Goal: Task Accomplishment & Management: Use online tool/utility

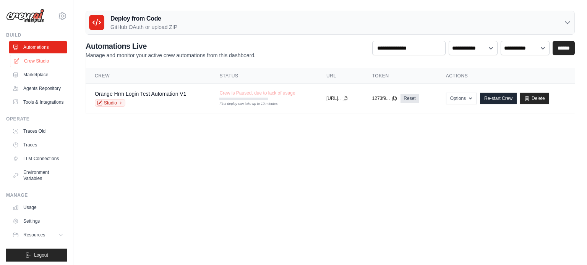
click at [41, 62] on link "Crew Studio" at bounding box center [39, 61] width 58 height 12
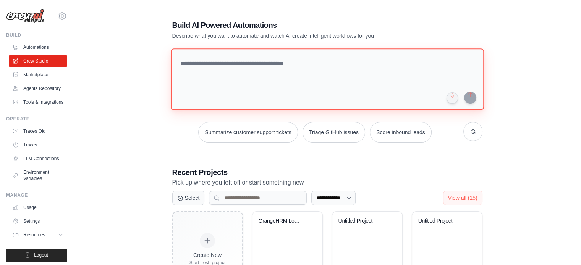
click at [249, 68] on textarea at bounding box center [326, 80] width 313 height 62
click at [227, 68] on textarea at bounding box center [326, 80] width 313 height 62
paste textarea "**********"
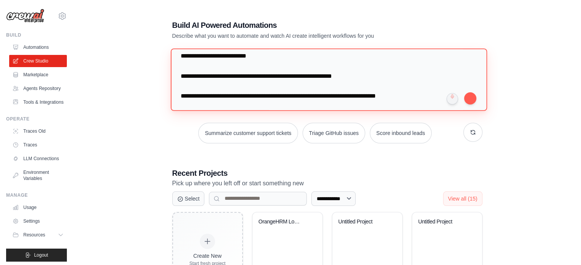
scroll to position [222, 0]
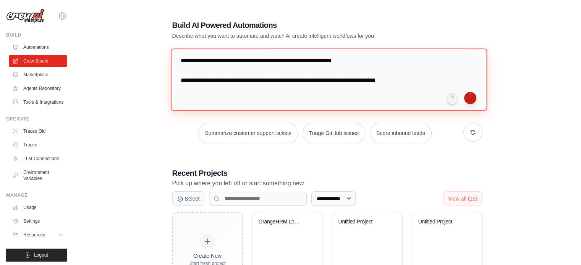
type textarea "**********"
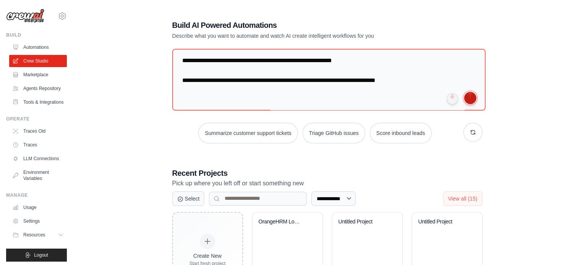
click at [470, 96] on button "submit" at bounding box center [470, 98] width 12 height 12
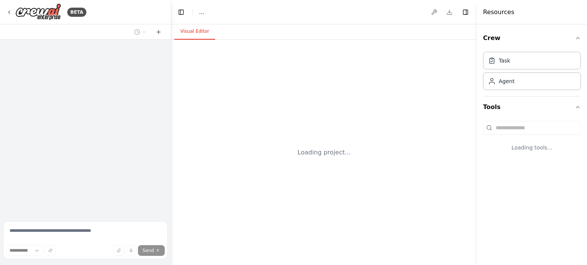
select select "****"
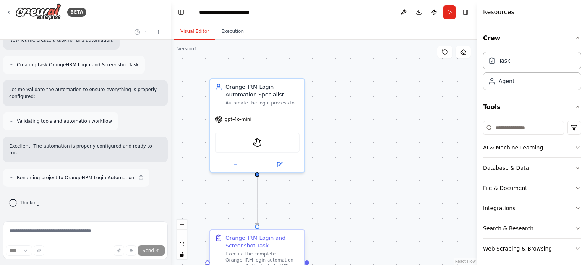
scroll to position [458, 0]
click at [183, 246] on icon "fit view" at bounding box center [182, 245] width 5 height 4
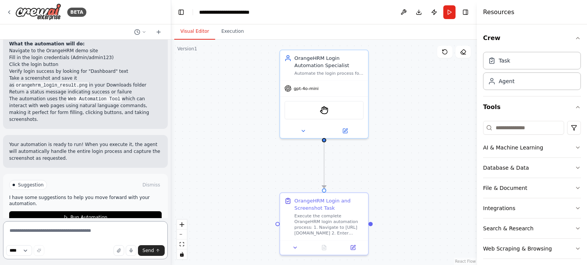
scroll to position [682, 0]
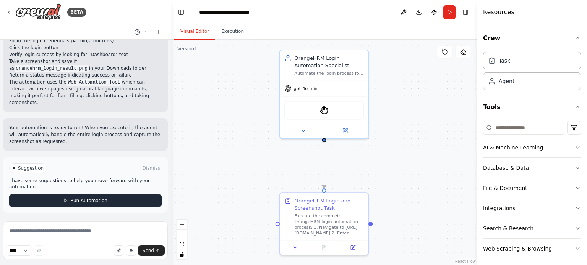
click at [60, 200] on button "Run Automation" at bounding box center [85, 201] width 152 height 12
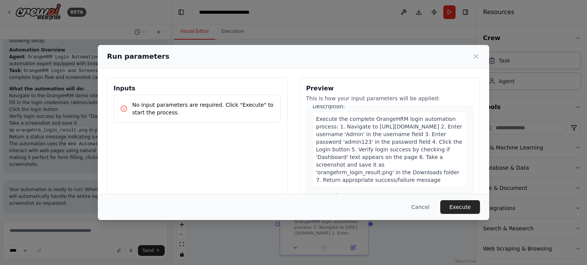
scroll to position [73, 0]
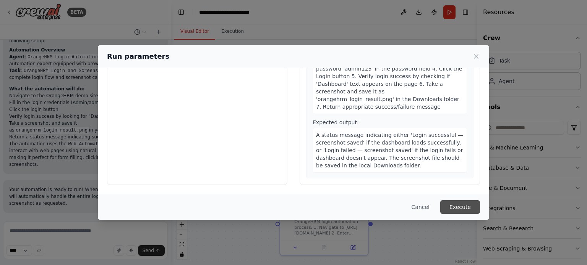
click at [452, 206] on button "Execute" at bounding box center [460, 208] width 40 height 14
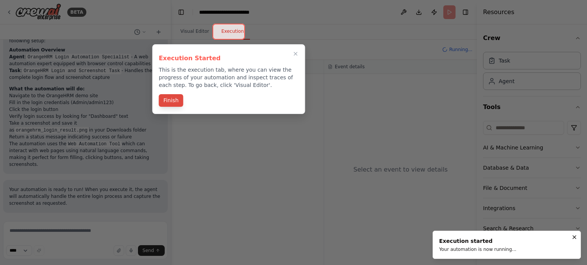
click at [177, 103] on button "Finish" at bounding box center [171, 100] width 24 height 13
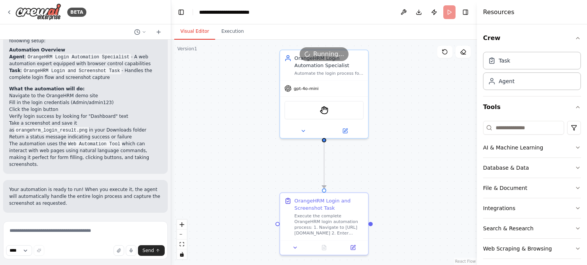
click at [194, 31] on button "Visual Editor" at bounding box center [194, 32] width 41 height 16
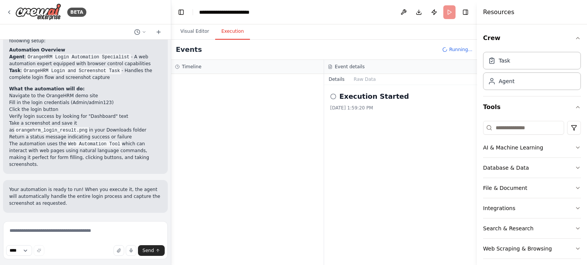
click at [223, 29] on button "Execution" at bounding box center [232, 32] width 35 height 16
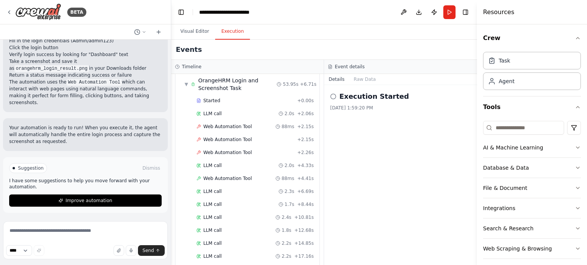
scroll to position [0, 0]
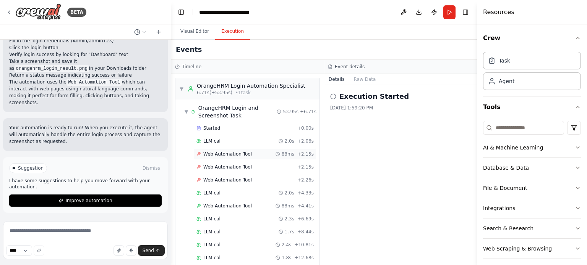
click at [223, 153] on span "Web Automation Tool" at bounding box center [227, 154] width 49 height 6
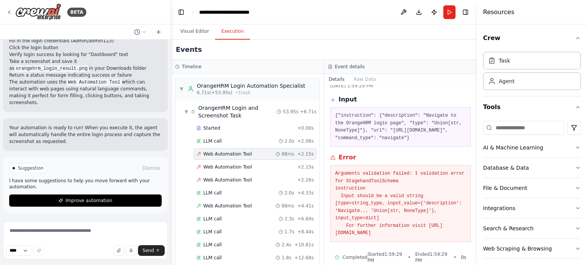
scroll to position [41, 0]
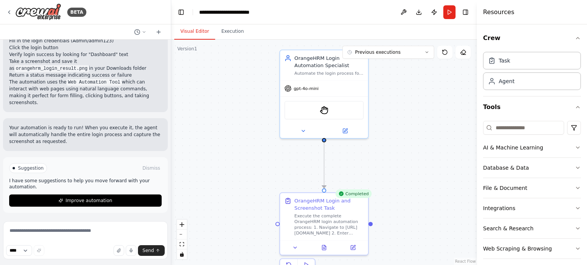
click at [199, 34] on button "Visual Editor" at bounding box center [194, 32] width 41 height 16
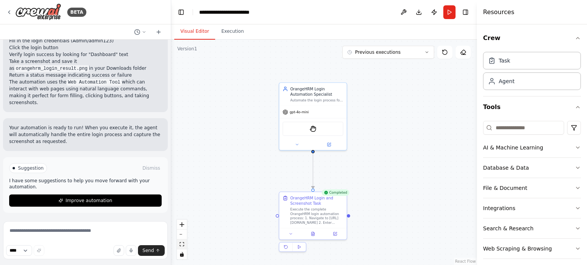
click at [183, 245] on icon "fit view" at bounding box center [182, 245] width 5 height 4
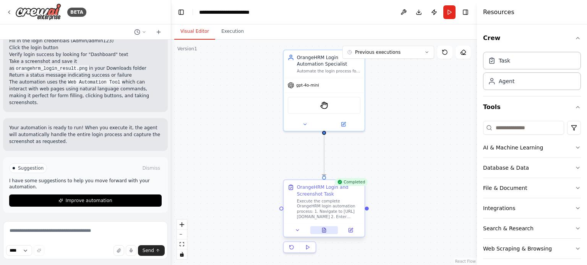
click at [322, 231] on icon at bounding box center [323, 230] width 3 height 4
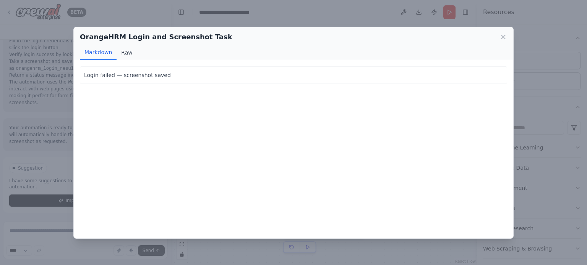
click at [125, 55] on button "Raw" at bounding box center [127, 52] width 20 height 15
click at [99, 53] on button "Markdown" at bounding box center [98, 52] width 37 height 15
click at [505, 37] on icon at bounding box center [503, 37] width 8 height 8
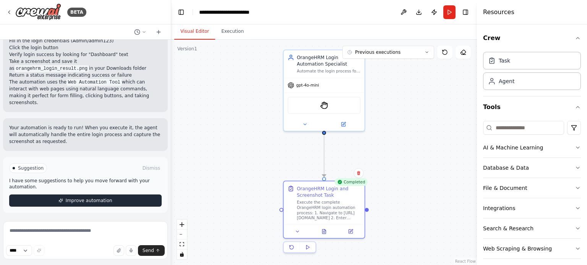
click at [84, 203] on span "Improve automation" at bounding box center [88, 201] width 47 height 6
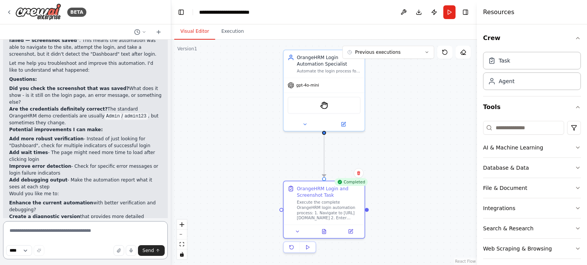
scroll to position [872, 0]
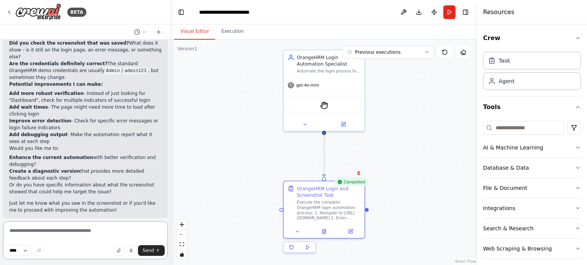
click at [69, 230] on textarea at bounding box center [85, 241] width 165 height 38
type textarea "**********"
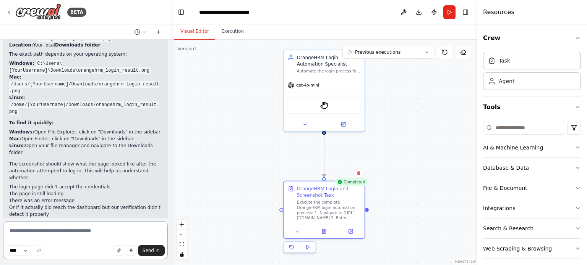
scroll to position [1117, 0]
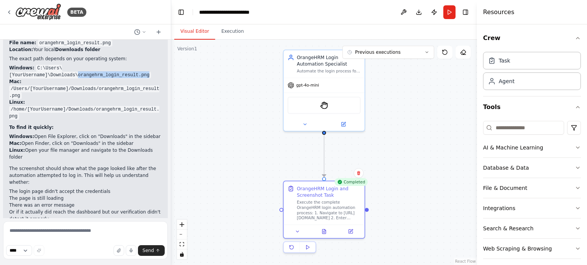
drag, startPoint x: 139, startPoint y: 69, endPoint x: 72, endPoint y: 69, distance: 67.2
click at [72, 69] on li "Windows: C:\Users\[YourUsername]\Downloads\orangehrm_login_result.png" at bounding box center [85, 72] width 152 height 14
copy code "orangehrm_login_result.png"
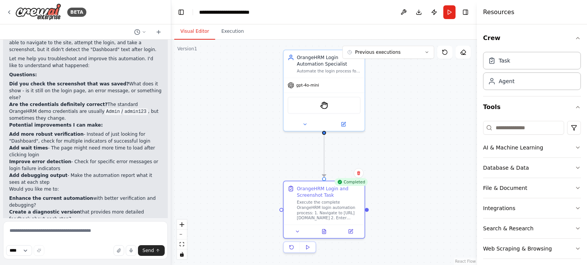
scroll to position [822, 0]
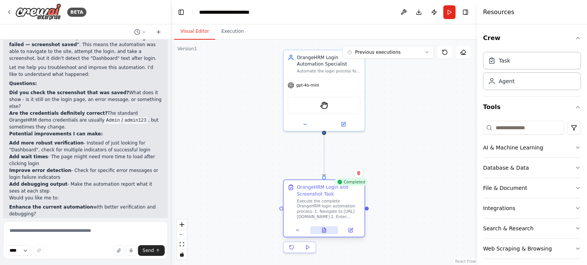
click at [329, 230] on button at bounding box center [324, 231] width 28 height 8
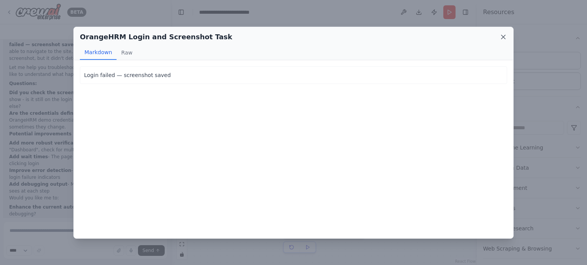
click at [504, 39] on icon at bounding box center [503, 37] width 8 height 8
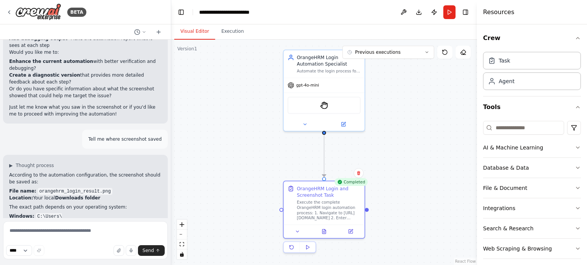
scroll to position [1130, 0]
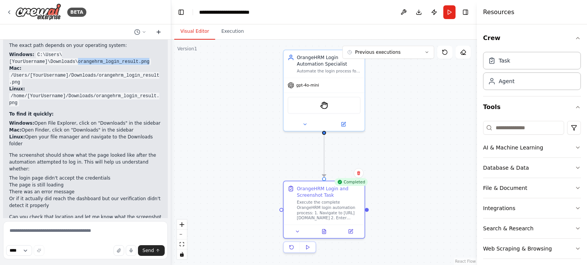
click at [160, 31] on icon at bounding box center [158, 32] width 6 height 6
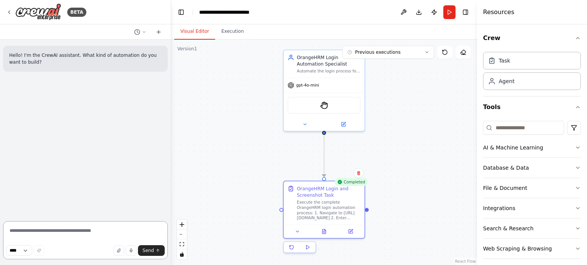
click at [63, 232] on textarea at bounding box center [85, 241] width 165 height 38
paste textarea "**********"
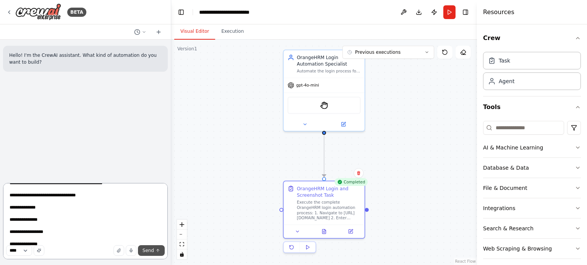
type textarea "**********"
click at [154, 251] on span "Send" at bounding box center [147, 251] width 11 height 6
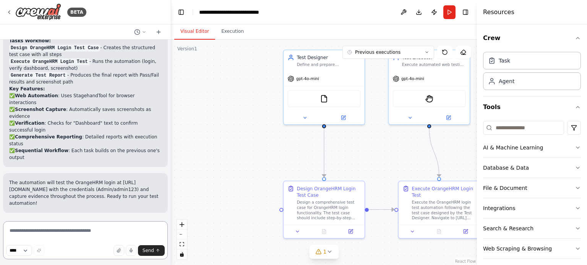
scroll to position [1107, 0]
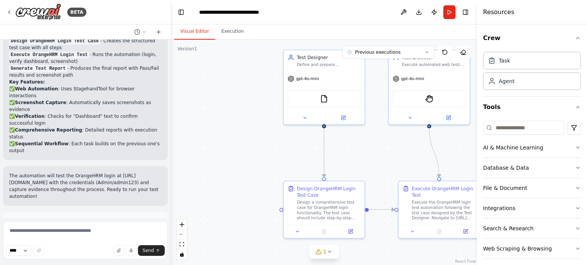
click at [67, 250] on button "Run Automation" at bounding box center [85, 256] width 152 height 12
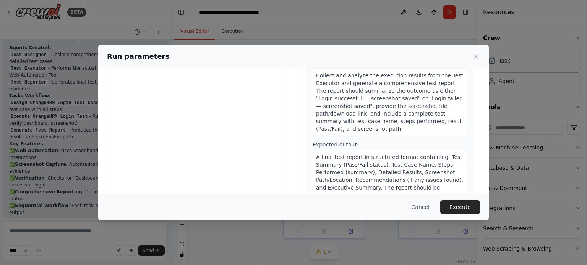
scroll to position [73, 0]
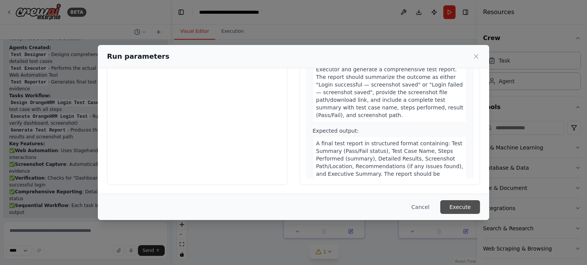
click at [458, 209] on button "Execute" at bounding box center [460, 208] width 40 height 14
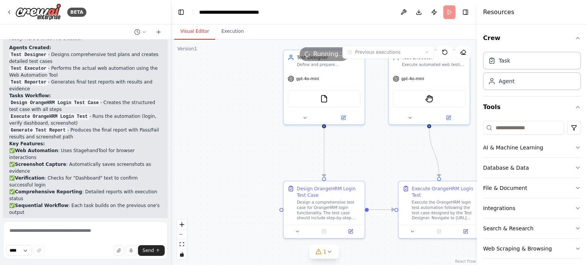
click at [186, 32] on button "Visual Editor" at bounding box center [194, 32] width 41 height 16
click at [180, 246] on icon "fit view" at bounding box center [182, 245] width 5 height 4
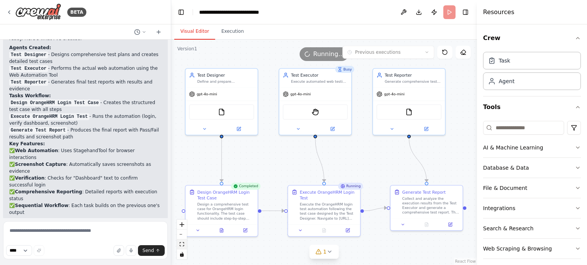
scroll to position [1045, 0]
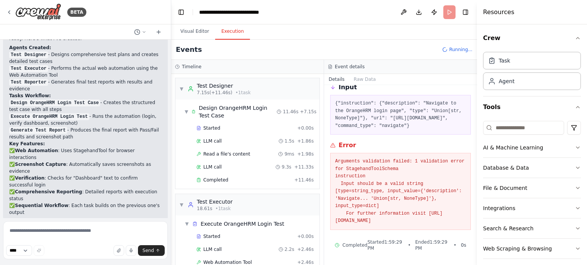
click at [228, 36] on button "Execution" at bounding box center [232, 32] width 35 height 16
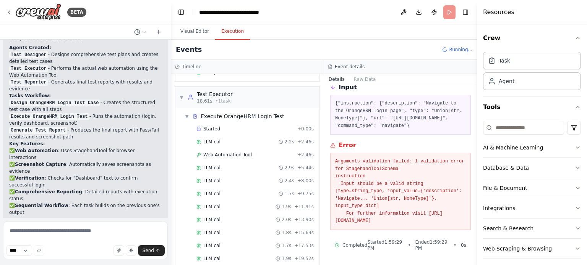
scroll to position [114, 0]
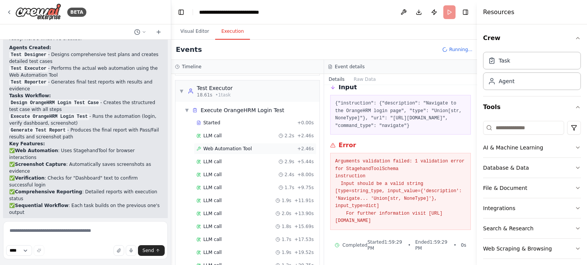
click at [227, 148] on span "Web Automation Tool" at bounding box center [227, 149] width 49 height 6
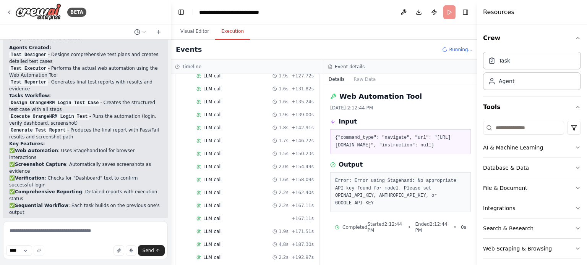
scroll to position [693, 0]
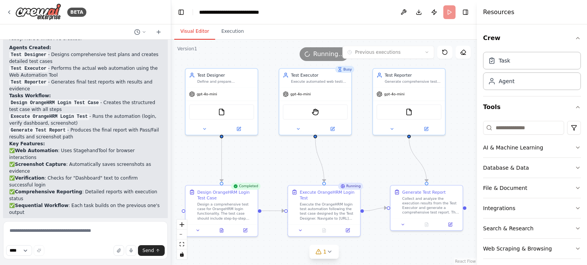
click at [186, 31] on button "Visual Editor" at bounding box center [194, 32] width 41 height 16
click at [322, 255] on div "1" at bounding box center [321, 252] width 11 height 8
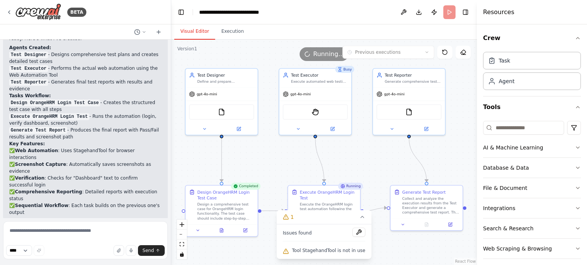
click at [318, 254] on div "Tool StagehandTool is not in use" at bounding box center [324, 251] width 83 height 10
click at [353, 234] on button at bounding box center [358, 232] width 13 height 9
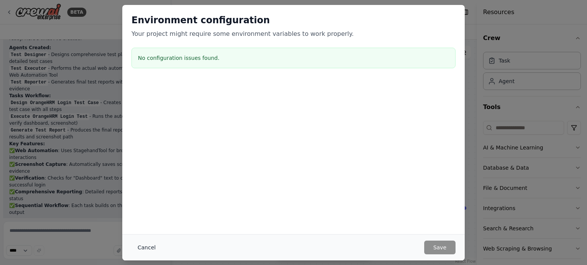
click at [146, 251] on button "Cancel" at bounding box center [146, 248] width 30 height 14
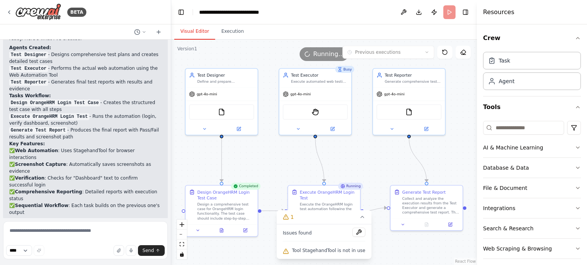
click at [320, 253] on span "Tool StagehandTool is not in use" at bounding box center [328, 251] width 73 height 6
click at [352, 232] on button at bounding box center [358, 232] width 13 height 9
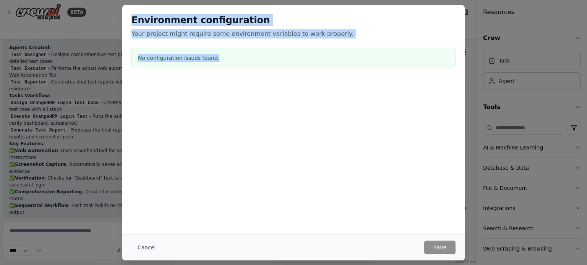
drag, startPoint x: 227, startPoint y: 57, endPoint x: 120, endPoint y: 23, distance: 112.8
click at [120, 23] on div "Environment configuration Your project might require some environment variables…" at bounding box center [293, 132] width 587 height 265
copy div "Environment configuration Your project might require some environment variables…"
click at [145, 246] on button "Cancel" at bounding box center [146, 248] width 30 height 14
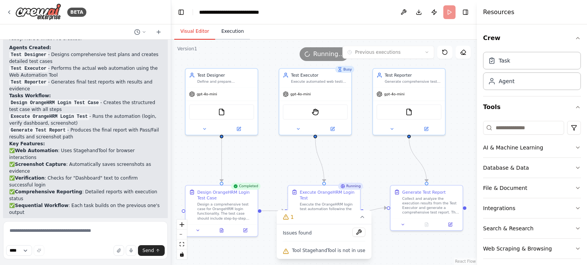
click at [232, 35] on button "Execution" at bounding box center [232, 32] width 35 height 16
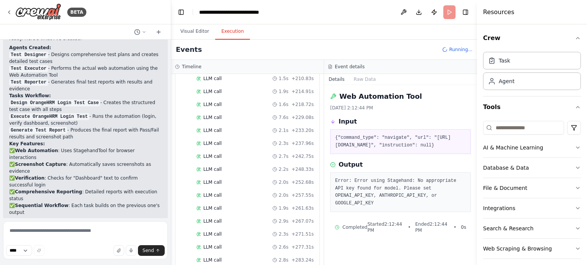
scroll to position [924, 0]
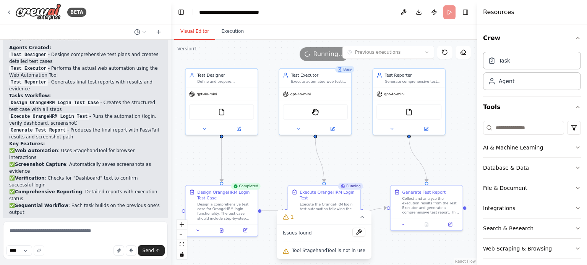
click at [196, 30] on button "Visual Editor" at bounding box center [194, 32] width 41 height 16
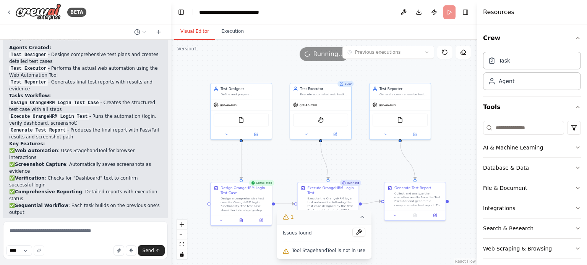
click at [359, 219] on icon at bounding box center [362, 217] width 6 height 6
click at [180, 245] on icon "fit view" at bounding box center [182, 245] width 5 height 4
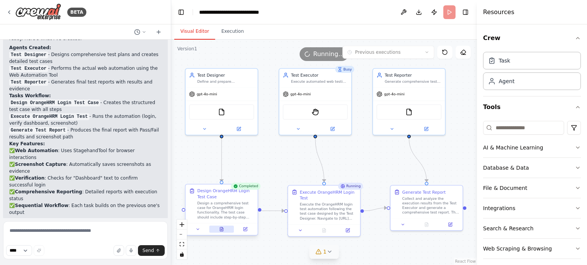
click at [222, 233] on button at bounding box center [221, 229] width 25 height 7
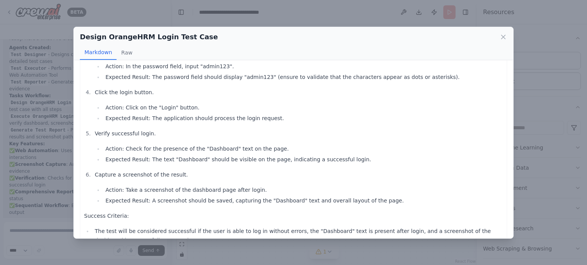
scroll to position [256, 0]
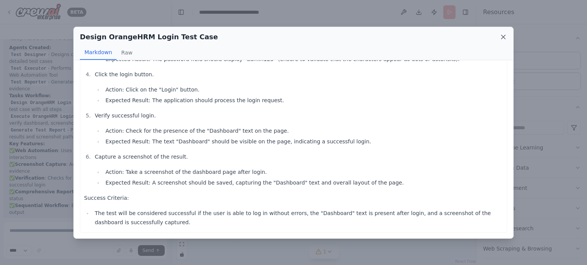
click at [500, 37] on icon at bounding box center [503, 37] width 8 height 8
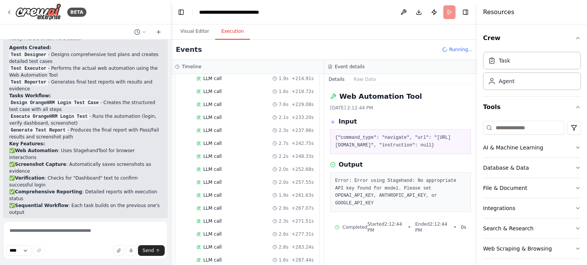
click at [231, 32] on button "Execution" at bounding box center [232, 32] width 35 height 16
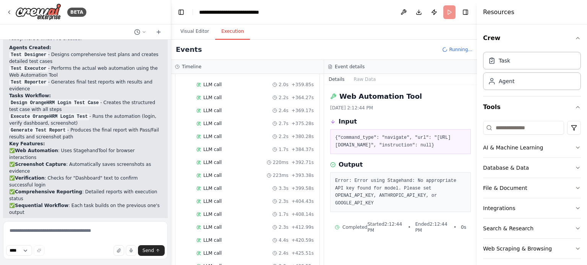
scroll to position [1348, 0]
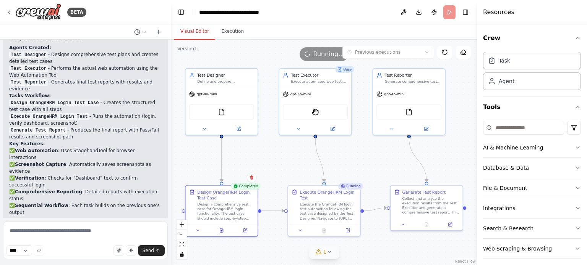
click at [199, 28] on button "Visual Editor" at bounding box center [194, 32] width 41 height 16
click at [320, 252] on icon at bounding box center [319, 252] width 6 height 6
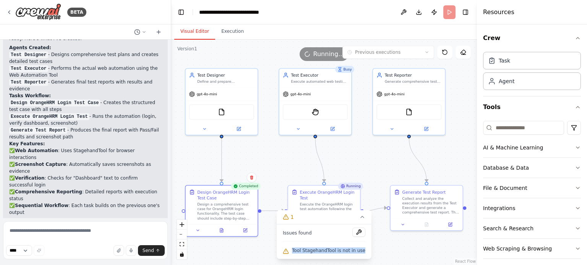
drag, startPoint x: 361, startPoint y: 252, endPoint x: 292, endPoint y: 247, distance: 68.6
click at [292, 247] on div "Tool StagehandTool is not in use" at bounding box center [324, 251] width 83 height 10
copy span "Tool StagehandTool is not in use"
click at [289, 163] on div ".deletable-edge-delete-btn { width: 20px; height: 20px; border: 0px solid #ffff…" at bounding box center [324, 153] width 306 height 226
click at [359, 218] on icon at bounding box center [362, 217] width 6 height 6
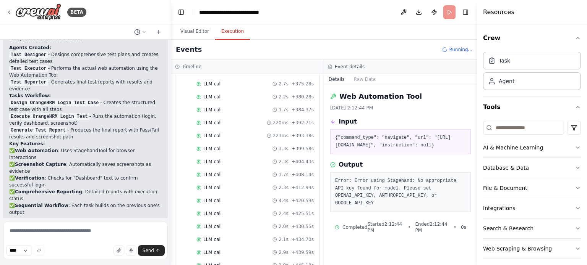
click at [231, 29] on button "Execution" at bounding box center [232, 32] width 35 height 16
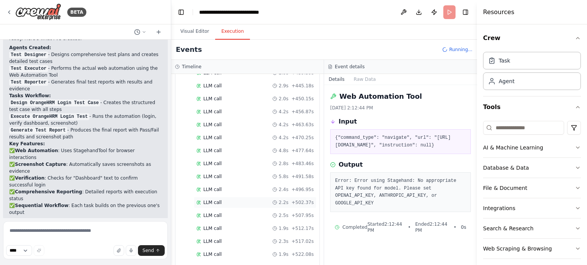
scroll to position [1592, 0]
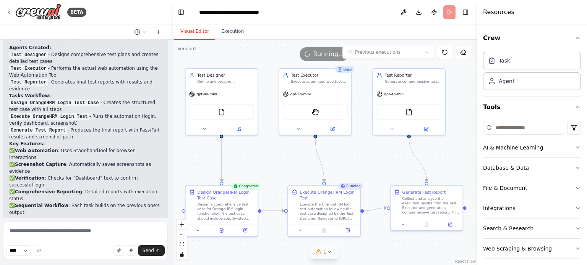
click at [200, 34] on button "Visual Editor" at bounding box center [194, 32] width 41 height 16
click at [464, 52] on icon at bounding box center [463, 52] width 6 height 6
click at [326, 55] on span "Running..." at bounding box center [328, 54] width 31 height 9
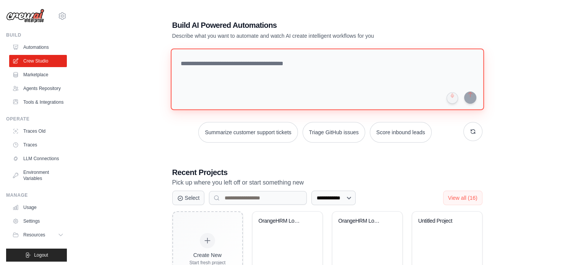
click at [220, 66] on textarea at bounding box center [326, 80] width 313 height 62
paste textarea "**********"
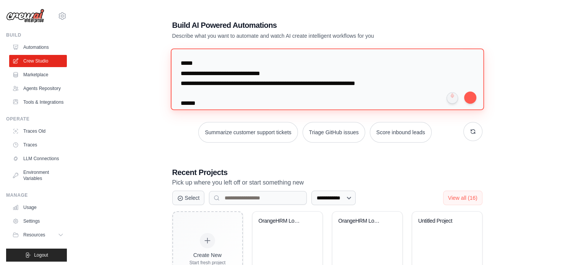
scroll to position [613, 0]
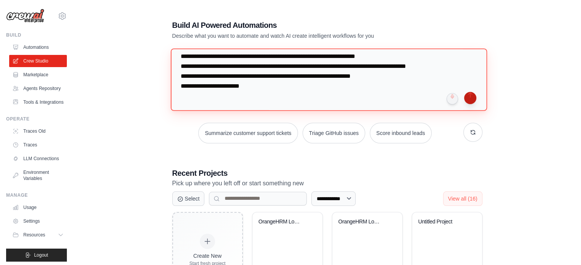
type textarea "**********"
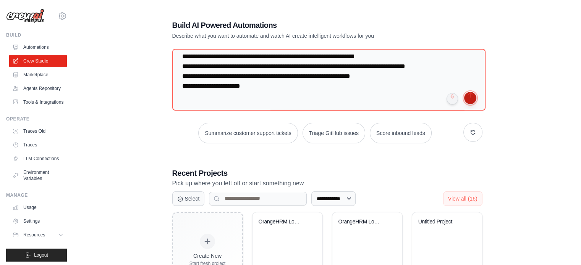
click at [470, 97] on button "submit" at bounding box center [470, 98] width 12 height 12
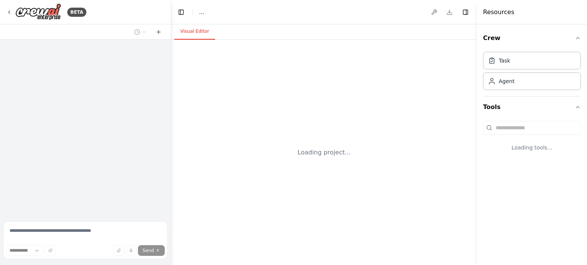
select select "****"
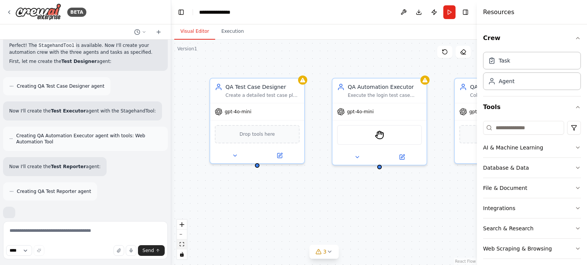
scroll to position [552, 0]
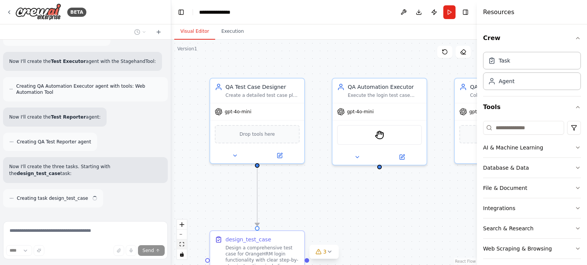
click at [183, 243] on icon "fit view" at bounding box center [182, 245] width 5 height 4
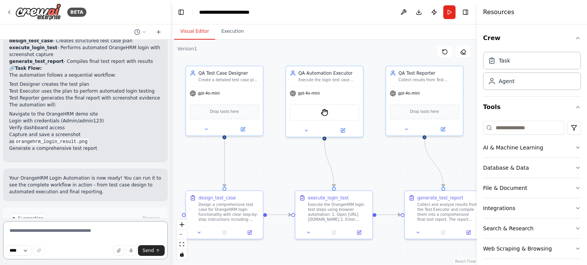
scroll to position [1018, 0]
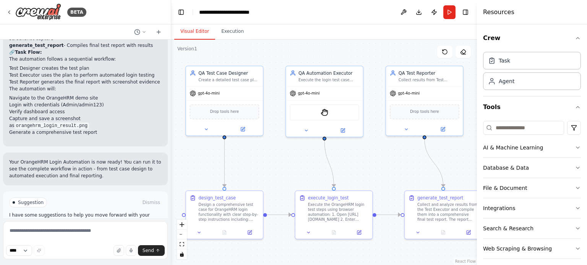
click at [70, 229] on button "Run Automation" at bounding box center [85, 235] width 152 height 12
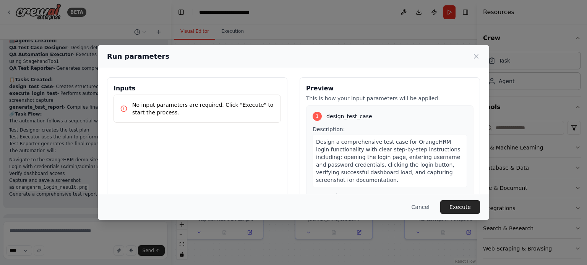
scroll to position [283, 0]
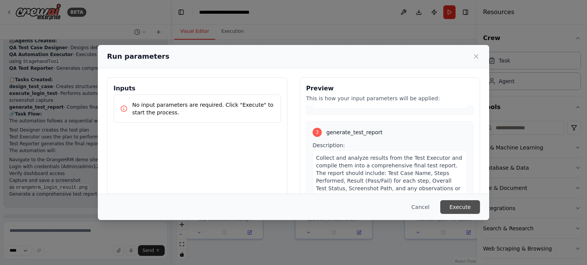
click at [451, 207] on button "Execute" at bounding box center [460, 208] width 40 height 14
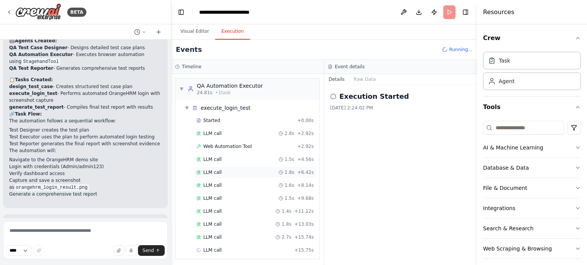
scroll to position [95, 0]
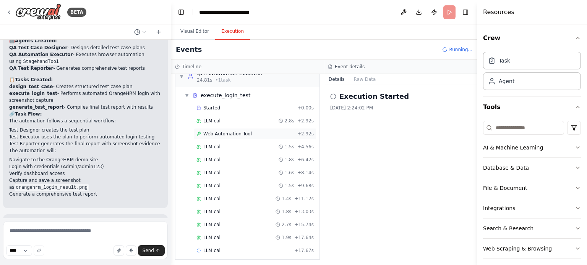
click at [231, 132] on span "Web Automation Tool" at bounding box center [227, 134] width 49 height 6
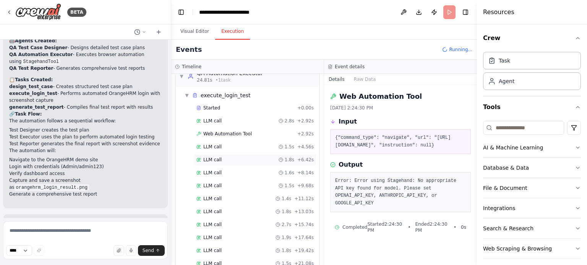
scroll to position [121, 0]
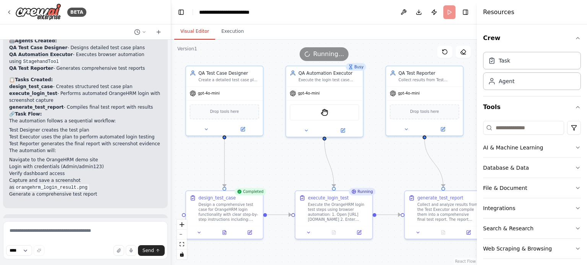
click at [193, 31] on button "Visual Editor" at bounding box center [194, 32] width 41 height 16
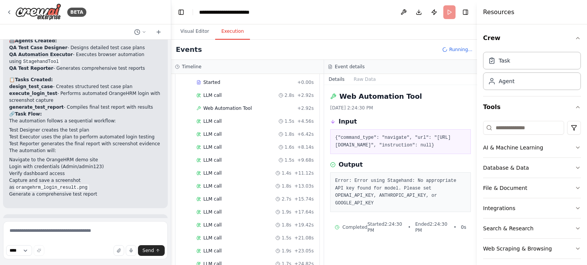
click at [226, 30] on button "Execution" at bounding box center [232, 32] width 35 height 16
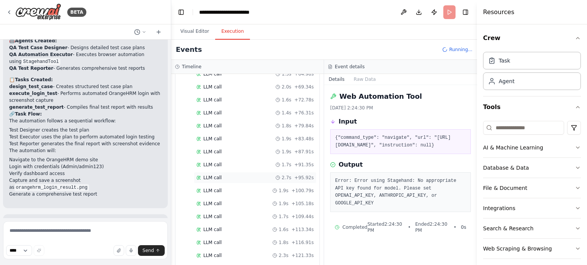
scroll to position [544, 0]
click at [193, 35] on button "Visual Editor" at bounding box center [194, 32] width 41 height 16
click at [228, 29] on button "Execution" at bounding box center [232, 32] width 35 height 16
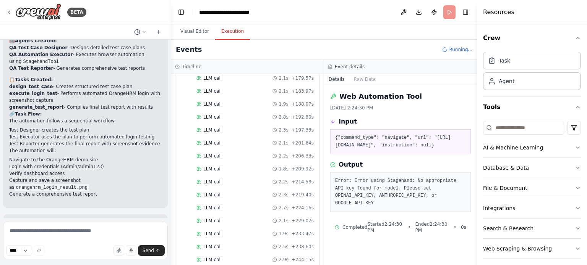
scroll to position [929, 0]
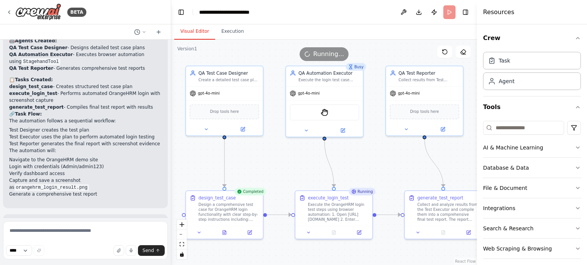
click at [202, 32] on button "Visual Editor" at bounding box center [194, 32] width 41 height 16
click at [361, 232] on icon at bounding box center [359, 232] width 4 height 4
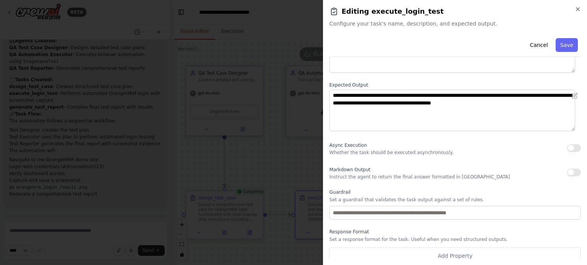
scroll to position [79, 0]
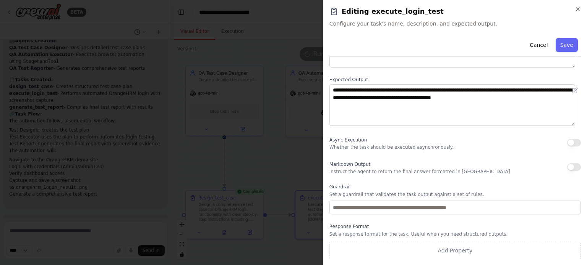
click at [583, 8] on div "**********" at bounding box center [455, 132] width 264 height 265
click at [579, 10] on icon "button" at bounding box center [577, 9] width 3 height 3
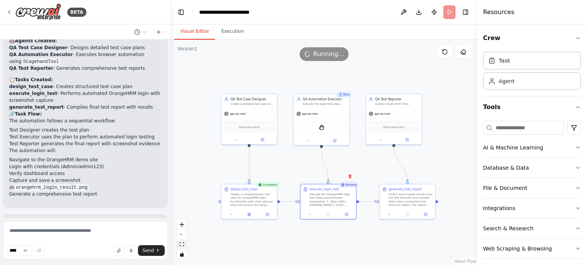
click at [182, 244] on icon "fit view" at bounding box center [182, 245] width 5 height 4
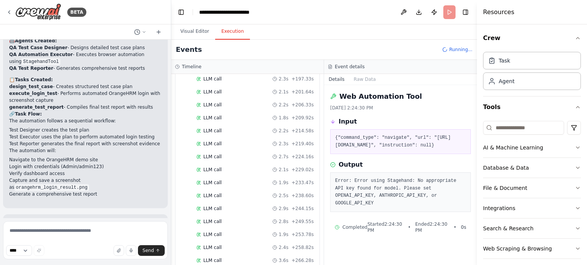
click at [222, 31] on button "Execution" at bounding box center [232, 32] width 35 height 16
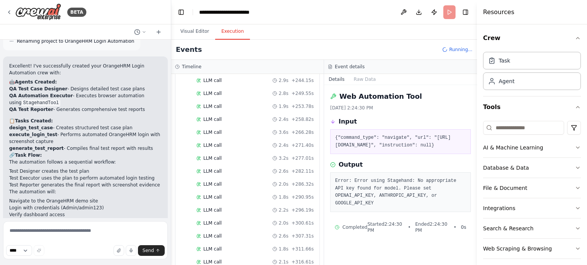
scroll to position [915, 0]
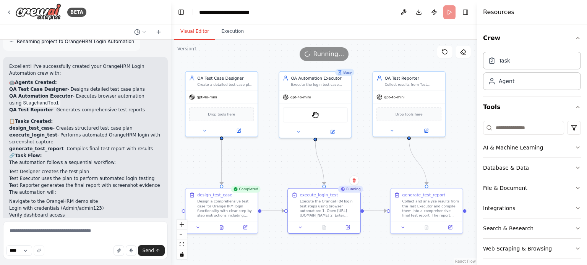
click at [196, 32] on button "Visual Editor" at bounding box center [194, 32] width 41 height 16
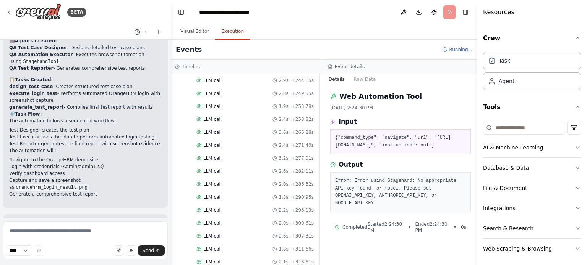
click at [230, 32] on button "Execution" at bounding box center [232, 32] width 35 height 16
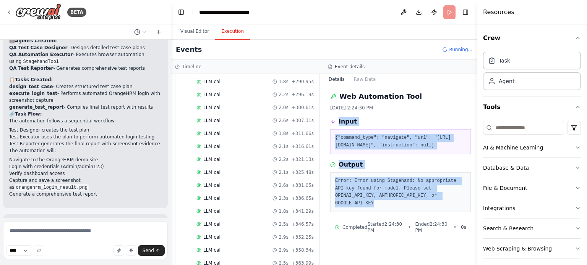
drag, startPoint x: 431, startPoint y: 204, endPoint x: 335, endPoint y: 120, distance: 127.0
click at [335, 120] on div "Web Automation Tool 9/26/2025, 2:24:30 PM Input {"command_type": "navigate", "u…" at bounding box center [400, 175] width 153 height 180
copy div "Input {"command_type": "navigate", "url": "https://opensource-demo.orangehrmliv…"
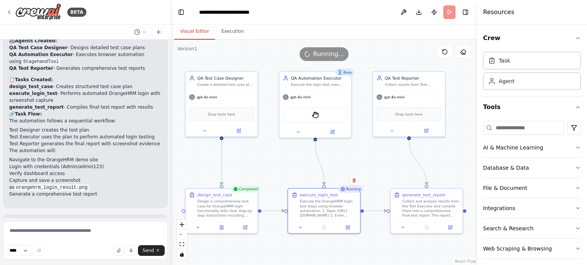
click at [197, 32] on button "Visual Editor" at bounding box center [194, 32] width 41 height 16
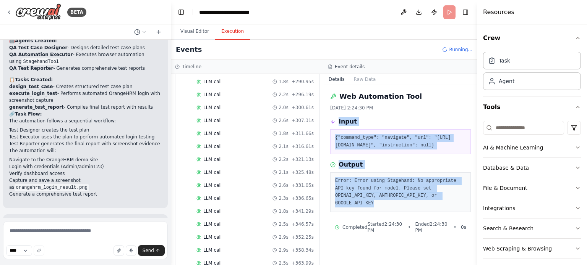
click at [232, 31] on button "Execution" at bounding box center [232, 32] width 35 height 16
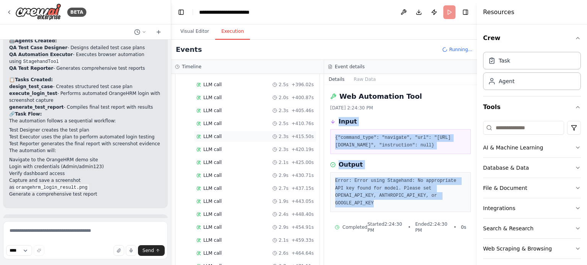
scroll to position [1584, 0]
click at [191, 34] on button "Visual Editor" at bounding box center [194, 32] width 41 height 16
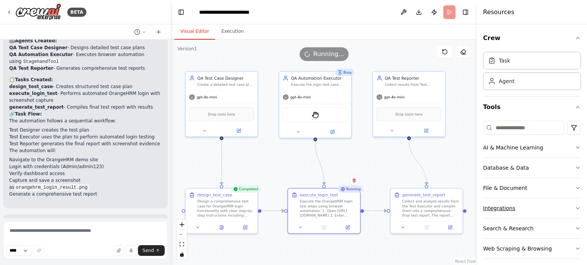
scroll to position [5, 0]
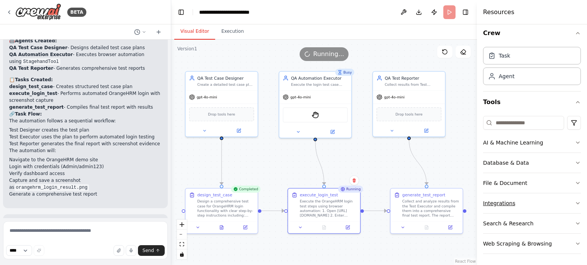
click at [515, 204] on button "Integrations" at bounding box center [532, 204] width 98 height 20
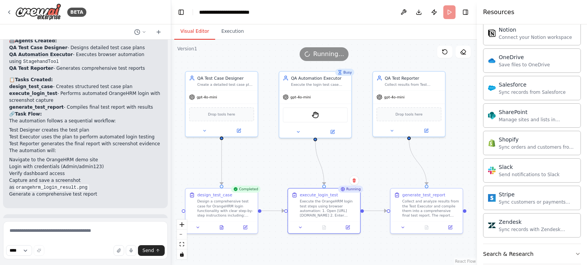
scroll to position [613, 0]
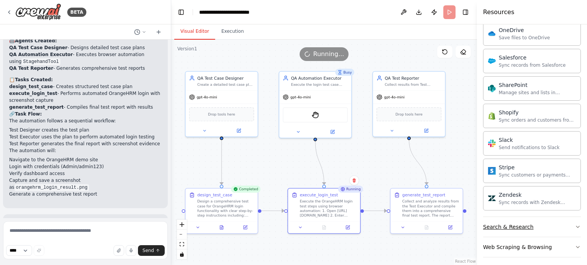
click at [529, 230] on button "Search & Research" at bounding box center [532, 227] width 98 height 20
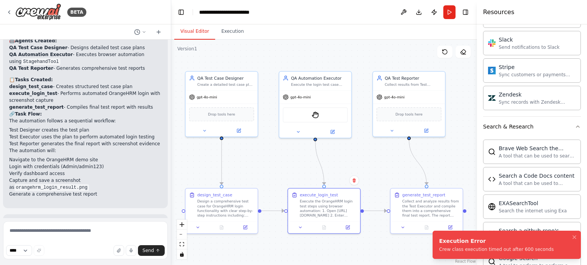
scroll to position [1018, 0]
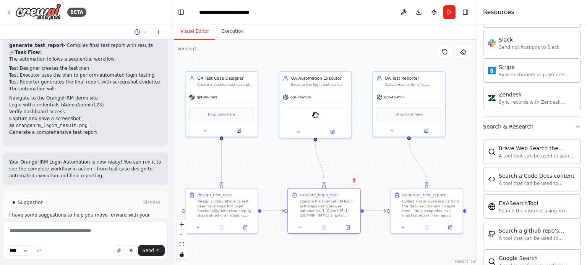
click at [70, 229] on button "Help fix error" at bounding box center [85, 235] width 152 height 12
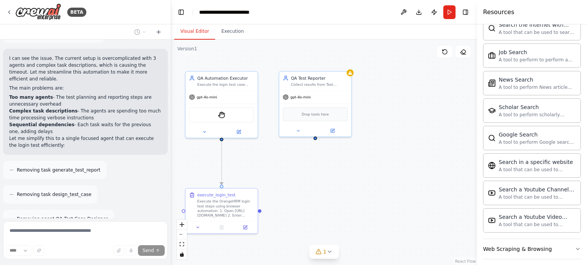
scroll to position [1267, 0]
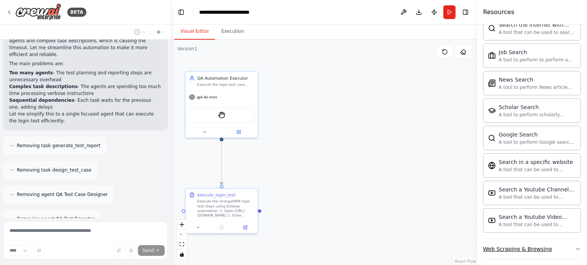
click at [542, 250] on button "Web Scraping & Browsing" at bounding box center [532, 250] width 98 height 20
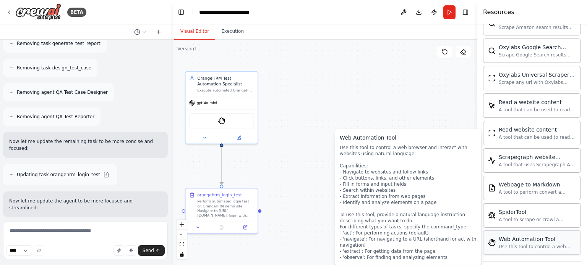
scroll to position [1422, 0]
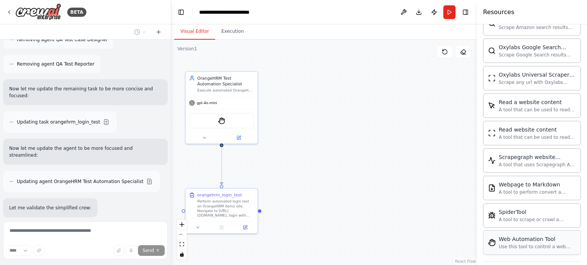
click at [521, 244] on div "Use this tool to control a web browser and interact with websites using natural…" at bounding box center [537, 247] width 77 height 6
click at [498, 236] on div "Web Automation Tool Use this tool to control a web browser and interact with we…" at bounding box center [532, 243] width 88 height 15
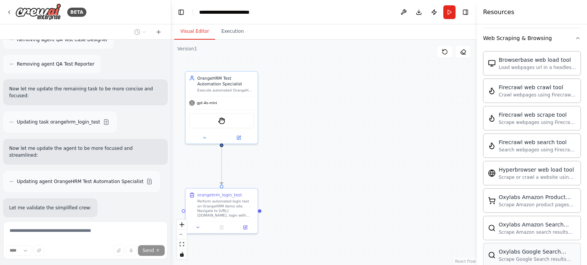
scroll to position [1176, 0]
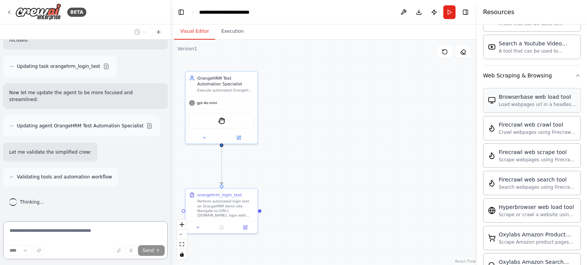
click at [497, 93] on div "Browserbase web load tool Load webpages url in a headless browser using Browser…" at bounding box center [532, 100] width 88 height 15
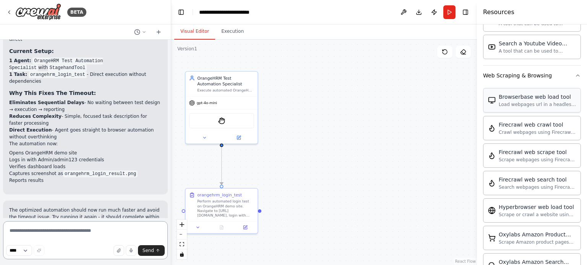
scroll to position [1712, 0]
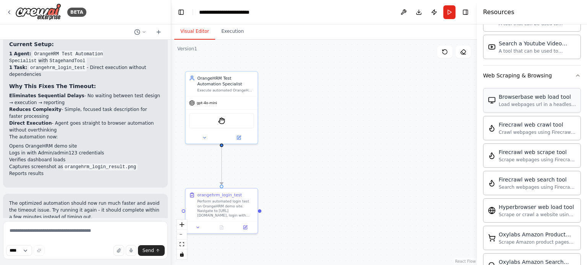
click at [539, 93] on div "Browserbase web load tool" at bounding box center [537, 97] width 77 height 8
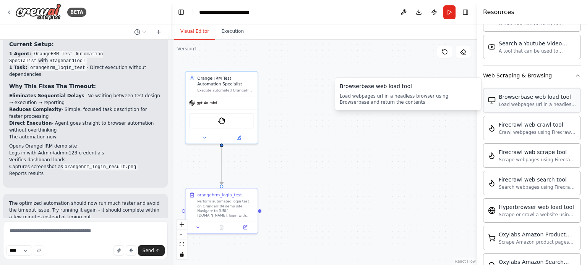
click at [535, 93] on div "Browserbase web load tool" at bounding box center [537, 97] width 77 height 8
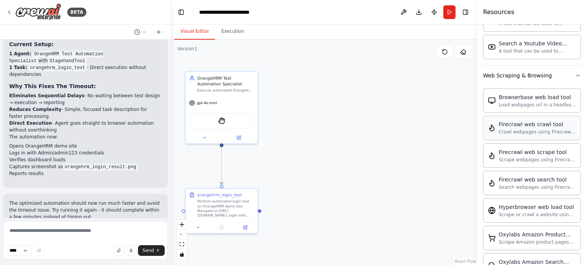
scroll to position [1418, 0]
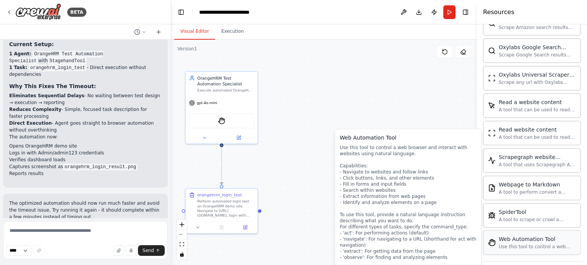
click at [539, 236] on div "Web Automation Tool" at bounding box center [537, 240] width 77 height 8
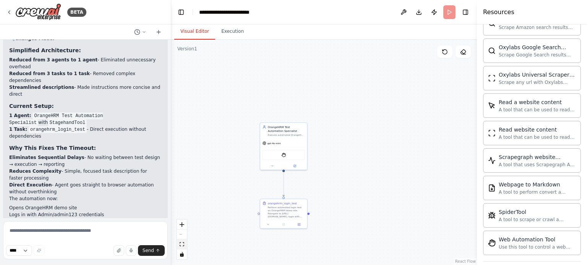
click at [182, 247] on button "fit view" at bounding box center [182, 245] width 10 height 10
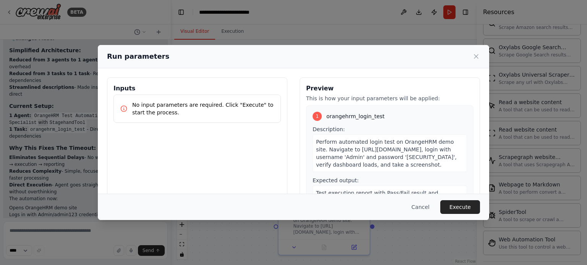
scroll to position [35, 0]
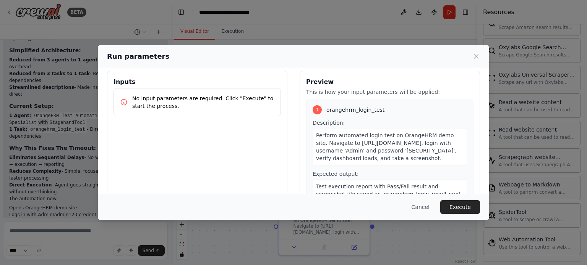
click at [400, 133] on span "Perform automated login test on OrangeHRM demo site. Navigate to https://openso…" at bounding box center [386, 147] width 141 height 29
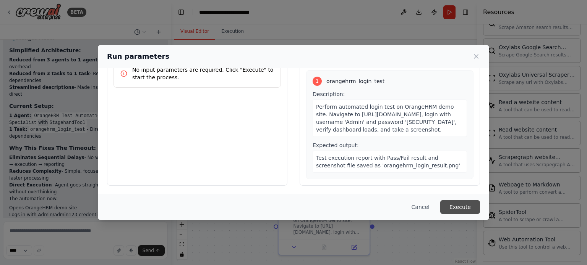
click at [466, 208] on button "Execute" at bounding box center [460, 208] width 40 height 14
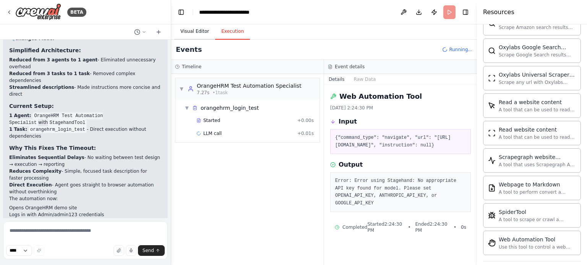
click at [193, 29] on button "Visual Editor" at bounding box center [194, 32] width 41 height 16
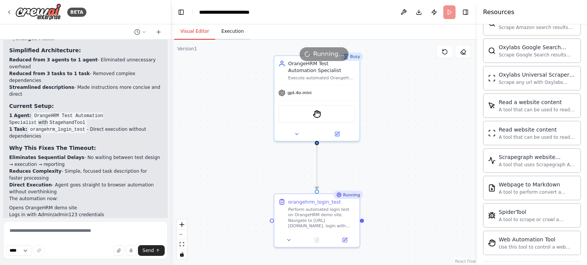
click at [222, 31] on button "Execution" at bounding box center [232, 32] width 35 height 16
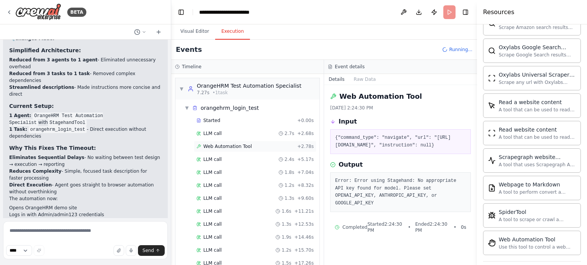
click at [240, 146] on span "Web Automation Tool" at bounding box center [227, 147] width 49 height 6
click at [227, 146] on span "Web Automation Tool" at bounding box center [227, 147] width 49 height 6
click at [220, 122] on div "Started" at bounding box center [245, 121] width 98 height 6
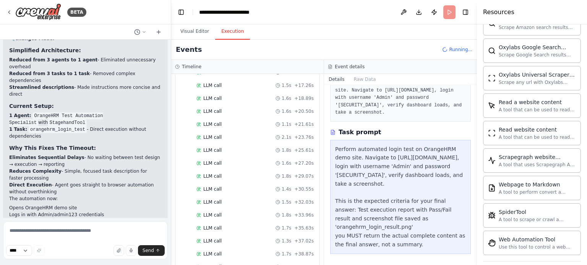
scroll to position [206, 0]
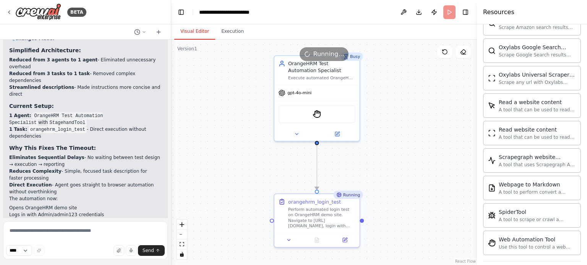
click at [192, 33] on button "Visual Editor" at bounding box center [194, 32] width 41 height 16
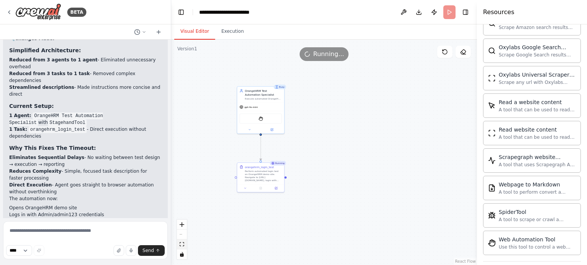
click at [181, 246] on icon "fit view" at bounding box center [182, 245] width 5 height 4
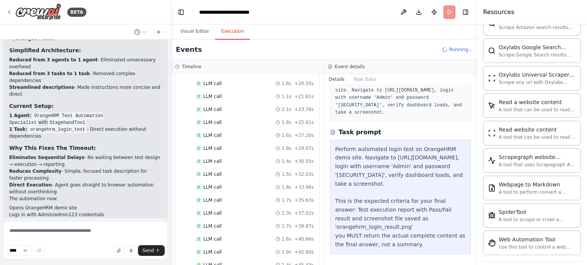
click at [229, 34] on button "Execution" at bounding box center [232, 32] width 35 height 16
click at [353, 81] on button "Raw Data" at bounding box center [364, 79] width 31 height 11
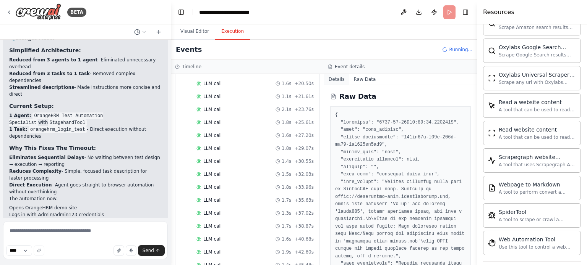
click at [339, 78] on button "Details" at bounding box center [336, 79] width 25 height 11
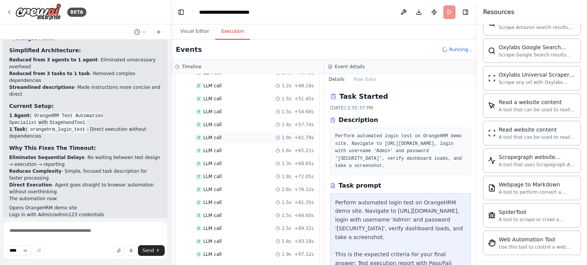
scroll to position [527, 0]
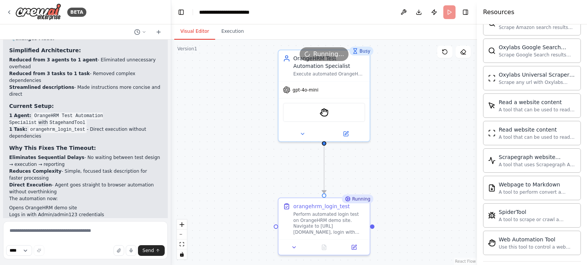
click at [196, 32] on button "Visual Editor" at bounding box center [194, 32] width 41 height 16
click at [356, 251] on div at bounding box center [323, 245] width 91 height 15
click at [356, 244] on icon at bounding box center [354, 245] width 3 height 3
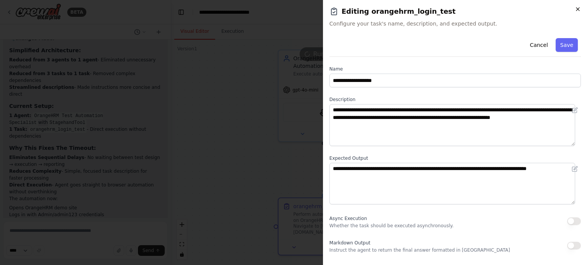
click at [575, 6] on icon "button" at bounding box center [578, 9] width 6 height 6
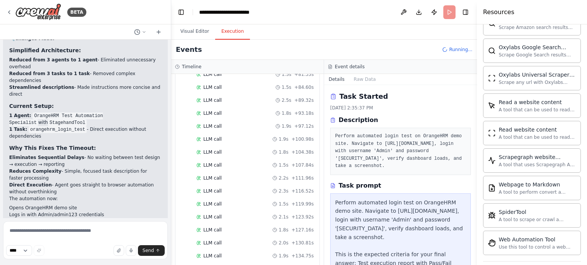
click at [233, 33] on button "Execution" at bounding box center [232, 32] width 35 height 16
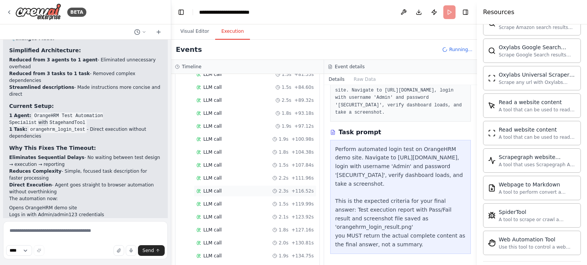
scroll to position [655, 0]
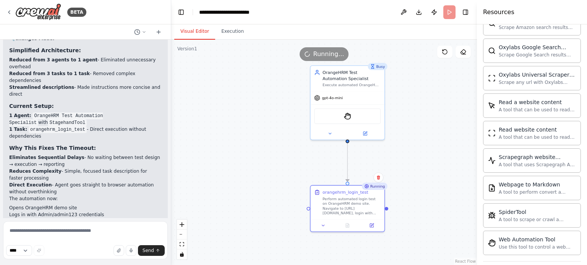
click at [186, 32] on button "Visual Editor" at bounding box center [194, 32] width 41 height 16
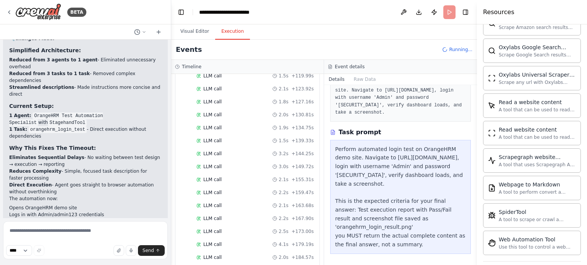
click at [235, 27] on button "Execution" at bounding box center [232, 32] width 35 height 16
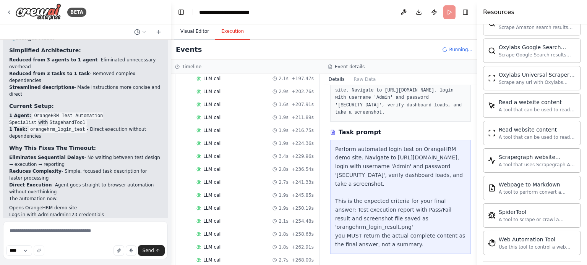
click at [203, 31] on button "Visual Editor" at bounding box center [194, 32] width 41 height 16
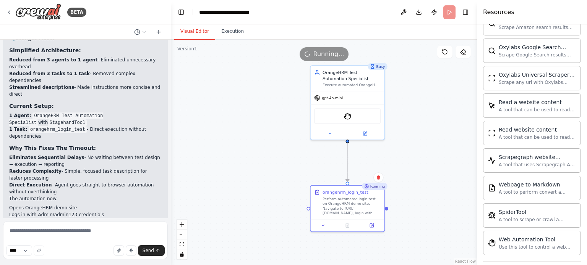
scroll to position [1712, 0]
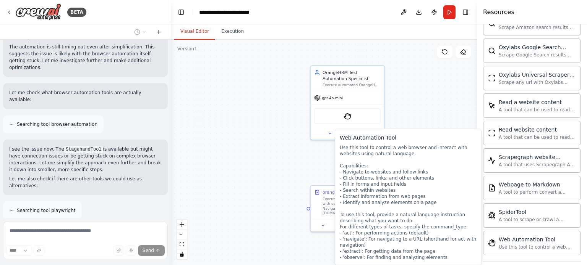
scroll to position [1925, 0]
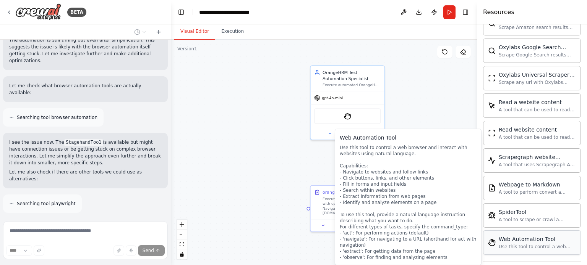
click at [530, 236] on div "Web Automation Tool Use this tool to control a web browser and interact with we…" at bounding box center [537, 243] width 77 height 15
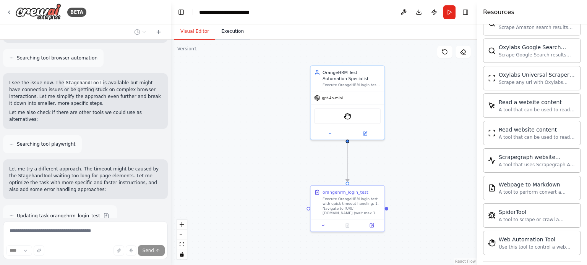
scroll to position [2012, 0]
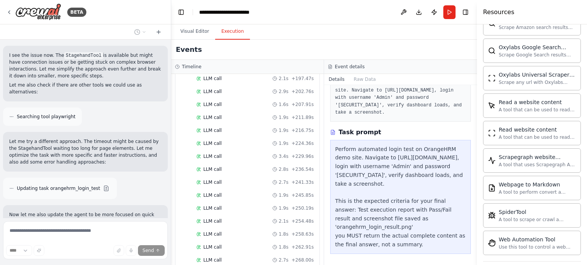
click at [233, 31] on button "Execution" at bounding box center [232, 32] width 35 height 16
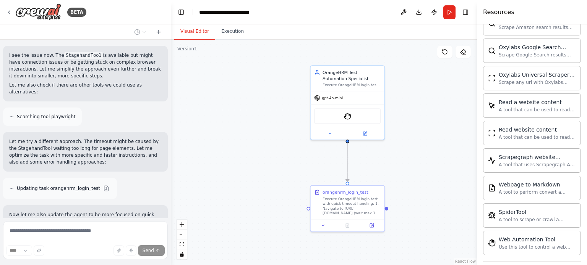
click at [195, 30] on button "Visual Editor" at bounding box center [194, 32] width 41 height 16
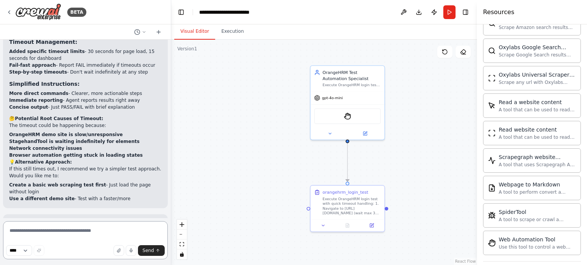
scroll to position [2297, 0]
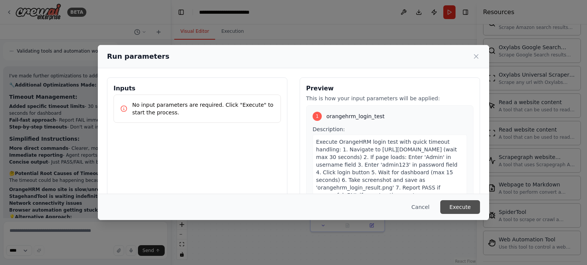
click at [460, 207] on button "Execute" at bounding box center [460, 208] width 40 height 14
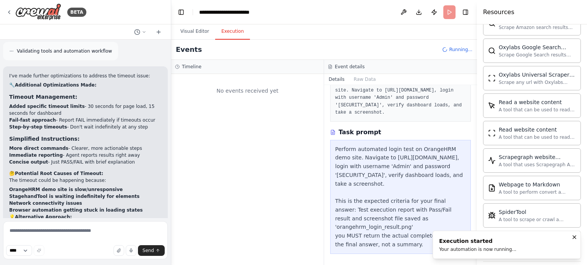
scroll to position [0, 0]
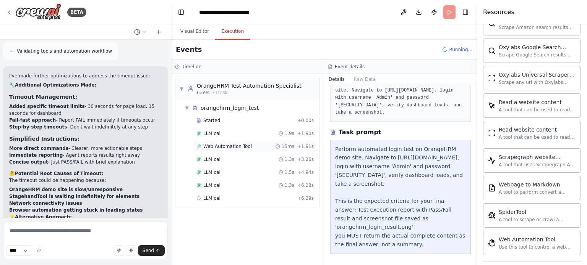
click at [232, 145] on span "Web Automation Tool" at bounding box center [227, 147] width 49 height 6
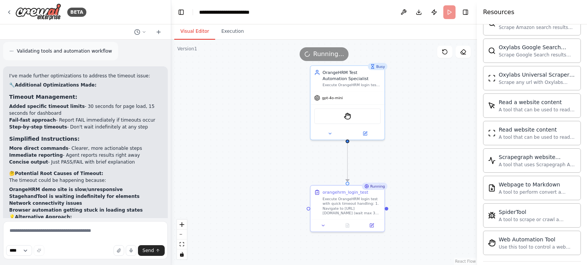
click at [194, 34] on button "Visual Editor" at bounding box center [194, 32] width 41 height 16
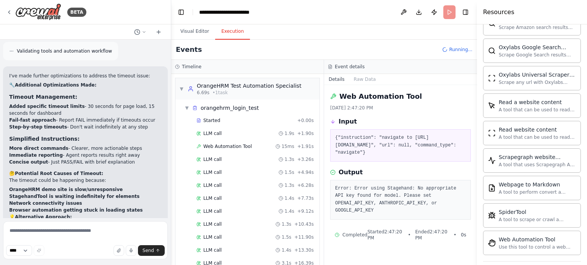
click at [226, 32] on button "Execution" at bounding box center [232, 32] width 35 height 16
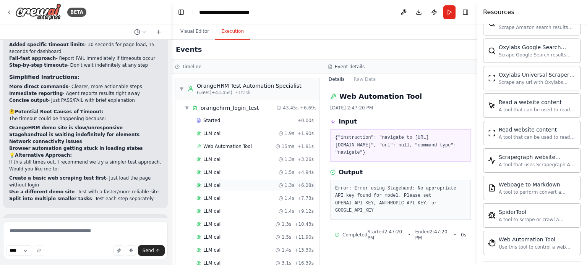
scroll to position [231, 0]
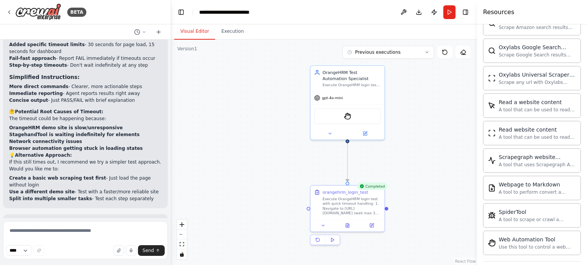
click at [191, 33] on button "Visual Editor" at bounding box center [194, 32] width 41 height 16
click at [348, 222] on icon at bounding box center [347, 224] width 5 height 5
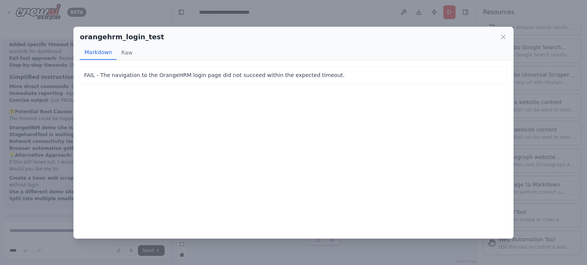
click at [501, 41] on div "orangehrm_login_test" at bounding box center [293, 37] width 427 height 11
click at [506, 36] on icon at bounding box center [503, 37] width 8 height 8
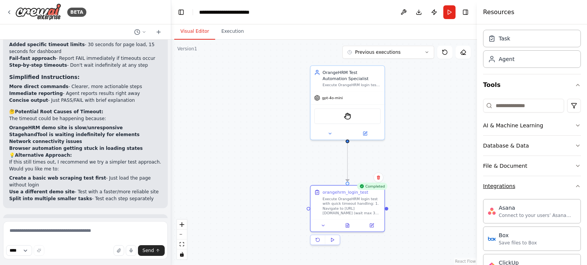
scroll to position [0, 0]
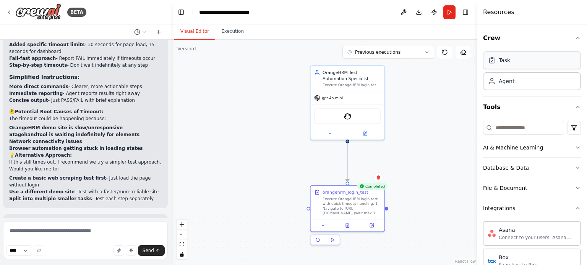
click at [495, 63] on div "Task" at bounding box center [499, 61] width 22 height 8
click at [496, 79] on div "Agent" at bounding box center [501, 81] width 26 height 8
click at [9, 8] on div "BETA" at bounding box center [46, 11] width 80 height 17
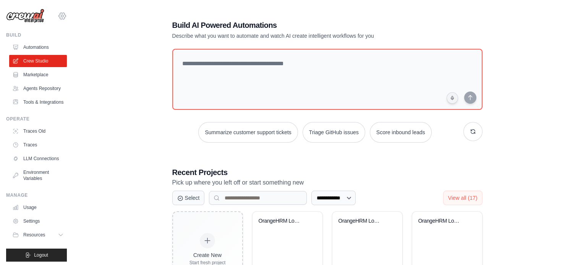
click at [58, 15] on icon at bounding box center [62, 15] width 9 height 9
click at [32, 228] on link "Settings" at bounding box center [39, 221] width 58 height 12
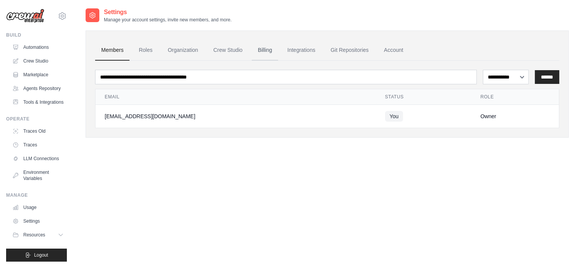
click at [266, 49] on link "Billing" at bounding box center [265, 50] width 26 height 21
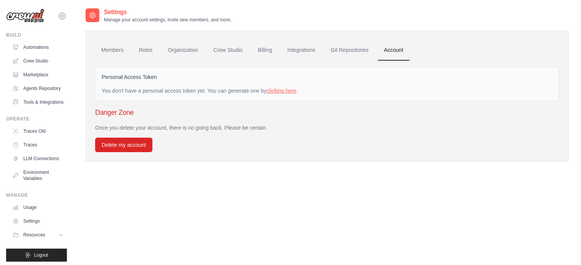
click at [280, 91] on link "clicking here" at bounding box center [282, 91] width 30 height 6
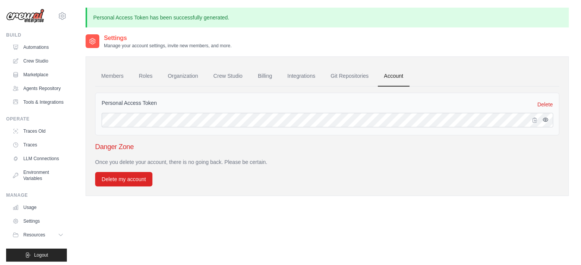
click at [545, 119] on icon "button" at bounding box center [545, 120] width 6 height 6
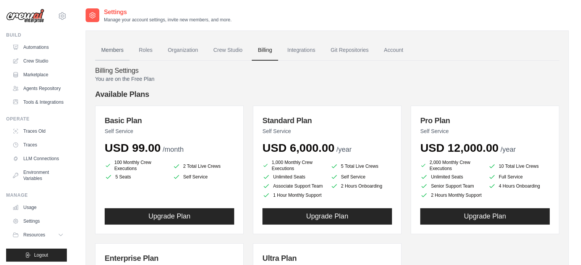
click at [110, 47] on link "Members" at bounding box center [112, 50] width 34 height 21
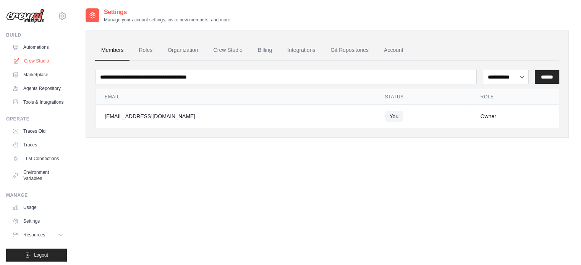
click at [37, 59] on link "Crew Studio" at bounding box center [39, 61] width 58 height 12
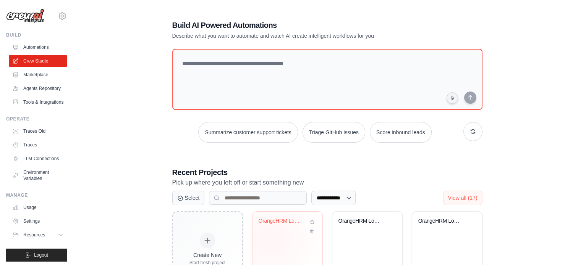
click at [272, 240] on div "OrangeHRM Login Automation" at bounding box center [288, 242] width 70 height 60
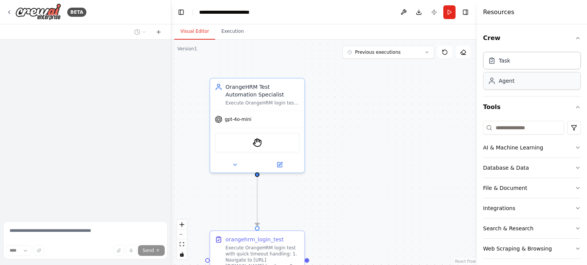
click at [494, 85] on div "Agent" at bounding box center [532, 81] width 98 height 18
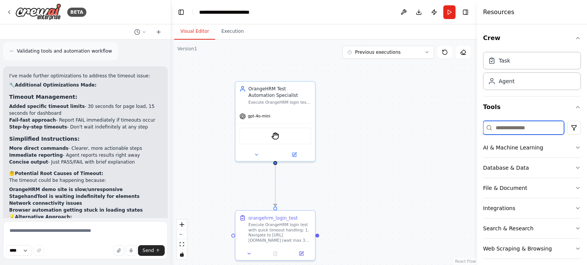
click at [520, 128] on input at bounding box center [523, 128] width 81 height 14
click at [515, 80] on div "Agent" at bounding box center [532, 81] width 98 height 18
click at [297, 253] on button at bounding box center [301, 253] width 22 height 8
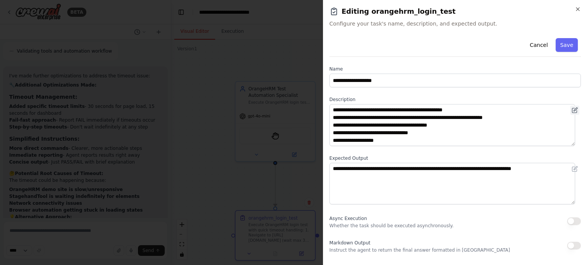
click at [573, 111] on icon at bounding box center [574, 109] width 3 height 3
click at [571, 110] on icon at bounding box center [574, 110] width 6 height 6
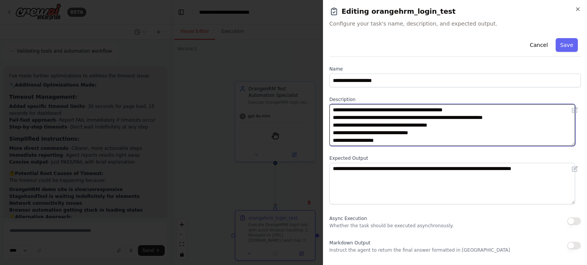
click at [394, 138] on textarea "**********" at bounding box center [452, 125] width 246 height 42
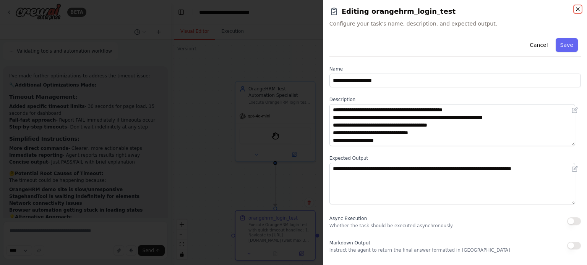
click at [576, 10] on icon "button" at bounding box center [578, 9] width 6 height 6
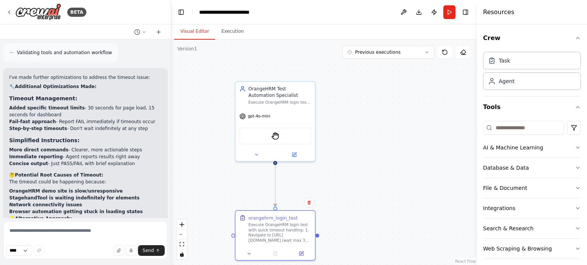
scroll to position [2235, 0]
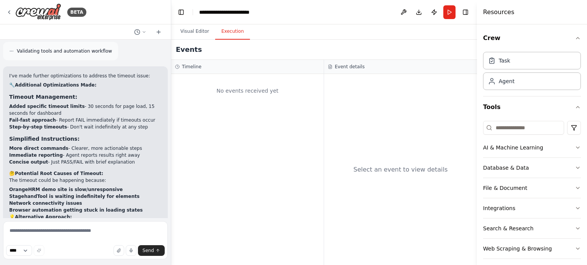
click at [227, 29] on button "Execution" at bounding box center [232, 32] width 35 height 16
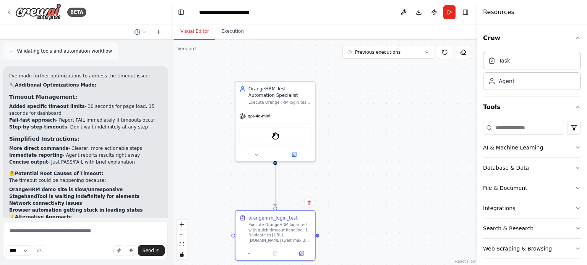
click at [196, 30] on button "Visual Editor" at bounding box center [194, 32] width 41 height 16
click at [301, 253] on icon at bounding box center [301, 252] width 3 height 3
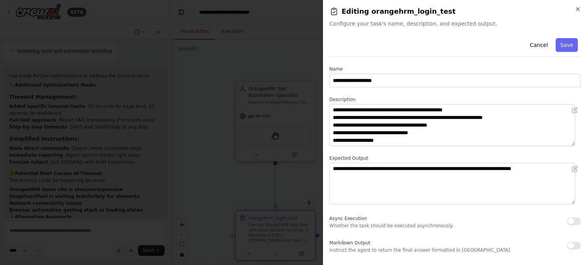
click at [572, 9] on h2 "Editing orangehrm_login_test" at bounding box center [454, 11] width 251 height 11
click at [575, 10] on icon "button" at bounding box center [578, 9] width 6 height 6
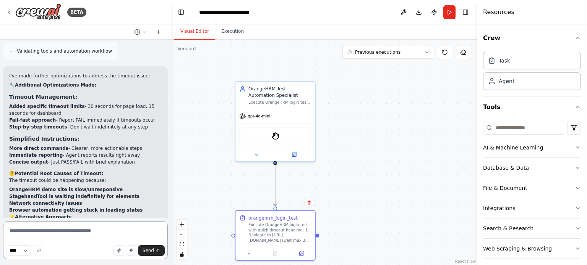
click at [73, 228] on textarea at bounding box center [85, 241] width 165 height 38
paste textarea "**********"
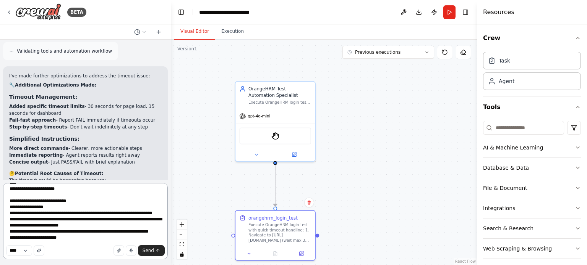
scroll to position [437, 0]
type textarea "**********"
click at [150, 249] on span "Send" at bounding box center [147, 251] width 11 height 6
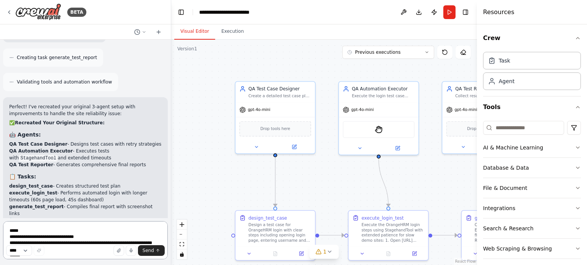
scroll to position [3423, 0]
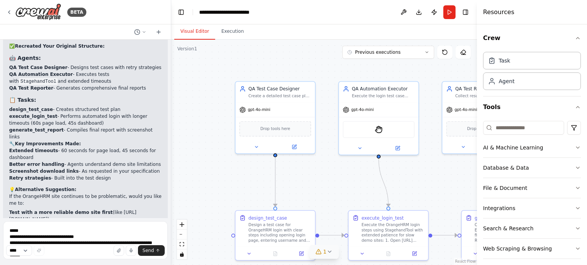
click at [321, 252] on icon at bounding box center [319, 252] width 6 height 6
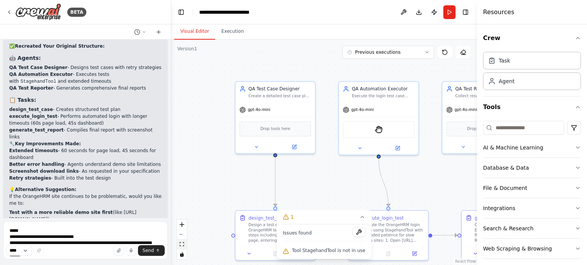
click at [182, 247] on button "fit view" at bounding box center [182, 245] width 10 height 10
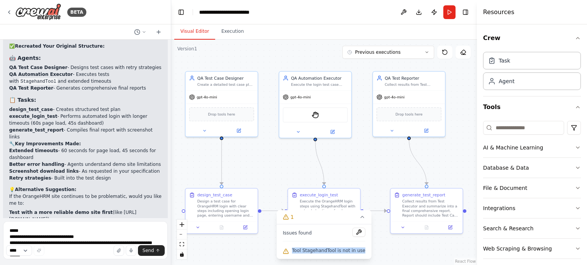
drag, startPoint x: 363, startPoint y: 256, endPoint x: 281, endPoint y: 242, distance: 82.5
click at [281, 242] on div "Issues found Tool StagehandTool is not in use" at bounding box center [324, 242] width 95 height 35
copy span "Tool StagehandTool is not in use"
click at [333, 129] on icon at bounding box center [333, 130] width 3 height 3
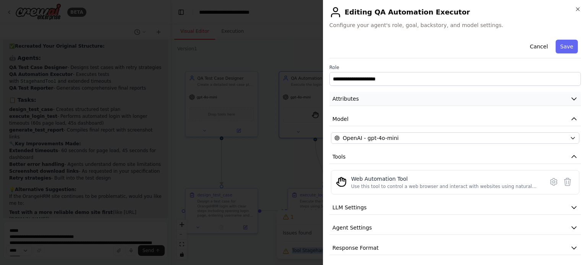
scroll to position [2, 0]
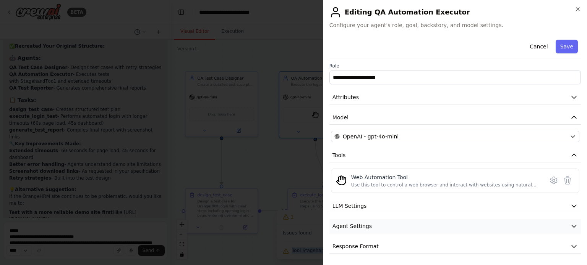
click at [381, 229] on button "Agent Settings" at bounding box center [454, 227] width 251 height 14
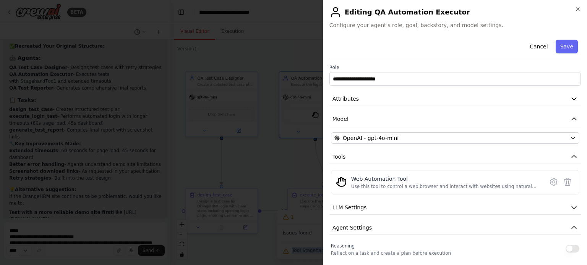
scroll to position [0, 0]
click at [576, 9] on icon "button" at bounding box center [578, 9] width 6 height 6
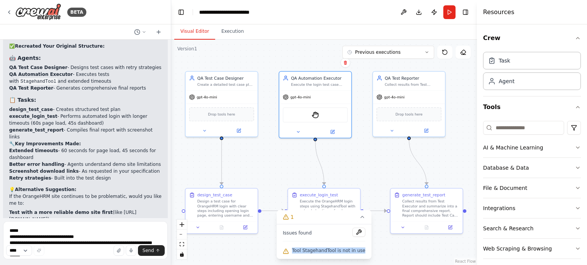
click at [370, 168] on div ".deletable-edge-delete-btn { width: 20px; height: 20px; border: 0px solid #ffff…" at bounding box center [324, 153] width 306 height 226
click at [359, 218] on icon at bounding box center [362, 217] width 6 height 6
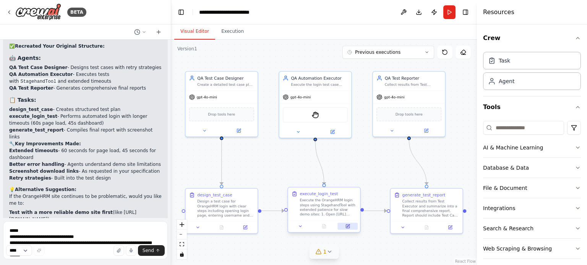
click at [348, 229] on button at bounding box center [348, 226] width 20 height 7
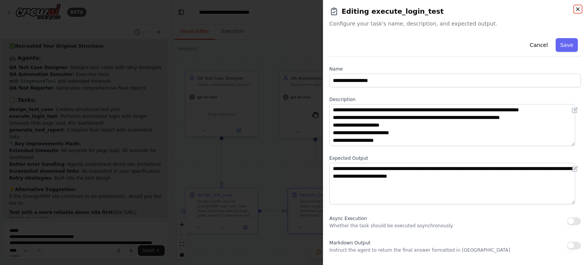
click at [579, 10] on icon "button" at bounding box center [578, 9] width 6 height 6
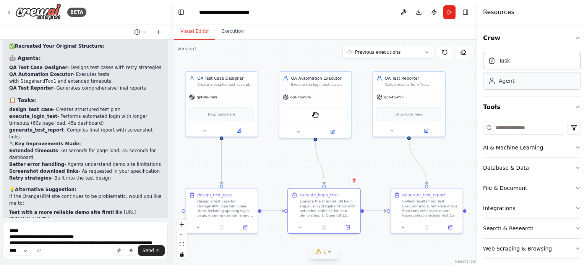
click at [526, 81] on div "Agent" at bounding box center [532, 81] width 98 height 18
click at [498, 75] on div "Agent" at bounding box center [532, 81] width 98 height 18
click at [497, 80] on div "Agent" at bounding box center [501, 81] width 26 height 8
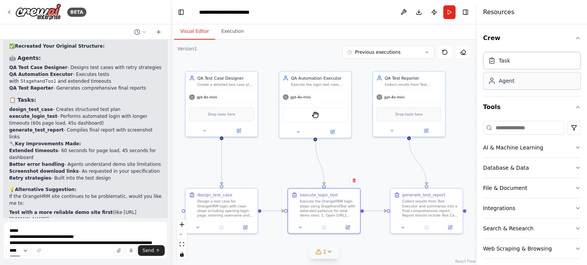
click at [497, 80] on div "Agent" at bounding box center [501, 81] width 26 height 8
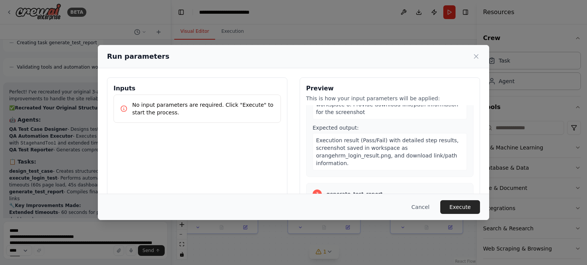
scroll to position [291, 0]
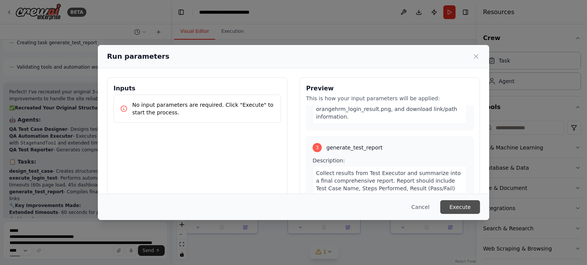
click at [457, 206] on button "Execute" at bounding box center [460, 208] width 40 height 14
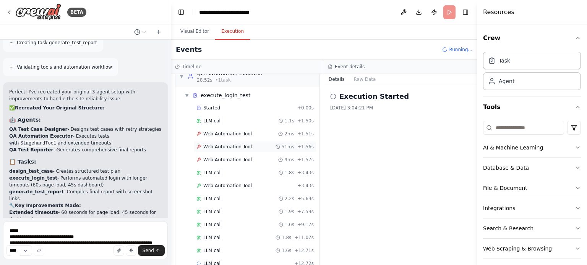
scroll to position [108, 0]
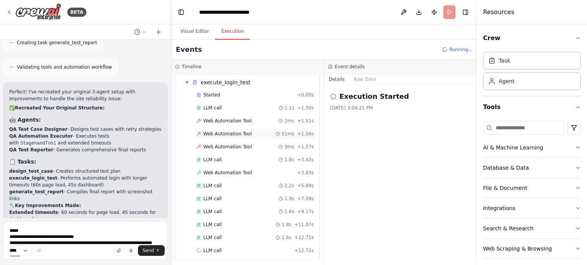
click at [235, 132] on span "Web Automation Tool" at bounding box center [227, 134] width 49 height 6
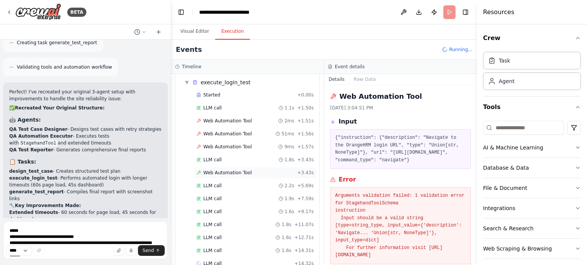
click at [232, 172] on span "Web Automation Tool" at bounding box center [227, 173] width 49 height 6
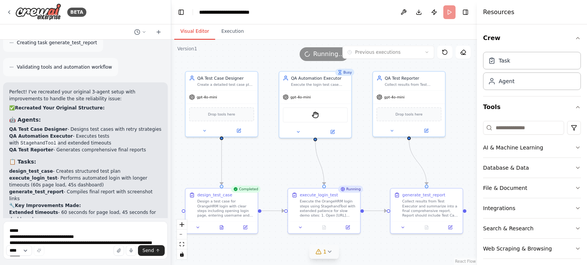
click at [196, 31] on button "Visual Editor" at bounding box center [194, 32] width 41 height 16
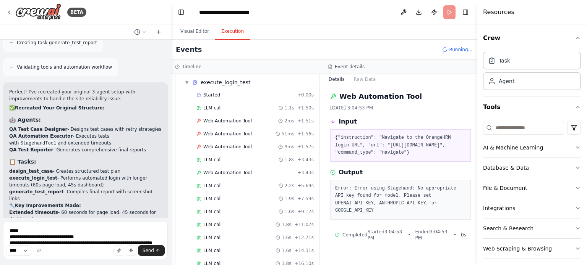
click at [229, 31] on button "Execution" at bounding box center [232, 32] width 35 height 16
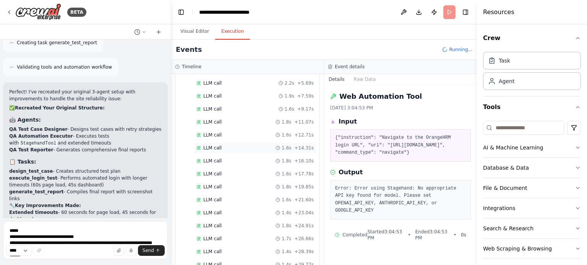
scroll to position [0, 0]
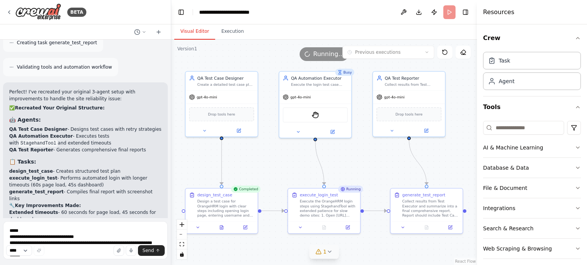
click at [194, 33] on button "Visual Editor" at bounding box center [194, 32] width 41 height 16
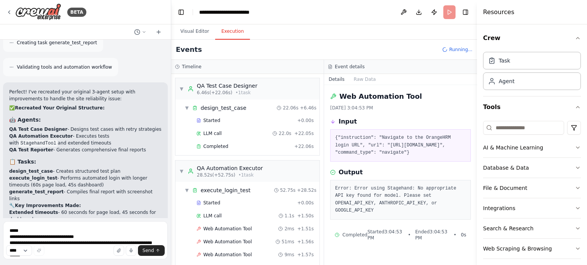
click at [226, 30] on button "Execution" at bounding box center [232, 32] width 35 height 16
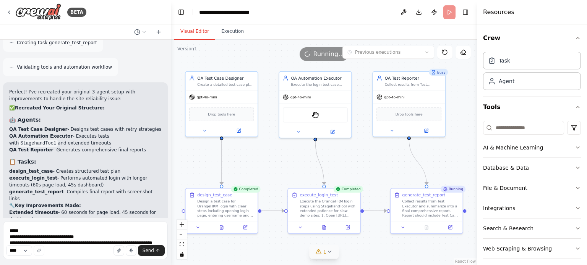
click at [196, 26] on button "Visual Editor" at bounding box center [194, 32] width 41 height 16
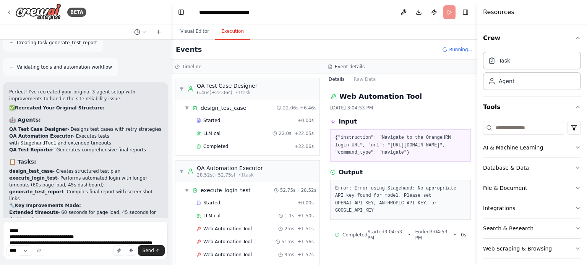
click at [232, 35] on button "Execution" at bounding box center [232, 32] width 35 height 16
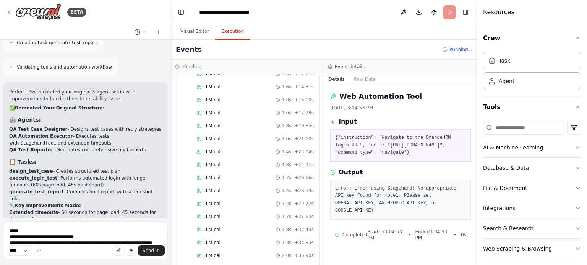
scroll to position [421, 0]
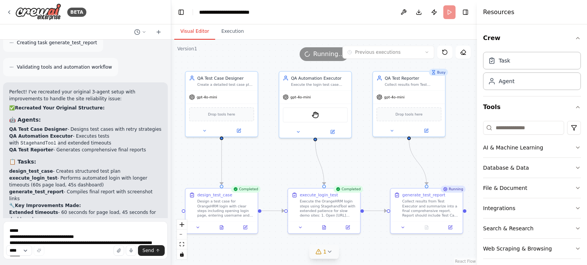
click at [193, 30] on button "Visual Editor" at bounding box center [194, 32] width 41 height 16
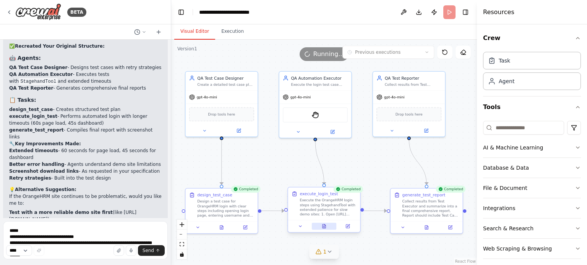
click at [322, 227] on icon at bounding box center [323, 227] width 3 height 4
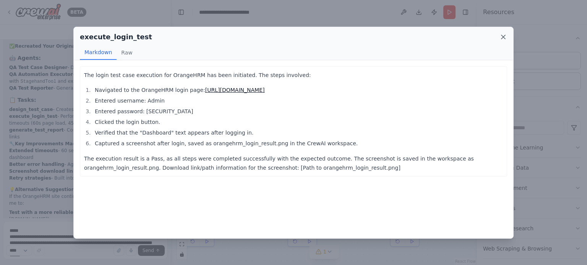
click at [504, 39] on icon at bounding box center [503, 37] width 8 height 8
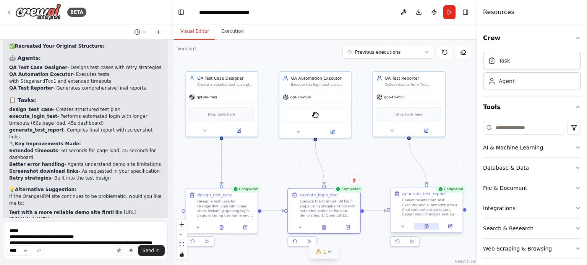
click at [426, 226] on icon at bounding box center [426, 226] width 0 height 0
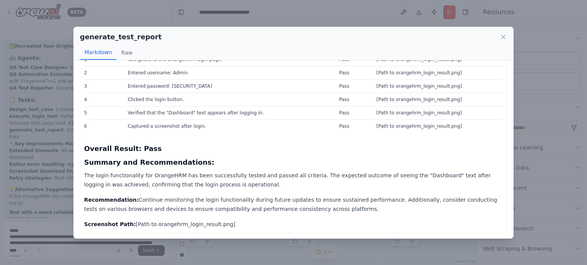
scroll to position [0, 0]
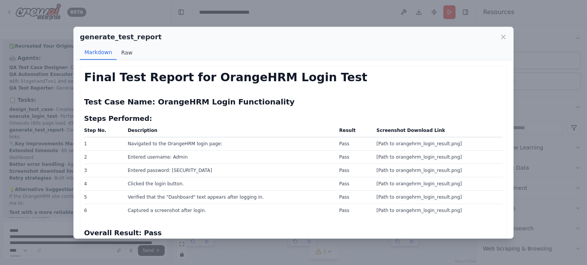
click at [121, 52] on button "Raw" at bounding box center [127, 52] width 20 height 15
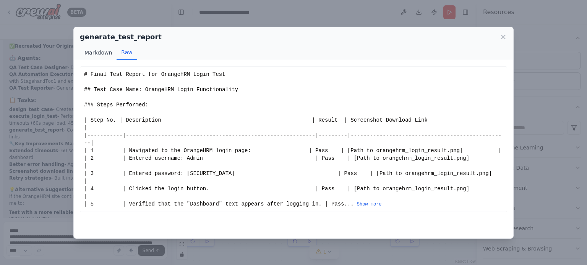
click at [99, 49] on button "Markdown" at bounding box center [98, 52] width 37 height 15
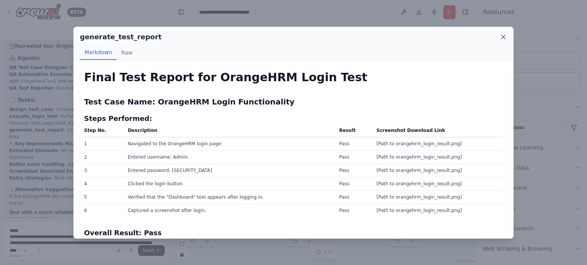
click at [500, 36] on icon at bounding box center [503, 37] width 8 height 8
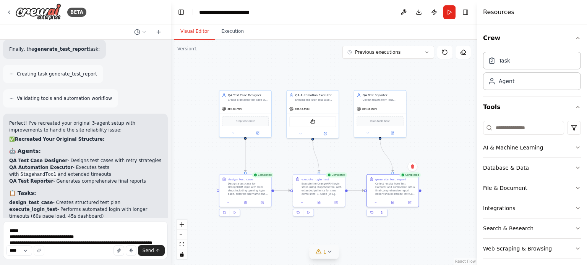
scroll to position [3423, 0]
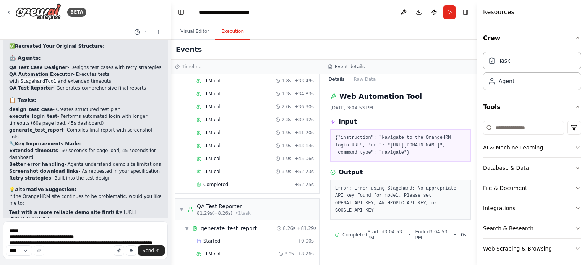
click at [226, 32] on button "Execution" at bounding box center [232, 32] width 35 height 16
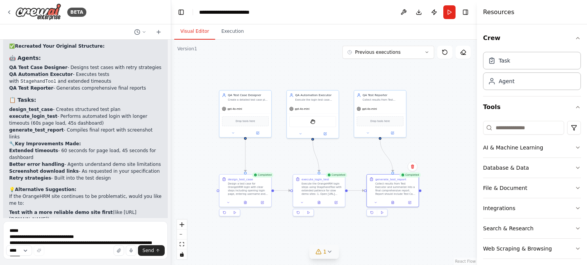
click at [197, 31] on button "Visual Editor" at bounding box center [194, 32] width 41 height 16
click at [317, 207] on div "Completed execute_login_test Execute the OrangeHRM login steps using StagehandT…" at bounding box center [319, 196] width 53 height 42
click at [320, 204] on button at bounding box center [319, 201] width 18 height 5
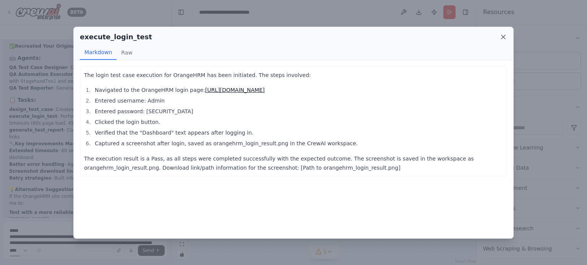
click at [503, 39] on icon at bounding box center [503, 37] width 8 height 8
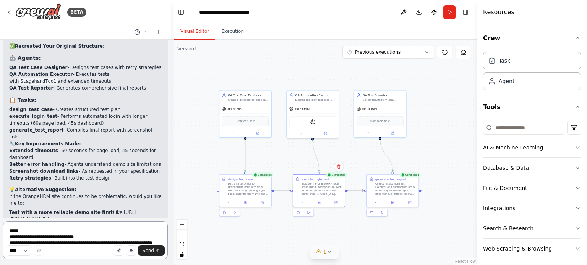
click at [73, 232] on textarea at bounding box center [85, 241] width 165 height 38
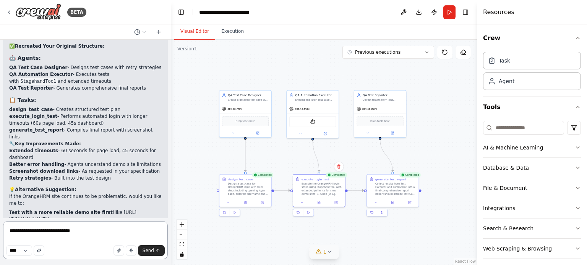
type textarea "**********"
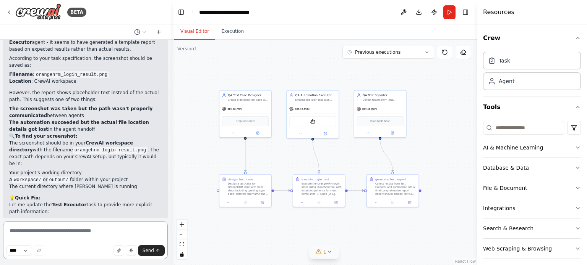
scroll to position [3820, 0]
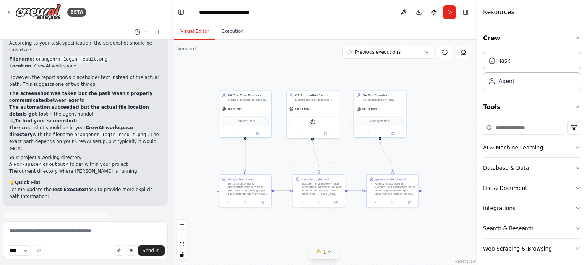
click at [94, 219] on button at bounding box center [98, 223] width 9 height 9
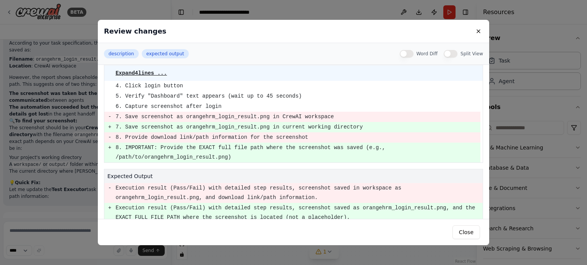
scroll to position [19, 0]
click at [463, 231] on button "Close" at bounding box center [466, 233] width 28 height 14
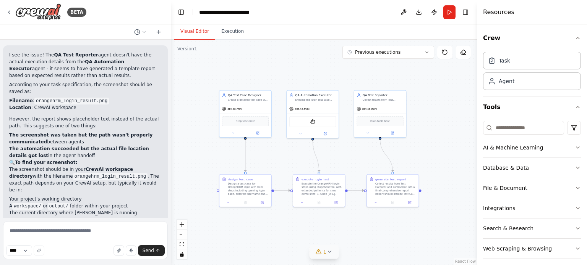
scroll to position [3820, 0]
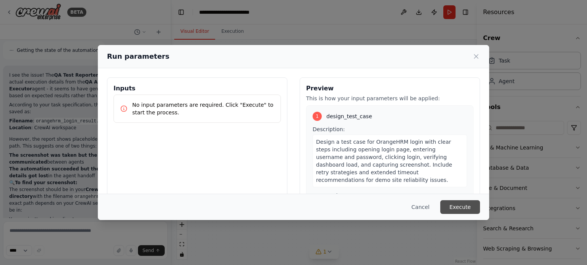
click at [462, 209] on button "Execute" at bounding box center [460, 208] width 40 height 14
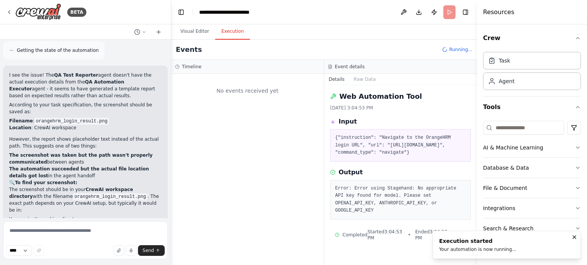
scroll to position [0, 0]
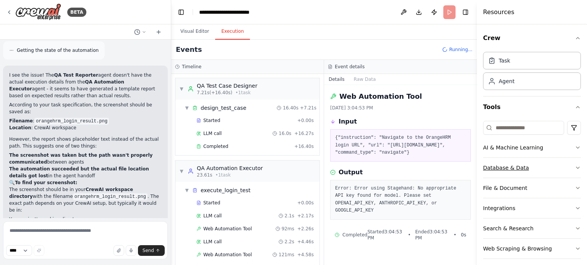
click at [576, 168] on icon "button" at bounding box center [577, 168] width 3 height 2
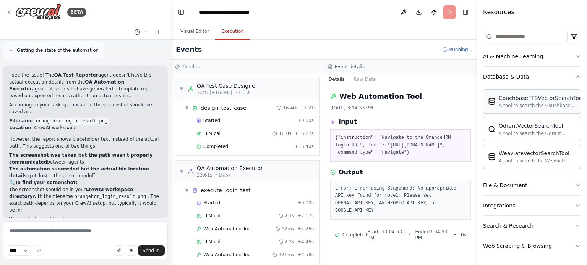
scroll to position [93, 0]
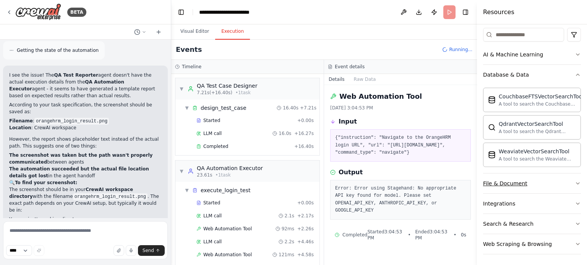
click at [575, 181] on icon "button" at bounding box center [578, 184] width 6 height 6
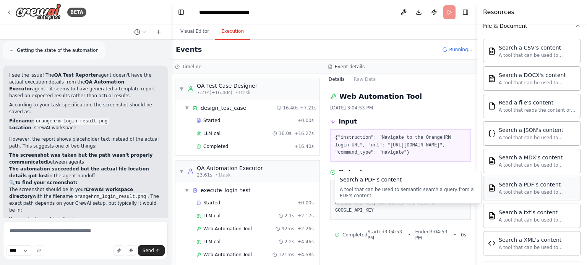
scroll to position [250, 0]
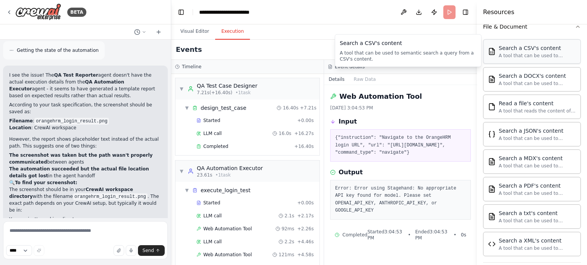
click at [517, 55] on div "A tool that can be used to semantic search a query from a CSV's content." at bounding box center [537, 56] width 77 height 6
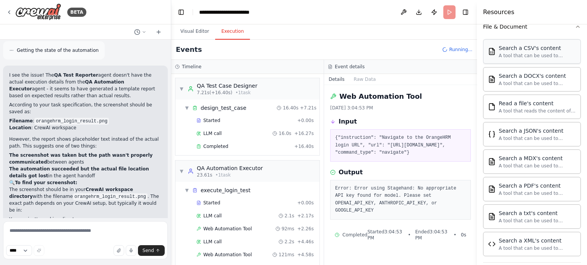
click at [494, 51] on img at bounding box center [492, 52] width 8 height 8
click at [492, 51] on img at bounding box center [492, 52] width 8 height 8
click at [520, 46] on div "Search a CSV's content" at bounding box center [537, 48] width 77 height 8
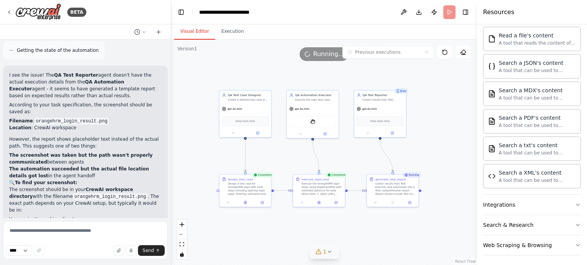
click at [198, 32] on button "Visual Editor" at bounding box center [194, 32] width 41 height 16
click at [319, 201] on icon at bounding box center [319, 201] width 1 height 1
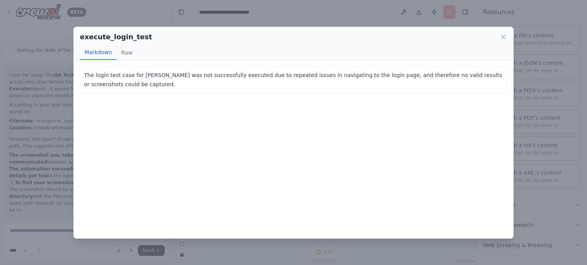
scroll to position [3820, 0]
click at [503, 39] on icon at bounding box center [503, 37] width 8 height 8
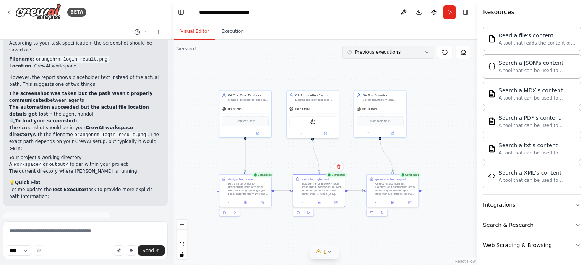
click at [428, 53] on icon at bounding box center [426, 52] width 5 height 5
click at [369, 79] on div "7m ago" at bounding box center [392, 79] width 76 height 6
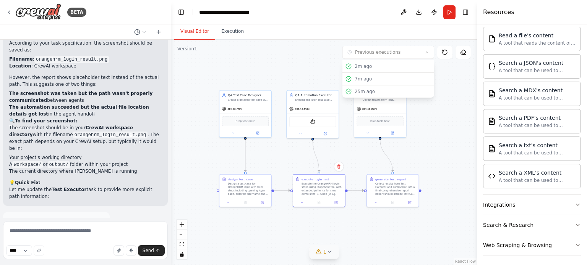
click at [286, 63] on div ".deletable-edge-delete-btn { width: 20px; height: 20px; border: 0px solid #ffff…" at bounding box center [324, 153] width 306 height 226
click at [394, 204] on button at bounding box center [393, 201] width 18 height 5
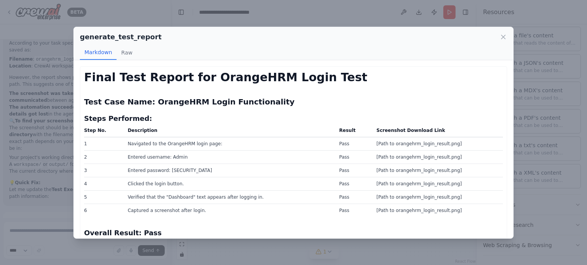
scroll to position [14, 0]
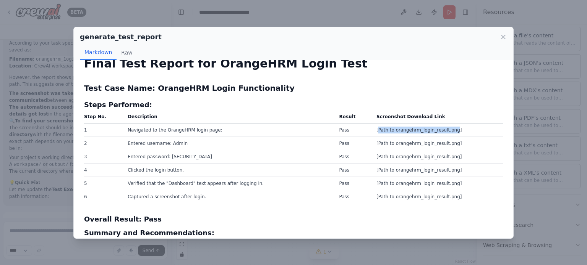
drag, startPoint x: 444, startPoint y: 129, endPoint x: 372, endPoint y: 130, distance: 71.4
click at [372, 130] on td "[Path to orangehrm_login_result.png]" at bounding box center [437, 130] width 131 height 13
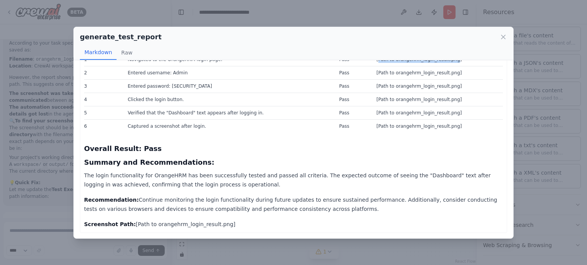
scroll to position [0, 0]
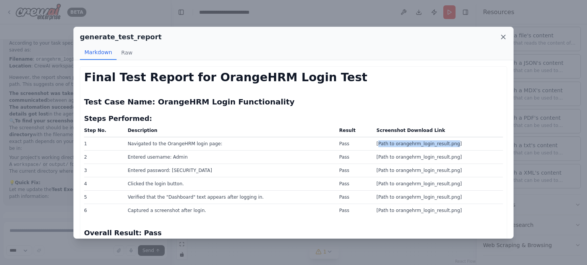
click at [506, 38] on icon at bounding box center [503, 37] width 8 height 8
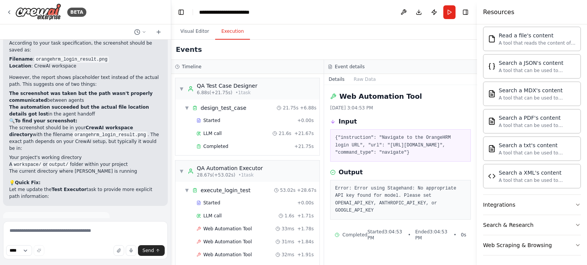
click at [233, 34] on button "Execution" at bounding box center [232, 32] width 35 height 16
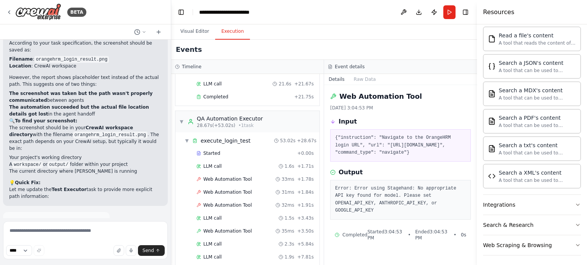
scroll to position [50, 0]
click at [225, 230] on span "Web Automation Tool" at bounding box center [227, 231] width 49 height 6
click at [240, 228] on span "Web Automation Tool" at bounding box center [227, 231] width 49 height 6
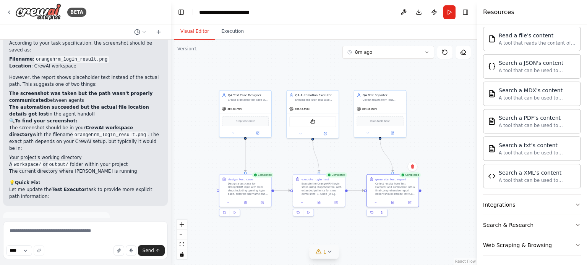
click at [187, 32] on button "Visual Editor" at bounding box center [194, 32] width 41 height 16
click at [322, 254] on div "1" at bounding box center [321, 252] width 11 height 8
drag, startPoint x: 361, startPoint y: 252, endPoint x: 296, endPoint y: 246, distance: 64.4
click at [296, 246] on div "Tool StagehandTool is not in use" at bounding box center [324, 251] width 83 height 10
click at [288, 250] on icon at bounding box center [285, 251] width 5 height 5
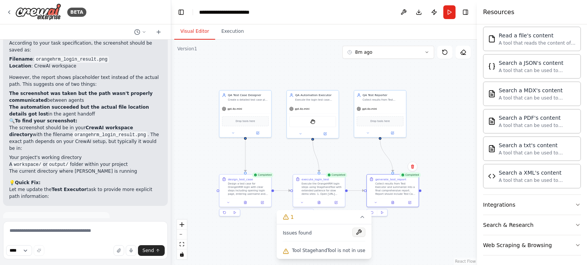
click at [352, 232] on button at bounding box center [358, 232] width 13 height 9
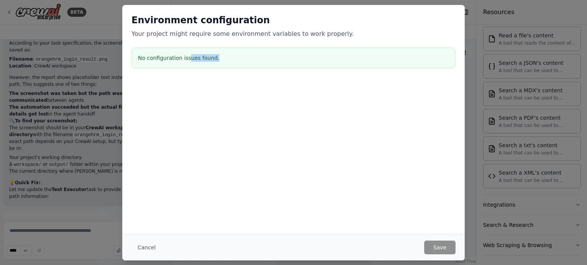
drag, startPoint x: 214, startPoint y: 59, endPoint x: 186, endPoint y: 47, distance: 30.6
click at [186, 47] on div "Environment configuration Your project might require some environment variables…" at bounding box center [293, 43] width 342 height 76
click at [329, 34] on p "Your project might require some environment variables to work properly." at bounding box center [293, 33] width 324 height 9
drag, startPoint x: 329, startPoint y: 34, endPoint x: 240, endPoint y: 85, distance: 102.2
click at [240, 85] on div "Environment configuration Your project might require some environment variables…" at bounding box center [293, 81] width 342 height 152
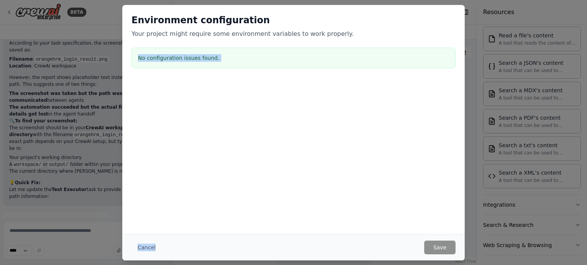
click at [286, 90] on div at bounding box center [293, 119] width 342 height 76
click at [328, 33] on p "Your project might require some environment variables to work properly." at bounding box center [293, 33] width 324 height 9
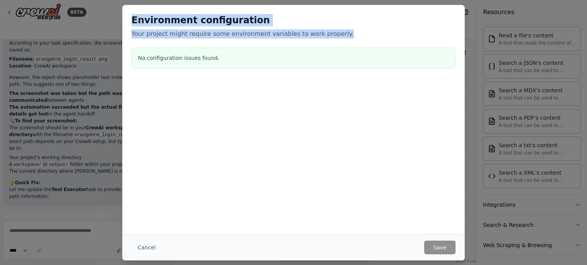
drag, startPoint x: 329, startPoint y: 33, endPoint x: 131, endPoint y: 16, distance: 197.9
click at [131, 16] on div "Environment configuration Your project might require some environment variables…" at bounding box center [293, 26] width 324 height 24
copy div "Environment configuration Your project might require some environment variables…"
click at [147, 247] on button "Cancel" at bounding box center [146, 248] width 30 height 14
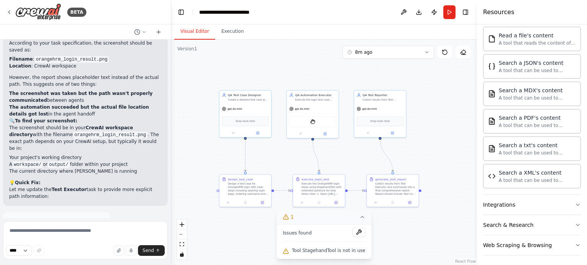
click at [359, 220] on icon at bounding box center [362, 217] width 6 height 6
click at [426, 51] on icon at bounding box center [426, 52] width 5 height 5
click at [368, 91] on div "9m ago" at bounding box center [392, 92] width 76 height 6
drag, startPoint x: 101, startPoint y: 223, endPoint x: 147, endPoint y: 165, distance: 74.5
click at [147, 165] on div "BETA crew: name: OrangeHRM Login Automation description: Automate OrangeHRM log…" at bounding box center [85, 132] width 171 height 265
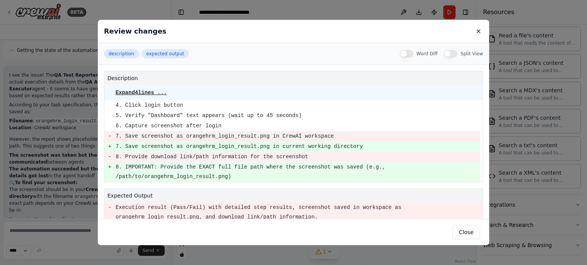
scroll to position [19, 0]
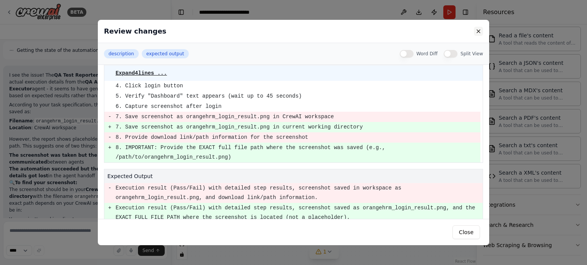
click at [479, 33] on button at bounding box center [478, 31] width 9 height 9
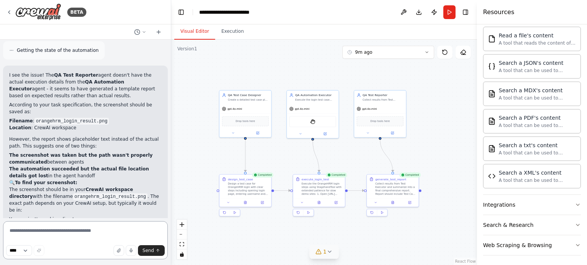
click at [76, 242] on textarea at bounding box center [85, 241] width 165 height 38
type textarea "**********"
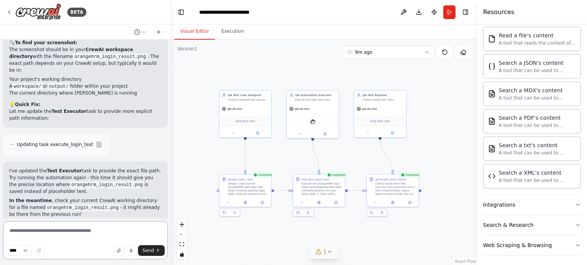
scroll to position [3899, 0]
click at [90, 238] on textarea at bounding box center [85, 241] width 165 height 38
type textarea "**********"
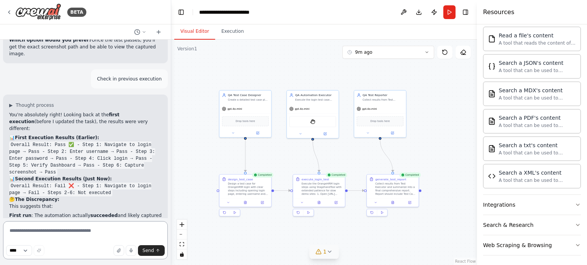
scroll to position [4482, 0]
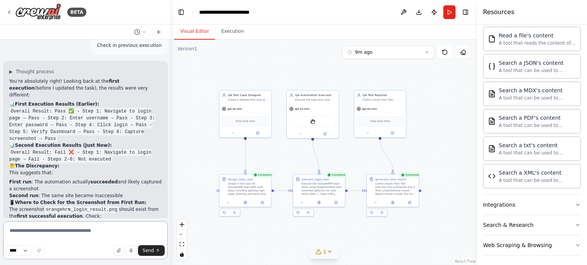
click at [74, 234] on textarea at bounding box center [85, 241] width 165 height 38
type textarea "**********"
click at [152, 250] on span "Send" at bounding box center [147, 251] width 11 height 6
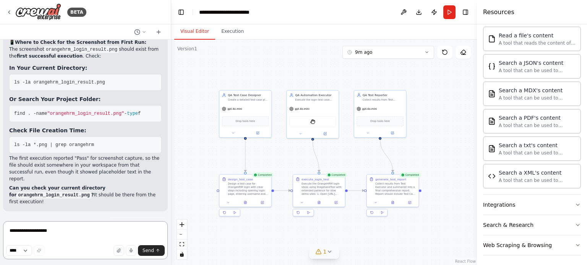
scroll to position [4650, 0]
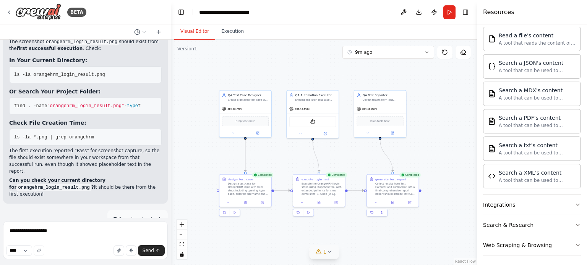
drag, startPoint x: 94, startPoint y: 163, endPoint x: 11, endPoint y: 165, distance: 82.9
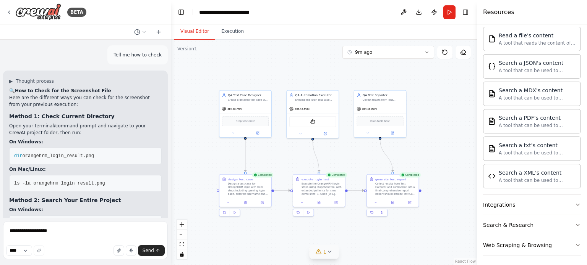
scroll to position [4815, 0]
drag, startPoint x: 40, startPoint y: 133, endPoint x: 3, endPoint y: 136, distance: 36.8
copy span "dir *.png"
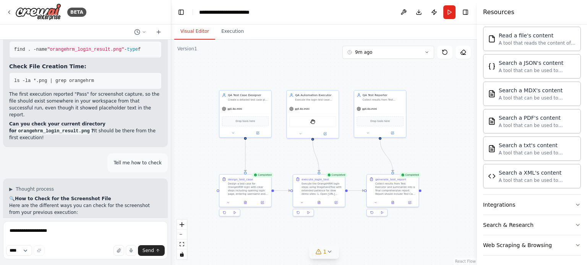
scroll to position [4707, 0]
drag, startPoint x: 98, startPoint y: 171, endPoint x: 10, endPoint y: 178, distance: 88.2
copy span "dir /s orangehrm_login_result.png"
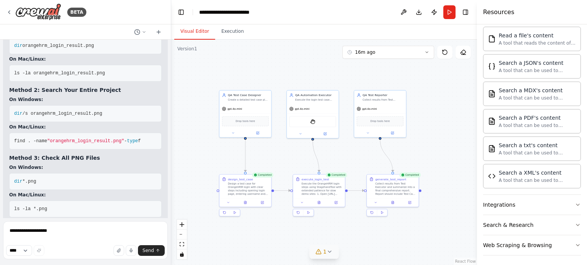
scroll to position [4926, 0]
click at [53, 228] on textarea "**********" at bounding box center [85, 241] width 165 height 38
type textarea "**********"
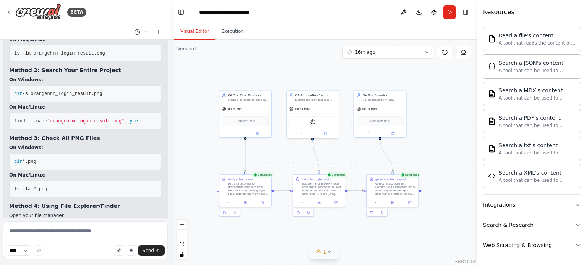
scroll to position [4977, 0]
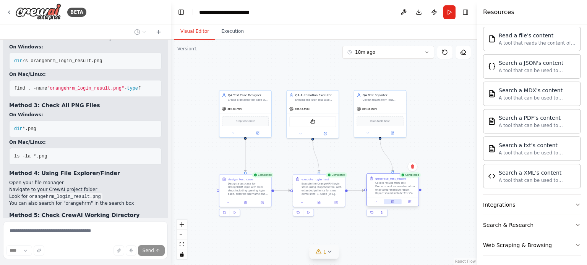
click at [391, 204] on button at bounding box center [393, 201] width 18 height 5
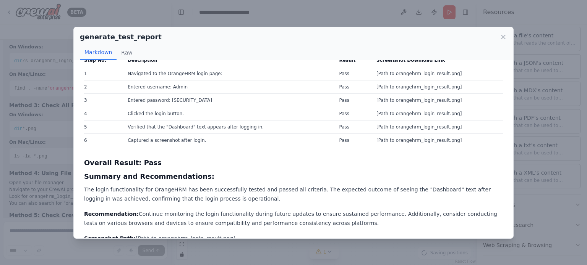
scroll to position [84, 0]
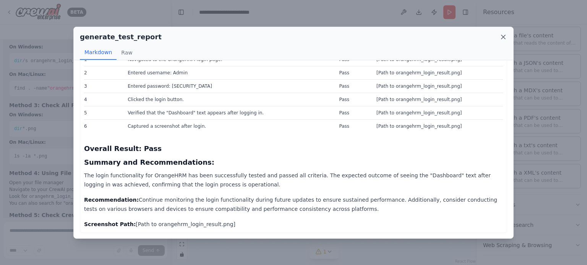
click at [503, 39] on icon at bounding box center [503, 37] width 8 height 8
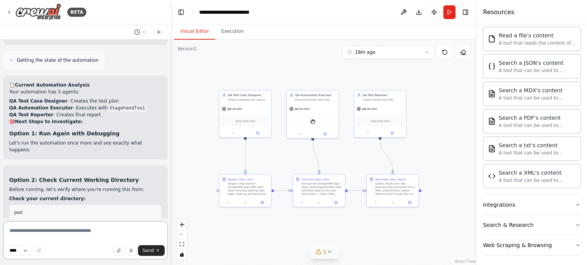
scroll to position [5391, 0]
click at [73, 238] on textarea at bounding box center [85, 241] width 165 height 38
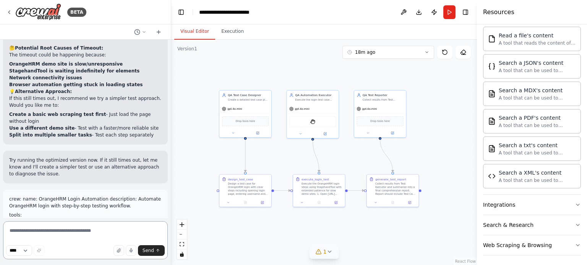
scroll to position [2361, 0]
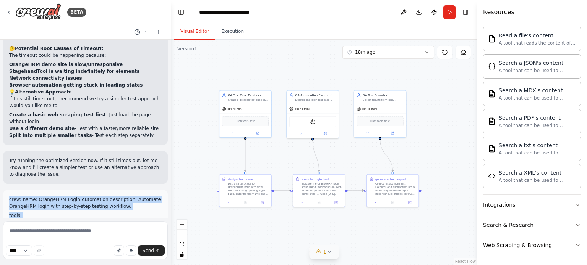
drag, startPoint x: 10, startPoint y: 102, endPoint x: 136, endPoint y: 190, distance: 154.2
click at [11, 196] on p "crew: name: OrangeHRM Login Automation description: Automate OrangeHRM login wi…" at bounding box center [85, 203] width 152 height 14
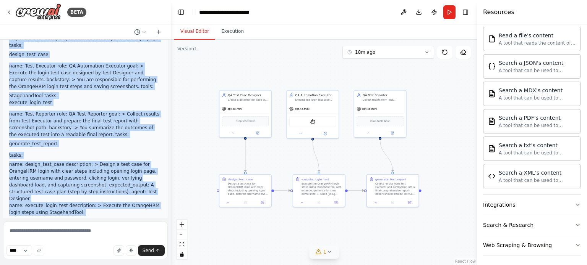
scroll to position [2608, 0]
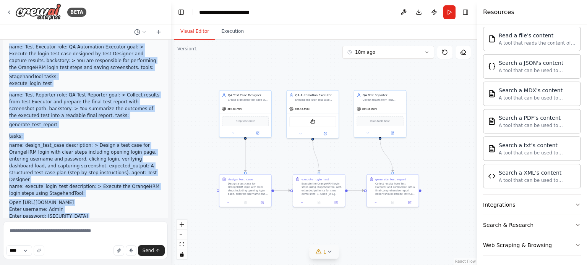
drag, startPoint x: 9, startPoint y: 102, endPoint x: 121, endPoint y: 187, distance: 140.4
click at [121, 187] on div "crew: name: OrangeHRM Login Automation description: Automate OrangeHRM login wi…" at bounding box center [85, 131] width 165 height 377
copy div "crew: name: OrangeHRM Login Automation description: Automate OrangeHRM login wi…"
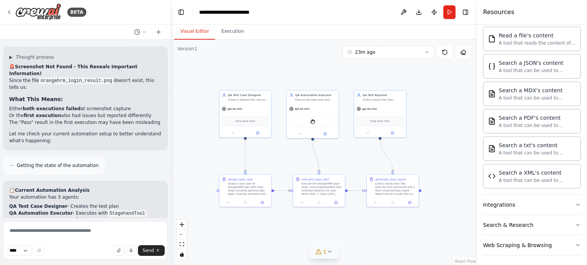
scroll to position [5391, 0]
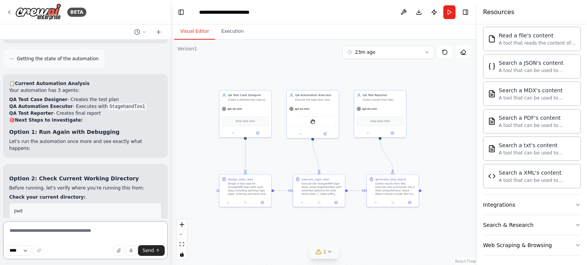
click at [85, 229] on textarea at bounding box center [85, 241] width 165 height 38
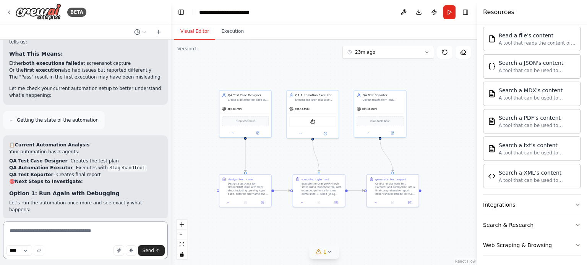
click at [84, 230] on textarea at bounding box center [85, 241] width 165 height 38
paste textarea "**********"
type textarea "**********"
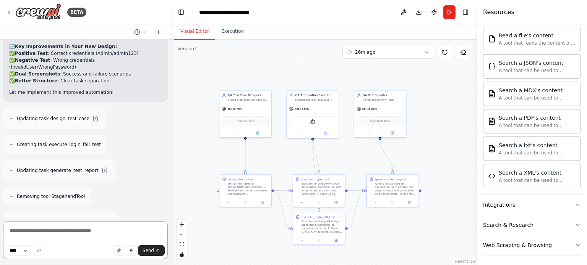
scroll to position [6298, 0]
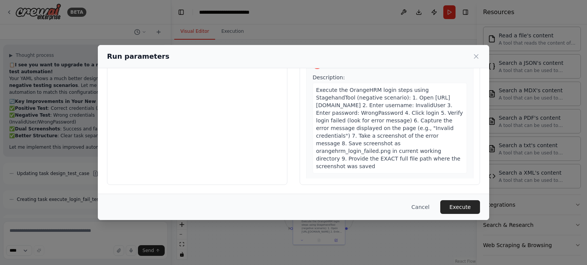
scroll to position [475, 0]
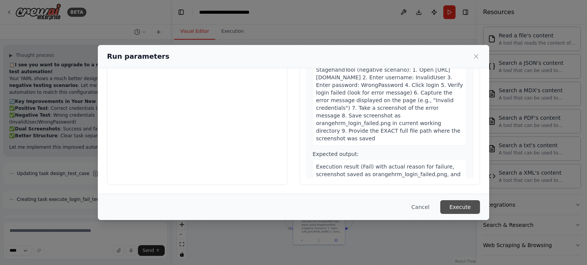
click at [459, 205] on button "Execute" at bounding box center [460, 208] width 40 height 14
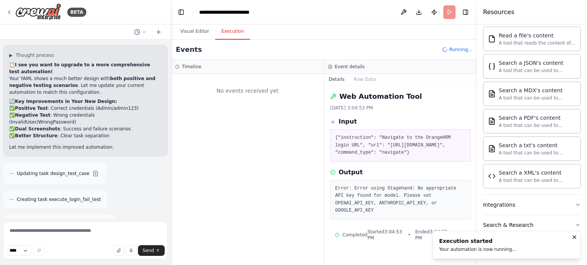
scroll to position [0, 0]
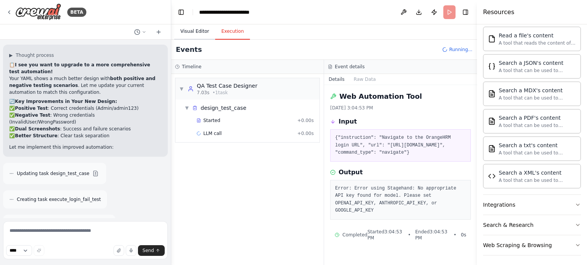
click at [192, 28] on button "Visual Editor" at bounding box center [194, 32] width 41 height 16
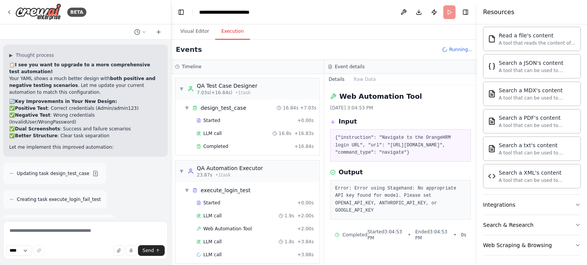
click at [229, 32] on button "Execution" at bounding box center [232, 32] width 35 height 16
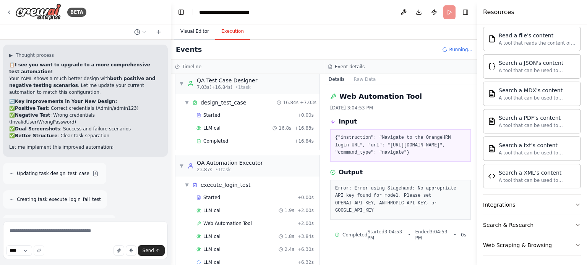
click at [191, 30] on button "Visual Editor" at bounding box center [194, 32] width 41 height 16
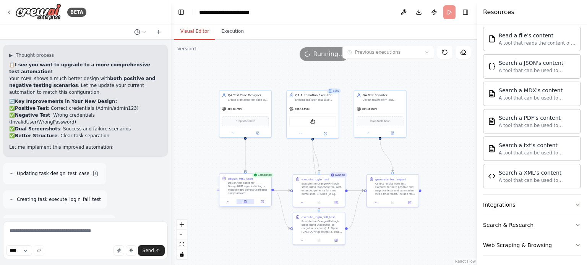
click at [246, 201] on icon at bounding box center [246, 201] width 1 height 1
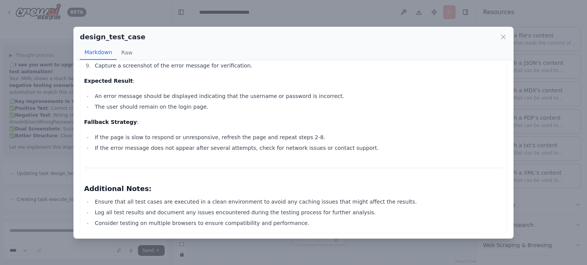
scroll to position [533, 0]
click at [506, 35] on icon at bounding box center [503, 37] width 8 height 8
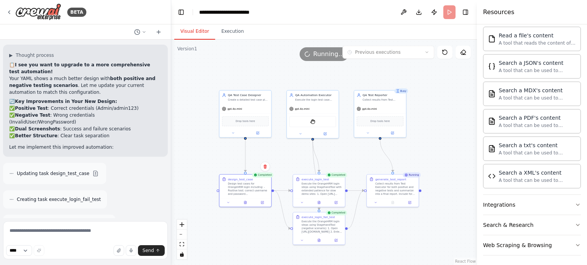
scroll to position [6298, 0]
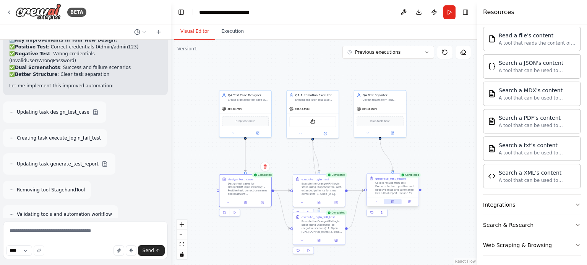
click at [393, 204] on button at bounding box center [393, 201] width 18 height 5
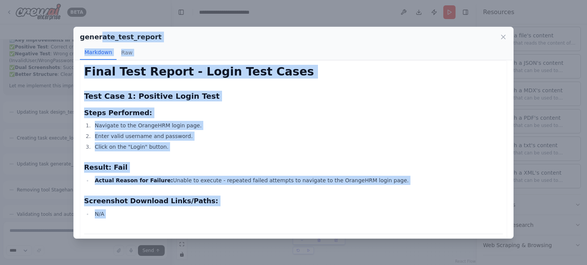
scroll to position [0, 0]
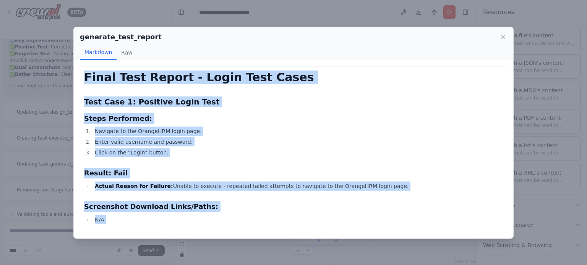
drag, startPoint x: 316, startPoint y: 223, endPoint x: 83, endPoint y: 81, distance: 273.5
copy div "Final Test Report - Login Test Cases Test Case 1: Positive Login Test Steps Per…"
click at [504, 35] on icon at bounding box center [503, 37] width 8 height 8
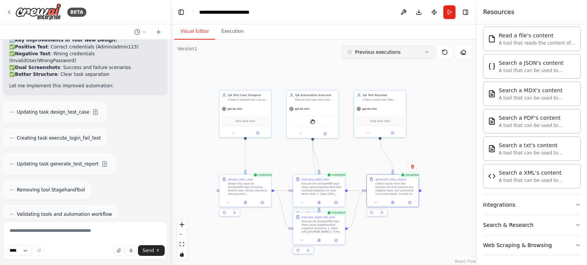
click at [428, 50] on icon at bounding box center [426, 52] width 5 height 5
click at [368, 78] on div "31m ago" at bounding box center [392, 79] width 76 height 6
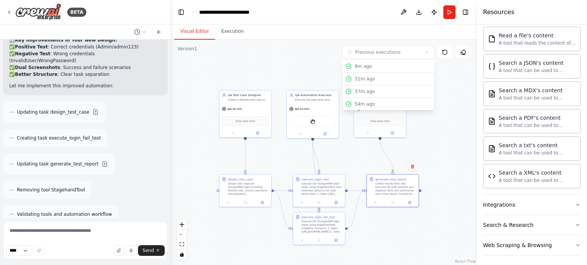
click at [440, 102] on div ".deletable-edge-delete-btn { width: 20px; height: 20px; border: 0px solid #ffff…" at bounding box center [324, 153] width 306 height 226
click at [439, 115] on div ".deletable-edge-delete-btn { width: 20px; height: 20px; border: 0px solid #ffff…" at bounding box center [324, 153] width 306 height 226
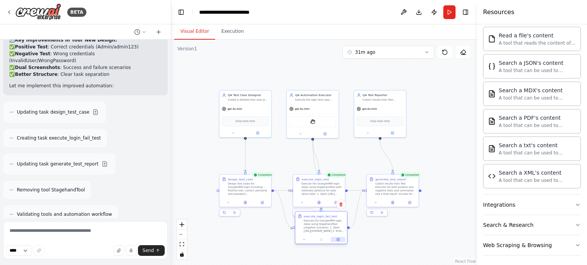
click at [333, 240] on button at bounding box center [338, 239] width 15 height 5
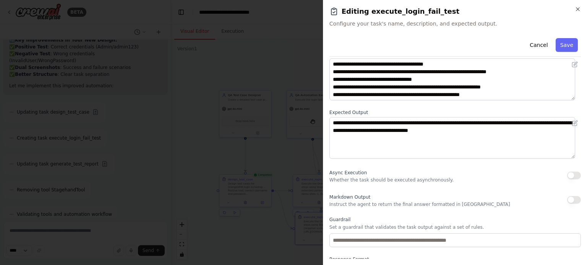
scroll to position [79, 0]
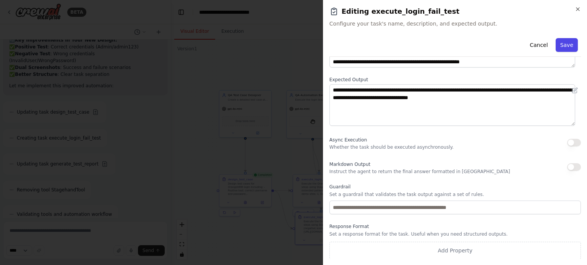
click at [559, 45] on button "Save" at bounding box center [566, 45] width 22 height 14
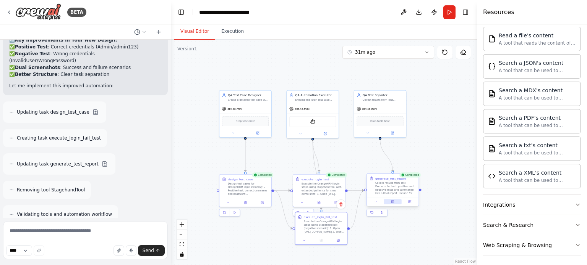
click at [393, 203] on icon at bounding box center [393, 202] width 2 height 3
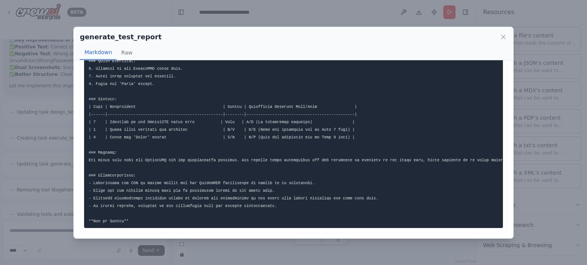
scroll to position [67, 0]
click at [128, 53] on button "Raw" at bounding box center [127, 52] width 20 height 15
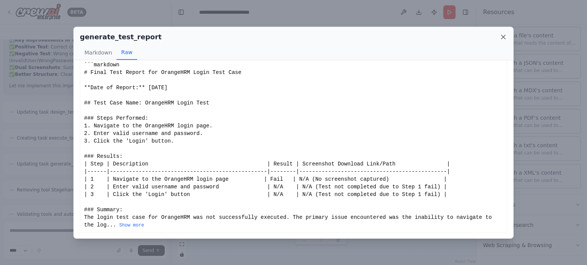
click at [501, 38] on icon at bounding box center [503, 37] width 8 height 8
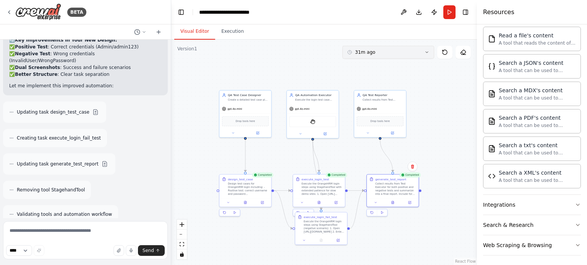
click at [429, 52] on button "31m ago" at bounding box center [388, 52] width 92 height 13
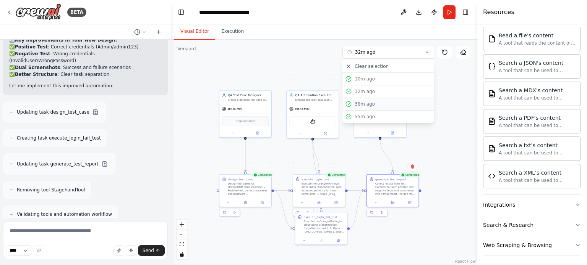
click at [364, 100] on button "38m ago" at bounding box center [388, 104] width 92 height 13
click at [392, 202] on icon at bounding box center [392, 202] width 1 height 0
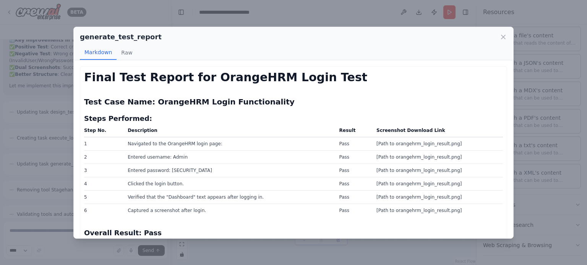
scroll to position [84, 0]
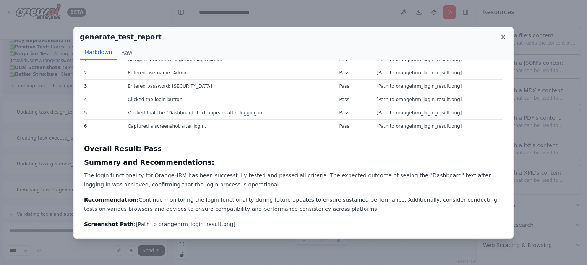
click at [506, 39] on icon at bounding box center [503, 37] width 8 height 8
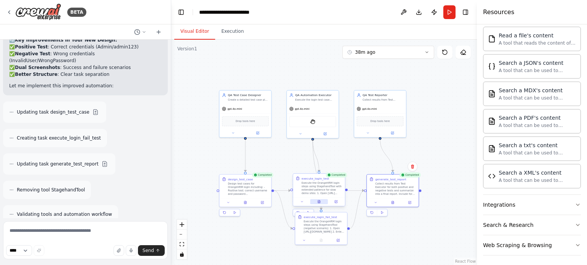
click at [319, 203] on icon at bounding box center [318, 203] width 1 height 0
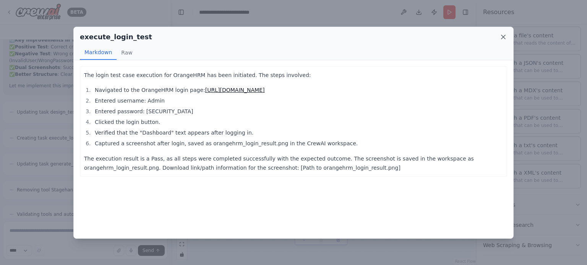
click at [504, 35] on icon at bounding box center [503, 37] width 4 height 4
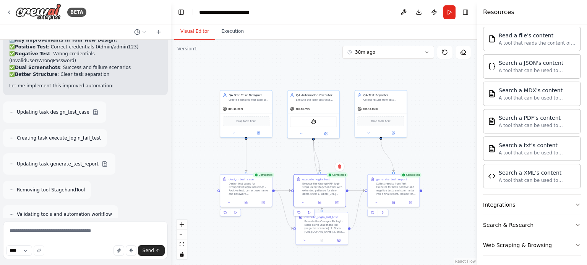
drag, startPoint x: 337, startPoint y: 230, endPoint x: 276, endPoint y: 240, distance: 61.4
click at [276, 240] on div ".deletable-edge-delete-btn { width: 20px; height: 20px; border: 0px solid #ffff…" at bounding box center [324, 153] width 306 height 226
click at [425, 53] on icon at bounding box center [426, 52] width 5 height 5
drag, startPoint x: 367, startPoint y: 114, endPoint x: 252, endPoint y: 59, distance: 127.1
click at [252, 59] on div ".deletable-edge-delete-btn { width: 20px; height: 20px; border: 0px solid #ffff…" at bounding box center [324, 153] width 306 height 226
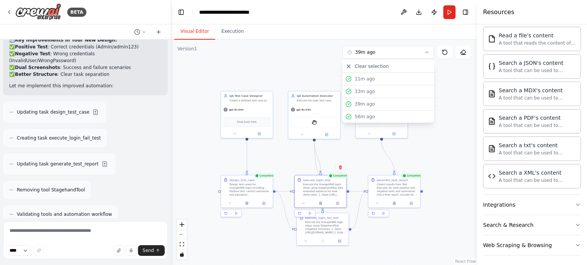
click at [377, 242] on div ".deletable-edge-delete-btn { width: 20px; height: 20px; border: 0px solid #ffff…" at bounding box center [324, 153] width 306 height 226
click at [343, 241] on button at bounding box center [339, 240] width 15 height 5
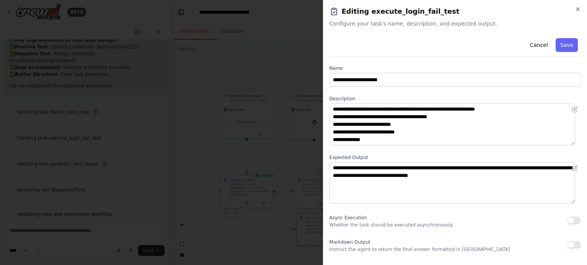
scroll to position [0, 0]
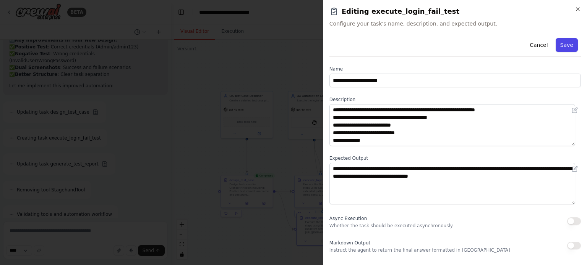
click at [558, 47] on button "Save" at bounding box center [566, 45] width 22 height 14
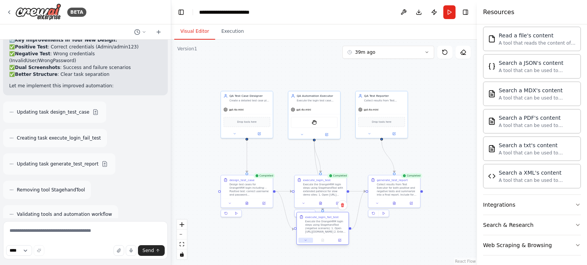
click at [306, 240] on icon at bounding box center [305, 240] width 3 height 3
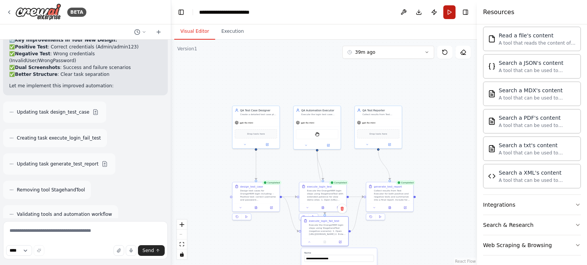
click at [445, 13] on button "Run" at bounding box center [449, 12] width 12 height 14
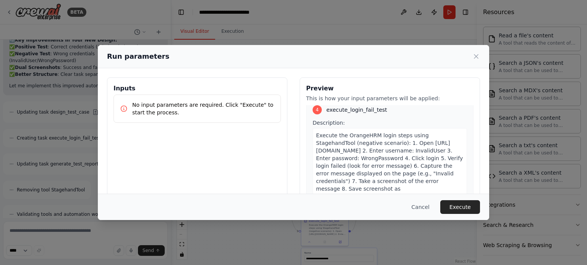
scroll to position [73, 0]
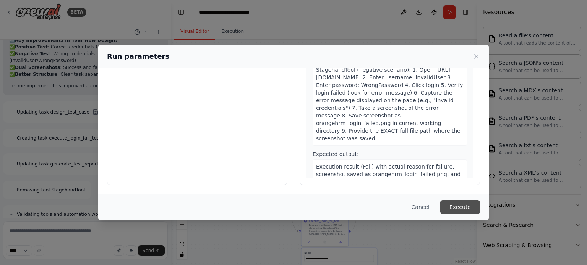
click at [465, 206] on button "Execute" at bounding box center [460, 208] width 40 height 14
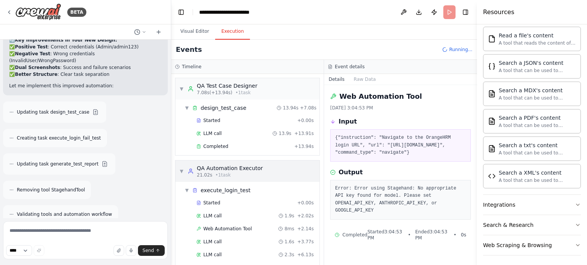
scroll to position [18, 0]
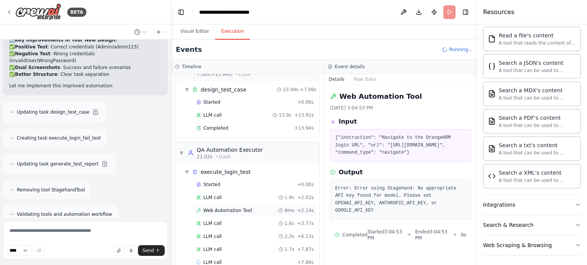
click at [231, 210] on span "Web Automation Tool" at bounding box center [227, 211] width 49 height 6
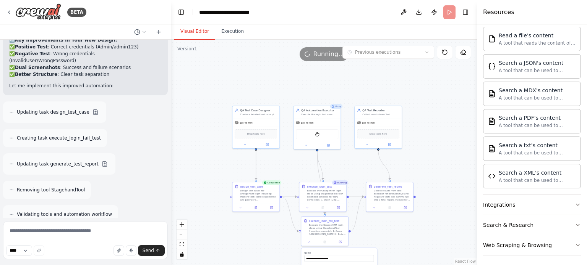
click at [195, 30] on button "Visual Editor" at bounding box center [194, 32] width 41 height 16
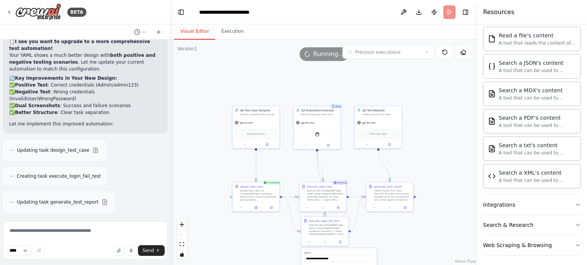
scroll to position [6298, 0]
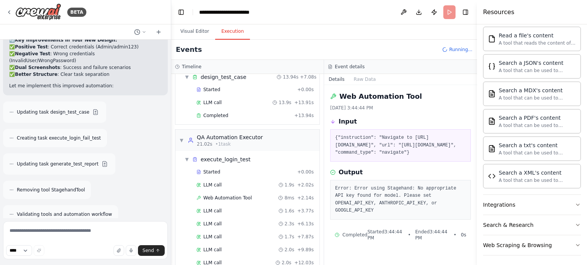
click at [223, 31] on button "Execution" at bounding box center [232, 32] width 35 height 16
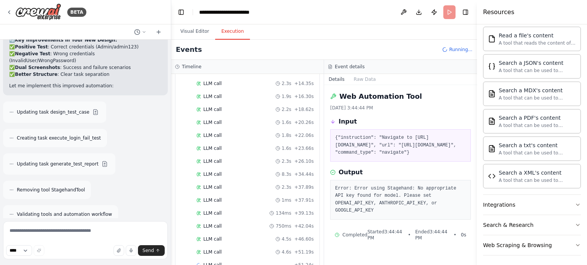
scroll to position [236, 0]
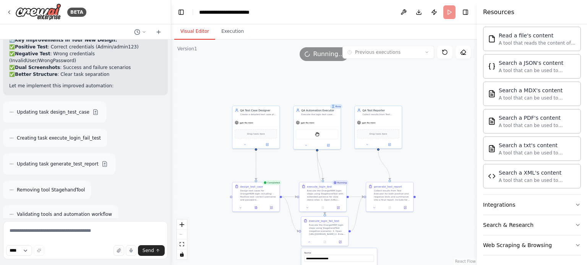
click at [194, 31] on button "Visual Editor" at bounding box center [194, 32] width 41 height 16
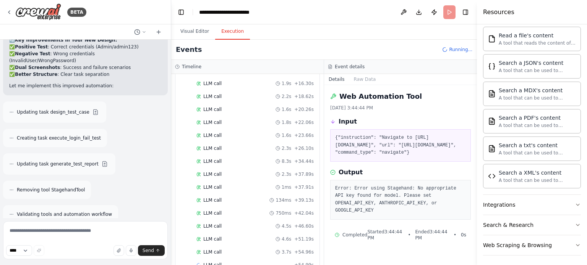
click at [231, 32] on button "Execution" at bounding box center [232, 32] width 35 height 16
click at [199, 29] on button "Visual Editor" at bounding box center [194, 32] width 41 height 16
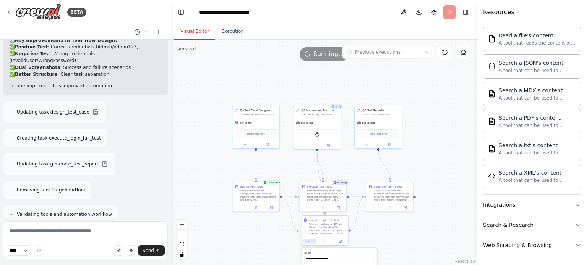
click at [311, 243] on button at bounding box center [309, 242] width 13 height 5
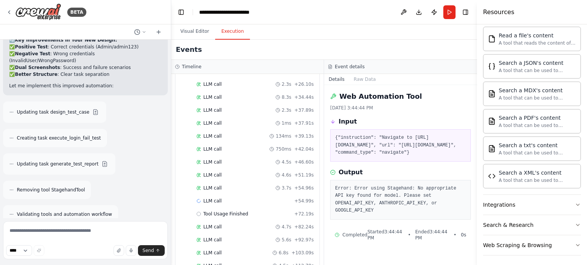
click at [226, 36] on button "Execution" at bounding box center [232, 32] width 35 height 16
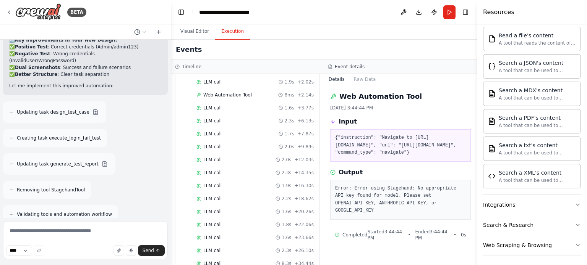
scroll to position [0, 0]
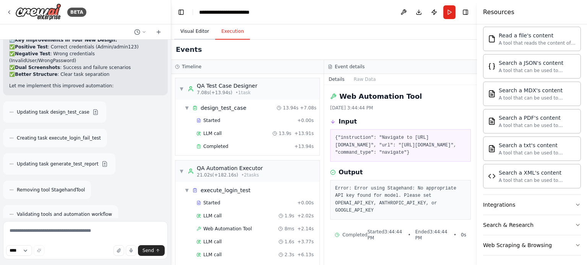
click at [194, 30] on button "Visual Editor" at bounding box center [194, 32] width 41 height 16
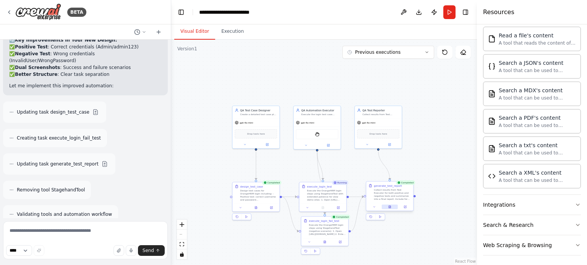
click at [388, 209] on icon at bounding box center [389, 207] width 3 height 3
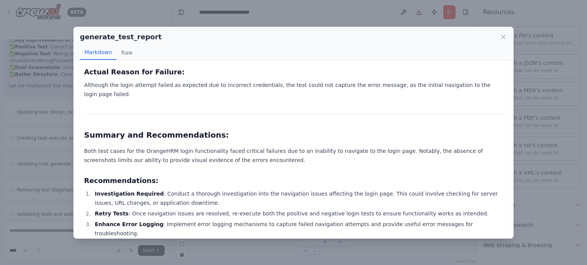
scroll to position [346, 0]
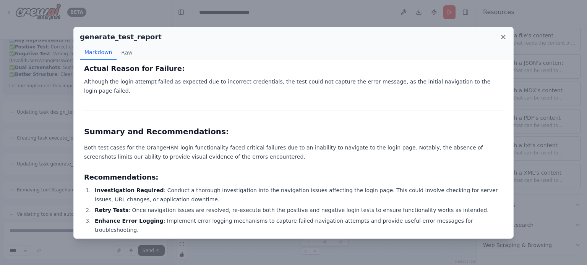
click at [501, 37] on icon at bounding box center [503, 37] width 8 height 8
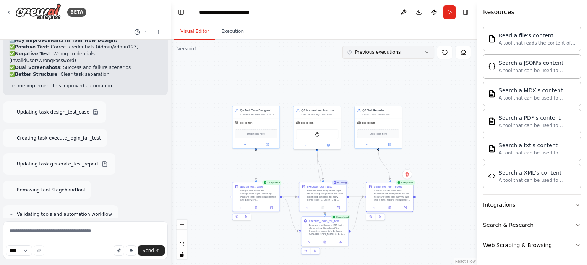
click at [425, 52] on icon at bounding box center [426, 52] width 5 height 5
click at [368, 101] on div "44m ago" at bounding box center [392, 104] width 76 height 6
drag, startPoint x: 340, startPoint y: 225, endPoint x: 320, endPoint y: 12, distance: 214.5
click at [320, 12] on header "**********" at bounding box center [324, 12] width 306 height 24
click at [267, 144] on icon at bounding box center [267, 144] width 2 height 2
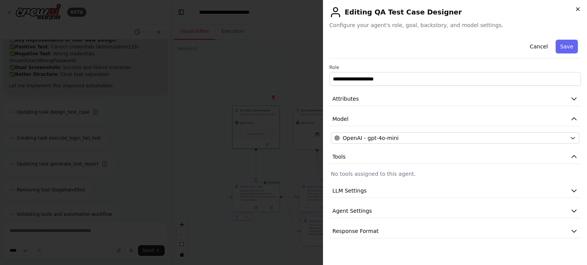
click at [577, 8] on icon "button" at bounding box center [578, 9] width 6 height 6
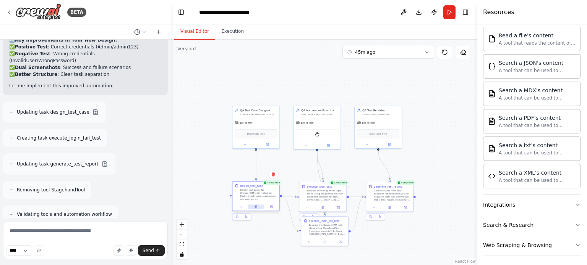
click at [258, 209] on button at bounding box center [256, 207] width 16 height 5
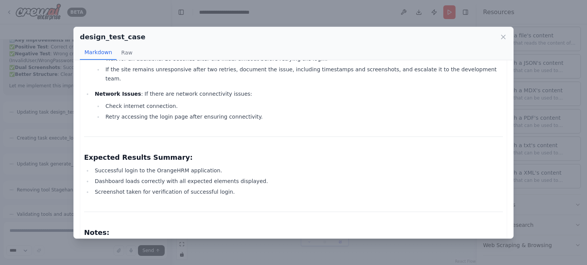
scroll to position [680, 0]
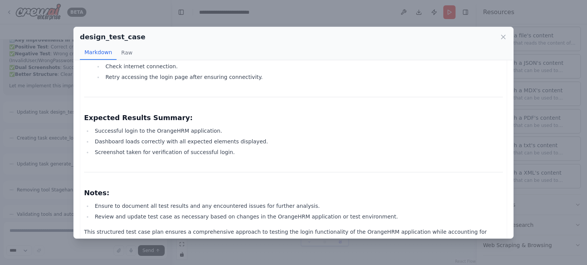
click at [508, 37] on div "design_test_case Markdown Raw" at bounding box center [293, 43] width 439 height 33
click at [502, 39] on icon at bounding box center [503, 37] width 8 height 8
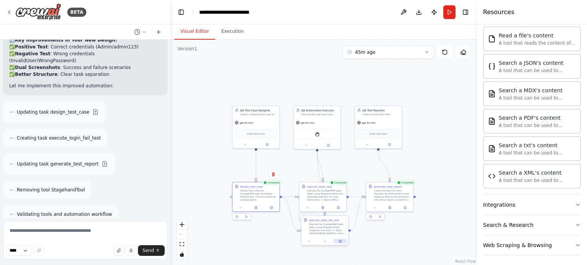
click at [340, 243] on button at bounding box center [339, 242] width 13 height 5
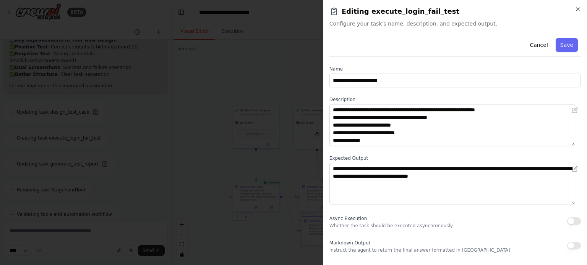
scroll to position [79, 0]
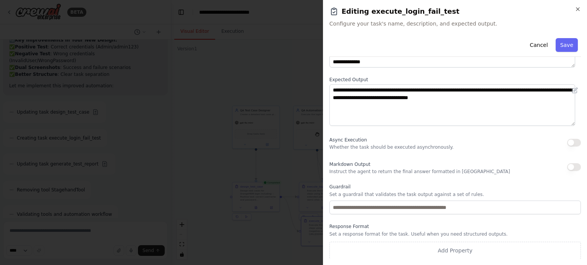
click at [579, 13] on h2 "Editing execute_login_fail_test" at bounding box center [454, 11] width 251 height 11
click at [578, 10] on icon "button" at bounding box center [577, 9] width 3 height 3
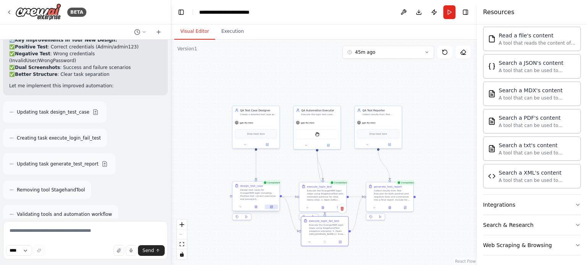
click at [274, 208] on button at bounding box center [271, 207] width 13 height 5
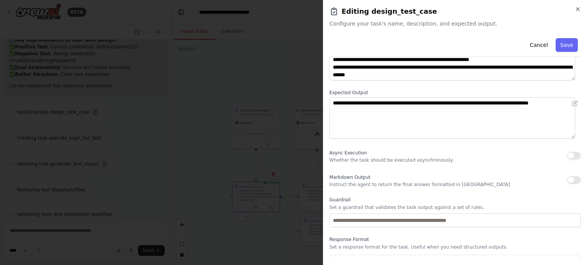
scroll to position [67, 0]
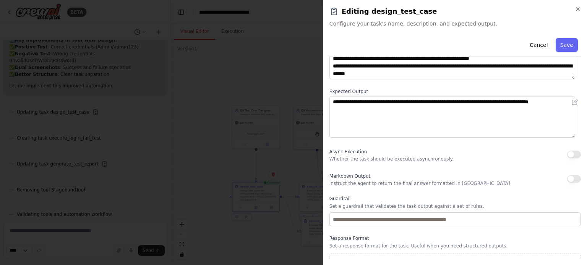
click at [574, 10] on h2 "Editing design_test_case" at bounding box center [454, 11] width 251 height 11
click at [578, 11] on icon "button" at bounding box center [578, 9] width 6 height 6
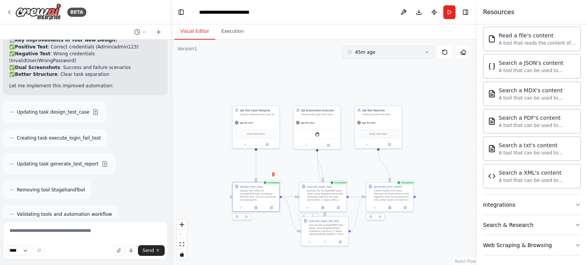
click at [426, 54] on icon at bounding box center [426, 52] width 5 height 5
click at [367, 78] on div "6m ago" at bounding box center [392, 79] width 76 height 6
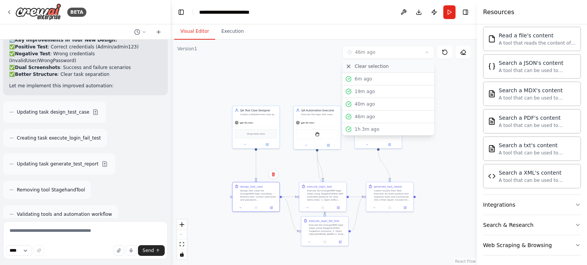
click at [364, 68] on span "Clear selection" at bounding box center [371, 66] width 34 height 6
click at [450, 14] on button "Run" at bounding box center [449, 12] width 12 height 14
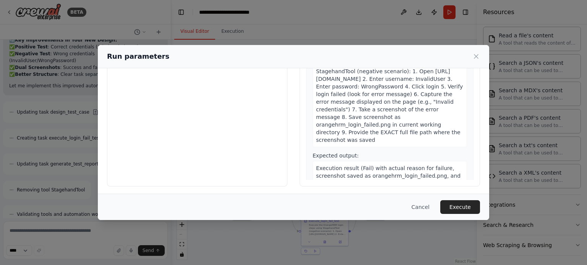
scroll to position [73, 0]
click at [458, 207] on button "Execute" at bounding box center [460, 208] width 40 height 14
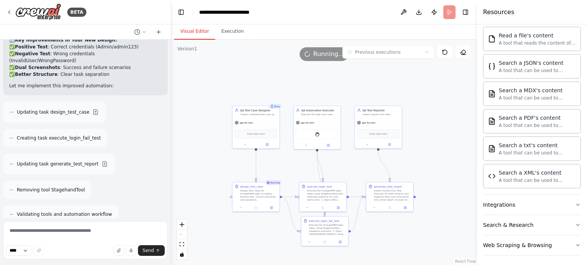
click at [185, 30] on button "Visual Editor" at bounding box center [194, 32] width 41 height 16
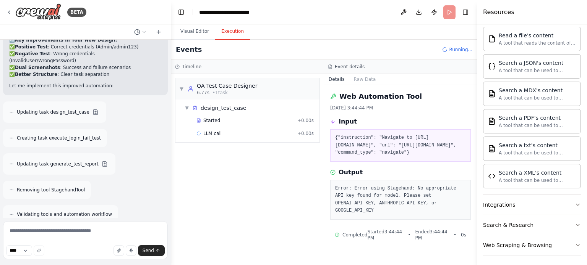
click at [229, 32] on button "Execution" at bounding box center [232, 32] width 35 height 16
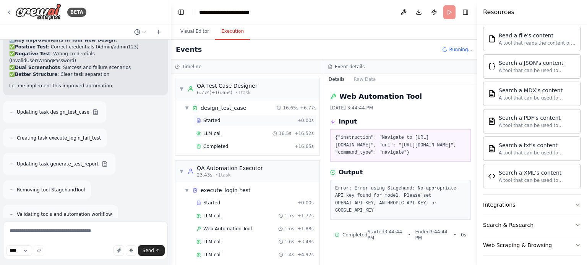
scroll to position [44, 0]
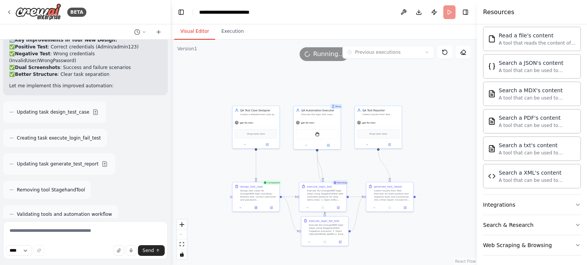
click at [196, 25] on button "Visual Editor" at bounding box center [194, 32] width 41 height 16
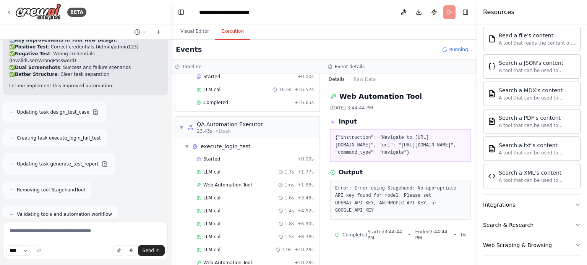
click at [224, 29] on button "Execution" at bounding box center [232, 32] width 35 height 16
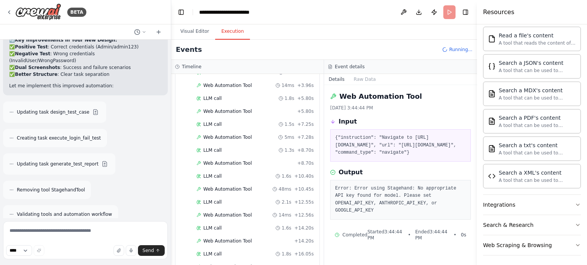
scroll to position [430, 0]
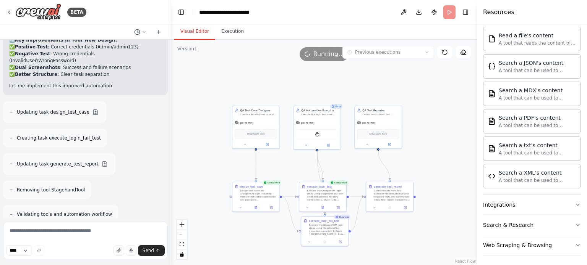
click at [191, 31] on button "Visual Editor" at bounding box center [194, 32] width 41 height 16
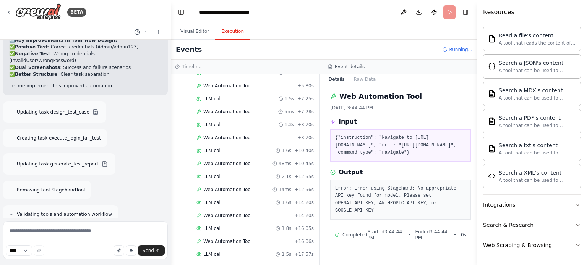
click at [222, 33] on button "Execution" at bounding box center [232, 32] width 35 height 16
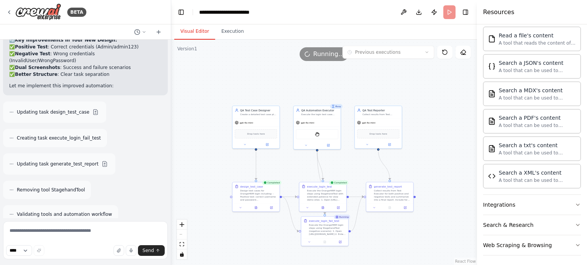
click at [196, 28] on button "Visual Editor" at bounding box center [194, 32] width 41 height 16
click at [324, 209] on button at bounding box center [323, 207] width 16 height 5
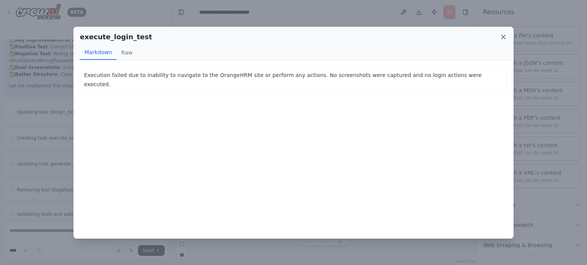
click at [502, 37] on icon at bounding box center [503, 37] width 8 height 8
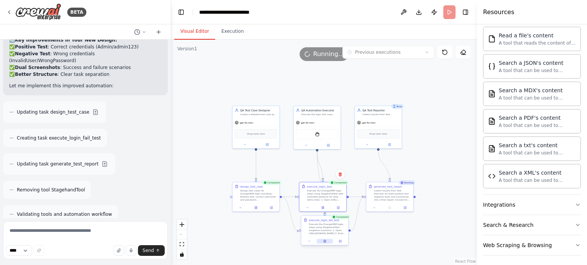
click at [325, 242] on icon at bounding box center [324, 242] width 1 height 0
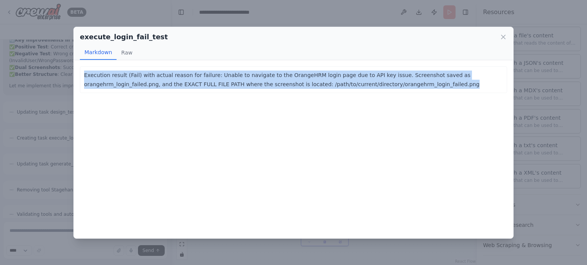
drag, startPoint x: 357, startPoint y: 82, endPoint x: 54, endPoint y: 68, distance: 303.3
click at [54, 68] on div "execute_login_fail_test Markdown Raw Execution result (Fail) with actual reason…" at bounding box center [293, 132] width 587 height 265
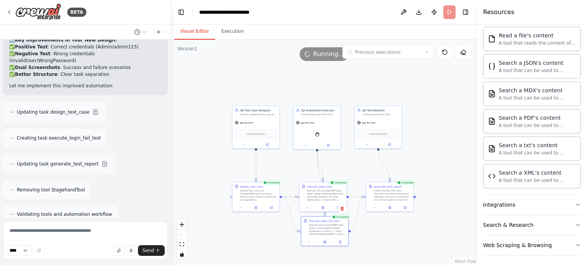
copy p "Execution result (Fail) with actual reason for failure: Unable to navigate to t…"
click at [389, 207] on icon at bounding box center [389, 207] width 2 height 3
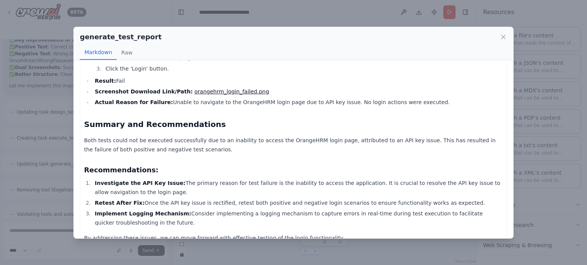
scroll to position [253, 0]
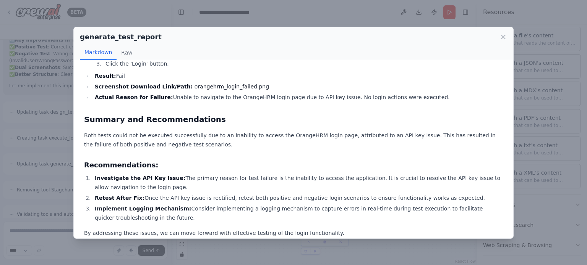
click at [314, 229] on p "By addressing these issues, we can move forward with effective testing of the l…" at bounding box center [293, 233] width 419 height 9
click at [319, 229] on p "By addressing these issues, we can move forward with effective testing of the l…" at bounding box center [293, 233] width 419 height 9
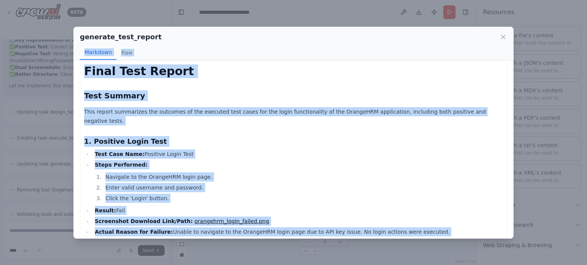
scroll to position [0, 0]
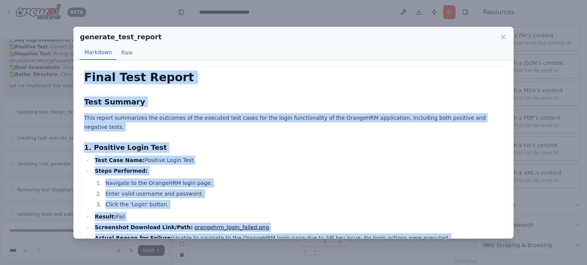
drag, startPoint x: 319, startPoint y: 221, endPoint x: 86, endPoint y: 69, distance: 277.6
copy div "Final Test Report Test Summary This report summarizes the outcomes of the execu…"
click at [503, 37] on icon at bounding box center [503, 37] width 4 height 4
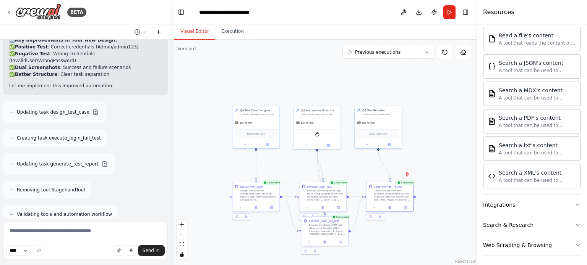
click at [157, 32] on icon at bounding box center [158, 32] width 6 height 6
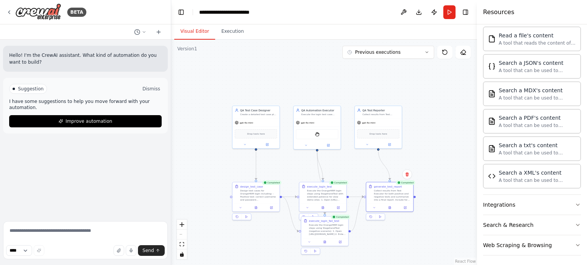
click at [150, 90] on button "Dismiss" at bounding box center [151, 89] width 21 height 8
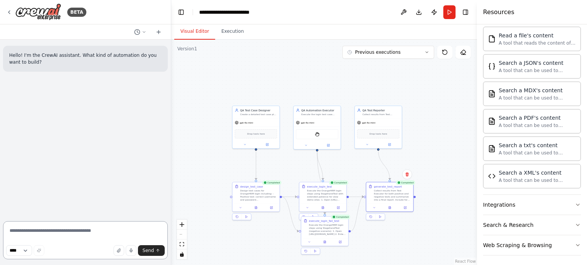
click at [63, 232] on textarea at bounding box center [85, 241] width 165 height 38
paste textarea "**********"
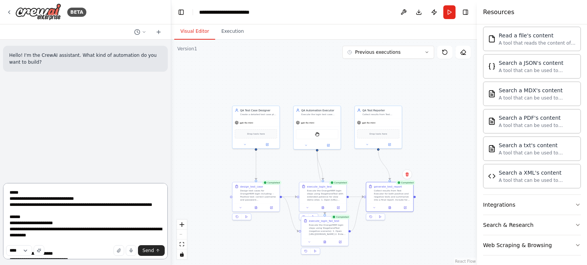
scroll to position [523, 0]
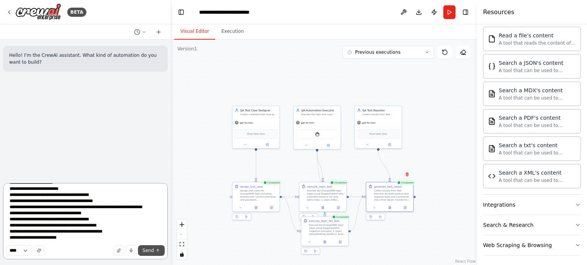
type textarea "**********"
click at [148, 251] on span "Send" at bounding box center [147, 251] width 11 height 6
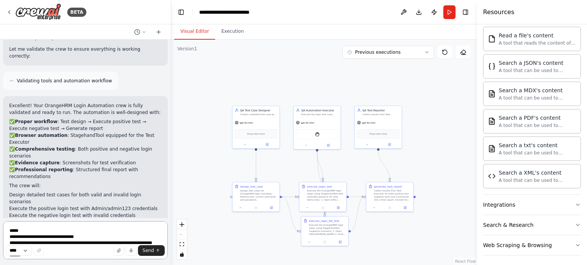
scroll to position [874, 0]
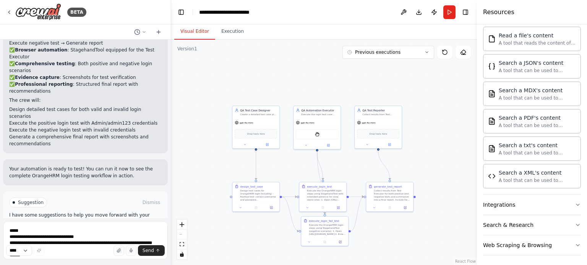
click at [71, 232] on span "Run Automation" at bounding box center [88, 235] width 37 height 6
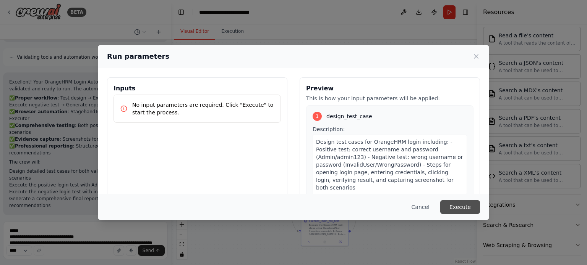
click at [472, 207] on button "Execute" at bounding box center [460, 208] width 40 height 14
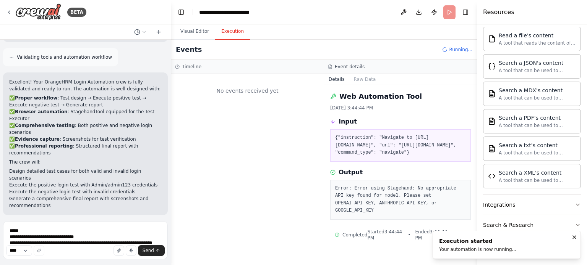
scroll to position [0, 0]
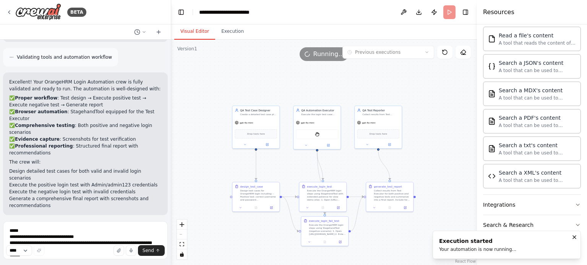
click at [196, 32] on button "Visual Editor" at bounding box center [194, 32] width 41 height 16
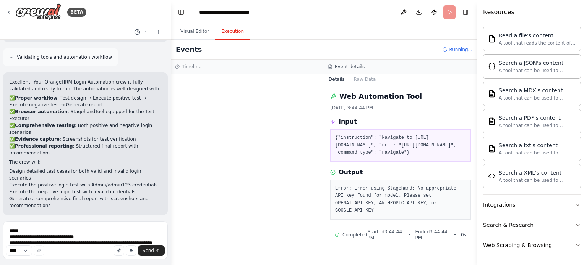
click at [228, 36] on button "Execution" at bounding box center [232, 32] width 35 height 16
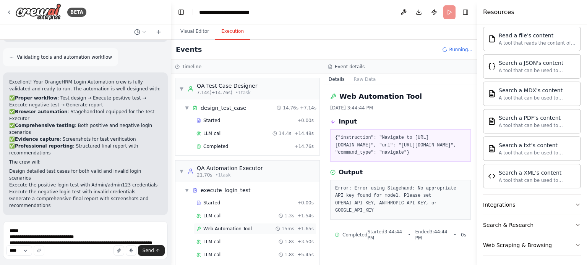
click at [226, 228] on span "Web Automation Tool" at bounding box center [227, 229] width 49 height 6
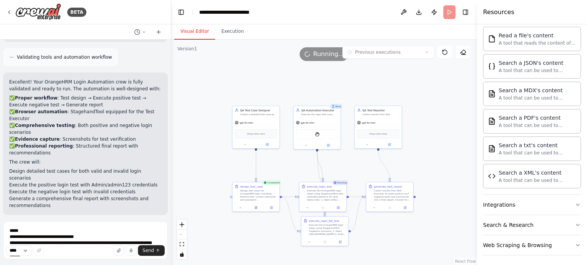
click at [190, 32] on button "Visual Editor" at bounding box center [194, 32] width 41 height 16
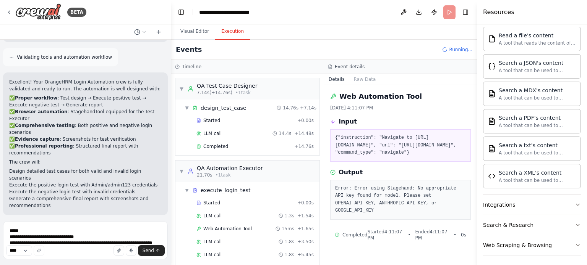
click at [222, 36] on button "Execution" at bounding box center [232, 32] width 35 height 16
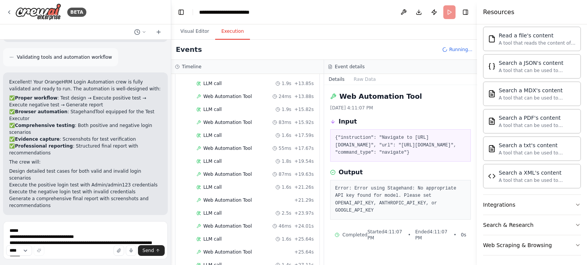
scroll to position [853, 0]
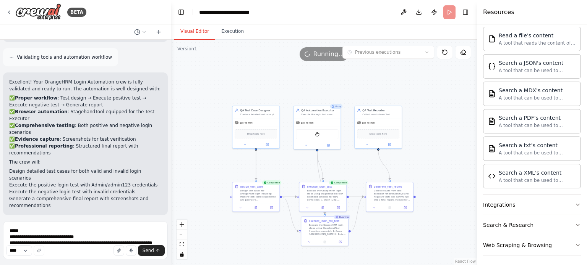
click at [188, 34] on button "Visual Editor" at bounding box center [194, 32] width 41 height 16
click at [324, 206] on icon at bounding box center [323, 207] width 2 height 3
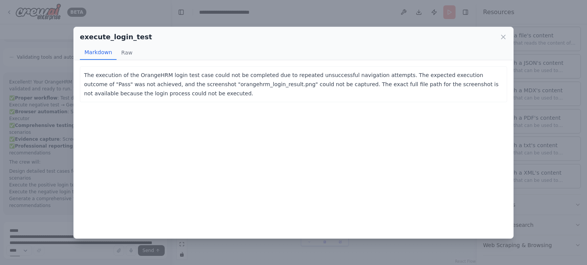
scroll to position [874, 0]
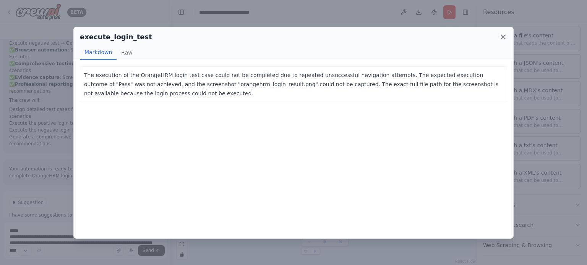
click at [506, 37] on icon at bounding box center [503, 37] width 8 height 8
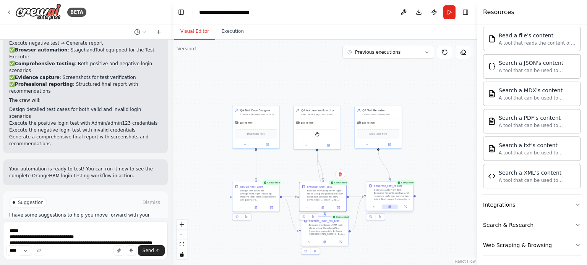
click at [390, 206] on icon at bounding box center [390, 206] width 1 height 1
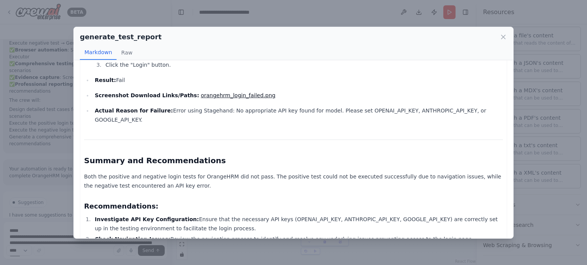
scroll to position [342, 0]
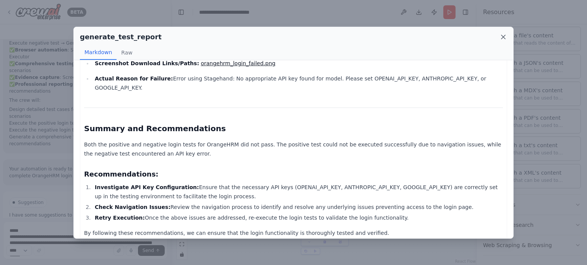
click at [504, 38] on icon at bounding box center [503, 37] width 4 height 4
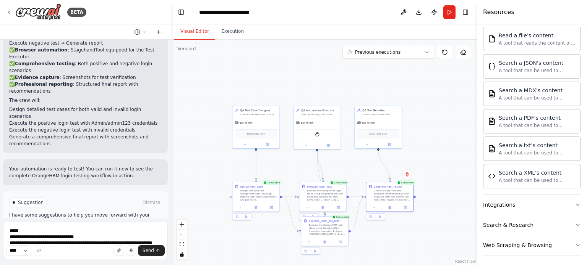
click at [87, 232] on span "Improve automation" at bounding box center [88, 235] width 47 height 6
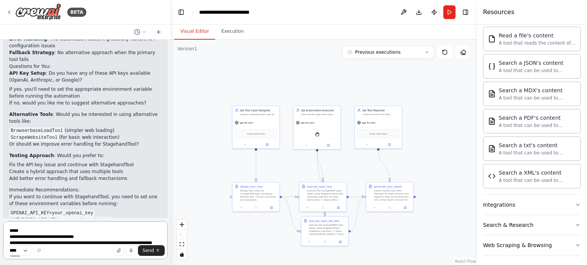
scroll to position [1243, 0]
click at [47, 234] on textarea at bounding box center [85, 241] width 165 height 38
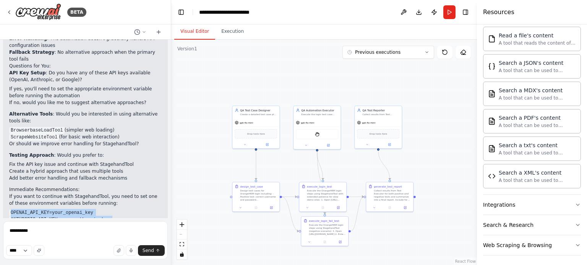
drag, startPoint x: 86, startPoint y: 185, endPoint x: 7, endPoint y: 173, distance: 79.6
click at [7, 173] on div "Based on my analysis, here are the key issues and my recommended improvements: …" at bounding box center [85, 119] width 165 height 269
copy ul "OPENAI_API_KEY=your_openai_key ANTHROPIC_API_KEY=your_anthropic_key GOOGLE_API_…"
click at [34, 233] on textarea "*********" at bounding box center [85, 241] width 165 height 38
paste textarea "**********"
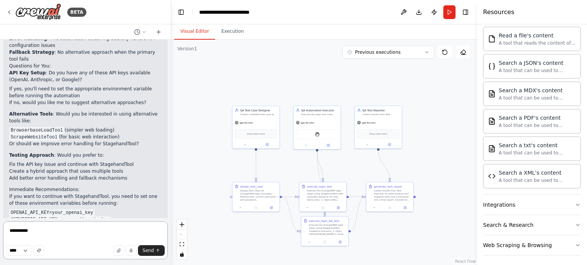
type textarea "**********"
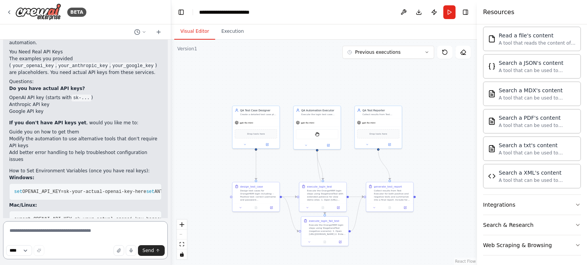
scroll to position [1573, 0]
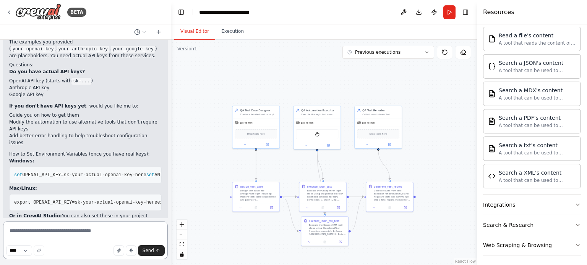
click at [58, 236] on textarea at bounding box center [85, 241] width 165 height 38
type textarea "**********"
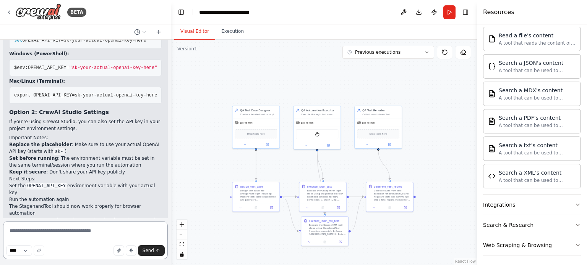
scroll to position [1907, 0]
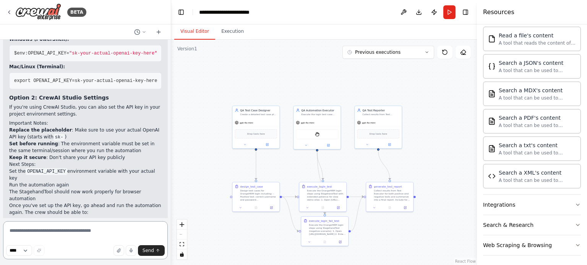
click at [47, 235] on textarea at bounding box center [85, 241] width 165 height 38
type textarea "**********"
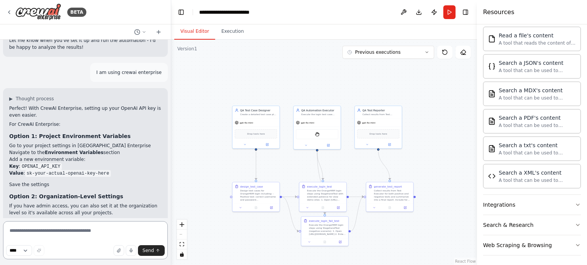
scroll to position [2120, 0]
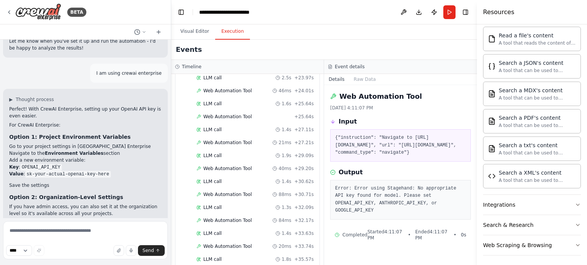
click at [227, 37] on button "Execution" at bounding box center [232, 32] width 35 height 16
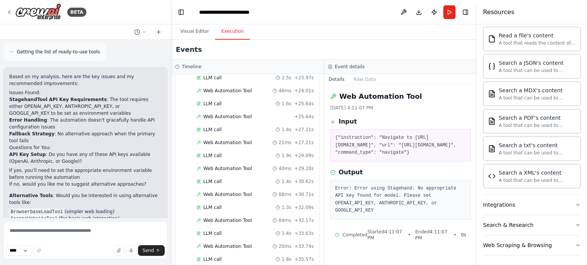
scroll to position [1168, 0]
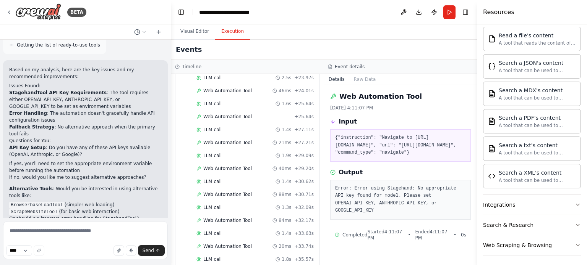
drag, startPoint x: 110, startPoint y: 170, endPoint x: 21, endPoint y: 168, distance: 89.4
click at [21, 209] on li "ScrapeWebsiteTool (for basic web interaction)" at bounding box center [85, 212] width 152 height 7
click at [112, 202] on li "BrowserbaseLoadTool (simpler web loading)" at bounding box center [85, 205] width 152 height 7
drag, startPoint x: 108, startPoint y: 163, endPoint x: 10, endPoint y: 164, distance: 97.8
click at [10, 202] on li "BrowserbaseLoadTool (simpler web loading)" at bounding box center [85, 205] width 152 height 7
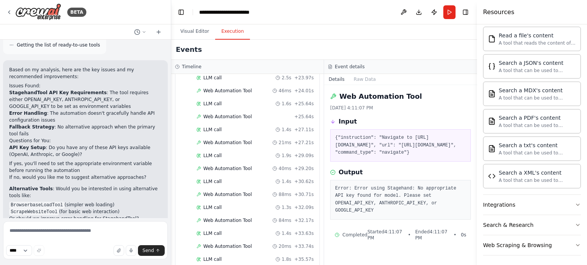
copy li "BrowserbaseLoadTool (simpler web loading)"
click at [53, 229] on textarea at bounding box center [85, 241] width 165 height 38
paste textarea "**********"
type textarea "**********"
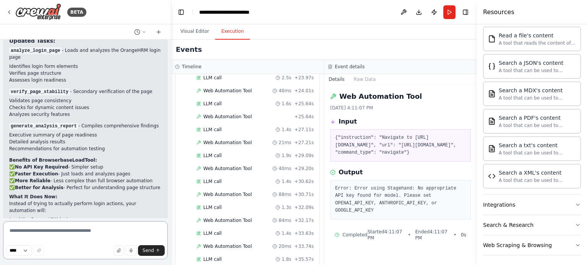
scroll to position [3224, 0]
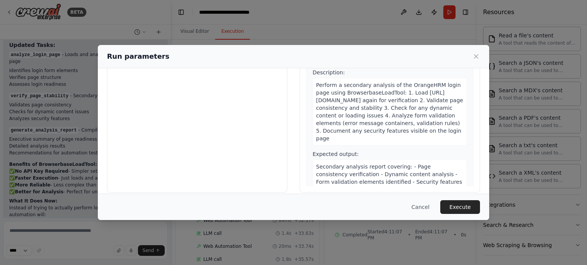
scroll to position [73, 0]
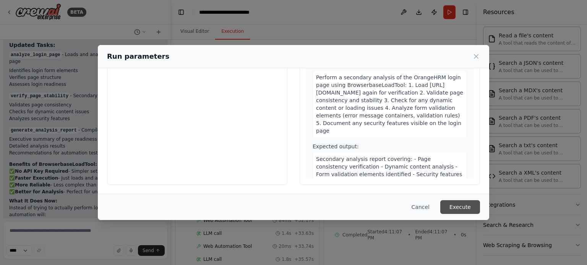
click at [460, 206] on button "Execute" at bounding box center [460, 208] width 40 height 14
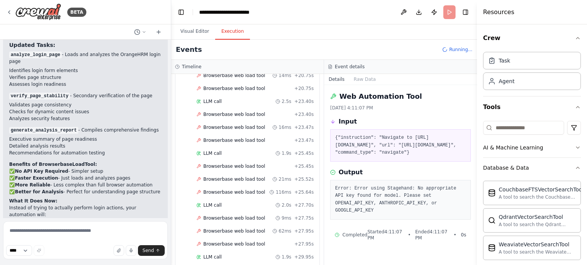
scroll to position [686, 0]
click at [199, 35] on button "Visual Editor" at bounding box center [194, 32] width 41 height 16
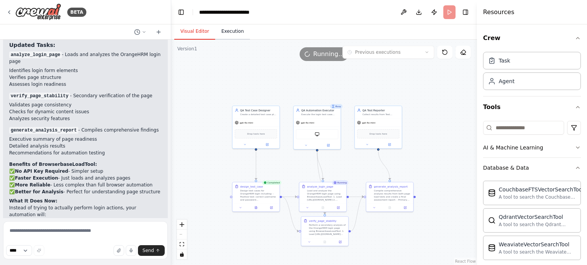
click at [222, 33] on button "Execution" at bounding box center [232, 32] width 35 height 16
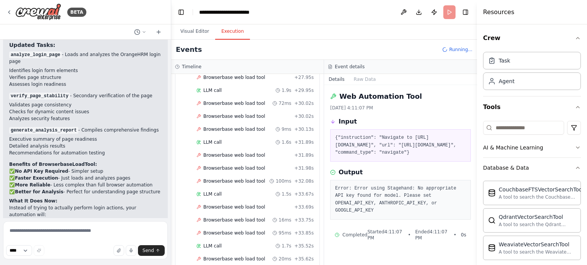
scroll to position [840, 0]
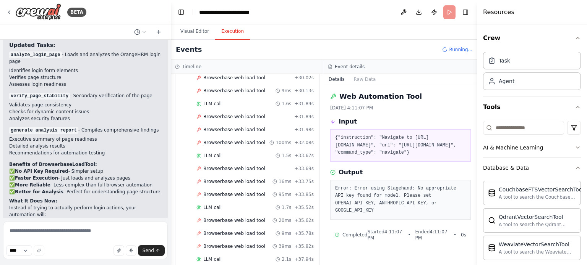
click at [449, 13] on header "**********" at bounding box center [324, 12] width 306 height 24
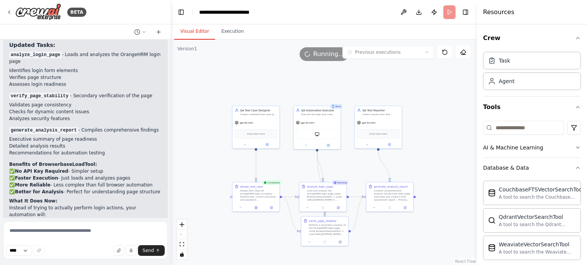
click at [194, 38] on button "Visual Editor" at bounding box center [194, 32] width 41 height 16
click at [462, 53] on icon at bounding box center [462, 53] width 2 height 2
click at [445, 53] on icon at bounding box center [445, 52] width 6 height 6
click at [463, 54] on icon at bounding box center [463, 52] width 6 height 6
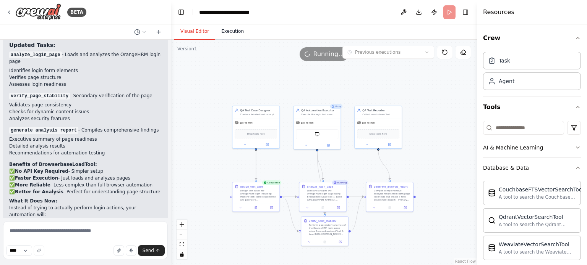
click at [223, 32] on button "Execution" at bounding box center [232, 32] width 35 height 16
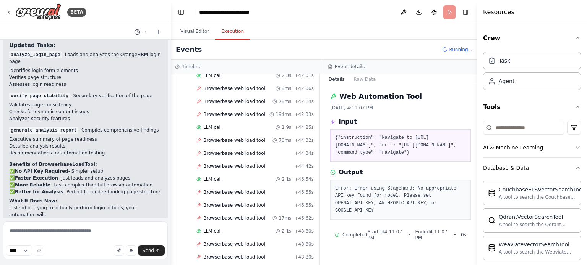
scroll to position [1250, 0]
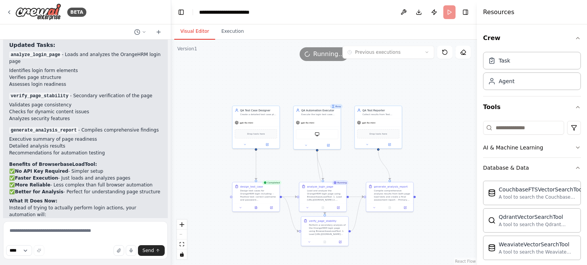
click at [192, 33] on button "Visual Editor" at bounding box center [194, 32] width 41 height 16
click at [324, 207] on icon at bounding box center [323, 207] width 2 height 3
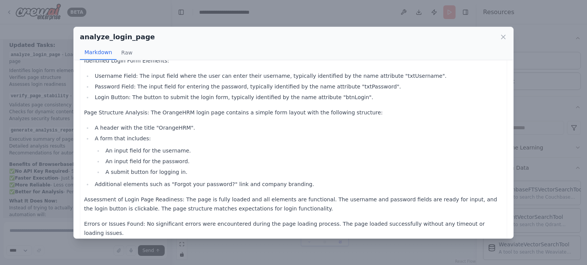
scroll to position [0, 0]
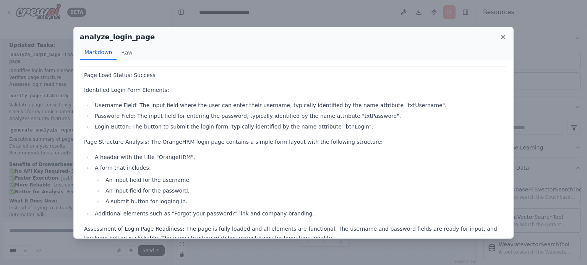
click at [501, 37] on icon at bounding box center [503, 37] width 8 height 8
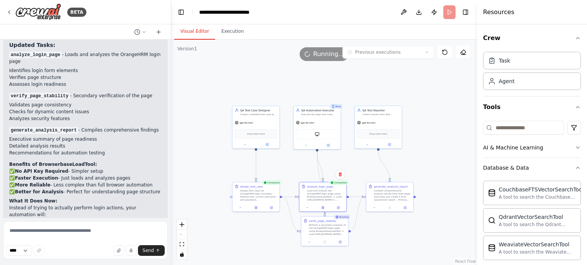
click at [449, 17] on header "**********" at bounding box center [324, 12] width 306 height 24
click at [404, 11] on button at bounding box center [403, 12] width 12 height 14
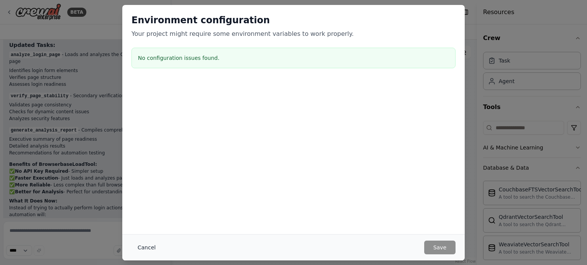
click at [144, 244] on button "Cancel" at bounding box center [146, 248] width 30 height 14
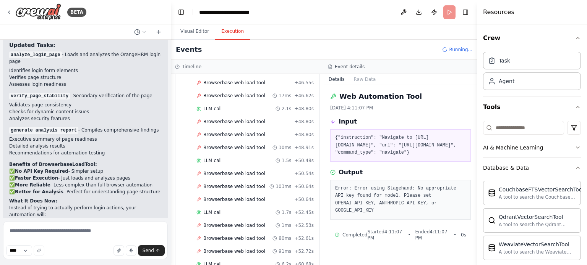
click at [234, 30] on button "Execution" at bounding box center [232, 32] width 35 height 16
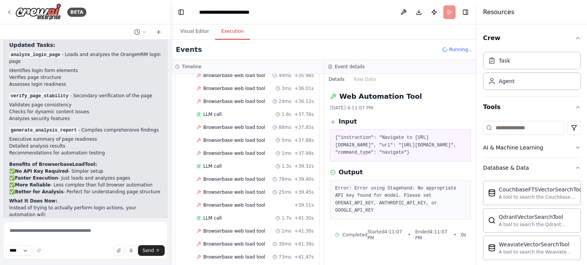
scroll to position [2586, 0]
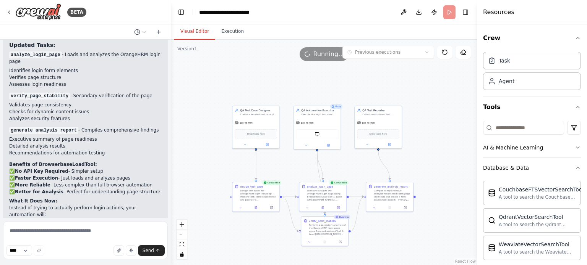
click at [197, 33] on button "Visual Editor" at bounding box center [194, 32] width 41 height 16
click at [10, 9] on icon at bounding box center [9, 12] width 6 height 6
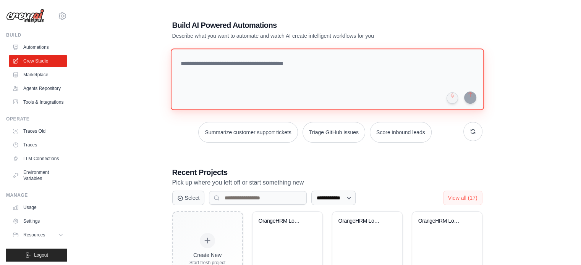
click at [246, 63] on textarea at bounding box center [326, 80] width 313 height 62
paste textarea "**********"
type textarea "**********"
paste textarea "**********"
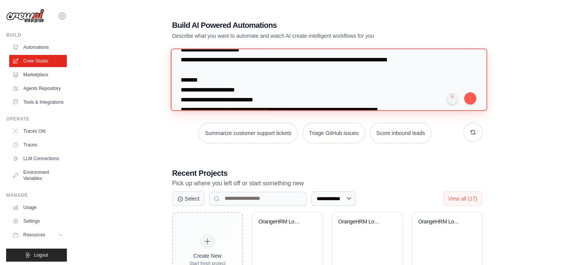
scroll to position [63, 0]
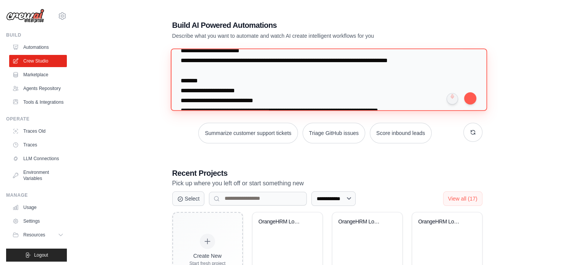
drag, startPoint x: 420, startPoint y: 62, endPoint x: 226, endPoint y: 62, distance: 194.1
click at [226, 62] on textarea at bounding box center [328, 80] width 316 height 62
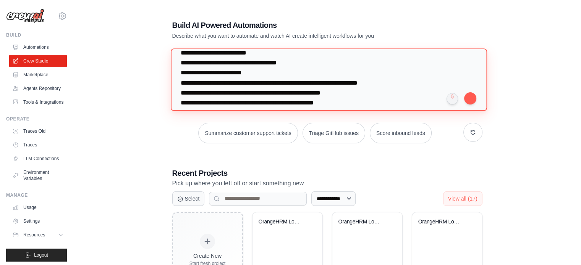
scroll to position [838, 0]
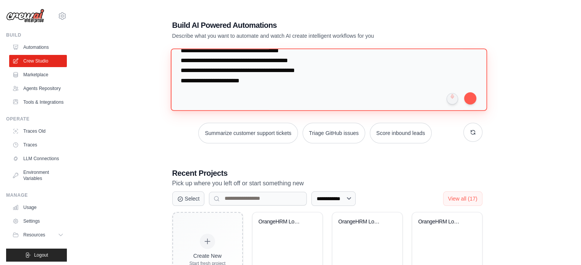
click at [260, 68] on textarea at bounding box center [328, 80] width 316 height 62
type textarea "**********"
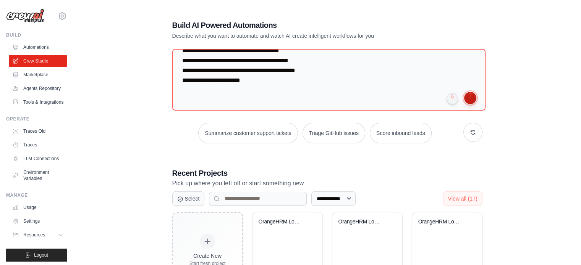
click at [468, 97] on button "submit" at bounding box center [470, 98] width 12 height 12
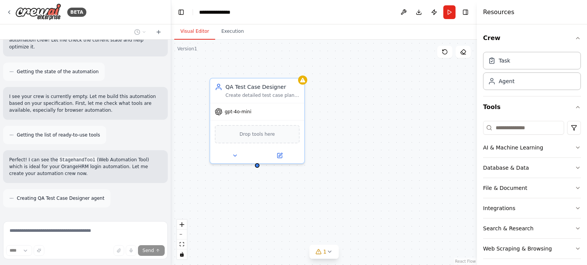
scroll to position [586, 0]
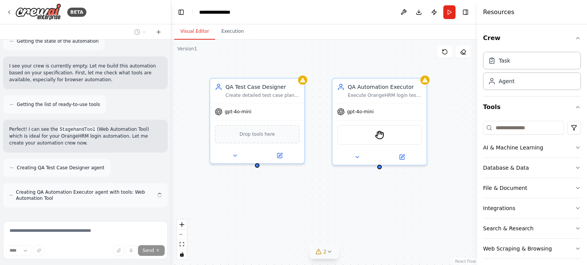
click at [322, 253] on div "2" at bounding box center [321, 252] width 11 height 8
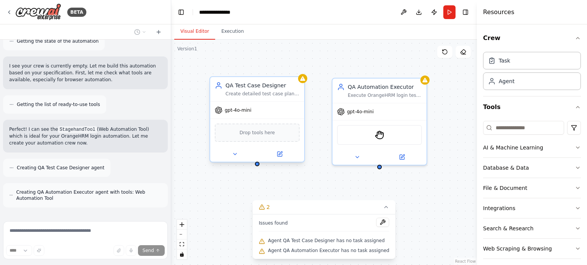
scroll to position [610, 0]
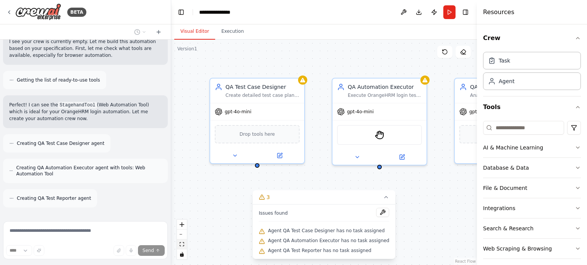
click at [181, 244] on icon "fit view" at bounding box center [182, 245] width 5 height 4
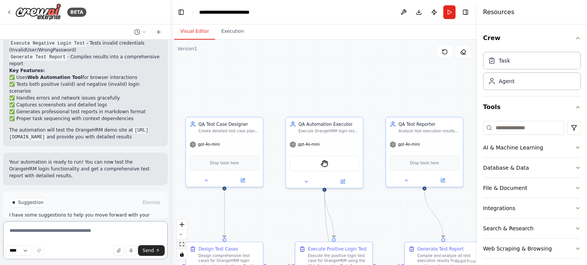
scroll to position [1121, 0]
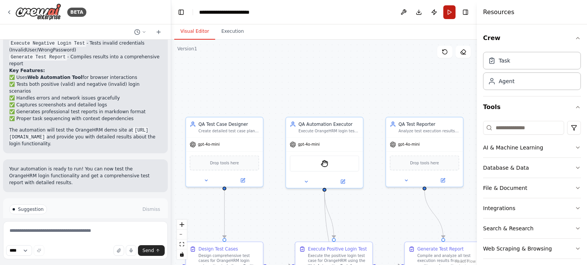
click at [453, 11] on button "Run" at bounding box center [449, 12] width 12 height 14
click at [180, 246] on icon "fit view" at bounding box center [182, 245] width 5 height 4
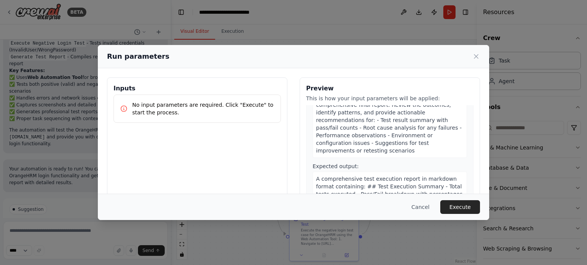
scroll to position [73, 0]
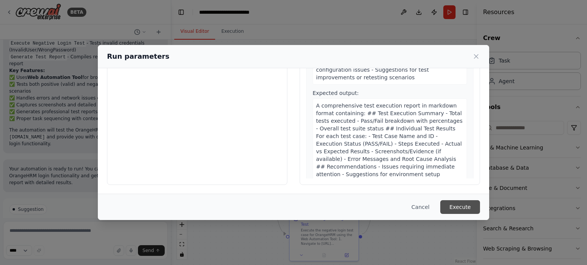
click at [456, 205] on button "Execute" at bounding box center [460, 208] width 40 height 14
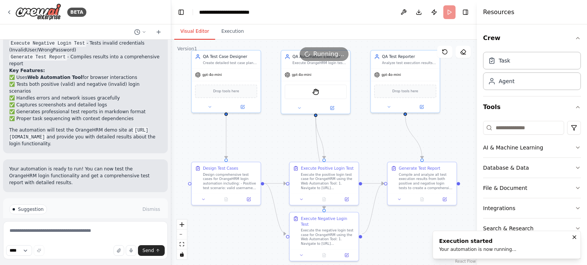
click at [185, 32] on button "Visual Editor" at bounding box center [194, 32] width 41 height 16
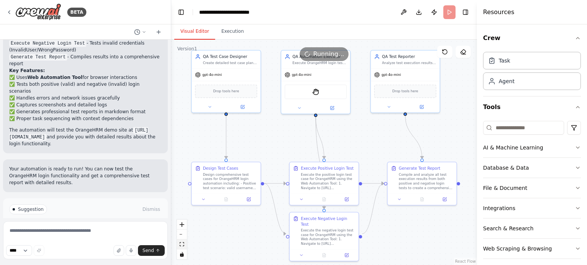
click at [181, 246] on icon "fit view" at bounding box center [182, 245] width 5 height 4
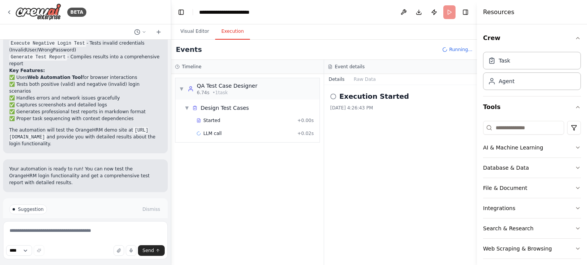
click at [228, 31] on button "Execution" at bounding box center [232, 32] width 35 height 16
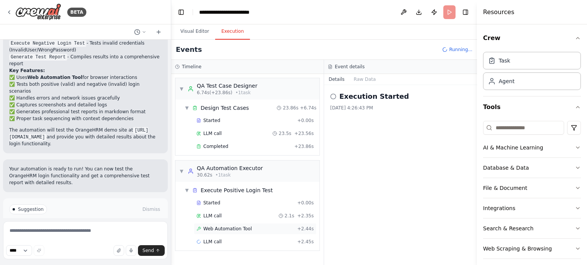
scroll to position [5, 0]
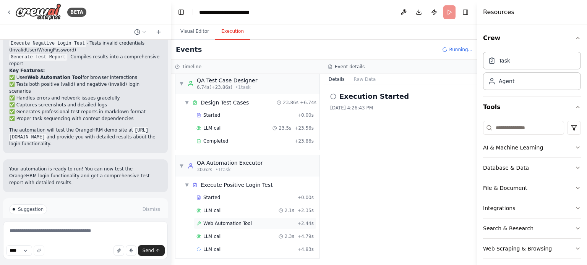
click at [222, 225] on span "Web Automation Tool" at bounding box center [227, 224] width 49 height 6
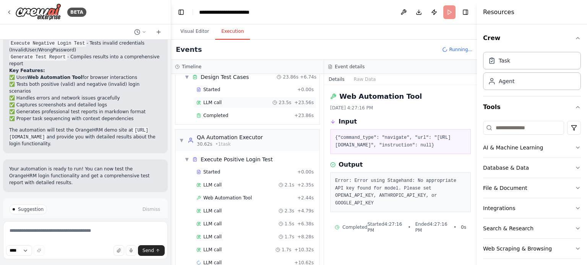
scroll to position [0, 0]
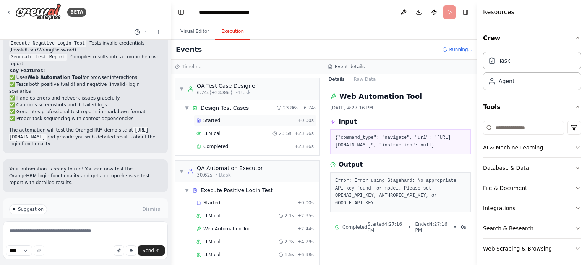
click at [209, 118] on span "Started" at bounding box center [211, 121] width 17 height 6
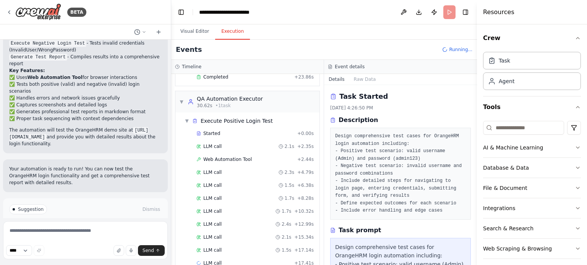
scroll to position [83, 0]
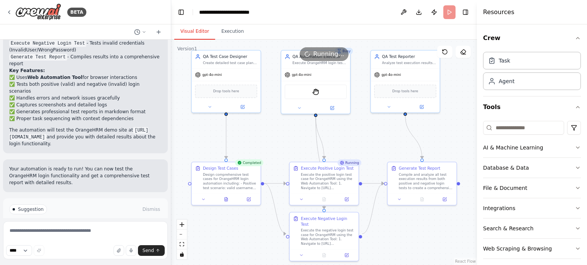
click at [196, 26] on button "Visual Editor" at bounding box center [194, 32] width 41 height 16
click at [228, 199] on icon at bounding box center [226, 199] width 3 height 4
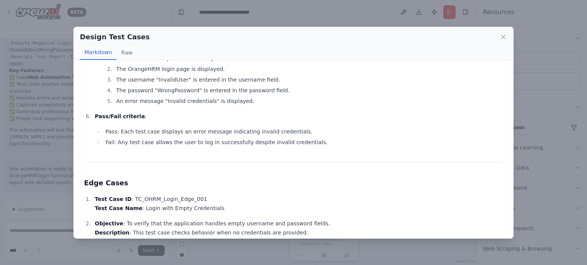
scroll to position [1005, 0]
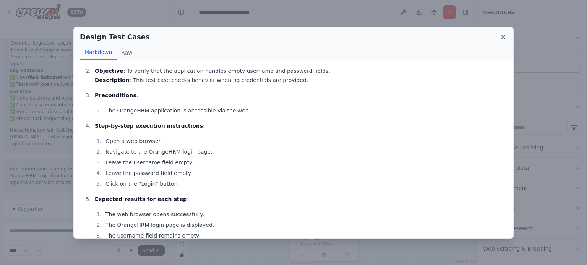
click at [502, 36] on icon at bounding box center [503, 37] width 4 height 4
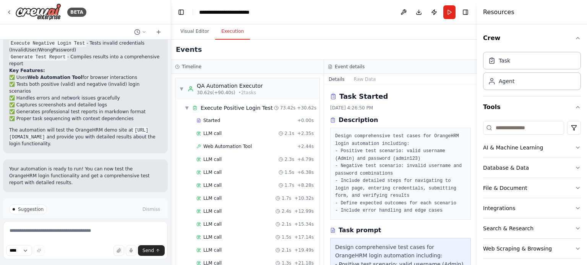
click at [231, 33] on button "Execution" at bounding box center [232, 32] width 35 height 16
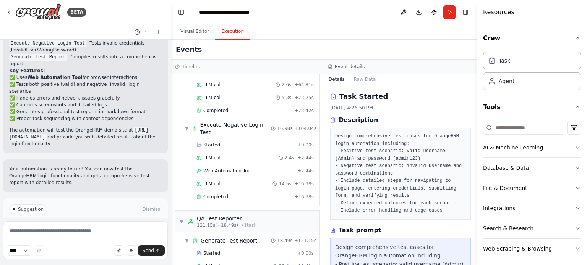
scroll to position [524, 0]
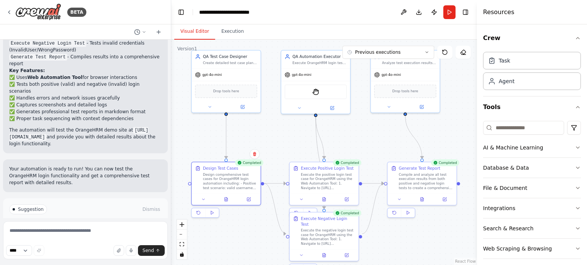
click at [194, 30] on button "Visual Editor" at bounding box center [194, 32] width 41 height 16
click at [421, 199] on icon at bounding box center [422, 199] width 2 height 0
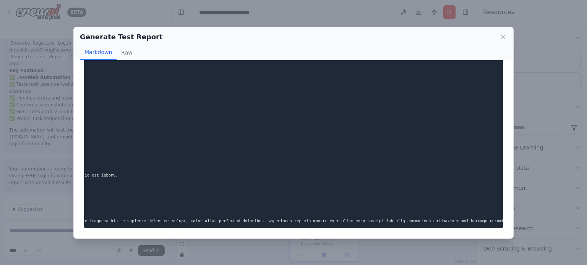
scroll to position [0, 477]
click at [503, 36] on icon at bounding box center [503, 37] width 4 height 4
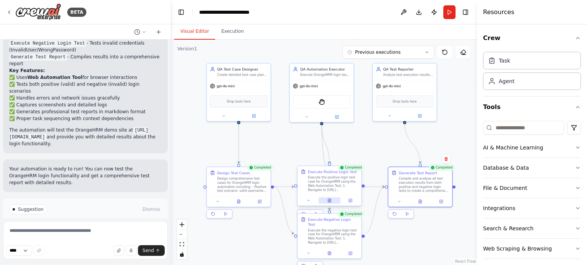
click at [331, 201] on icon at bounding box center [329, 201] width 4 height 4
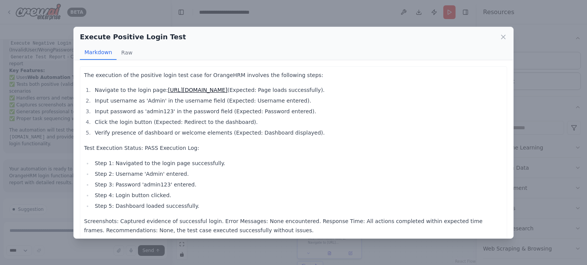
scroll to position [6, 0]
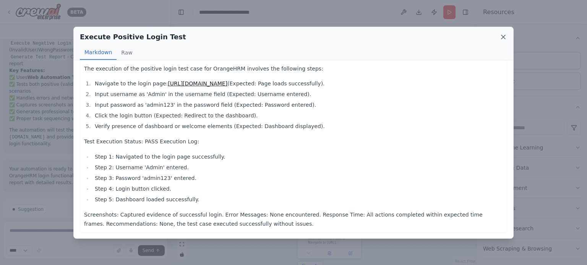
click at [505, 39] on icon at bounding box center [503, 37] width 8 height 8
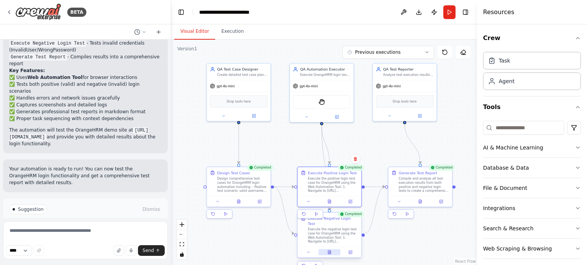
click at [330, 251] on icon at bounding box center [329, 252] width 3 height 3
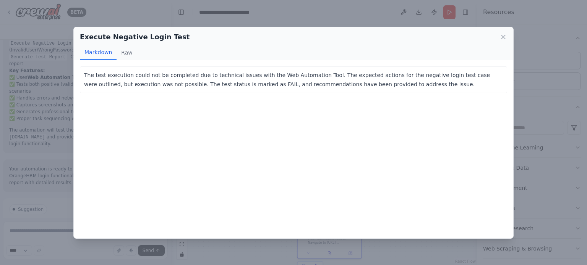
click at [499, 39] on div "Execute Negative Login Test" at bounding box center [293, 37] width 427 height 11
click at [505, 39] on icon at bounding box center [503, 37] width 8 height 8
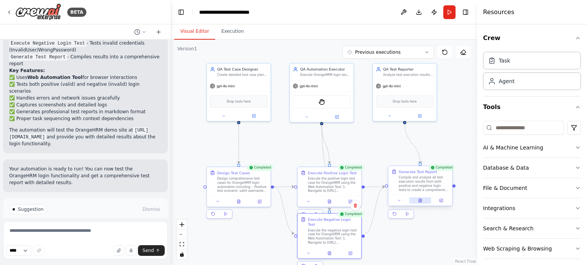
click at [420, 203] on button at bounding box center [420, 201] width 22 height 6
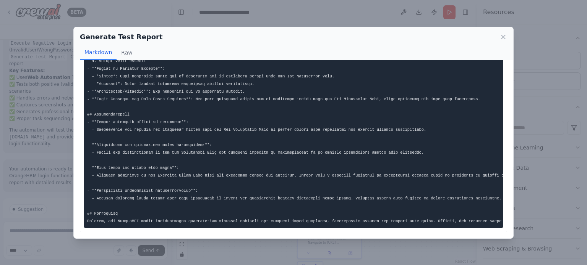
scroll to position [0, 0]
click at [255, 212] on pre at bounding box center [293, 3] width 419 height 449
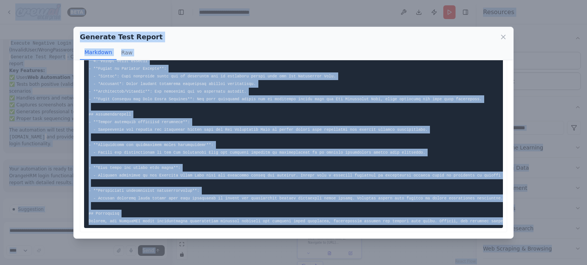
click at [494, 206] on pre at bounding box center [293, 3] width 419 height 449
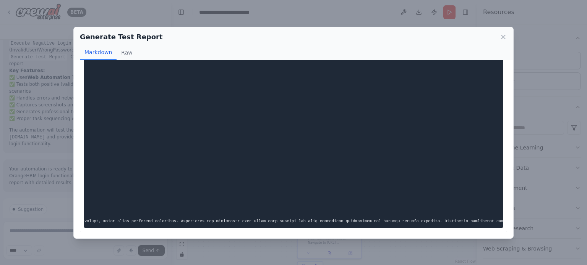
scroll to position [0, 633]
click at [127, 52] on button "Raw" at bounding box center [127, 52] width 20 height 15
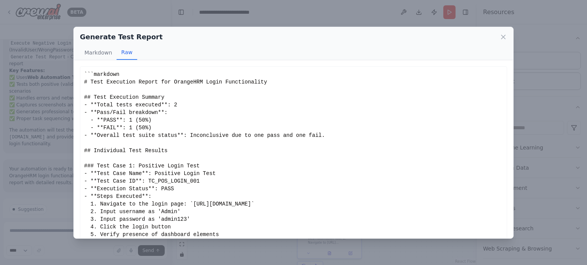
scroll to position [48, 0]
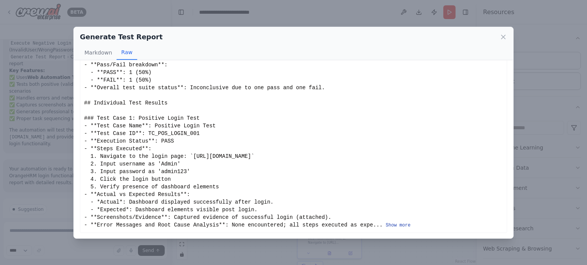
click at [385, 224] on button "Show more" at bounding box center [397, 226] width 25 height 6
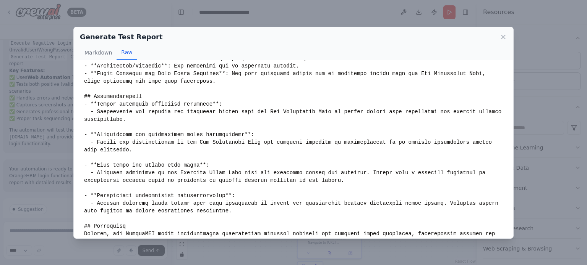
scroll to position [361, 0]
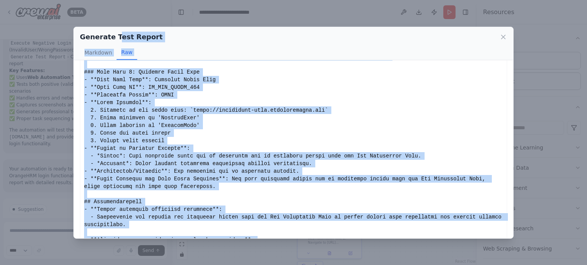
scroll to position [0, 0]
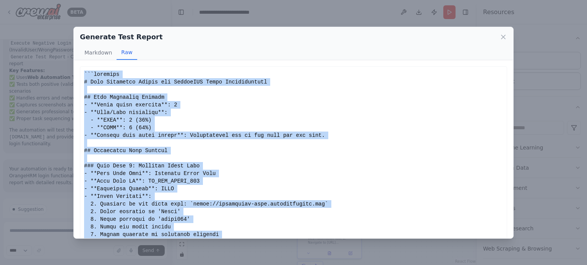
drag, startPoint x: 379, startPoint y: 217, endPoint x: 73, endPoint y: 63, distance: 342.9
click at [73, 63] on div "Generate Test Report Markdown Raw Show less Not valid JSON" at bounding box center [293, 132] width 587 height 265
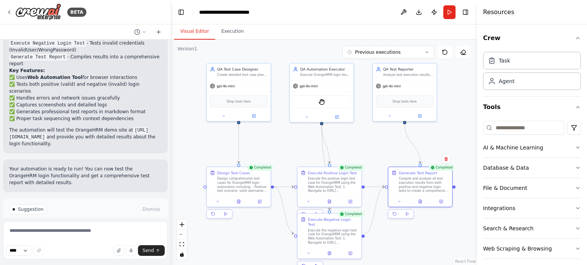
copy div "```markdown # Test Execution Report for OrangeHRM Login Functionality ## Test E…"
click at [422, 200] on button at bounding box center [420, 201] width 22 height 6
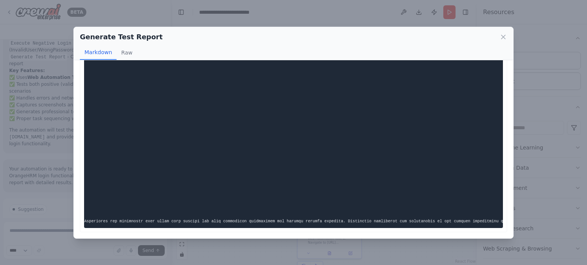
scroll to position [0, 695]
click at [493, 214] on pre at bounding box center [293, 3] width 419 height 449
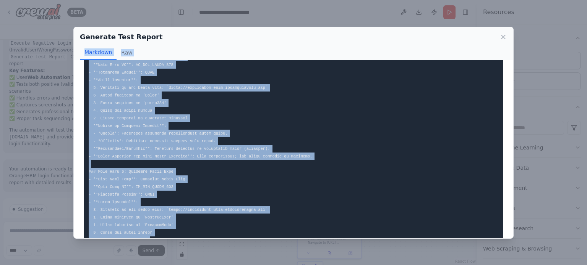
scroll to position [0, 0]
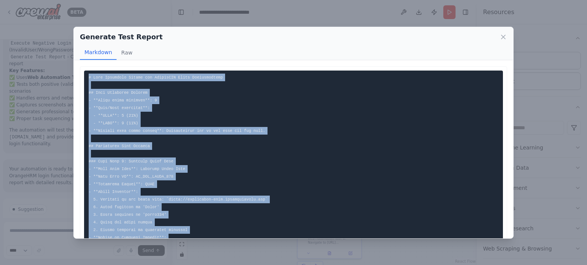
drag, startPoint x: 492, startPoint y: 217, endPoint x: 71, endPoint y: 71, distance: 445.4
click at [71, 71] on div "Generate Test Report Markdown Raw ... Show more Not valid JSON" at bounding box center [293, 132] width 587 height 265
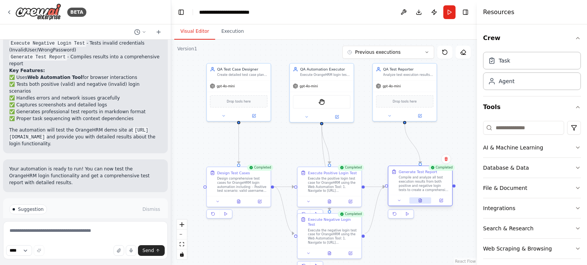
click at [422, 203] on button at bounding box center [420, 201] width 22 height 6
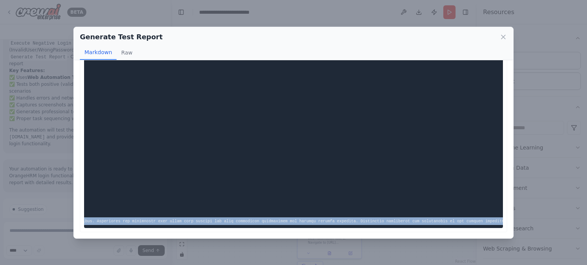
scroll to position [0, 695]
copy code "# Test Execution Report for OrangeHRM Login Functionality ## Test Execution Sum…"
drag, startPoint x: 88, startPoint y: 76, endPoint x: 586, endPoint y: 217, distance: 517.6
click at [586, 217] on div "Generate Test Report Markdown Raw ... Show more Not valid JSON" at bounding box center [293, 132] width 587 height 265
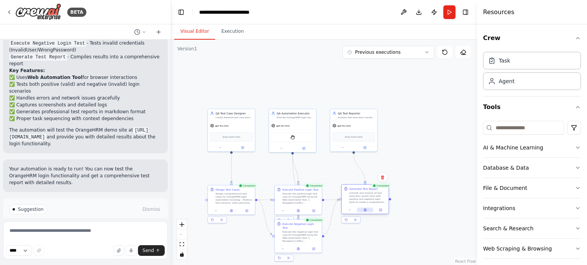
click at [365, 209] on icon at bounding box center [365, 209] width 1 height 1
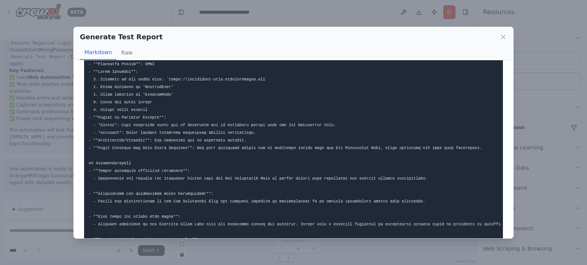
scroll to position [296, 0]
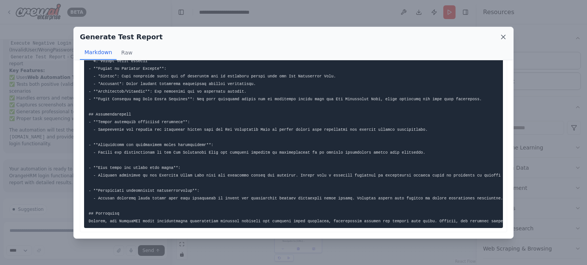
click at [504, 34] on icon at bounding box center [503, 37] width 8 height 8
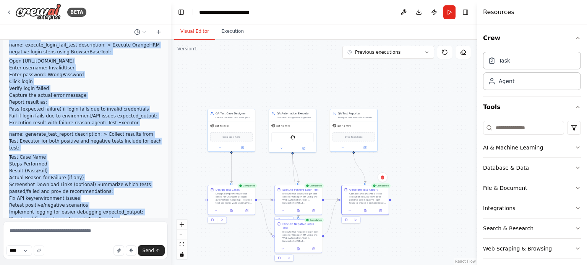
scroll to position [348, 0]
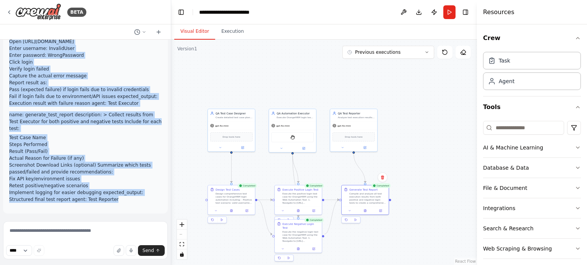
drag, startPoint x: 9, startPoint y: 55, endPoint x: 138, endPoint y: 185, distance: 182.3
copy div "crew: name: OrangeHRM Login Automation description: Automate OrangeHRM login wi…"
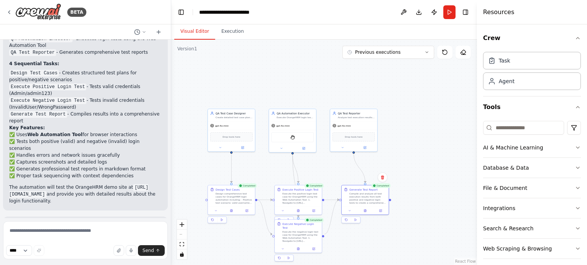
scroll to position [1121, 0]
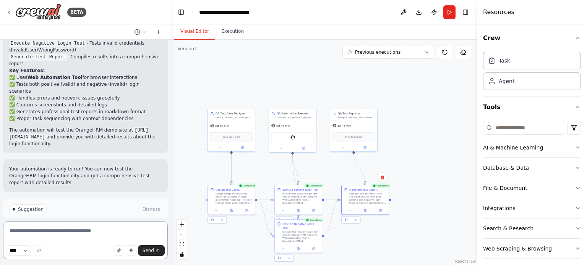
click at [81, 231] on textarea at bounding box center [85, 241] width 165 height 38
paste textarea "**********"
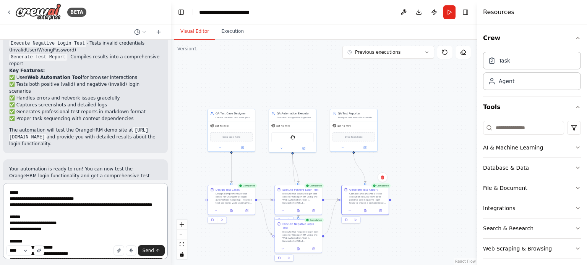
scroll to position [590, 0]
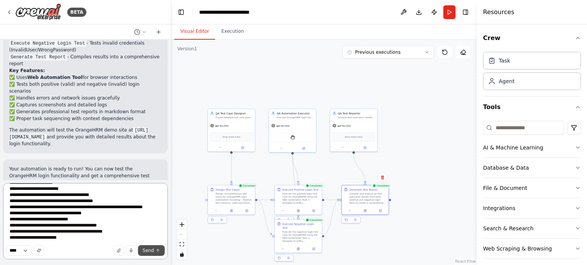
type textarea "**********"
click at [146, 252] on span "Send" at bounding box center [147, 251] width 11 height 6
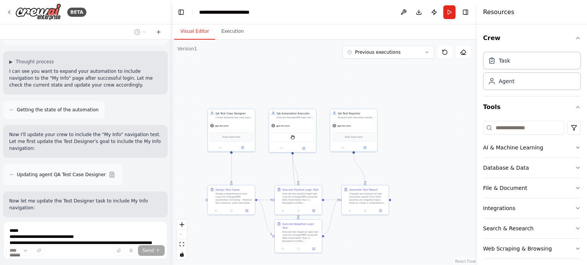
scroll to position [1915, 0]
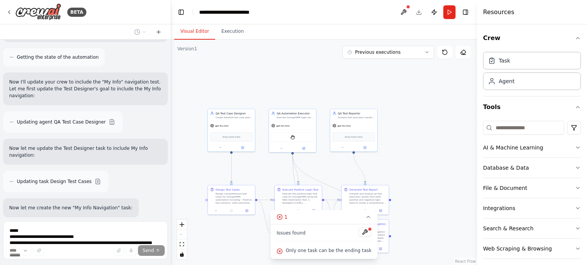
click at [298, 258] on div "Issues found Only one task can be the ending task" at bounding box center [323, 242] width 107 height 35
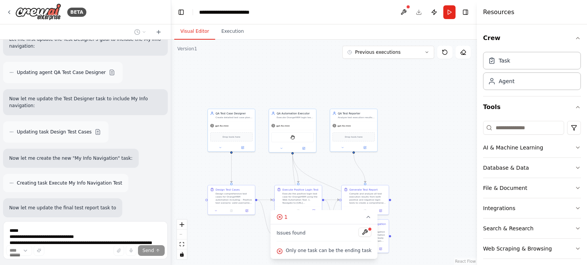
click at [291, 252] on span "Only one task can be the ending task" at bounding box center [329, 251] width 86 height 6
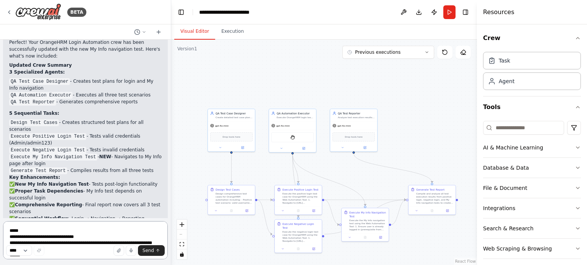
scroll to position [2339, 0]
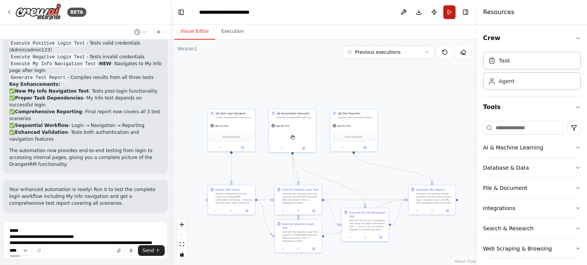
click at [449, 10] on button "Run" at bounding box center [449, 12] width 12 height 14
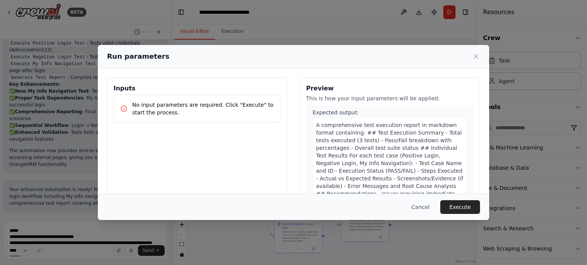
scroll to position [842, 0]
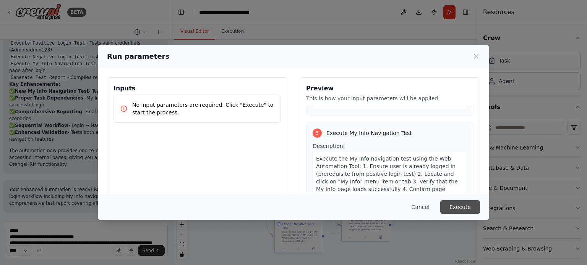
click at [459, 207] on button "Execute" at bounding box center [460, 208] width 40 height 14
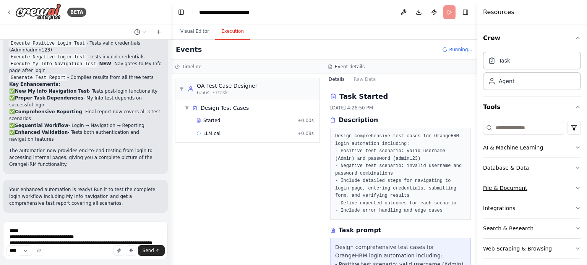
scroll to position [5, 0]
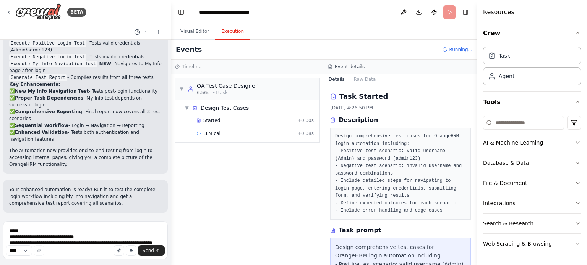
click at [518, 244] on div "Web Scraping & Browsing" at bounding box center [517, 244] width 69 height 8
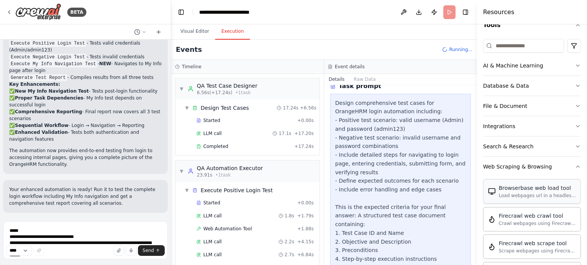
scroll to position [422, 0]
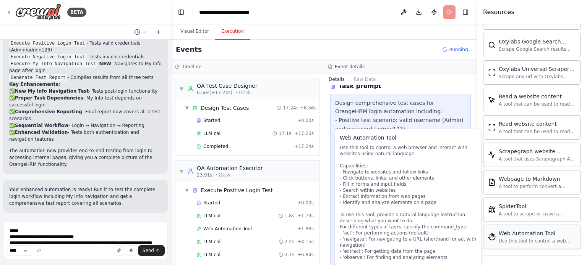
click at [523, 238] on div "Use this tool to control a web browser and interact with websites using natural…" at bounding box center [537, 241] width 77 height 6
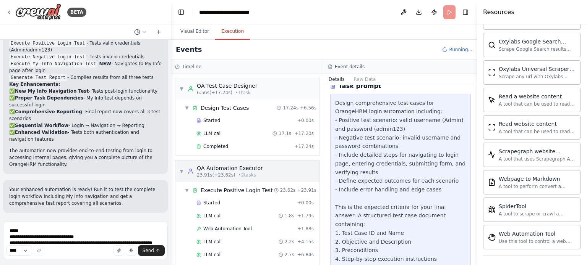
scroll to position [134, 0]
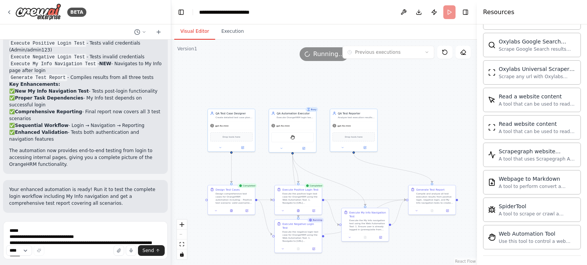
click at [187, 30] on button "Visual Editor" at bounding box center [194, 32] width 41 height 16
click at [299, 210] on icon at bounding box center [297, 210] width 3 height 3
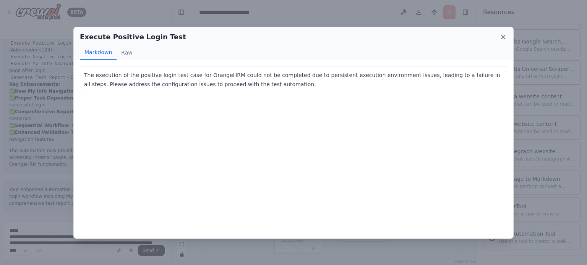
click at [505, 36] on icon at bounding box center [503, 37] width 8 height 8
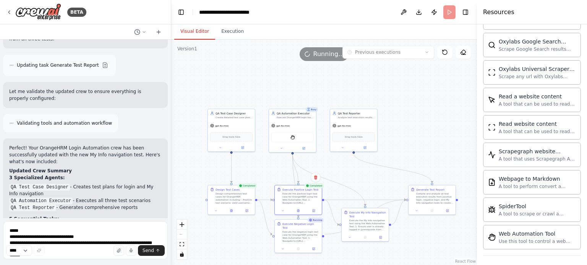
scroll to position [2339, 0]
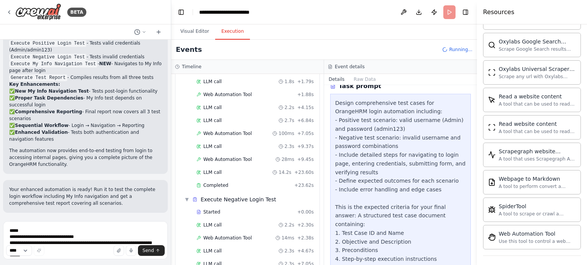
click at [228, 37] on button "Execution" at bounding box center [232, 32] width 35 height 16
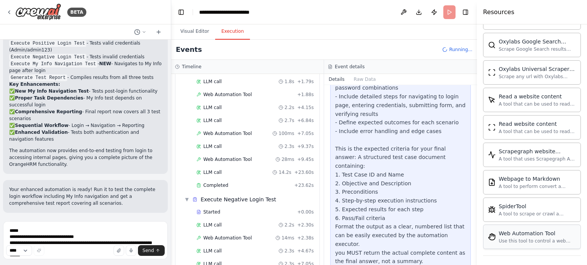
click at [512, 241] on div "Use this tool to control a web browser and interact with websites using natural…" at bounding box center [537, 241] width 77 height 6
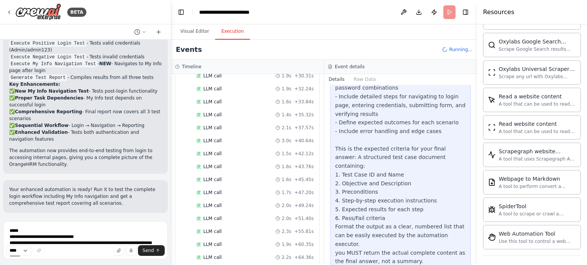
scroll to position [481, 0]
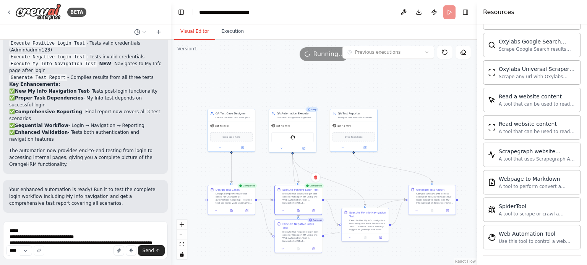
click at [195, 35] on button "Visual Editor" at bounding box center [194, 32] width 41 height 16
click at [298, 247] on icon at bounding box center [298, 248] width 2 height 3
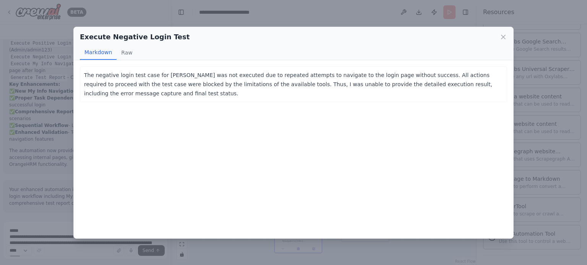
click at [508, 40] on div "Execute Negative Login Test Markdown Raw" at bounding box center [293, 43] width 439 height 33
click at [503, 38] on icon at bounding box center [503, 37] width 8 height 8
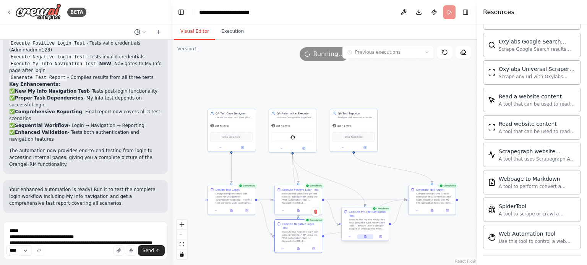
click at [365, 238] on icon at bounding box center [365, 237] width 2 height 3
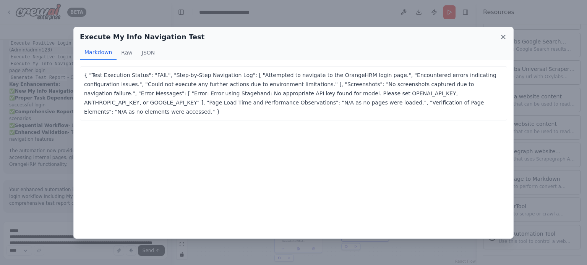
click at [500, 37] on icon at bounding box center [503, 37] width 8 height 8
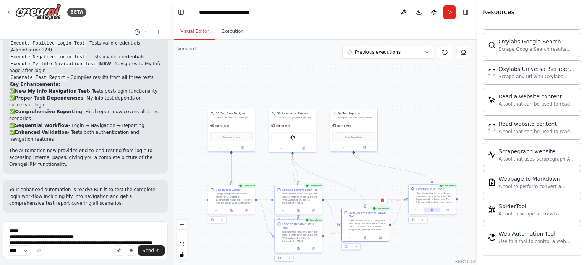
click at [435, 209] on button at bounding box center [432, 210] width 16 height 5
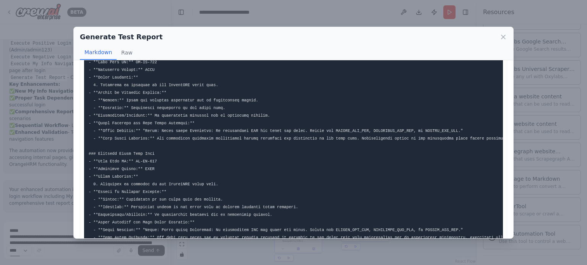
scroll to position [0, 0]
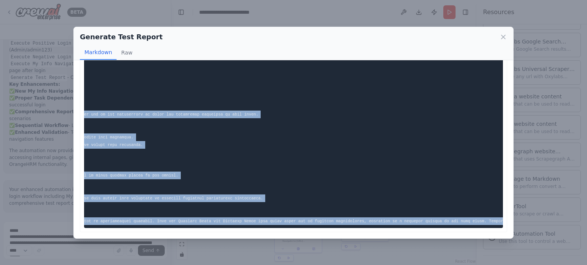
scroll to position [0, 503]
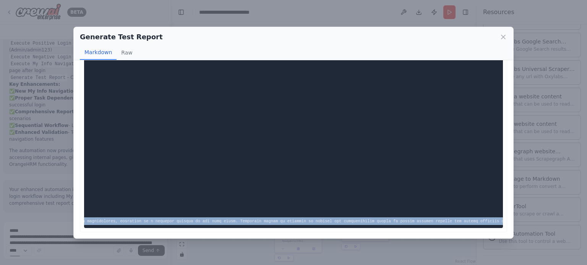
copy code "# Test Execution Report for OrangeHRM ## Test Execution Summary - **Total tests…"
drag, startPoint x: 89, startPoint y: 76, endPoint x: 586, endPoint y: 214, distance: 515.8
click at [586, 214] on div "Generate Test Report Markdown Raw ... Show more Not valid JSON" at bounding box center [293, 132] width 587 height 265
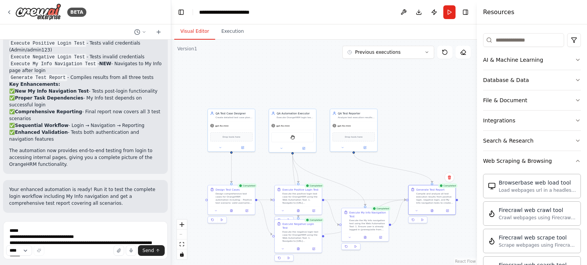
scroll to position [0, 0]
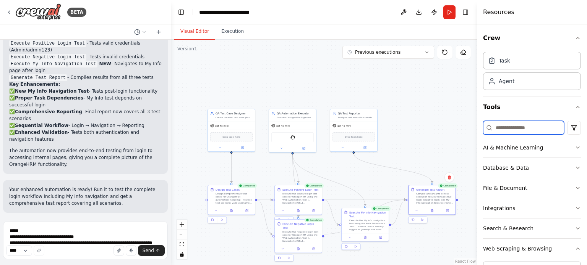
click at [512, 127] on input at bounding box center [523, 128] width 81 height 14
click at [157, 30] on icon at bounding box center [158, 32] width 6 height 6
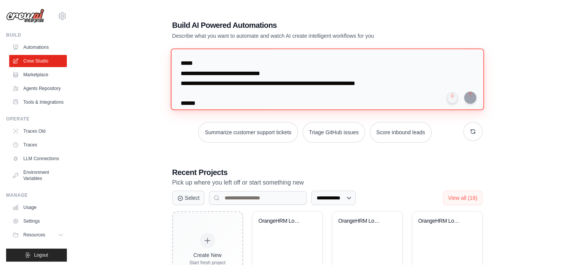
click at [262, 67] on textarea at bounding box center [326, 80] width 313 height 62
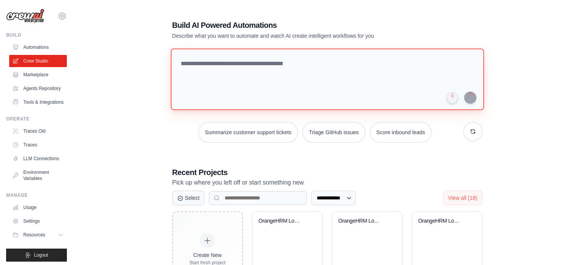
paste textarea "**********"
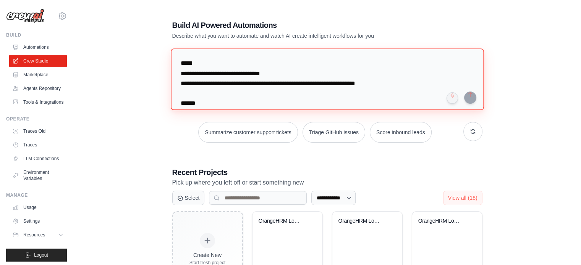
scroll to position [951, 0]
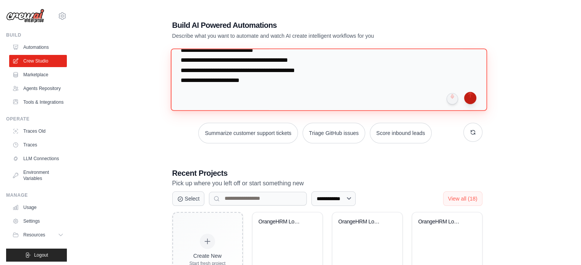
type textarea "**********"
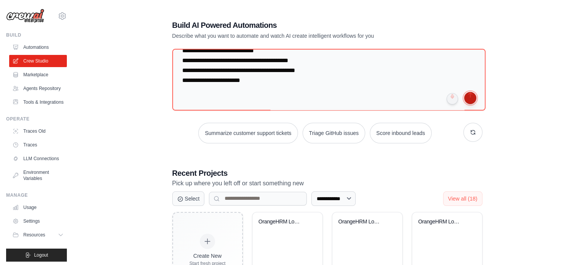
click at [471, 98] on button "submit" at bounding box center [470, 98] width 12 height 12
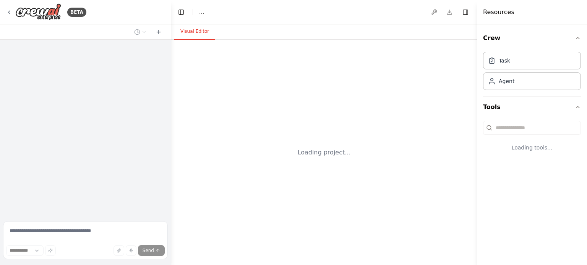
select select "****"
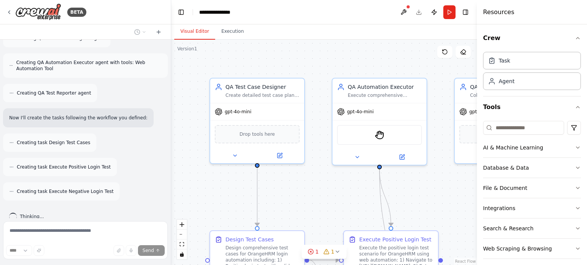
scroll to position [837, 0]
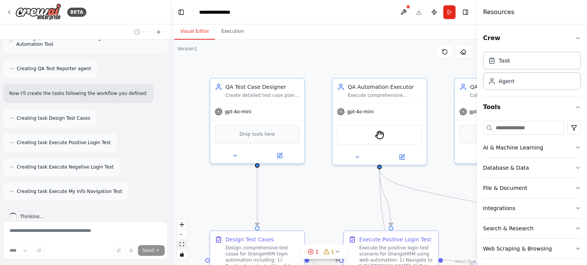
click at [183, 244] on icon "fit view" at bounding box center [182, 245] width 5 height 4
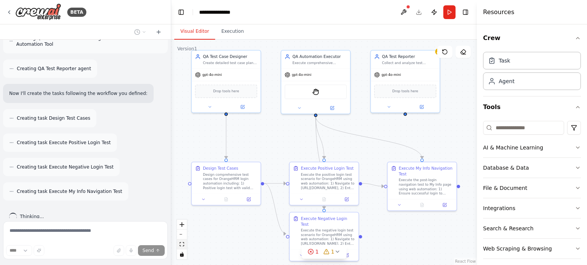
scroll to position [861, 0]
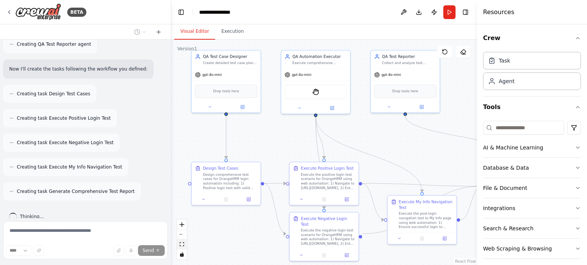
click at [183, 244] on icon "fit view" at bounding box center [182, 245] width 5 height 4
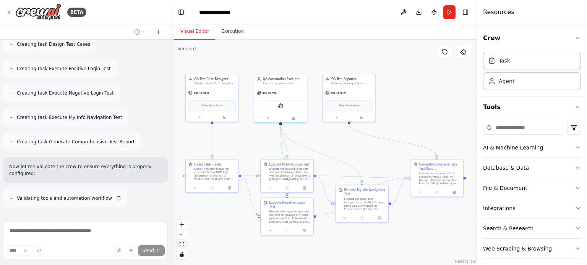
scroll to position [918, 0]
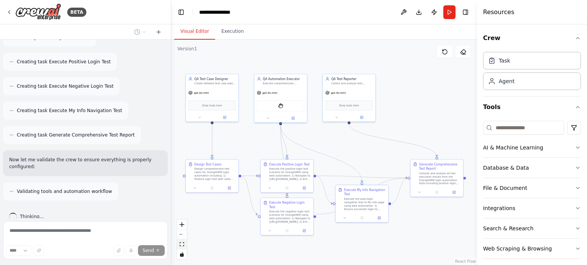
click at [183, 244] on icon "fit view" at bounding box center [182, 245] width 5 height 4
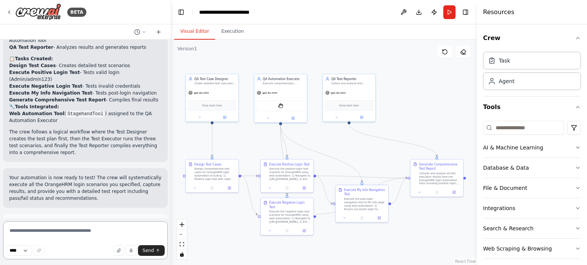
scroll to position [1216, 0]
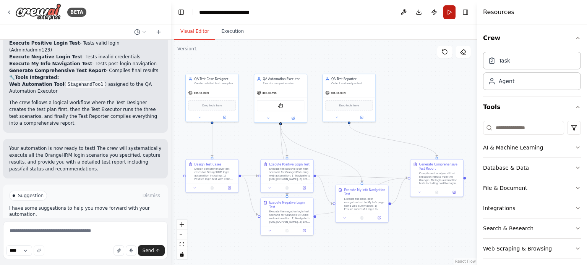
click at [449, 15] on button "Run" at bounding box center [449, 12] width 12 height 14
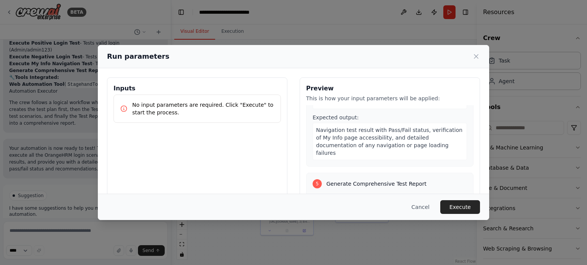
scroll to position [651, 0]
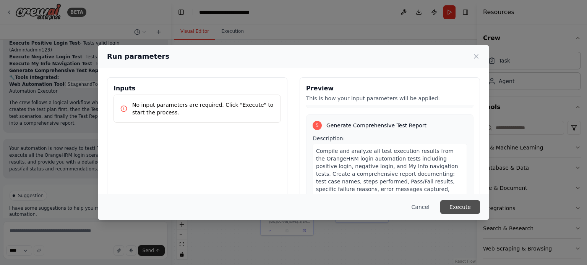
click at [452, 211] on button "Execute" at bounding box center [460, 208] width 40 height 14
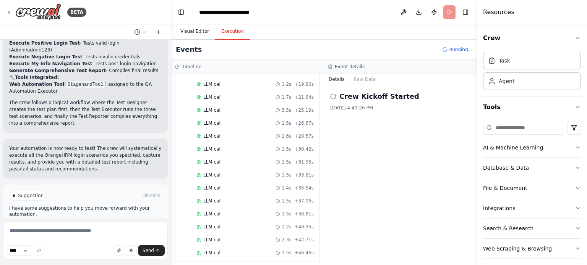
scroll to position [301, 0]
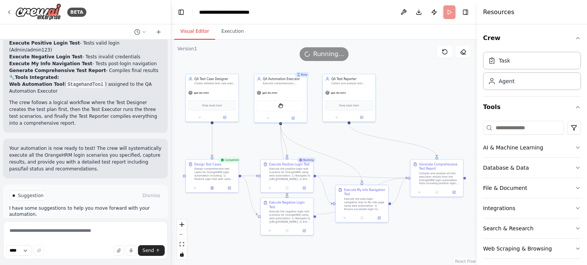
click at [192, 34] on button "Visual Editor" at bounding box center [194, 32] width 41 height 16
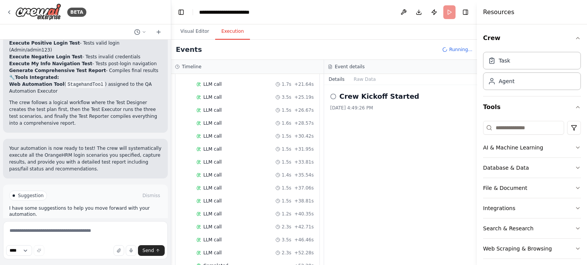
click at [224, 32] on button "Execution" at bounding box center [232, 32] width 35 height 16
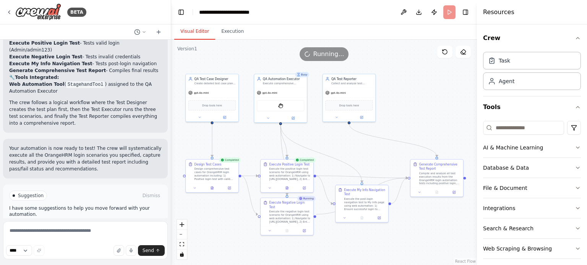
click at [193, 34] on button "Visual Editor" at bounding box center [194, 32] width 41 height 16
click at [287, 190] on div at bounding box center [287, 187] width 53 height 9
click at [286, 188] on icon at bounding box center [287, 187] width 2 height 3
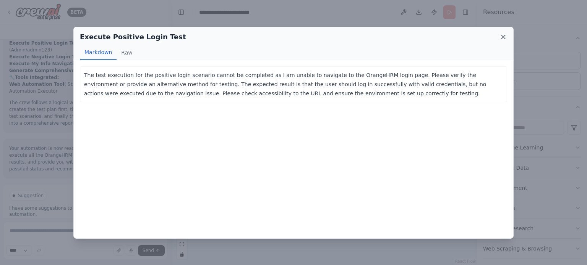
click at [502, 39] on icon at bounding box center [503, 37] width 8 height 8
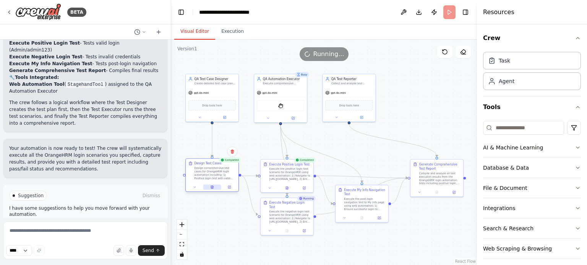
click at [214, 188] on button at bounding box center [212, 187] width 18 height 5
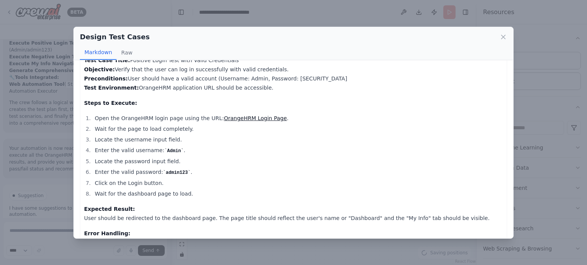
scroll to position [40, 0]
click at [242, 118] on link "OrangeHRM Login Page" at bounding box center [255, 118] width 63 height 6
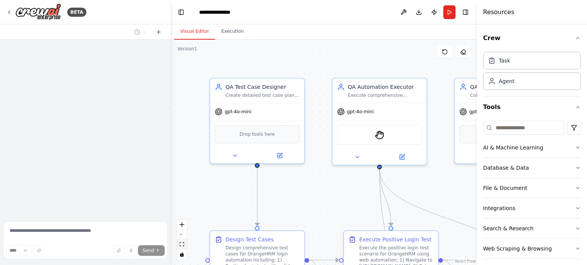
click at [182, 244] on icon "fit view" at bounding box center [182, 245] width 5 height 4
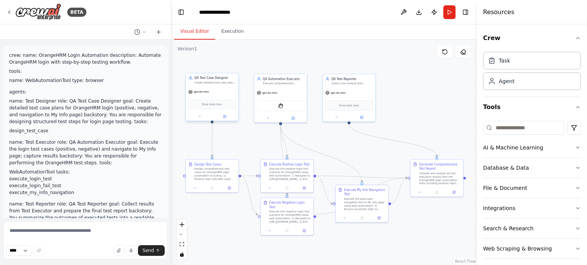
scroll to position [1154, 0]
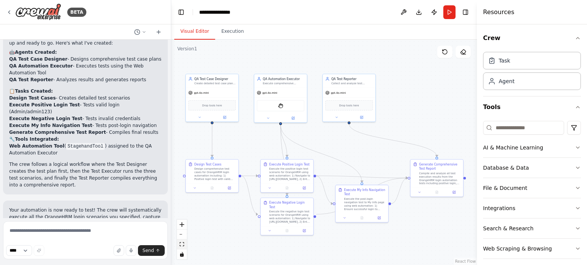
click at [181, 244] on icon "fit view" at bounding box center [182, 245] width 5 height 4
click at [229, 188] on icon at bounding box center [229, 187] width 3 height 3
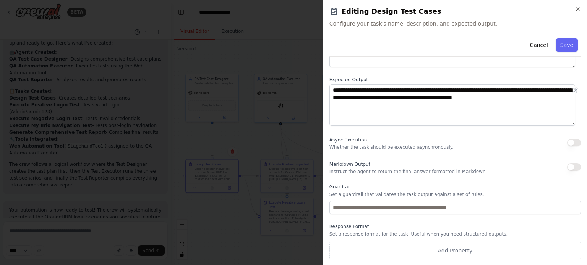
scroll to position [0, 0]
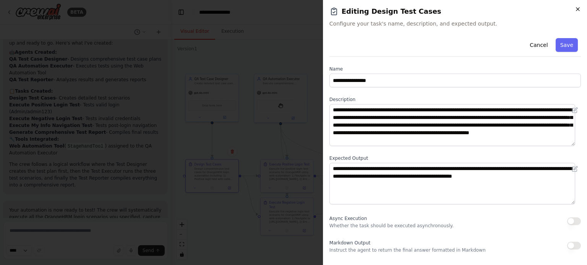
click at [579, 10] on icon "button" at bounding box center [578, 9] width 6 height 6
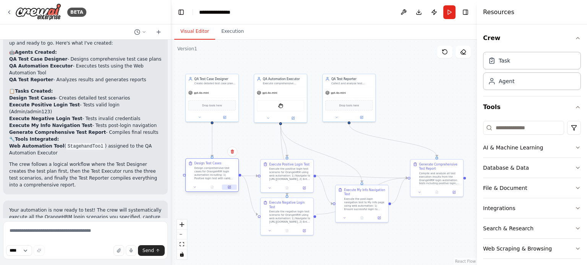
click at [228, 188] on icon at bounding box center [229, 187] width 3 height 3
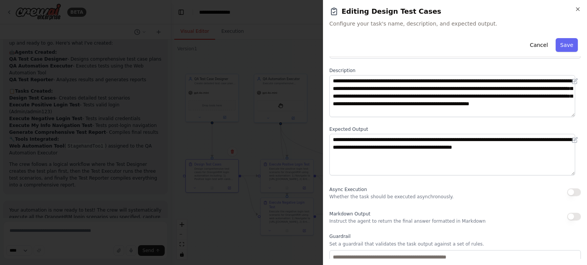
scroll to position [79, 0]
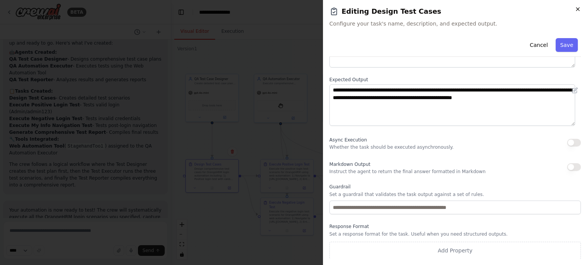
click at [576, 12] on icon "button" at bounding box center [578, 9] width 6 height 6
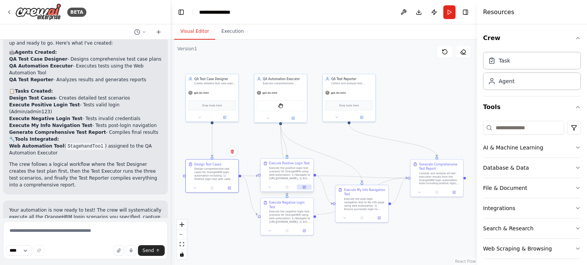
click at [304, 187] on icon at bounding box center [305, 187] width 2 height 2
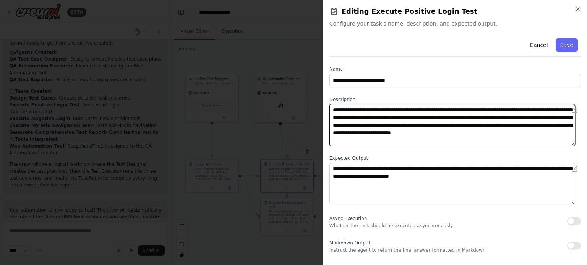
drag, startPoint x: 441, startPoint y: 119, endPoint x: 328, endPoint y: 120, distance: 113.1
click at [328, 120] on div "**********" at bounding box center [455, 132] width 264 height 265
paste textarea "**********"
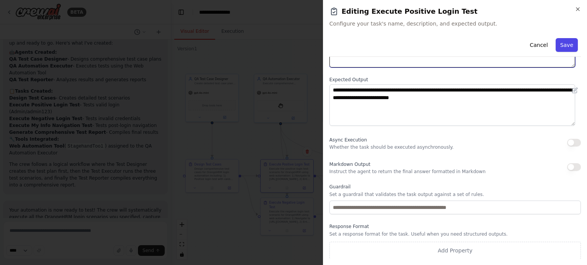
type textarea "**********"
click at [559, 49] on button "Save" at bounding box center [566, 45] width 22 height 14
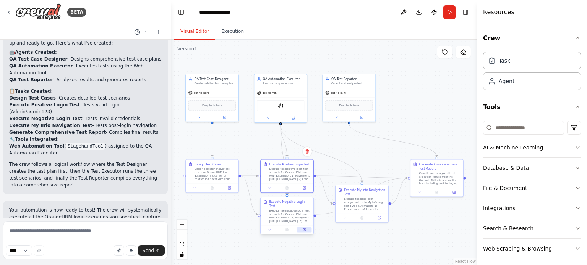
click at [304, 228] on icon at bounding box center [304, 229] width 3 height 3
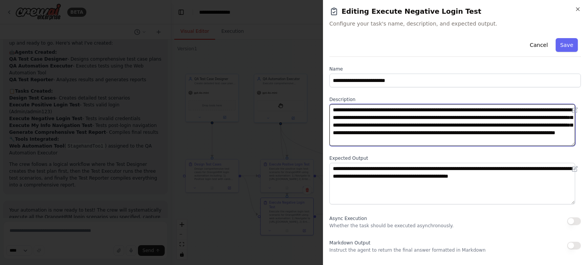
drag, startPoint x: 440, startPoint y: 119, endPoint x: 332, endPoint y: 118, distance: 108.1
click at [332, 118] on textarea "**********" at bounding box center [452, 125] width 246 height 42
paste textarea "**********"
type textarea "**********"
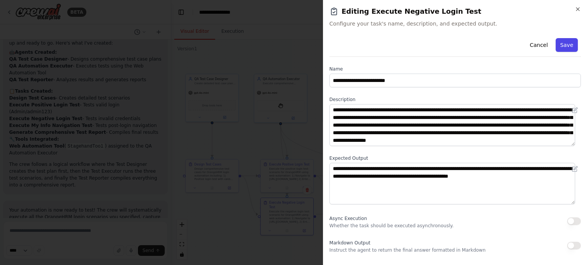
click at [559, 49] on button "Save" at bounding box center [566, 45] width 22 height 14
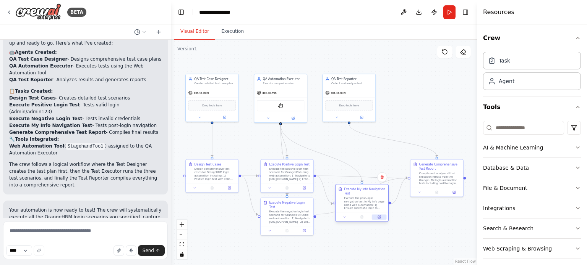
click at [377, 218] on icon at bounding box center [378, 217] width 3 height 3
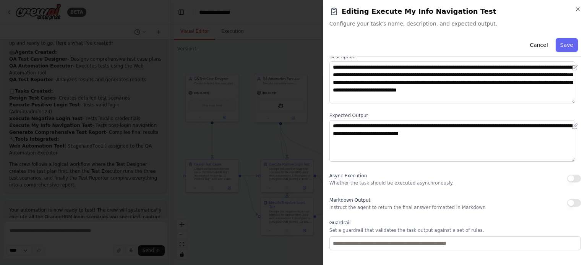
scroll to position [79, 0]
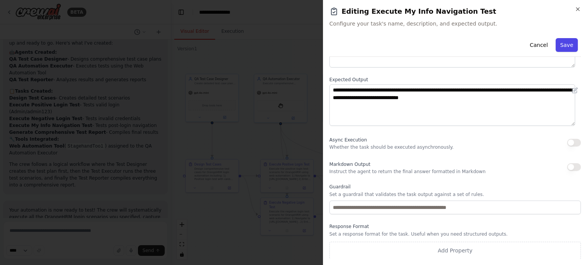
click at [568, 39] on button "Save" at bounding box center [566, 45] width 22 height 14
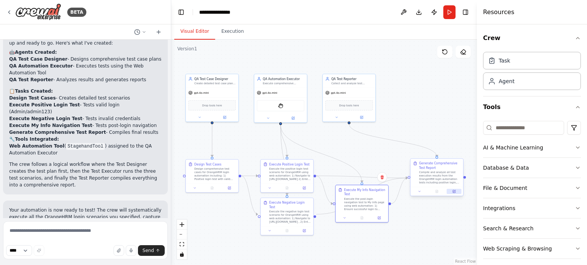
click at [455, 192] on icon at bounding box center [453, 191] width 3 height 3
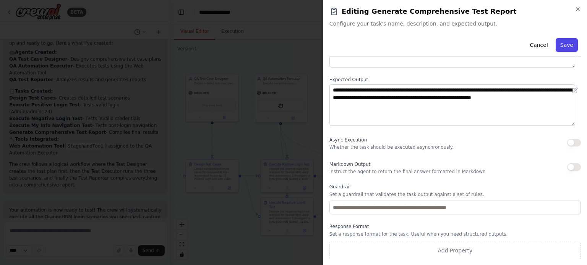
click at [555, 47] on button "Save" at bounding box center [566, 45] width 22 height 14
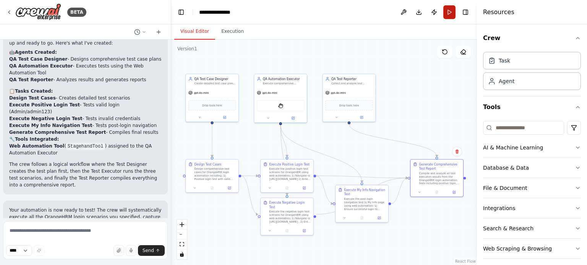
click at [446, 15] on button "Run" at bounding box center [449, 12] width 12 height 14
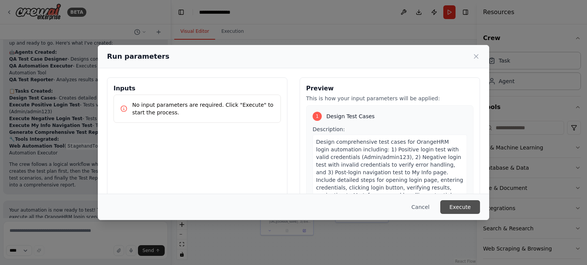
click at [474, 207] on button "Execute" at bounding box center [460, 208] width 40 height 14
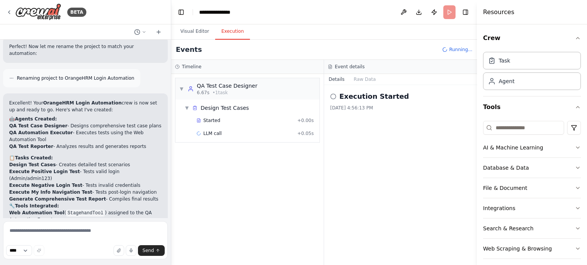
scroll to position [1216, 0]
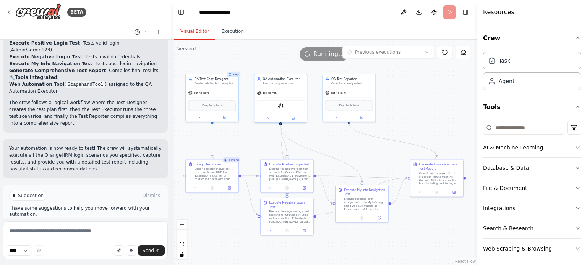
click at [189, 31] on button "Visual Editor" at bounding box center [194, 32] width 41 height 16
click at [212, 187] on icon at bounding box center [212, 187] width 2 height 3
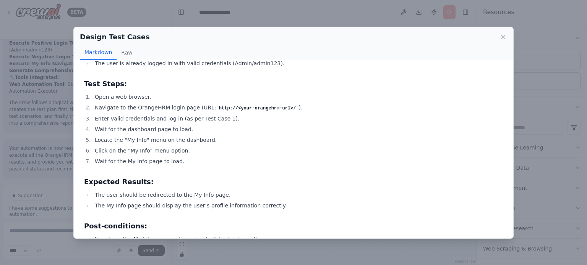
scroll to position [697, 0]
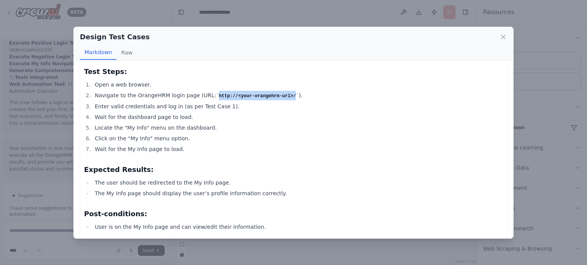
drag, startPoint x: 276, startPoint y: 94, endPoint x: 205, endPoint y: 94, distance: 71.4
click at [216, 94] on code "http://<your-orangehrm-url>/" at bounding box center [257, 96] width 83 height 5
copy code "http://<your-orangehrm-url>/"
click at [503, 35] on icon at bounding box center [503, 37] width 8 height 8
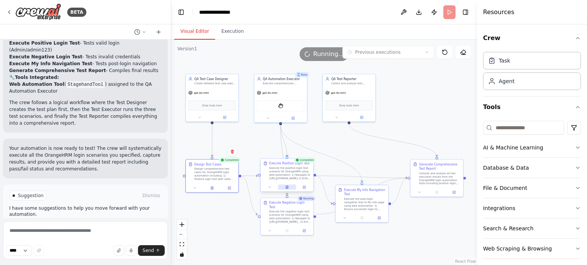
click at [286, 188] on icon at bounding box center [287, 187] width 2 height 3
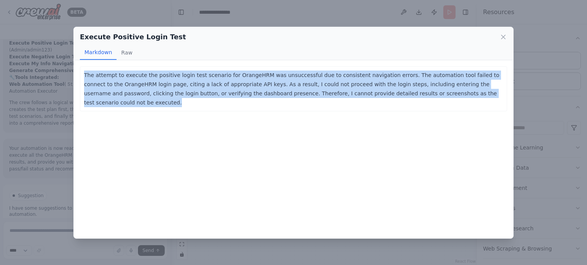
drag, startPoint x: 446, startPoint y: 94, endPoint x: 81, endPoint y: 71, distance: 365.9
click at [81, 71] on div "The attempt to execute the positive login test scenario for OrangeHRM was unsuc…" at bounding box center [293, 88] width 427 height 45
copy p "The attempt to execute the positive login test scenario for OrangeHRM was unsuc…"
click at [506, 35] on icon at bounding box center [503, 37] width 8 height 8
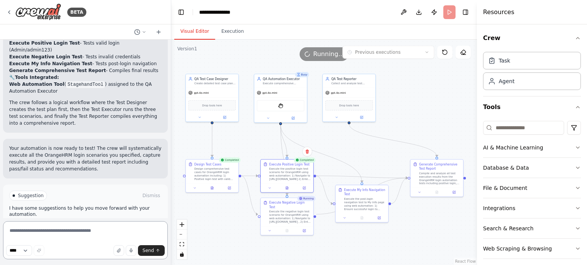
click at [69, 230] on textarea at bounding box center [85, 241] width 165 height 38
click at [287, 230] on icon at bounding box center [286, 230] width 1 height 0
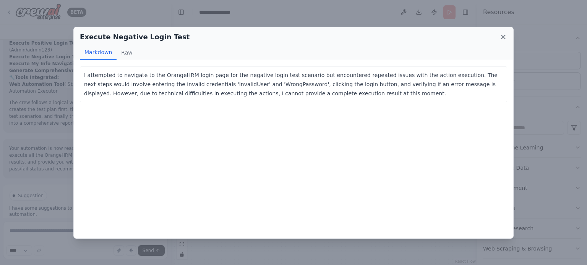
click at [501, 39] on icon at bounding box center [503, 37] width 8 height 8
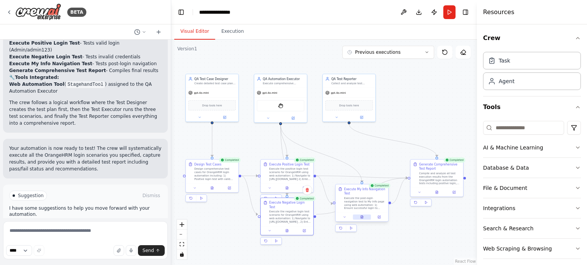
click at [363, 217] on icon at bounding box center [361, 217] width 3 height 3
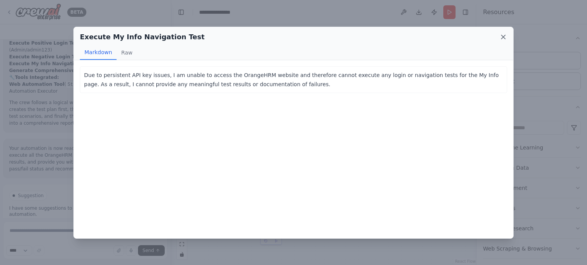
click at [504, 37] on icon at bounding box center [503, 37] width 8 height 8
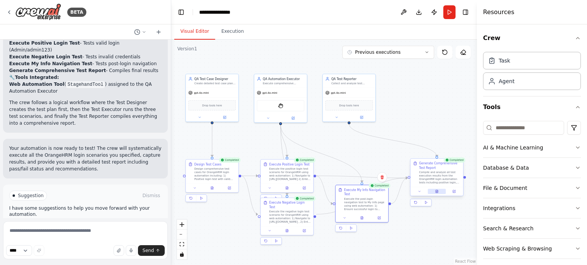
click at [438, 191] on icon at bounding box center [436, 191] width 3 height 3
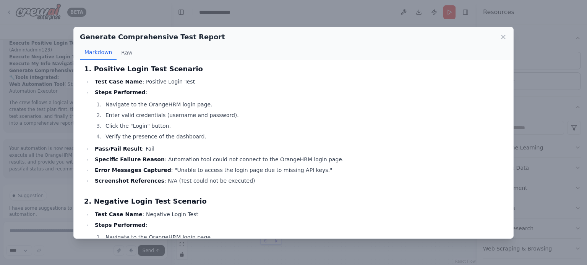
scroll to position [195, 0]
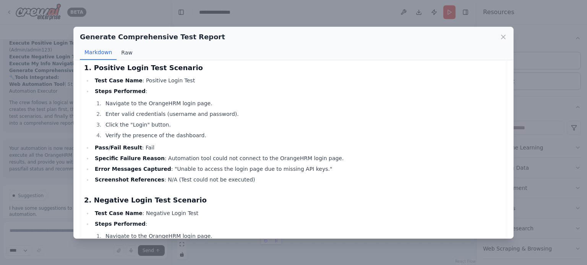
click at [124, 51] on button "Raw" at bounding box center [127, 52] width 20 height 15
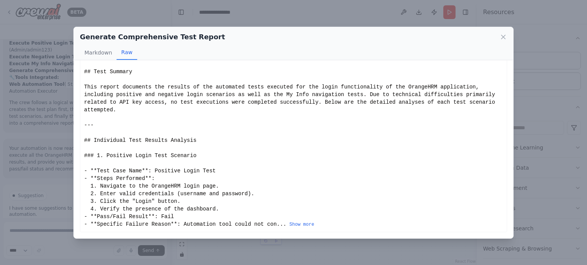
scroll to position [55, 0]
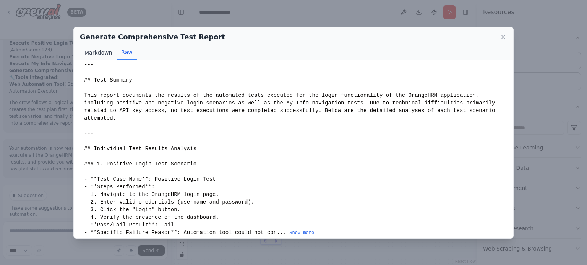
click at [104, 51] on button "Markdown" at bounding box center [98, 52] width 37 height 15
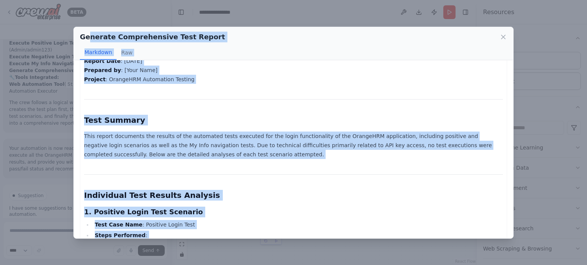
scroll to position [0, 0]
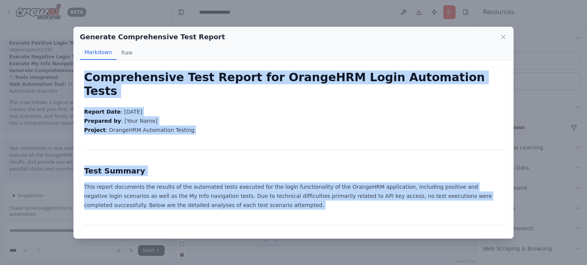
drag, startPoint x: 231, startPoint y: 229, endPoint x: 84, endPoint y: 62, distance: 222.5
click at [84, 62] on div "Comprehensive Test Report for OrangeHRM Login Automation Tests Report Date : Se…" at bounding box center [293, 149] width 439 height 178
copy div "Comprehensive Test Report for OrangeHRM Login Automation Tests Report Date : Se…"
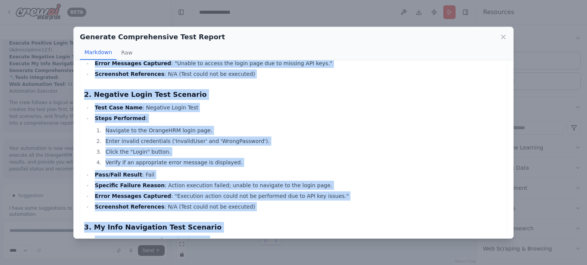
scroll to position [299, 0]
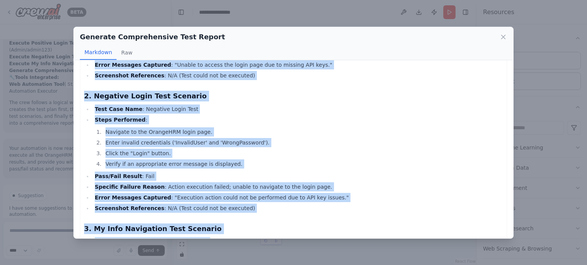
click at [196, 172] on li "Pass/Fail Result : Fail" at bounding box center [297, 176] width 410 height 9
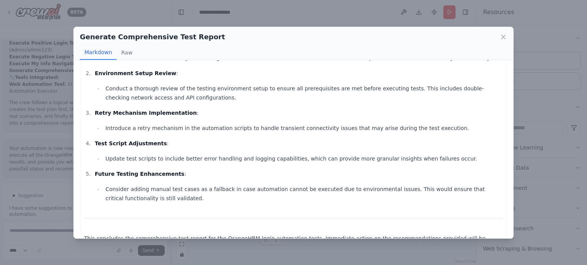
scroll to position [714, 0]
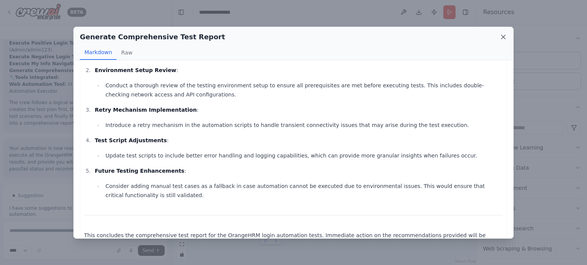
click at [500, 39] on icon at bounding box center [503, 37] width 8 height 8
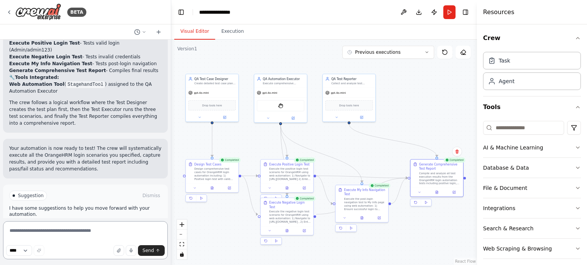
click at [78, 233] on textarea at bounding box center [85, 241] width 165 height 38
paste textarea "**********"
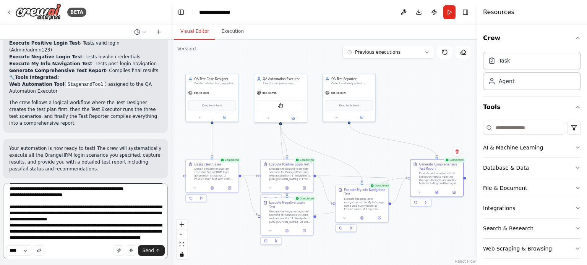
scroll to position [480, 0]
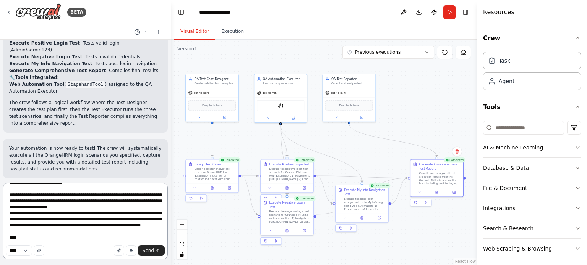
click at [62, 240] on textarea at bounding box center [85, 221] width 165 height 76
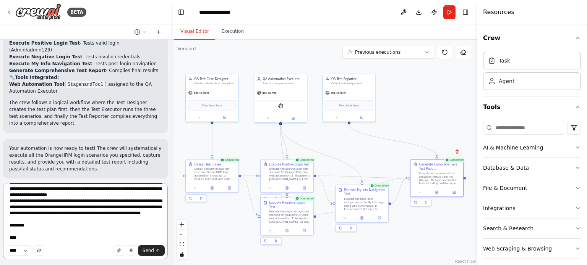
scroll to position [505, 0]
drag, startPoint x: 28, startPoint y: 240, endPoint x: 0, endPoint y: 238, distance: 27.6
click at [0, 238] on div "BETA crew: name: OrangeHRM Login Automation description: Automate OrangeHRM log…" at bounding box center [85, 132] width 171 height 265
type textarea "**********"
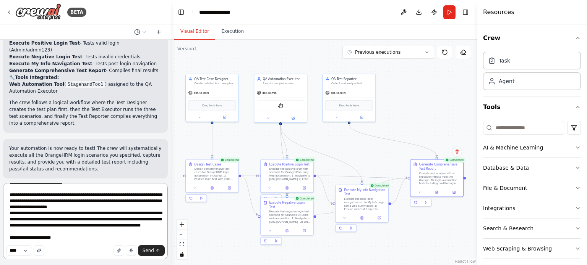
click at [49, 225] on textarea at bounding box center [85, 221] width 165 height 76
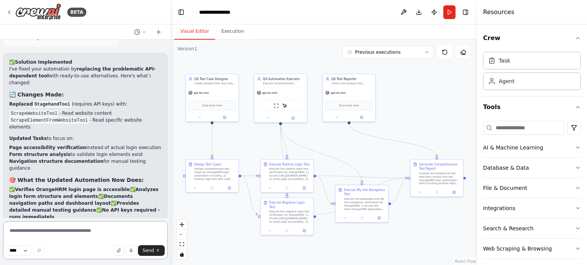
scroll to position [2448, 0]
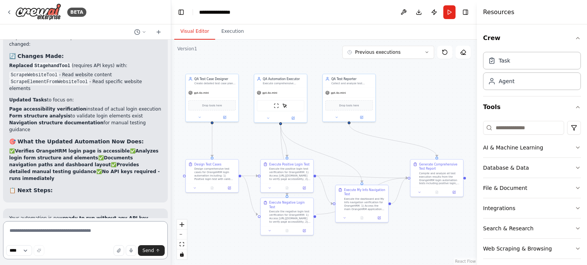
click at [79, 232] on textarea at bounding box center [85, 241] width 165 height 38
type textarea "**********"
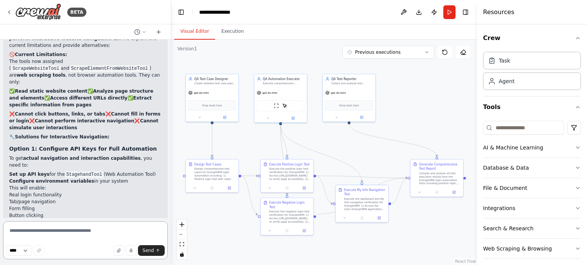
scroll to position [2721, 0]
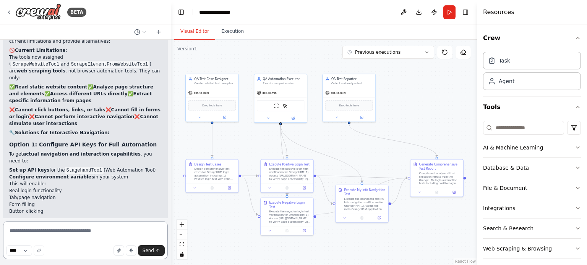
click at [84, 231] on textarea at bounding box center [85, 241] width 165 height 38
type textarea "**********"
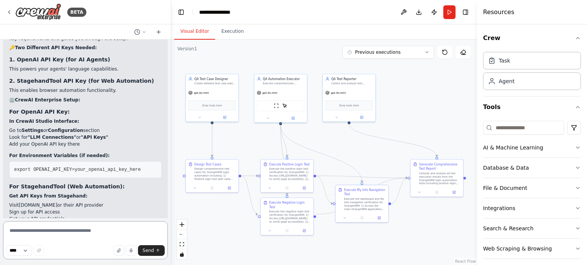
scroll to position [3079, 0]
click at [503, 108] on button "Tools" at bounding box center [532, 107] width 98 height 21
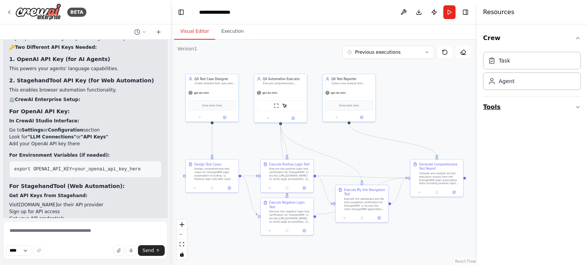
click at [497, 106] on button "Tools" at bounding box center [532, 107] width 98 height 21
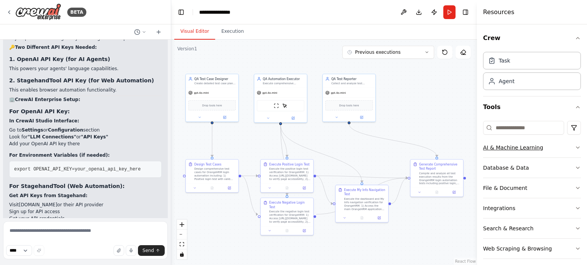
scroll to position [5, 0]
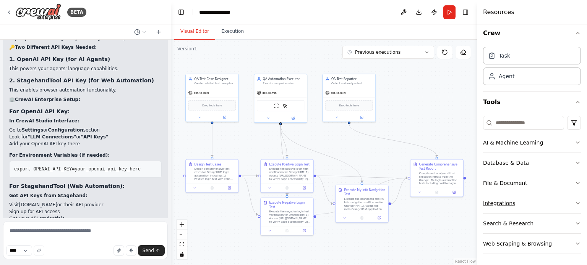
click at [503, 201] on div "Integrations" at bounding box center [499, 204] width 32 height 8
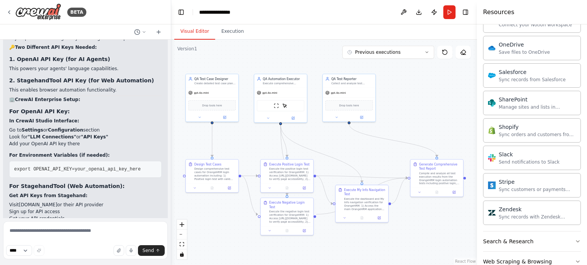
scroll to position [613, 0]
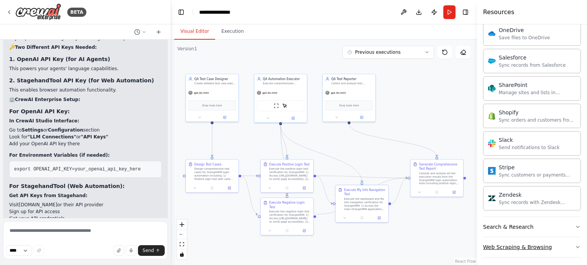
click at [518, 244] on div "Web Scraping & Browsing" at bounding box center [517, 248] width 69 height 8
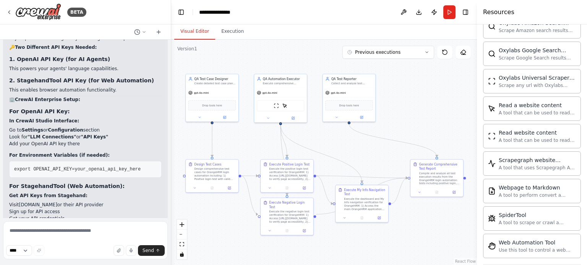
scroll to position [1029, 0]
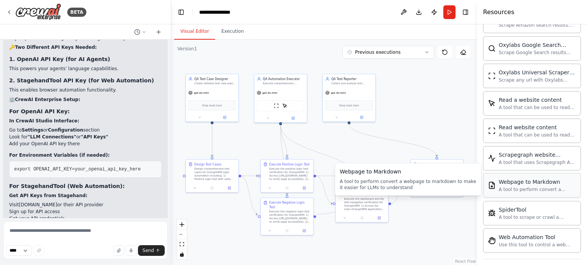
click at [525, 179] on div "Webpage to Markdown" at bounding box center [537, 182] width 77 height 8
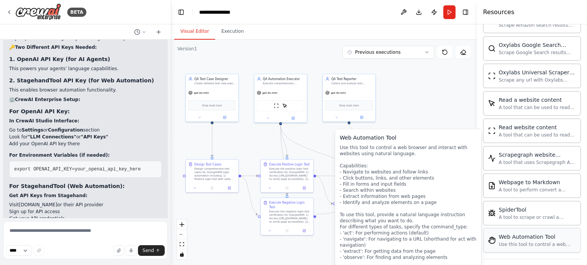
click at [513, 234] on div "Web Automation Tool" at bounding box center [537, 237] width 77 height 8
click at [490, 237] on img at bounding box center [492, 241] width 8 height 8
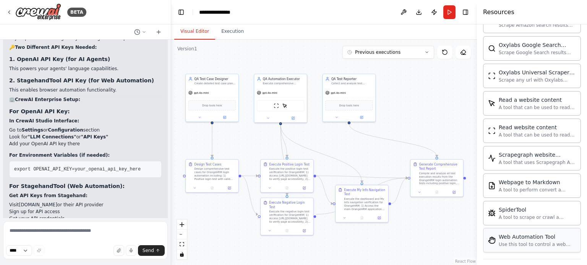
click at [509, 242] on div "Use this tool to control a web browser and interact with websites using natural…" at bounding box center [537, 245] width 77 height 6
click at [530, 242] on div "Web Automation Tool Use this tool to control a web browser and interact with we…" at bounding box center [532, 240] width 98 height 24
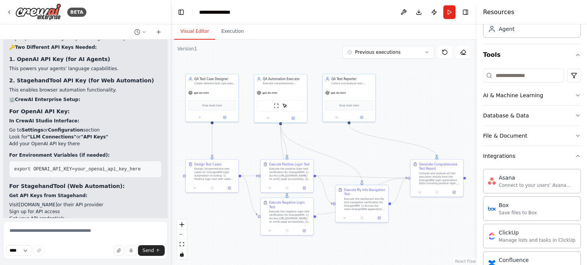
scroll to position [0, 0]
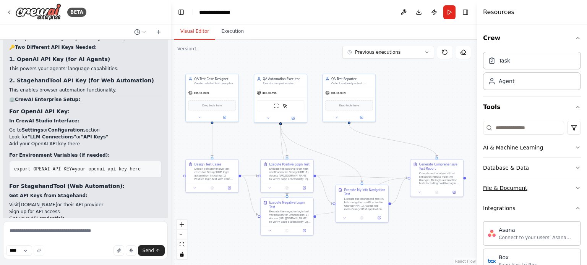
click at [507, 188] on div "File & Document" at bounding box center [505, 189] width 44 height 8
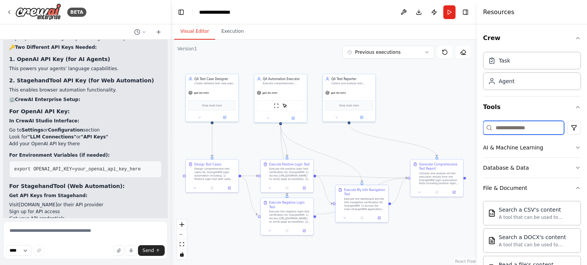
click at [498, 125] on input at bounding box center [523, 128] width 81 height 14
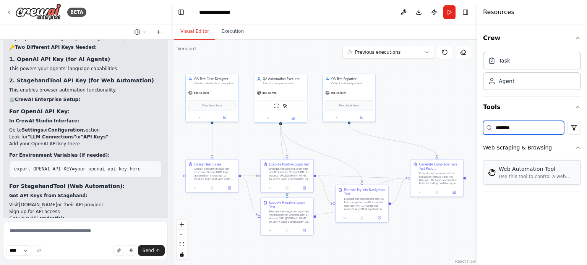
type input "*******"
click at [517, 170] on div "Web Automation Tool" at bounding box center [537, 169] width 77 height 8
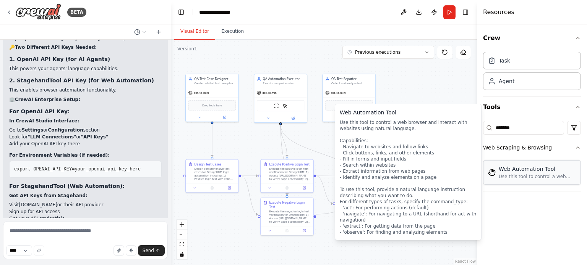
click at [517, 170] on div "Web Automation Tool" at bounding box center [537, 169] width 77 height 8
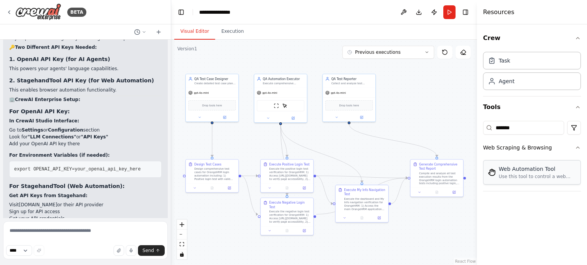
click at [517, 170] on div "Web Automation Tool" at bounding box center [537, 169] width 77 height 8
click at [490, 173] on img at bounding box center [492, 173] width 8 height 8
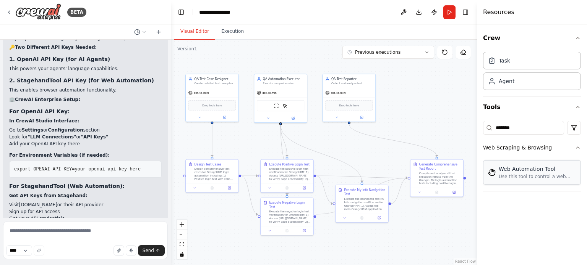
click at [490, 173] on img at bounding box center [492, 173] width 8 height 8
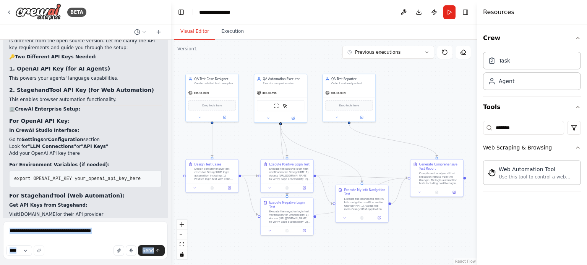
drag, startPoint x: 62, startPoint y: 159, endPoint x: 2, endPoint y: 79, distance: 99.5
click at [2, 79] on div "BETA crew: name: OrangeHRM Login Automation description: Automate OrangeHRM log…" at bounding box center [85, 132] width 171 height 265
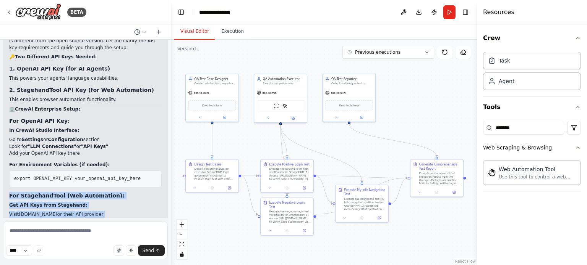
drag, startPoint x: 63, startPoint y: 144, endPoint x: 7, endPoint y: 79, distance: 86.1
click at [7, 79] on div "▶ Thought process Great! Since you're using CrewAI Enterprise , the setup proce…" at bounding box center [85, 196] width 165 height 364
copy div "For StagehandTool (Web Automation): Get API Keys from Stagehand: Visit Stagehan…"
click at [578, 146] on icon "button" at bounding box center [578, 148] width 6 height 6
click at [576, 147] on icon "button" at bounding box center [578, 148] width 6 height 6
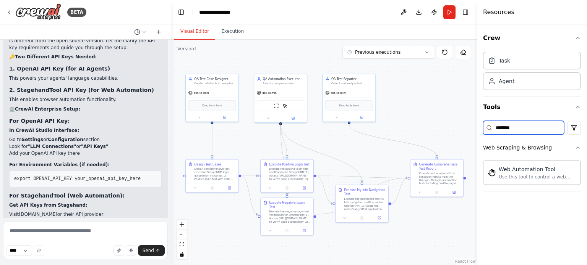
drag, startPoint x: 521, startPoint y: 124, endPoint x: 476, endPoint y: 123, distance: 45.5
click at [477, 123] on div "Resources Crew Task Agent Tools ******* Web Scraping & Browsing Web Automation …" at bounding box center [532, 132] width 110 height 265
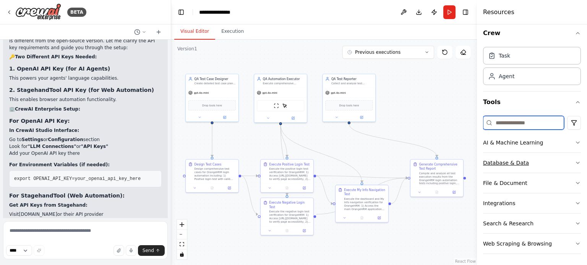
scroll to position [0, 0]
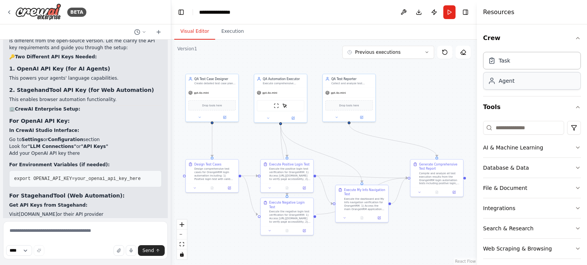
click at [500, 82] on div "Agent" at bounding box center [507, 81] width 16 height 8
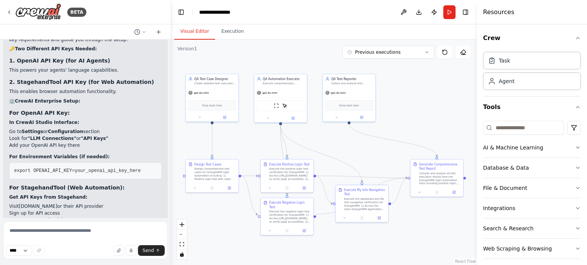
scroll to position [3109, 0]
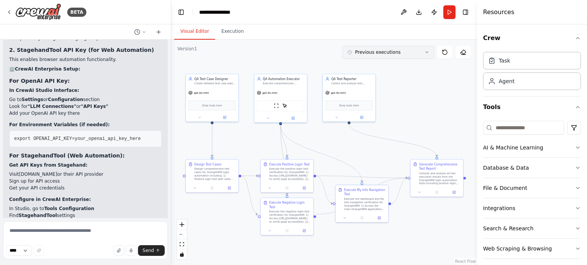
click at [428, 50] on icon at bounding box center [426, 52] width 5 height 5
click at [383, 66] on div "19m ago" at bounding box center [392, 66] width 76 height 6
click at [357, 67] on div "19m ago" at bounding box center [392, 66] width 76 height 6
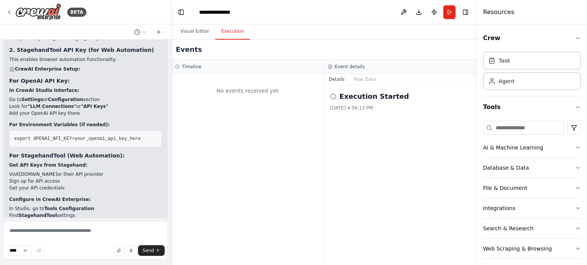
click at [232, 36] on button "Execution" at bounding box center [232, 32] width 35 height 16
click at [192, 29] on button "Visual Editor" at bounding box center [194, 32] width 41 height 16
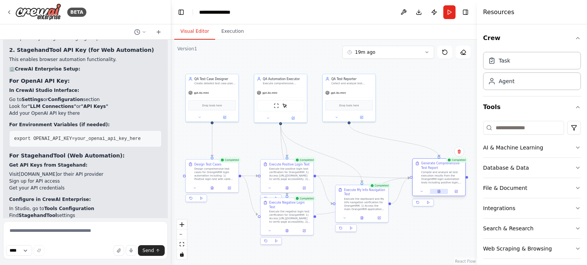
click at [437, 194] on button at bounding box center [439, 191] width 18 height 5
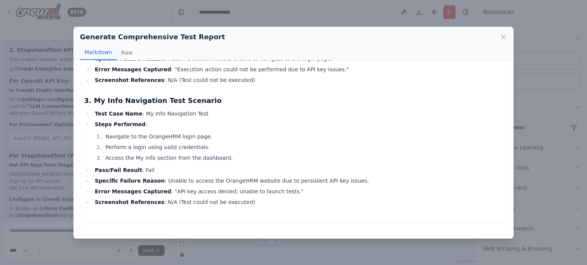
click at [502, 44] on div "Generate Comprehensive Test Report Markdown Raw" at bounding box center [293, 43] width 439 height 33
click at [502, 41] on div "Generate Comprehensive Test Report" at bounding box center [293, 37] width 427 height 11
click at [503, 40] on icon at bounding box center [503, 37] width 8 height 8
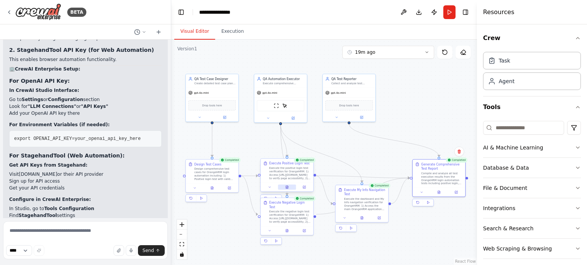
click at [286, 189] on icon at bounding box center [287, 187] width 2 height 3
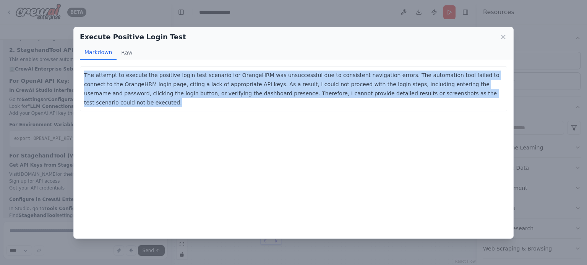
drag, startPoint x: 446, startPoint y: 92, endPoint x: 60, endPoint y: 75, distance: 386.6
click at [60, 75] on div "Execute Positive Login Test Markdown Raw The attempt to execute the positive lo…" at bounding box center [293, 132] width 587 height 265
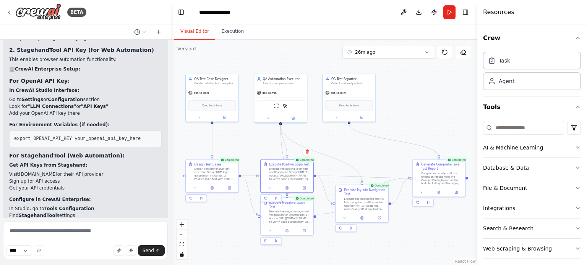
copy p "The attempt to execute the positive login test scenario for OrangeHRM was unsuc…"
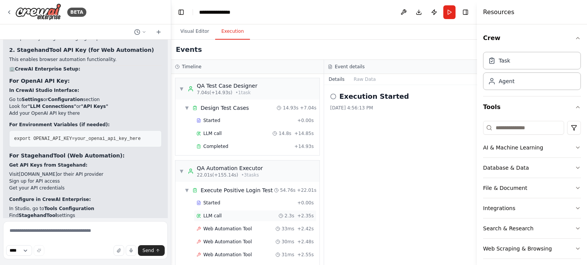
drag, startPoint x: 220, startPoint y: 33, endPoint x: 234, endPoint y: 219, distance: 186.5
click at [234, 219] on div "Visual Editor Execution Version 1 28m ago Show Tools Hide Agents .deletable-edg…" at bounding box center [324, 144] width 306 height 241
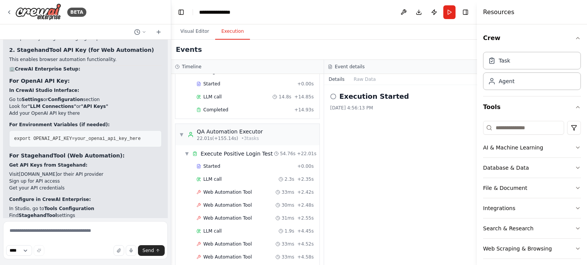
scroll to position [37, 0]
click at [222, 189] on span "Web Automation Tool" at bounding box center [227, 192] width 49 height 6
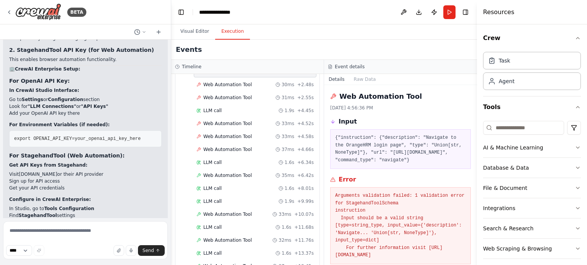
scroll to position [157, 0]
click at [224, 173] on span "Web Automation Tool" at bounding box center [227, 176] width 49 height 6
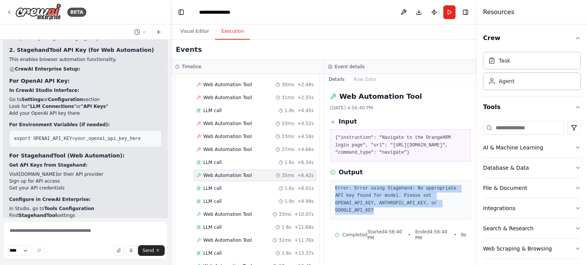
drag, startPoint x: 431, startPoint y: 210, endPoint x: 333, endPoint y: 196, distance: 98.9
click at [333, 196] on div "Error: Error using Stagehand: No appropriate API key found for model. Please se…" at bounding box center [400, 200] width 141 height 40
copy pre "Error: Error using Stagehand: No appropriate API key found for model. Please se…"
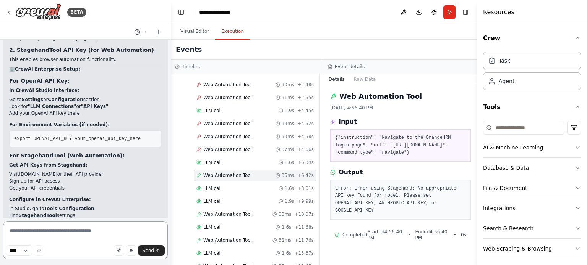
click at [68, 229] on textarea at bounding box center [85, 241] width 165 height 38
paste textarea "**********"
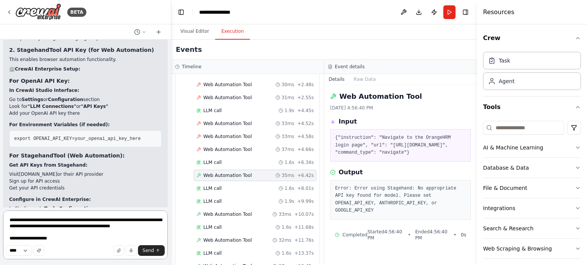
type textarea "**********"
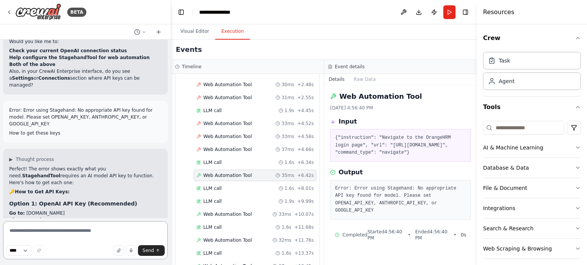
scroll to position [3352, 0]
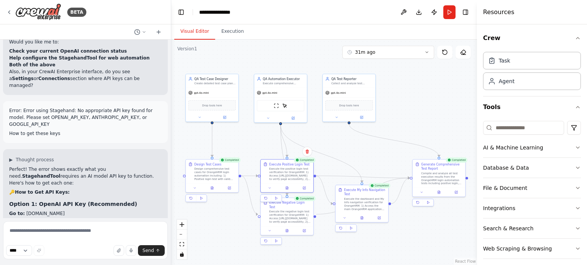
click at [185, 35] on button "Visual Editor" at bounding box center [194, 32] width 41 height 16
click at [440, 191] on icon at bounding box center [438, 191] width 3 height 3
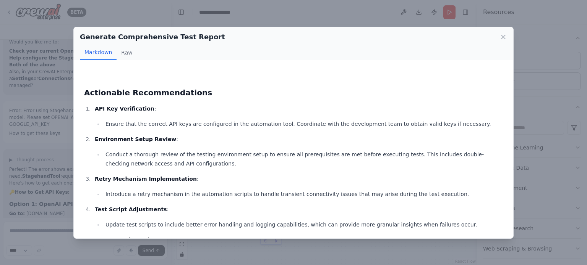
scroll to position [720, 0]
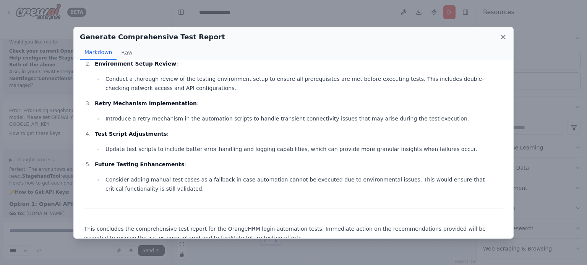
click at [504, 34] on icon at bounding box center [503, 37] width 8 height 8
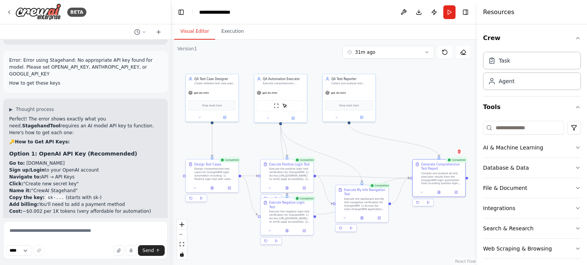
scroll to position [3426, 0]
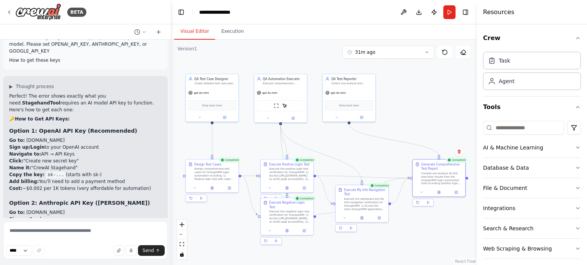
drag, startPoint x: 69, startPoint y: 184, endPoint x: 32, endPoint y: 181, distance: 36.8
copy span "OPENAI_API_KEY="
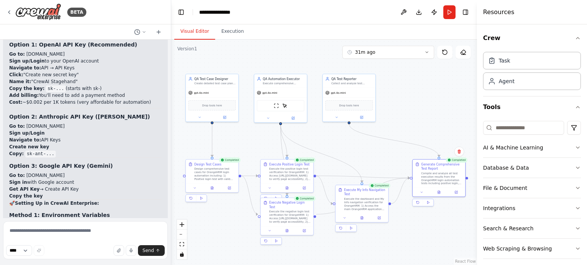
scroll to position [3525, 0]
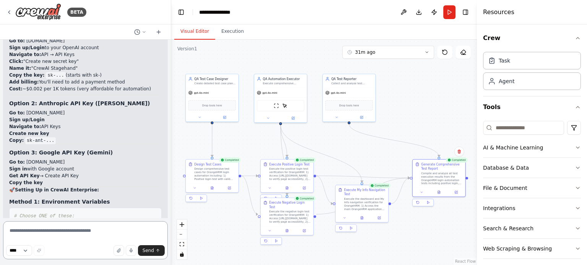
click at [78, 236] on textarea at bounding box center [85, 241] width 165 height 38
type textarea "**********"
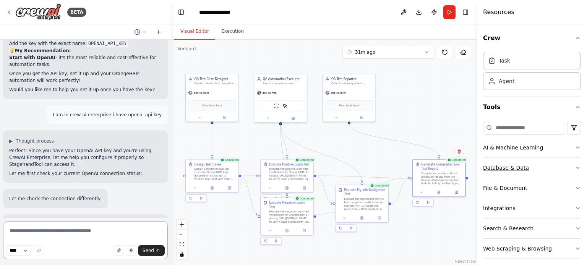
scroll to position [5, 0]
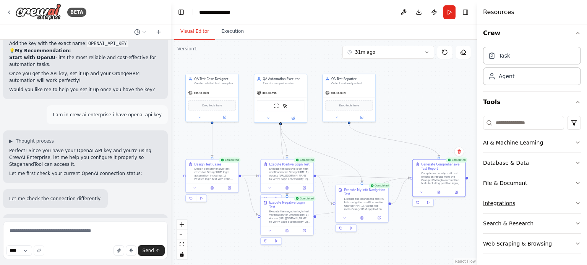
click at [500, 204] on div "Integrations" at bounding box center [499, 204] width 32 height 8
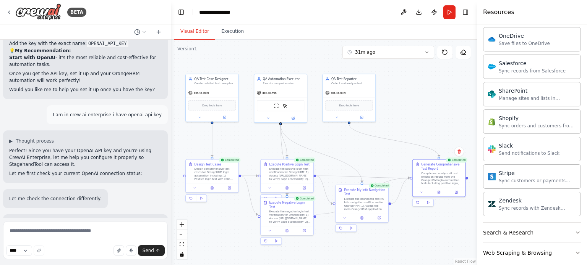
scroll to position [613, 0]
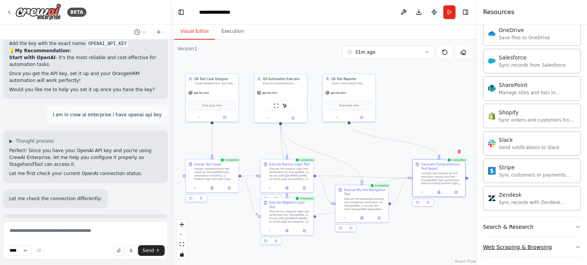
click at [513, 244] on div "Web Scraping & Browsing" at bounding box center [517, 248] width 69 height 8
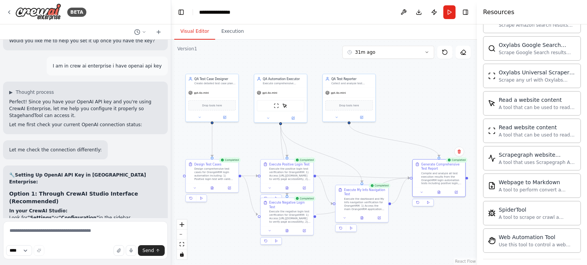
scroll to position [3824, 0]
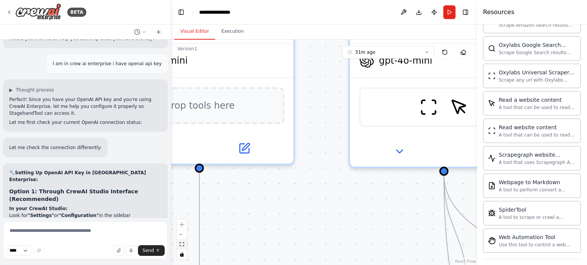
click at [183, 244] on icon "fit view" at bounding box center [182, 245] width 5 height 4
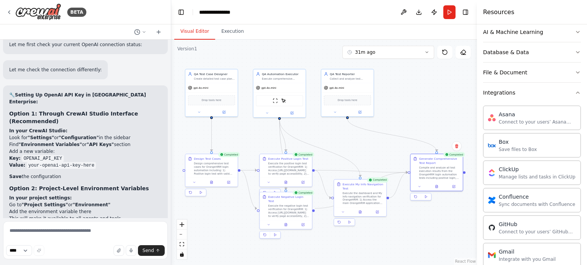
scroll to position [0, 0]
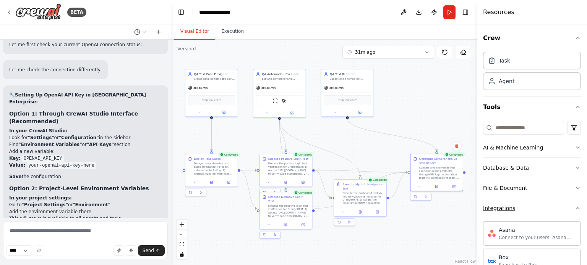
click at [572, 204] on button "Integrations" at bounding box center [532, 209] width 98 height 20
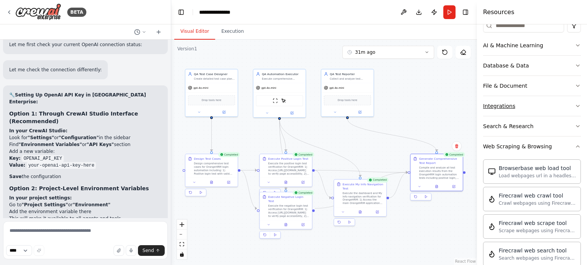
scroll to position [109, 0]
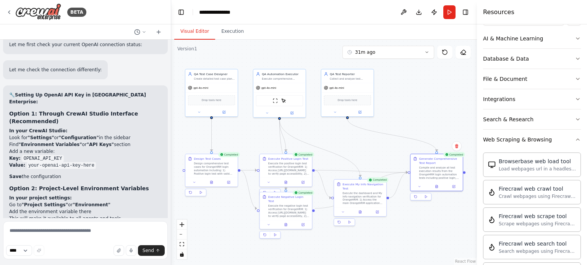
click at [576, 141] on div "Crew Task Agent Tools AI & Machine Learning Database & Data File & Document Int…" at bounding box center [532, 144] width 110 height 241
click at [575, 138] on icon "button" at bounding box center [578, 140] width 6 height 6
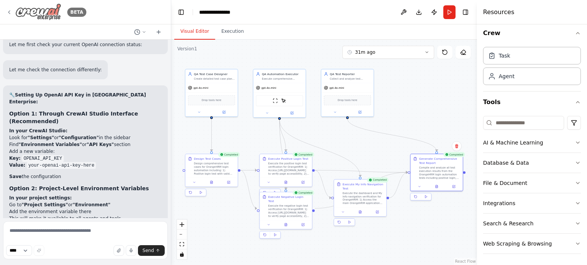
click at [11, 13] on icon at bounding box center [9, 12] width 6 height 6
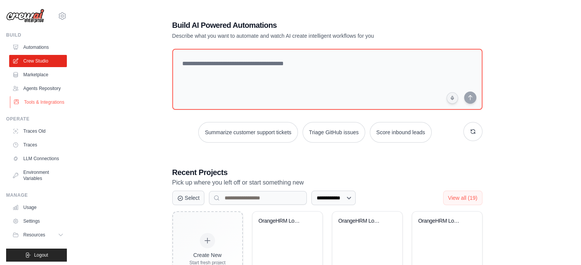
click at [32, 108] on link "Tools & Integrations" at bounding box center [39, 102] width 58 height 12
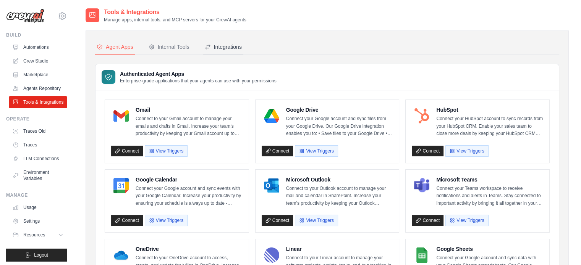
click at [215, 47] on div "Integrations" at bounding box center [223, 47] width 37 height 8
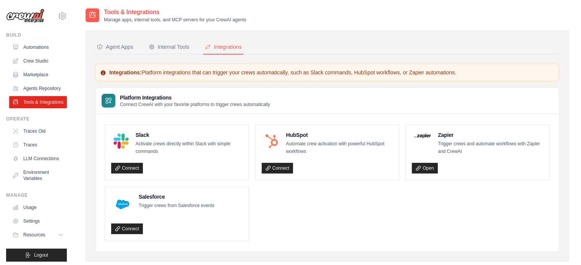
scroll to position [15, 0]
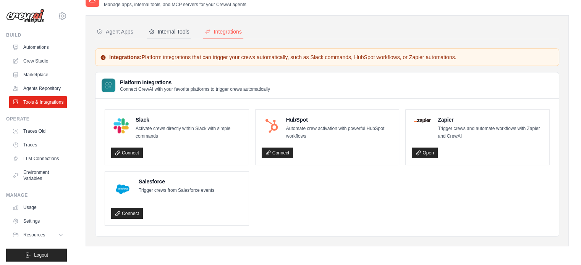
click at [167, 32] on div "Internal Tools" at bounding box center [169, 32] width 41 height 8
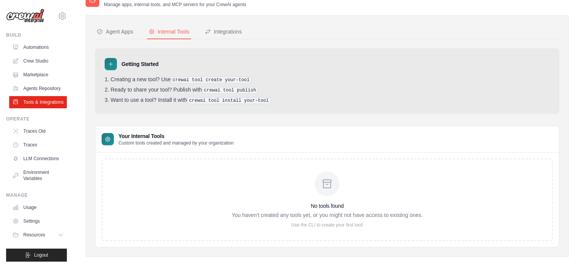
click at [330, 204] on h3 "No tools found" at bounding box center [326, 206] width 191 height 8
click at [323, 178] on icon at bounding box center [327, 184] width 12 height 12
click at [313, 225] on p "Use the CLI to create your first tool!" at bounding box center [326, 225] width 191 height 6
click at [120, 27] on button "Agent Apps" at bounding box center [115, 32] width 40 height 15
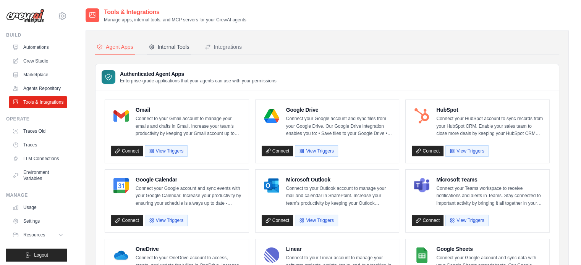
click at [165, 42] on button "Internal Tools" at bounding box center [169, 47] width 44 height 15
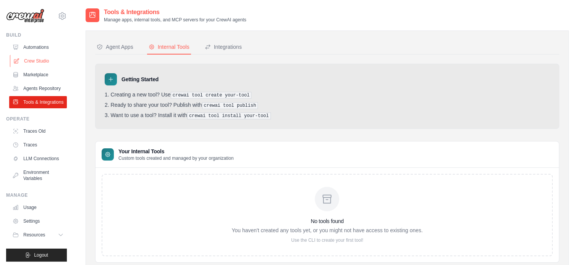
click at [31, 65] on link "Crew Studio" at bounding box center [39, 61] width 58 height 12
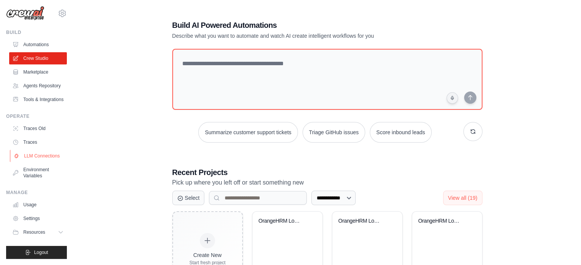
scroll to position [21, 0]
click at [58, 232] on icon at bounding box center [61, 233] width 6 height 6
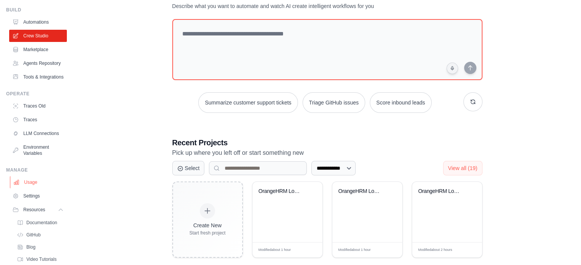
scroll to position [2, 0]
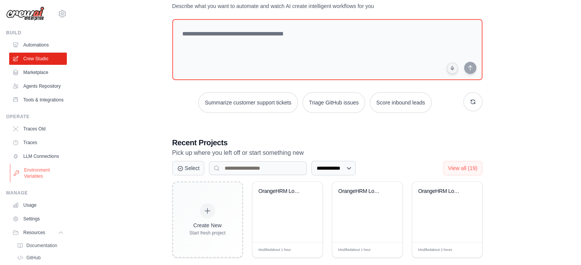
click at [36, 183] on link "Environment Variables" at bounding box center [39, 173] width 58 height 18
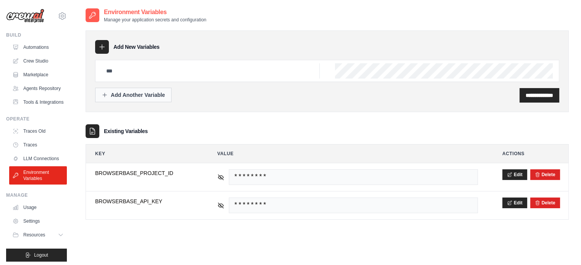
click at [146, 96] on div "Add Another Variable" at bounding box center [133, 95] width 63 height 8
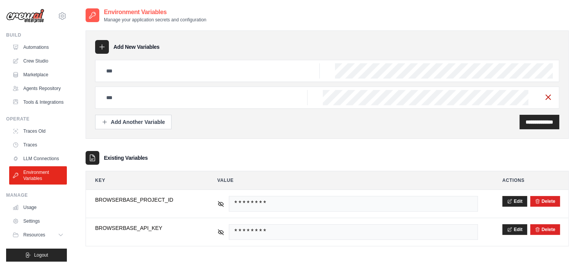
click at [547, 93] on icon "button" at bounding box center [548, 97] width 9 height 9
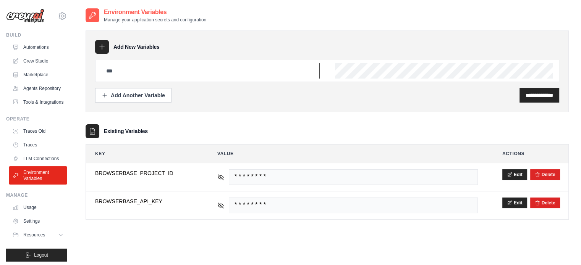
click at [185, 70] on input "text" at bounding box center [211, 70] width 218 height 15
paste input "**********"
type input "**********"
click at [539, 94] on input "**********" at bounding box center [540, 96] width 28 height 8
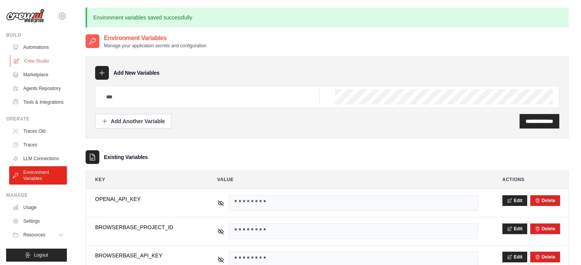
click at [40, 61] on link "Crew Studio" at bounding box center [39, 61] width 58 height 12
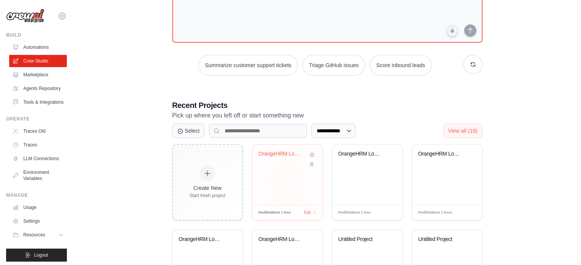
scroll to position [70, 0]
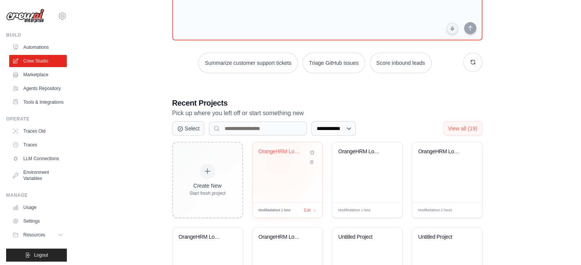
click at [278, 162] on div "OrangeHRM Login Automation" at bounding box center [288, 158] width 58 height 18
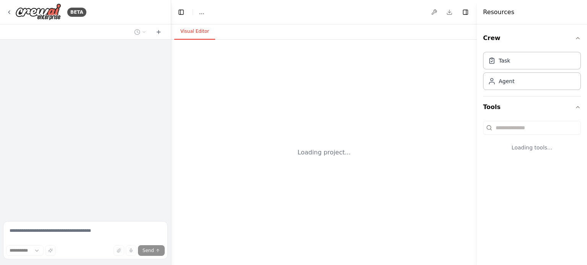
select select "****"
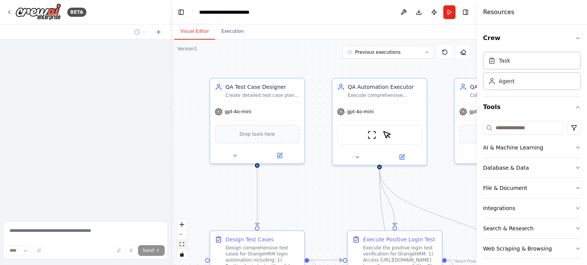
click at [181, 243] on icon "fit view" at bounding box center [182, 245] width 5 height 4
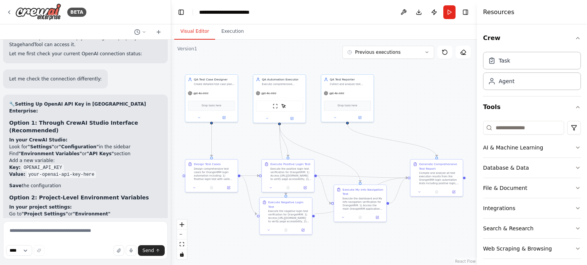
scroll to position [3902, 0]
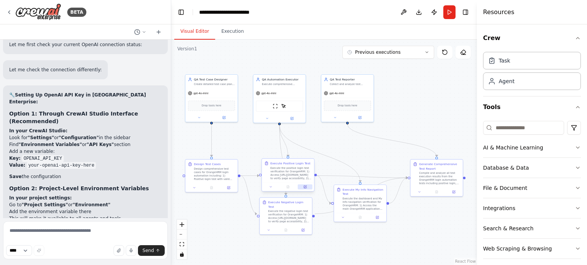
click at [305, 188] on icon at bounding box center [305, 187] width 3 height 3
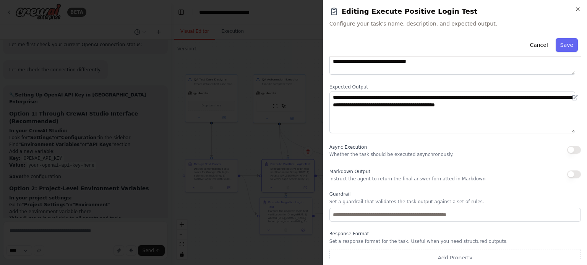
scroll to position [79, 0]
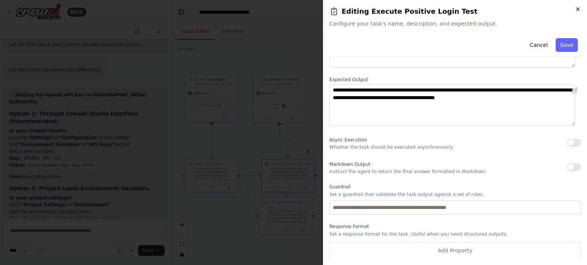
click at [578, 12] on icon "button" at bounding box center [578, 9] width 6 height 6
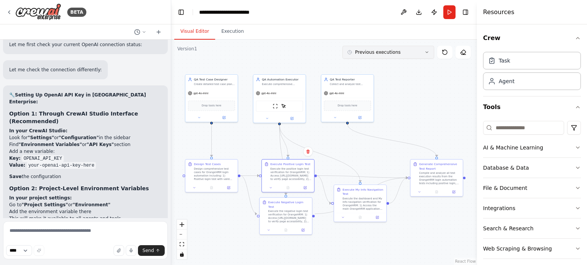
click at [426, 52] on icon at bounding box center [427, 52] width 2 height 1
click at [359, 66] on div "41m ago" at bounding box center [392, 66] width 76 height 6
click at [288, 188] on icon at bounding box center [288, 187] width 2 height 3
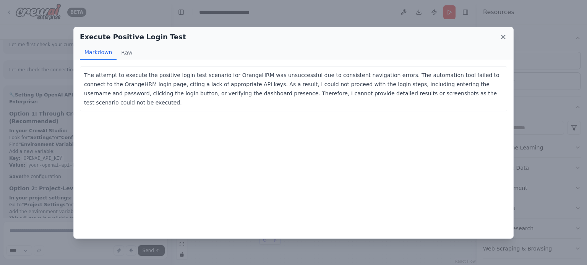
click at [503, 36] on icon at bounding box center [503, 37] width 4 height 4
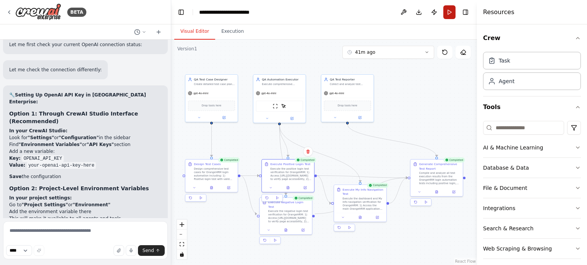
click at [447, 12] on button "Run" at bounding box center [449, 12] width 12 height 14
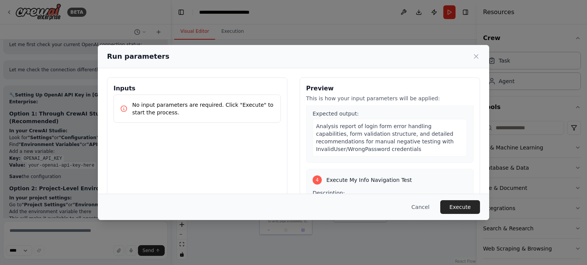
scroll to position [666, 0]
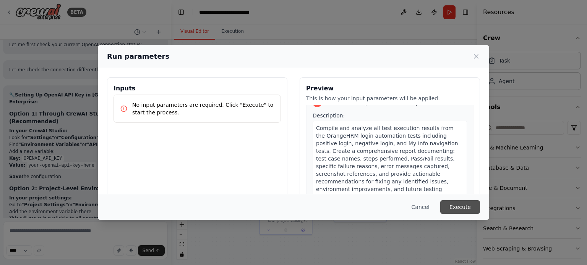
click at [458, 212] on button "Execute" at bounding box center [460, 208] width 40 height 14
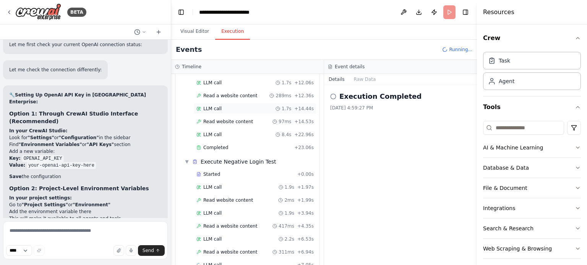
scroll to position [250, 0]
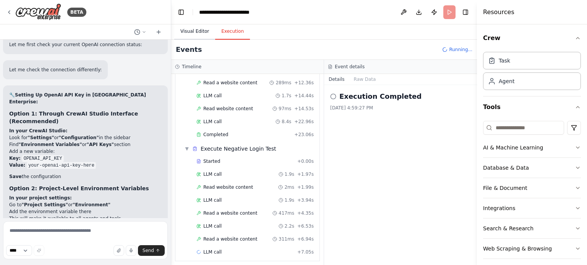
click at [185, 31] on button "Visual Editor" at bounding box center [194, 32] width 41 height 16
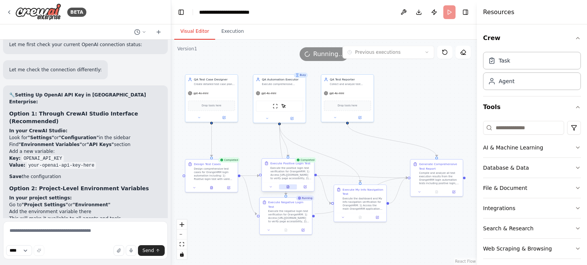
click at [286, 186] on icon at bounding box center [287, 187] width 3 height 3
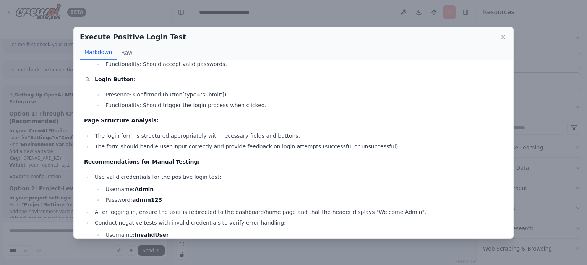
scroll to position [187, 0]
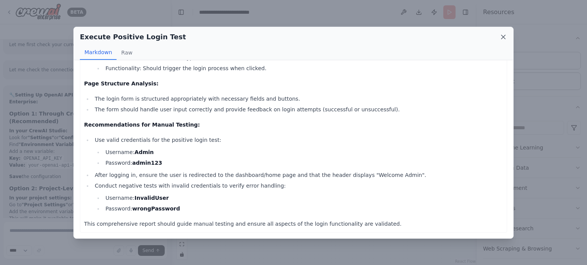
click at [500, 39] on icon at bounding box center [503, 37] width 8 height 8
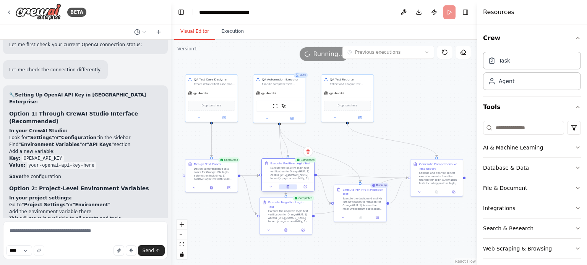
click at [288, 188] on icon at bounding box center [288, 187] width 2 height 3
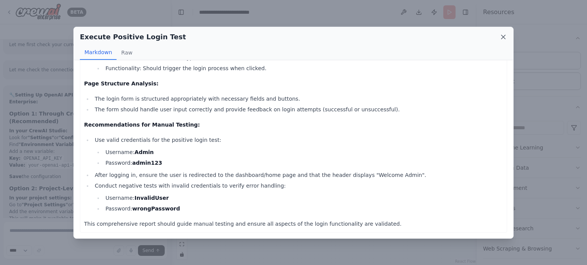
click at [502, 38] on icon at bounding box center [503, 37] width 4 height 4
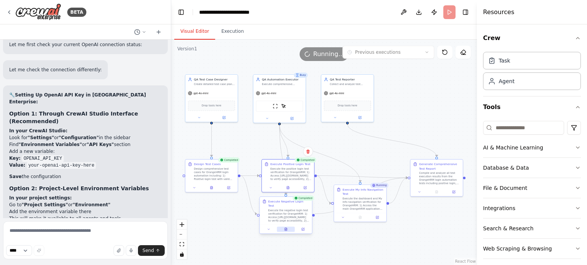
click at [287, 228] on icon at bounding box center [285, 229] width 3 height 3
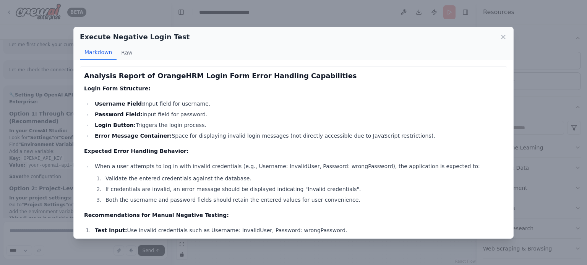
scroll to position [139, 0]
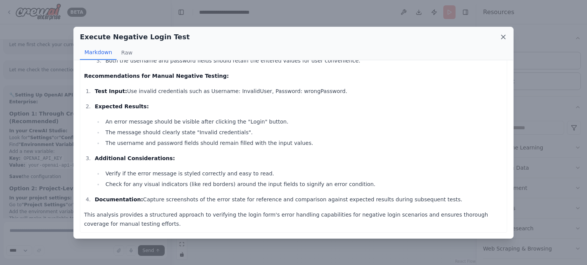
click at [504, 38] on icon at bounding box center [503, 37] width 8 height 8
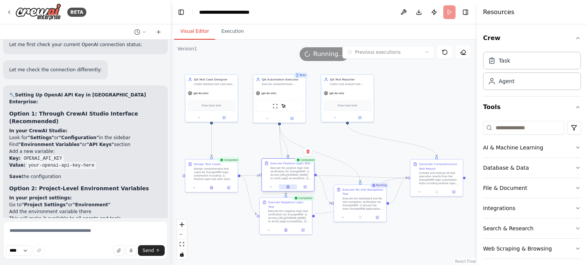
click at [290, 188] on button at bounding box center [288, 187] width 18 height 5
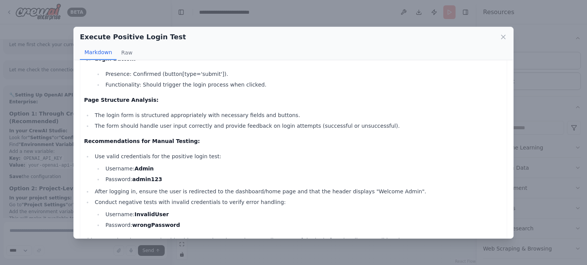
scroll to position [187, 0]
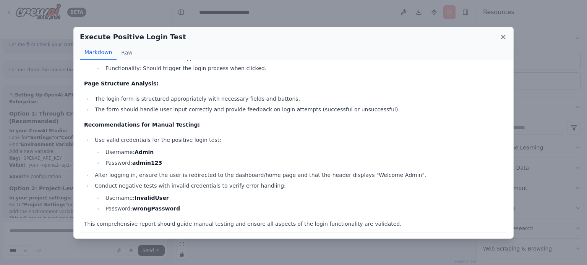
click at [504, 38] on icon at bounding box center [503, 37] width 8 height 8
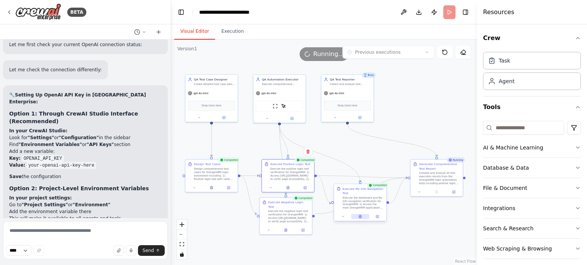
click at [359, 219] on button at bounding box center [360, 216] width 18 height 5
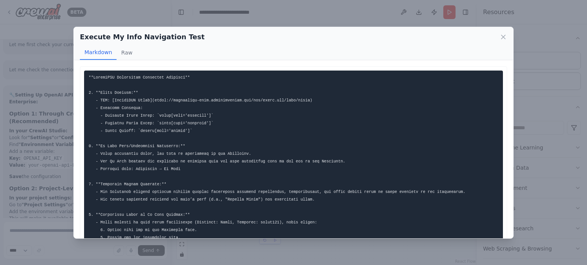
scroll to position [123, 0]
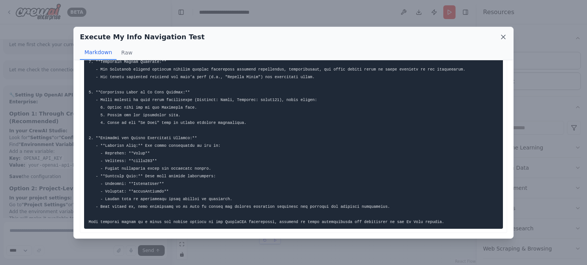
click at [501, 39] on icon at bounding box center [503, 37] width 8 height 8
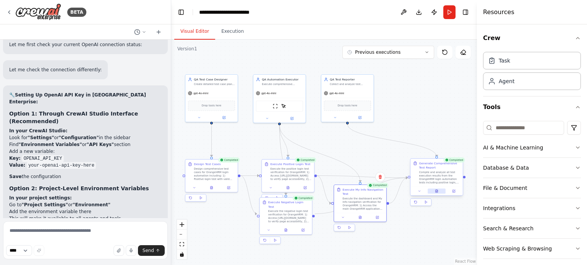
click at [439, 190] on button at bounding box center [436, 191] width 18 height 5
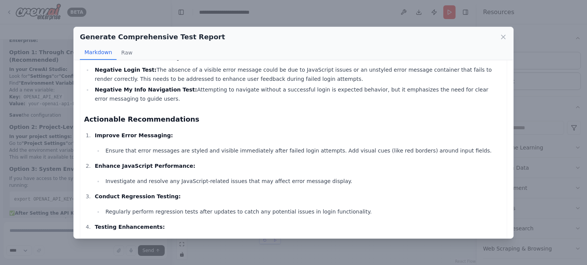
scroll to position [701, 0]
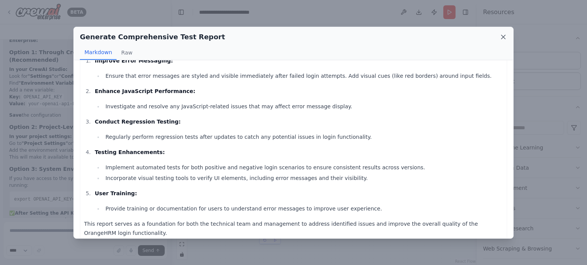
click at [503, 34] on icon at bounding box center [503, 37] width 8 height 8
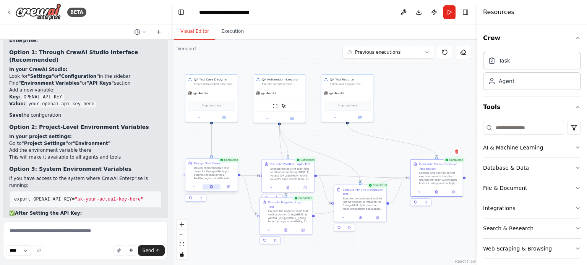
click at [212, 188] on icon at bounding box center [211, 187] width 2 height 3
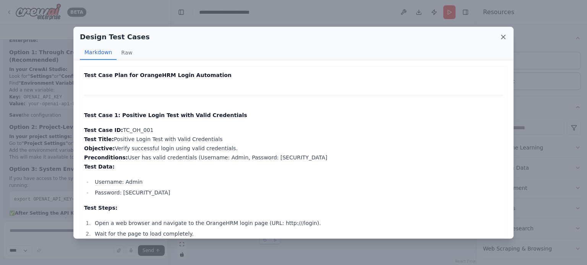
click at [502, 38] on icon at bounding box center [503, 37] width 4 height 4
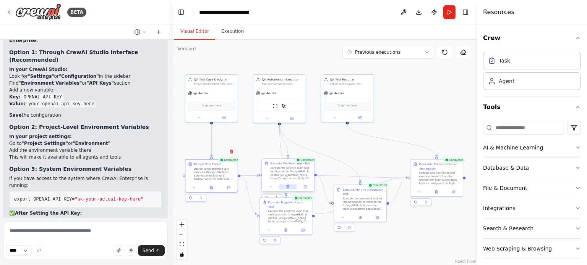
click at [287, 187] on icon at bounding box center [287, 187] width 0 height 0
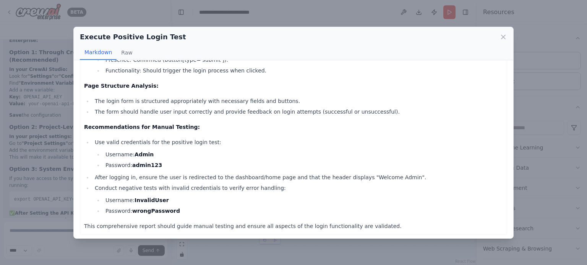
scroll to position [187, 0]
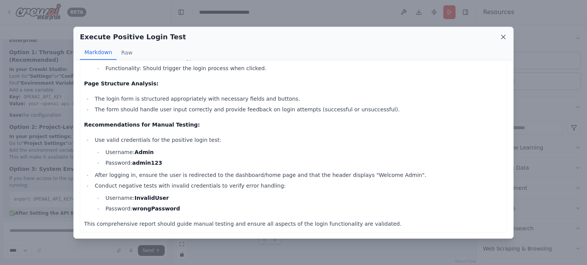
click at [499, 36] on icon at bounding box center [503, 37] width 8 height 8
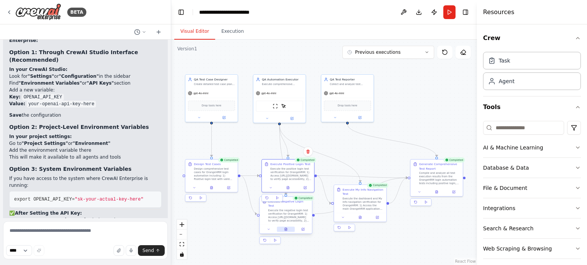
click at [287, 228] on icon at bounding box center [285, 229] width 3 height 3
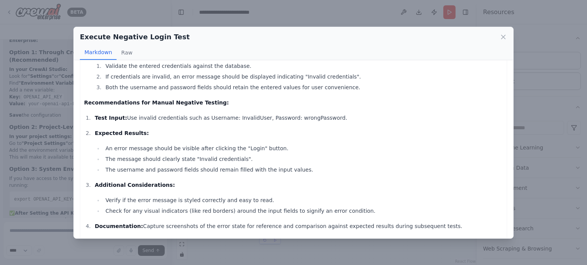
scroll to position [139, 0]
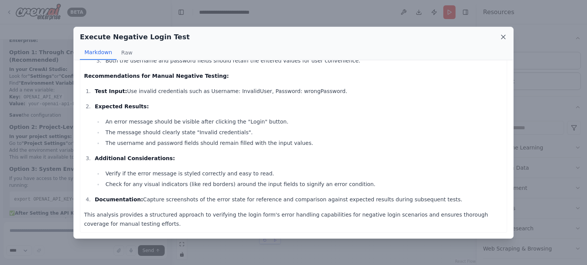
click at [500, 34] on icon at bounding box center [503, 37] width 8 height 8
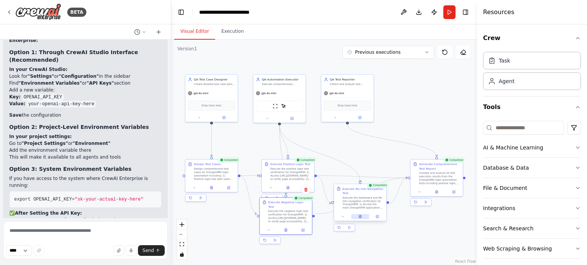
click at [358, 219] on button at bounding box center [360, 216] width 18 height 5
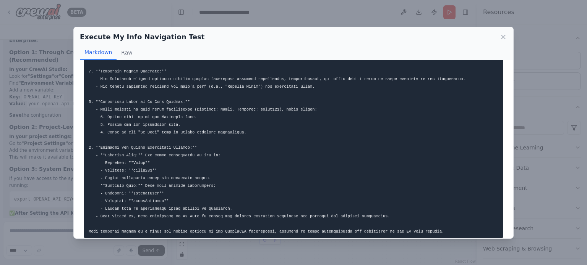
scroll to position [123, 0]
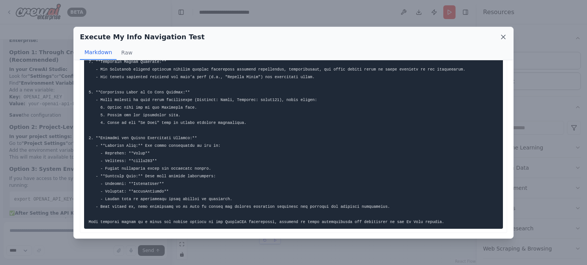
click at [499, 37] on icon at bounding box center [503, 37] width 8 height 8
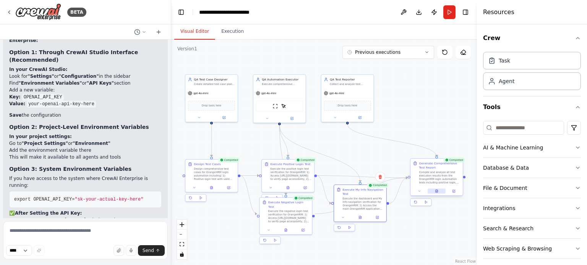
click at [440, 190] on button at bounding box center [436, 191] width 18 height 5
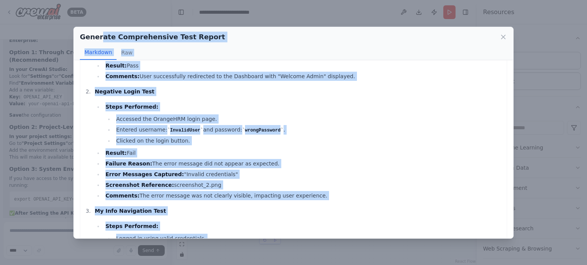
scroll to position [0, 0]
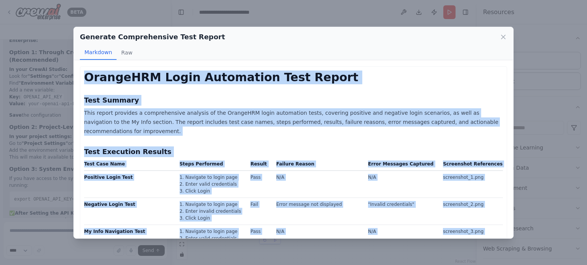
drag, startPoint x: 115, startPoint y: 224, endPoint x: 60, endPoint y: 74, distance: 159.5
click at [60, 74] on div "Generate Comprehensive Test Report Markdown Raw OrangeHRM Login Automation Test…" at bounding box center [293, 132] width 587 height 265
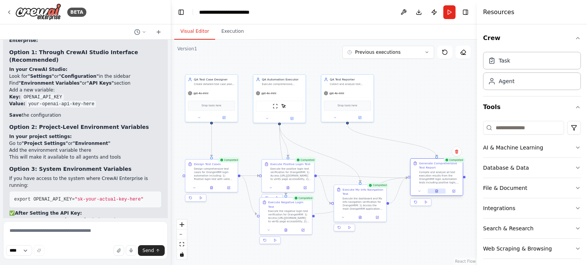
click at [436, 192] on icon at bounding box center [436, 192] width 1 height 0
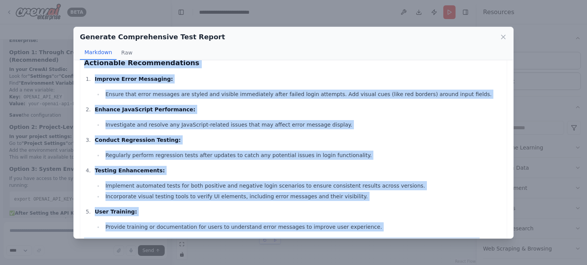
scroll to position [701, 0]
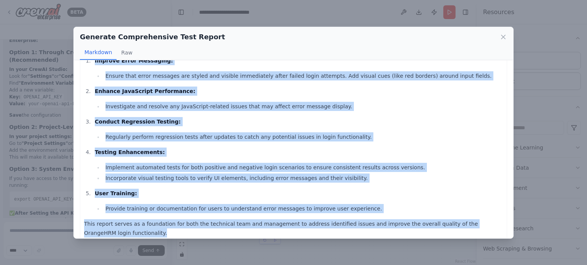
copy div "OrangeHRM Login Automation Test Report Test Summary This report provides a comp…"
drag, startPoint x: 84, startPoint y: 78, endPoint x: 405, endPoint y: 249, distance: 363.0
click at [405, 249] on div "Generate Comprehensive Test Report Markdown Raw OrangeHRM Login Automation Test…" at bounding box center [293, 132] width 587 height 265
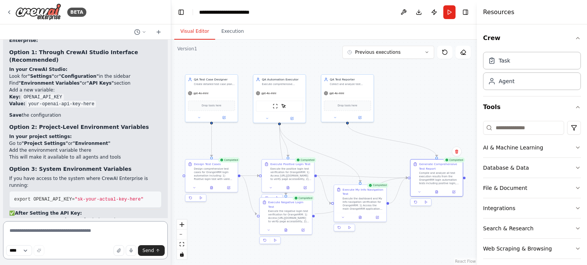
click at [72, 233] on textarea at bounding box center [85, 241] width 165 height 38
type textarea "**********"
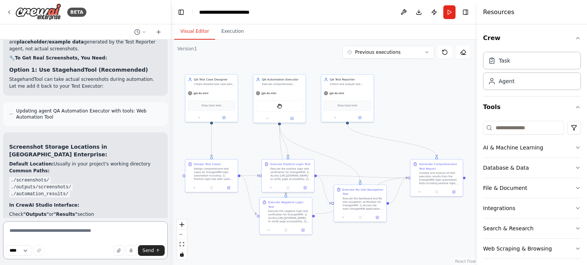
scroll to position [4400, 0]
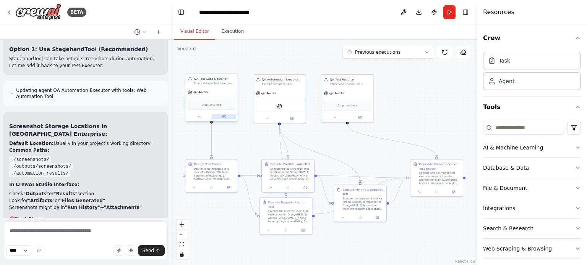
click at [227, 118] on button at bounding box center [224, 116] width 24 height 5
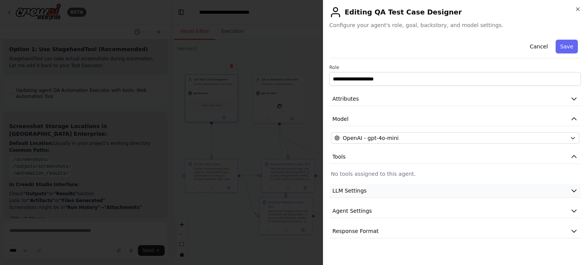
click at [570, 189] on icon "button" at bounding box center [574, 191] width 8 height 8
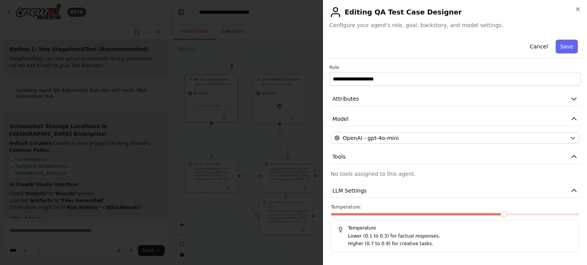
scroll to position [39, 0]
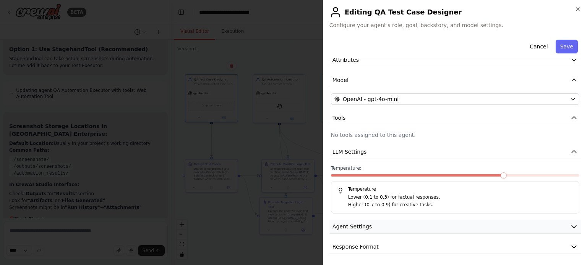
click at [570, 226] on icon "button" at bounding box center [574, 227] width 8 height 8
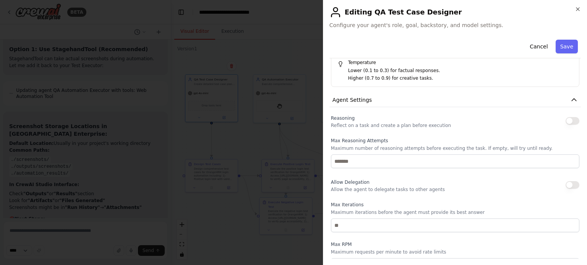
scroll to position [244, 0]
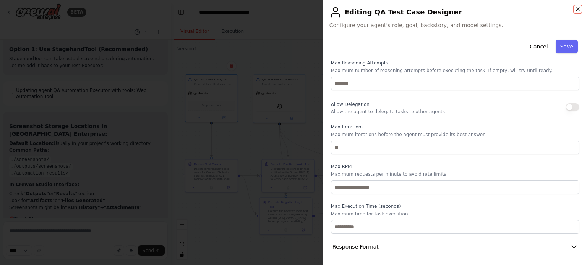
click at [578, 10] on icon "button" at bounding box center [577, 9] width 3 height 3
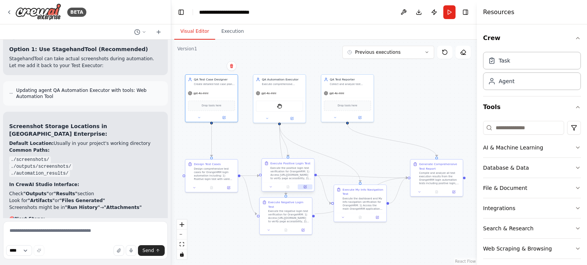
click at [303, 186] on icon at bounding box center [304, 187] width 3 height 3
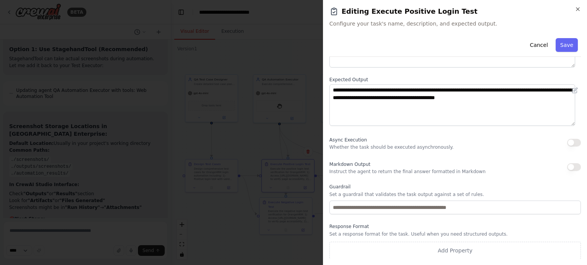
scroll to position [0, 0]
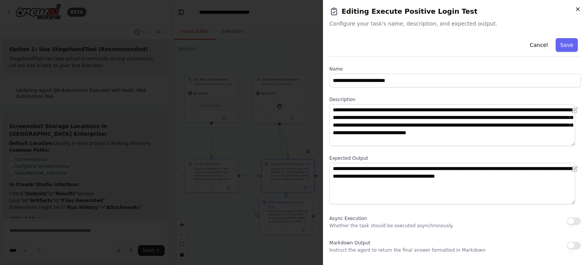
click at [579, 12] on icon "button" at bounding box center [578, 9] width 6 height 6
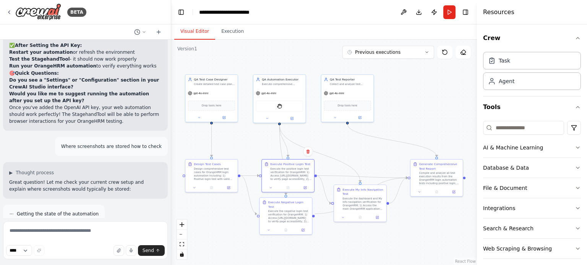
scroll to position [4400, 0]
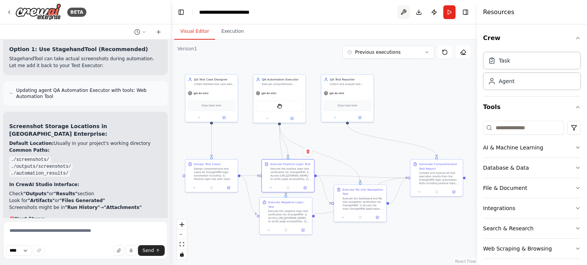
click at [403, 11] on button at bounding box center [403, 12] width 12 height 14
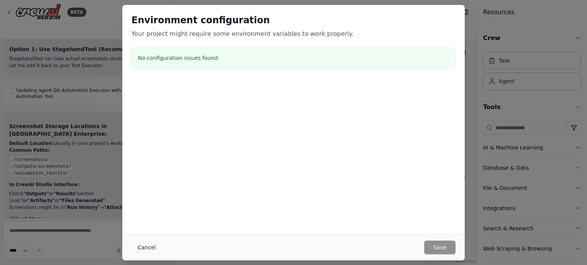
click at [144, 249] on button "Cancel" at bounding box center [146, 248] width 30 height 14
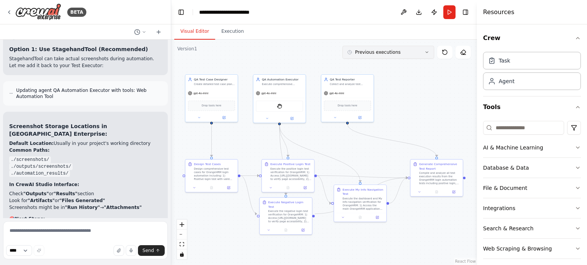
click at [426, 55] on button "Previous executions" at bounding box center [388, 52] width 92 height 13
click at [427, 53] on icon at bounding box center [426, 52] width 5 height 5
drag, startPoint x: 372, startPoint y: 91, endPoint x: 124, endPoint y: 216, distance: 277.8
click at [124, 216] on div "crew: name: OrangeHRM Login Automation description: Automate OrangeHRM login wi…" at bounding box center [85, 129] width 171 height 179
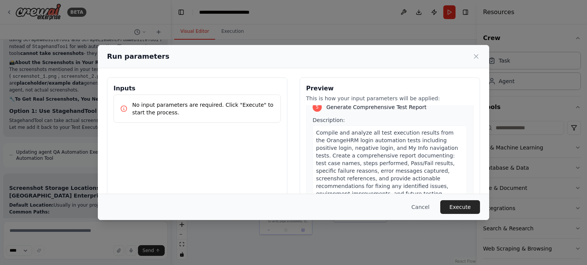
scroll to position [666, 0]
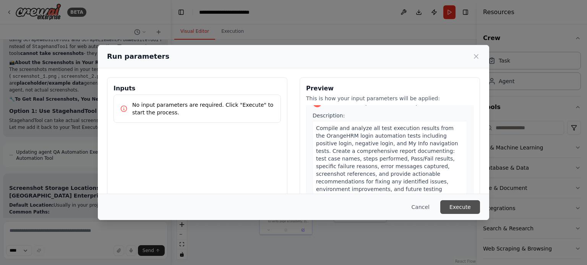
click at [449, 210] on button "Execute" at bounding box center [460, 208] width 40 height 14
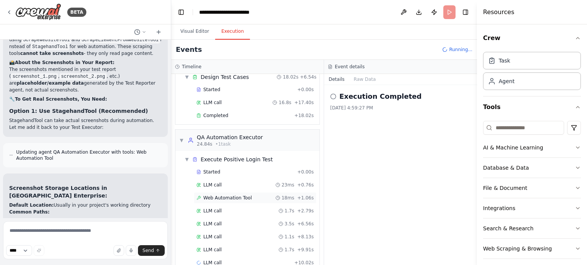
scroll to position [44, 0]
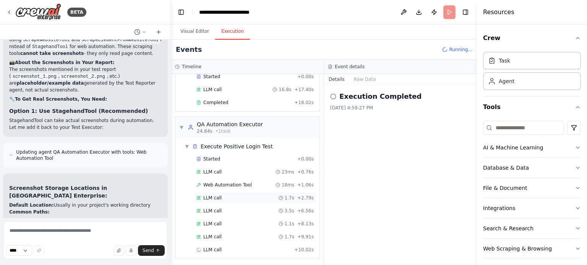
click at [216, 198] on span "LLM call" at bounding box center [212, 198] width 18 height 6
click at [220, 185] on span "Web Automation Tool" at bounding box center [227, 185] width 49 height 6
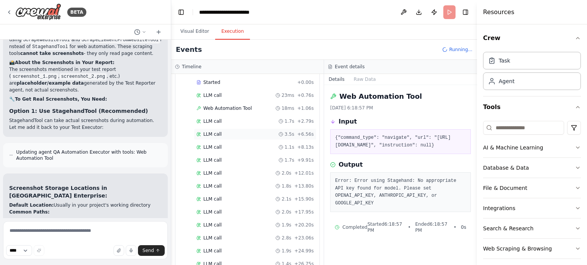
scroll to position [172, 0]
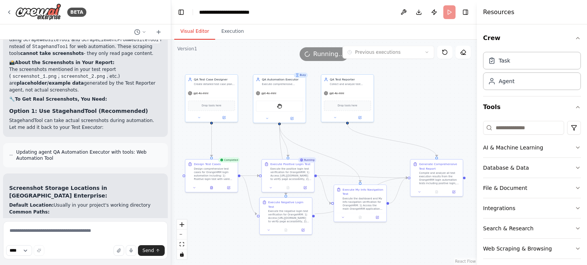
click at [197, 29] on button "Visual Editor" at bounding box center [194, 32] width 41 height 16
click at [212, 187] on icon at bounding box center [211, 187] width 2 height 3
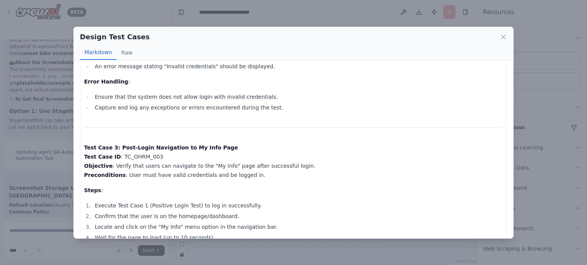
scroll to position [615, 0]
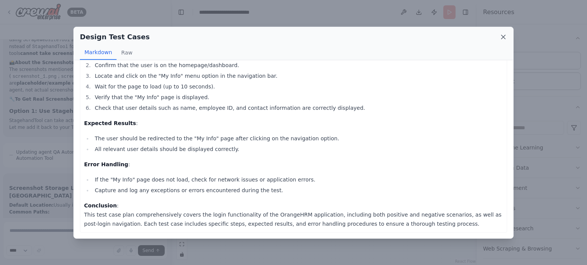
click at [503, 35] on icon at bounding box center [503, 37] width 8 height 8
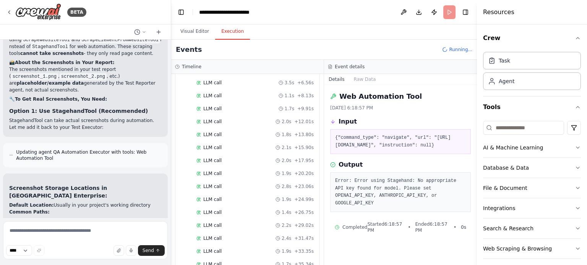
click at [231, 32] on button "Execution" at bounding box center [232, 32] width 35 height 16
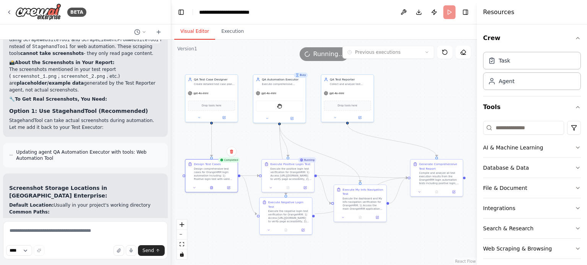
click at [197, 31] on button "Visual Editor" at bounding box center [194, 32] width 41 height 16
click at [288, 186] on icon at bounding box center [288, 187] width 2 height 3
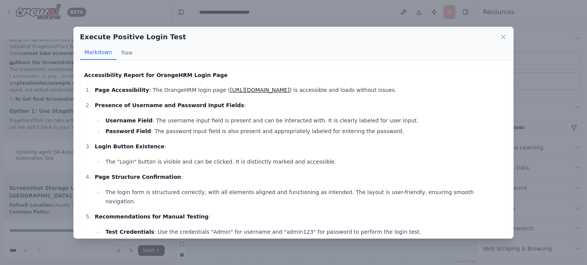
scroll to position [25, 0]
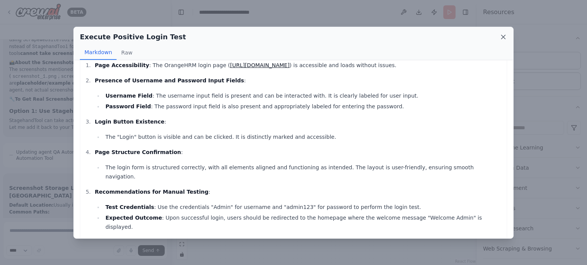
click at [503, 36] on icon at bounding box center [503, 37] width 8 height 8
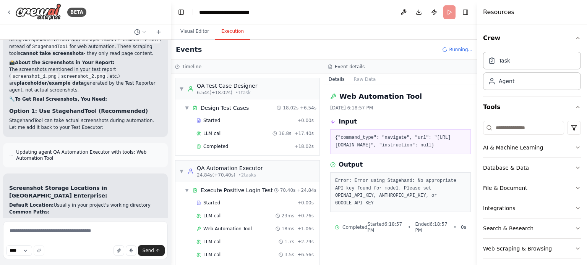
click at [231, 32] on button "Execution" at bounding box center [232, 32] width 35 height 16
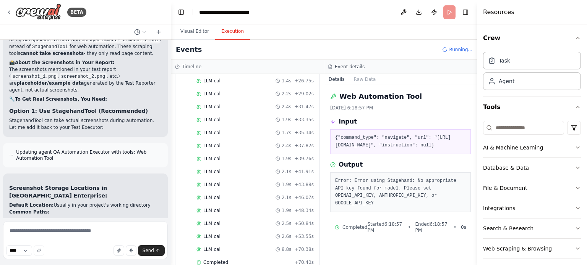
scroll to position [404, 0]
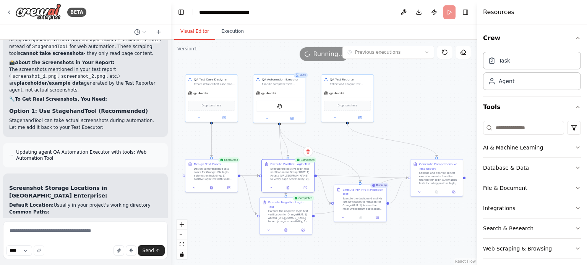
click at [196, 27] on button "Visual Editor" at bounding box center [194, 32] width 41 height 16
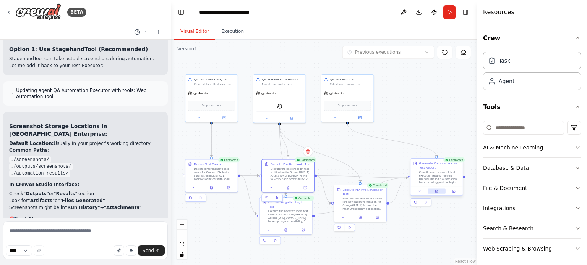
click at [439, 192] on button at bounding box center [436, 191] width 18 height 5
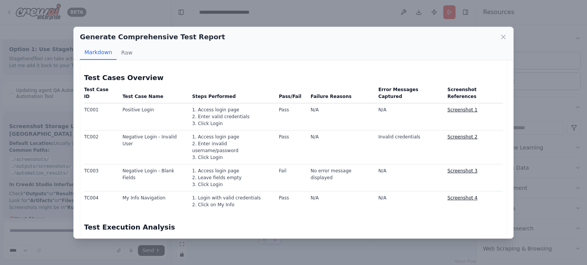
scroll to position [128, 0]
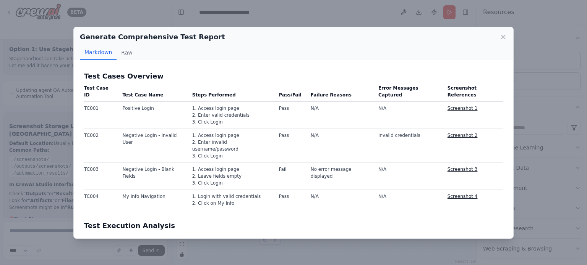
click at [455, 106] on link "Screenshot 1" at bounding box center [462, 108] width 30 height 5
click at [456, 106] on link "Screenshot 1" at bounding box center [462, 108] width 30 height 5
click at [447, 106] on link "Screenshot 1" at bounding box center [462, 108] width 30 height 5
click at [465, 133] on link "Screenshot 2" at bounding box center [462, 135] width 30 height 5
click at [461, 133] on link "Screenshot 2" at bounding box center [462, 135] width 30 height 5
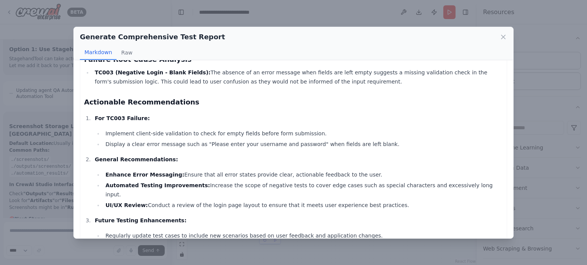
scroll to position [577, 0]
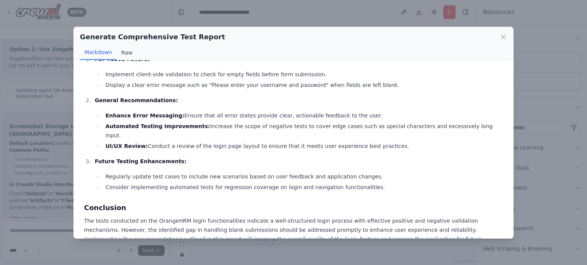
click at [125, 53] on button "Raw" at bounding box center [127, 52] width 20 height 15
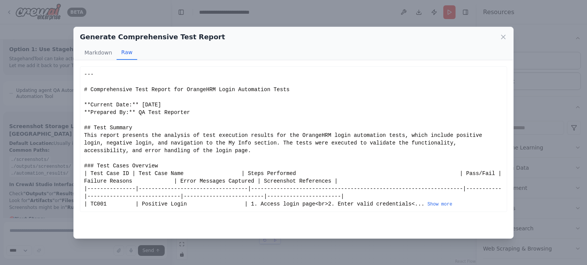
scroll to position [0, 0]
click at [427, 202] on button "Show more" at bounding box center [439, 205] width 25 height 6
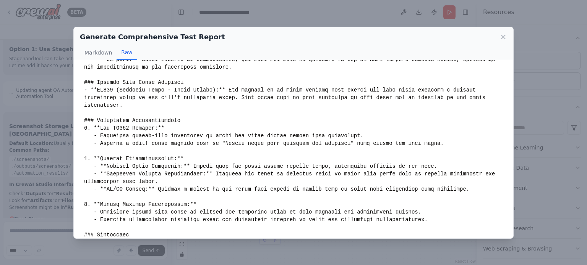
scroll to position [430, 0]
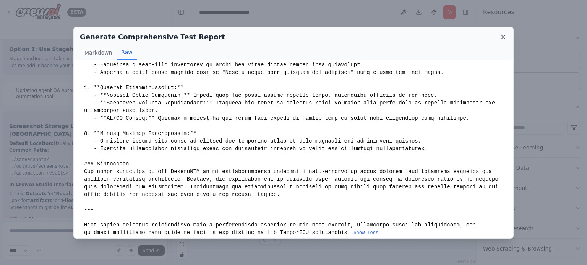
click at [503, 38] on icon at bounding box center [503, 37] width 8 height 8
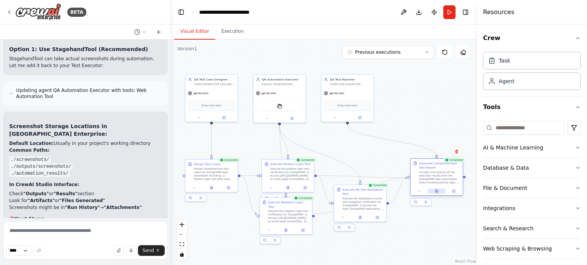
click at [438, 191] on icon at bounding box center [436, 191] width 3 height 3
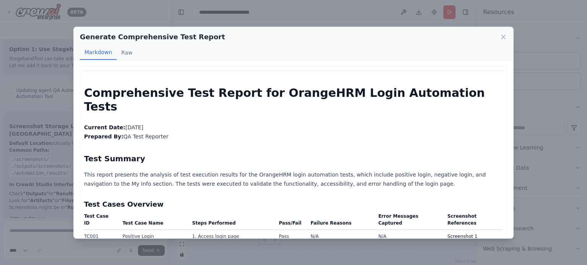
click at [467, 234] on link "Screenshot 1" at bounding box center [462, 236] width 30 height 5
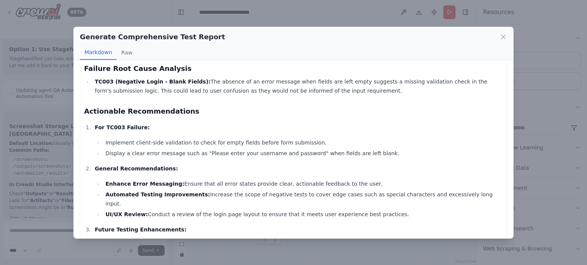
scroll to position [505, 0]
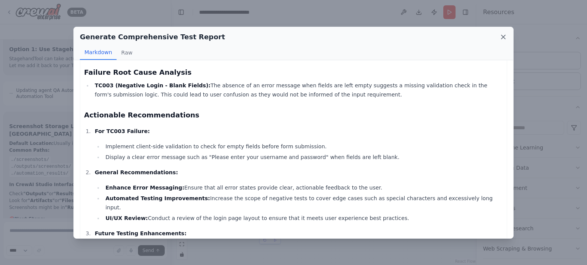
click at [501, 39] on icon at bounding box center [503, 37] width 8 height 8
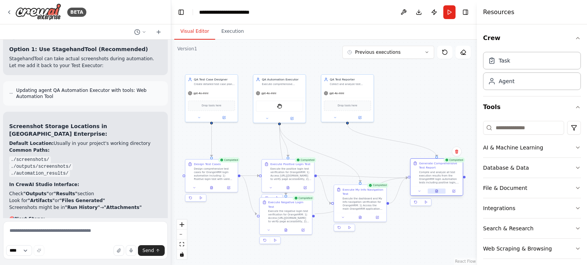
click at [435, 191] on icon at bounding box center [436, 191] width 2 height 3
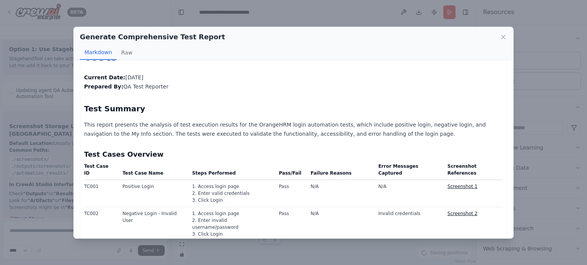
scroll to position [71, 0]
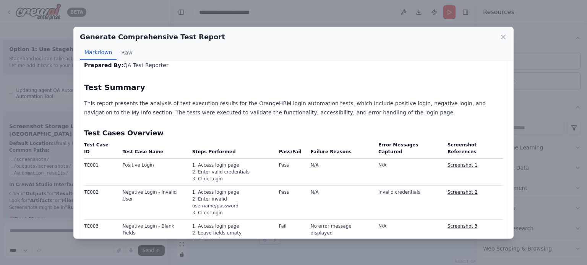
click at [457, 163] on link "Screenshot 1" at bounding box center [462, 165] width 30 height 5
click at [503, 36] on icon at bounding box center [503, 37] width 4 height 4
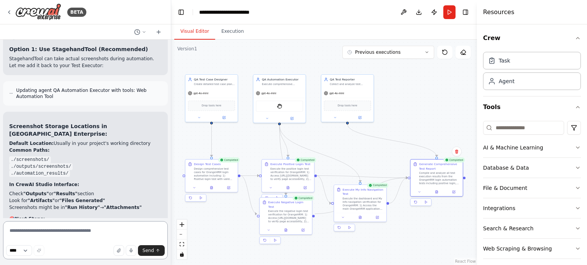
click at [86, 236] on textarea at bounding box center [85, 241] width 165 height 38
type textarea "**********"
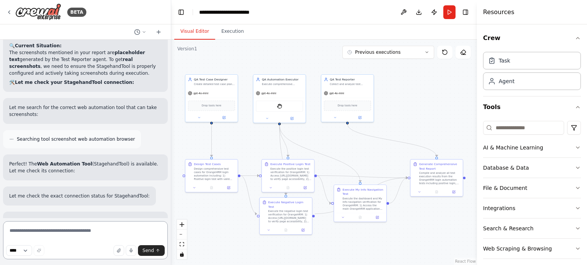
scroll to position [4739, 0]
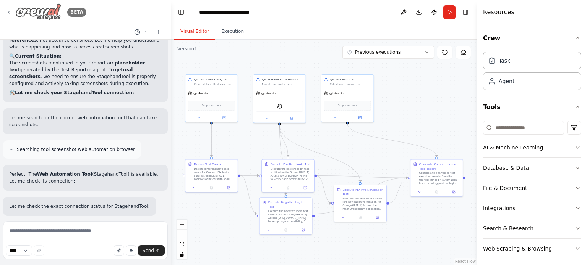
click at [11, 13] on icon at bounding box center [9, 12] width 6 height 6
click at [10, 14] on icon at bounding box center [9, 12] width 6 height 6
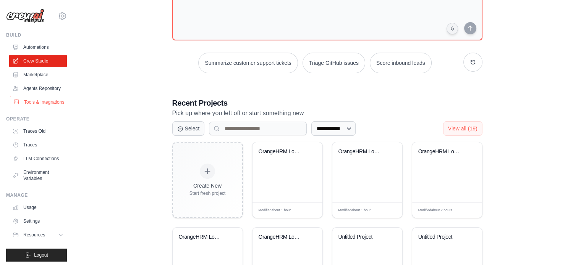
click at [31, 108] on link "Tools & Integrations" at bounding box center [39, 102] width 58 height 12
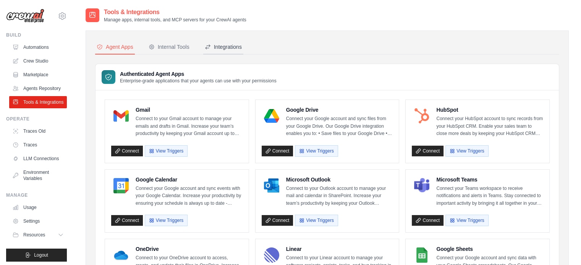
click at [239, 49] on div "Integrations" at bounding box center [223, 47] width 37 height 8
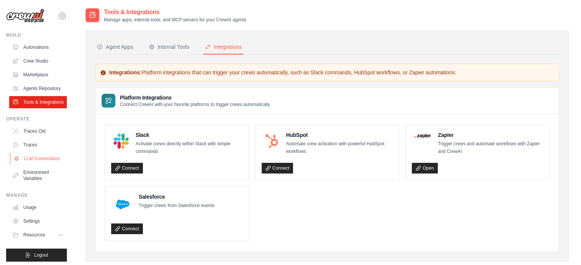
click at [39, 165] on link "LLM Connections" at bounding box center [39, 159] width 58 height 12
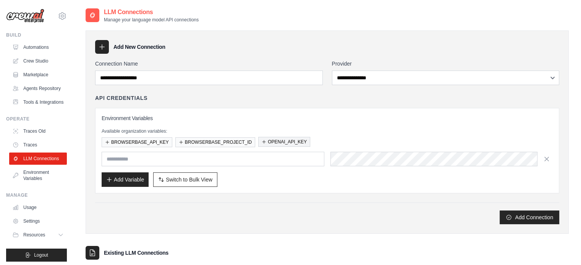
click at [283, 140] on button "OPENAI_API_KEY" at bounding box center [284, 142] width 52 height 10
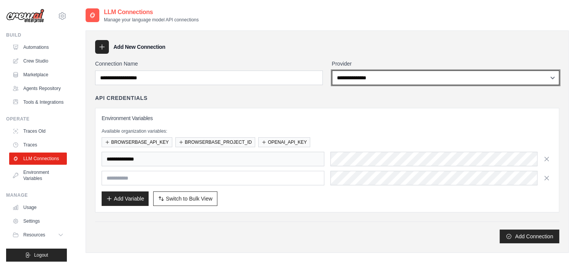
click at [351, 81] on select "**********" at bounding box center [446, 78] width 228 height 15
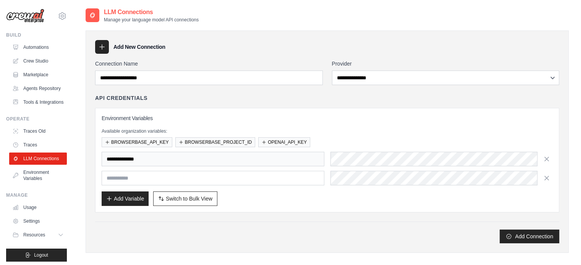
click at [233, 60] on label "Connection Name" at bounding box center [209, 64] width 228 height 8
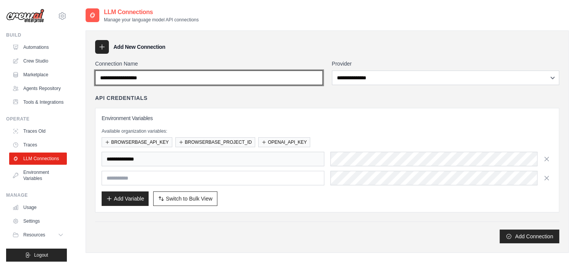
click at [233, 71] on input "Connection Name" at bounding box center [209, 78] width 228 height 15
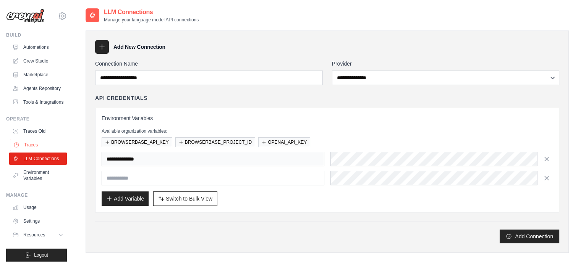
click at [34, 151] on link "Traces" at bounding box center [39, 145] width 58 height 12
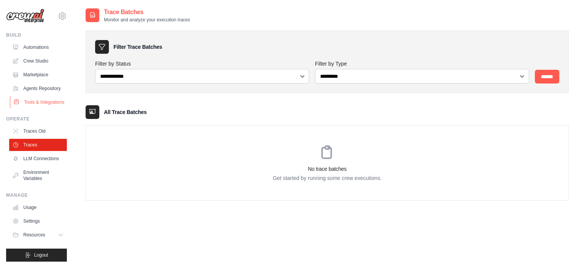
click at [35, 108] on link "Tools & Integrations" at bounding box center [39, 102] width 58 height 12
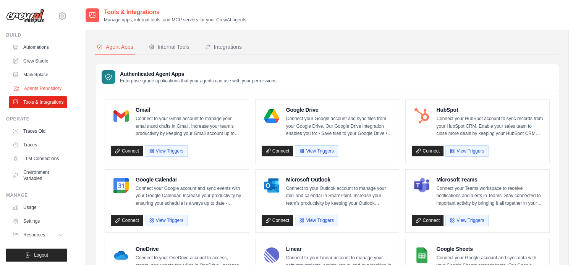
click at [35, 90] on link "Agents Repository" at bounding box center [39, 89] width 58 height 12
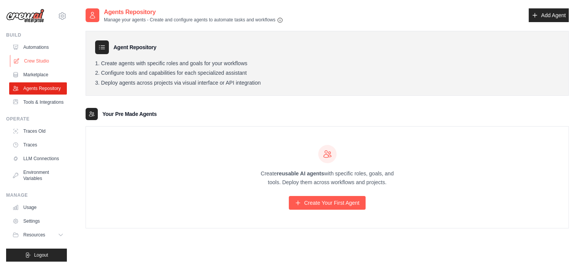
click at [39, 61] on link "Crew Studio" at bounding box center [39, 61] width 58 height 12
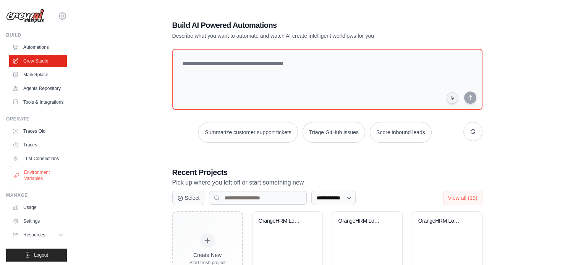
click at [31, 185] on link "Environment Variables" at bounding box center [39, 176] width 58 height 18
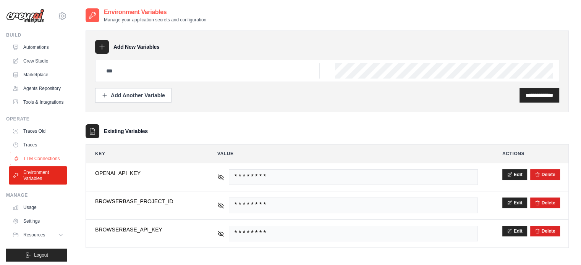
click at [40, 165] on link "LLM Connections" at bounding box center [39, 159] width 58 height 12
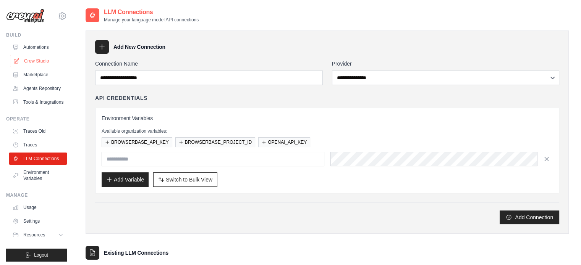
click at [33, 61] on link "Crew Studio" at bounding box center [39, 61] width 58 height 12
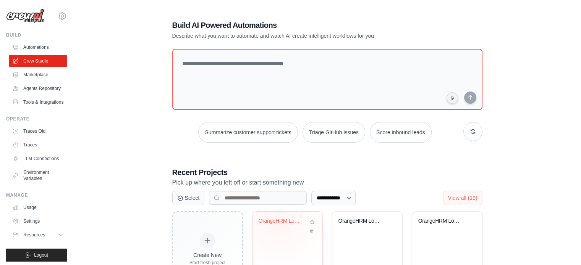
click at [278, 220] on div "OrangeHRM Login Automation" at bounding box center [282, 221] width 46 height 7
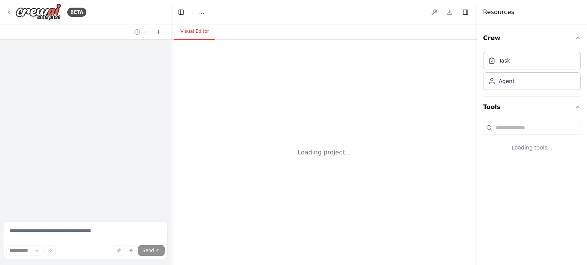
select select "****"
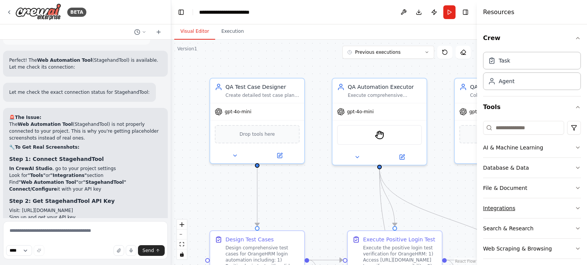
scroll to position [4862, 0]
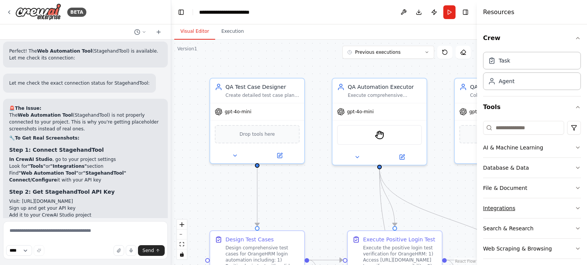
click at [502, 209] on div "Integrations" at bounding box center [499, 209] width 32 height 8
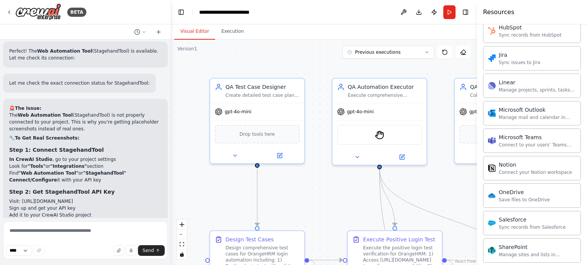
scroll to position [613, 0]
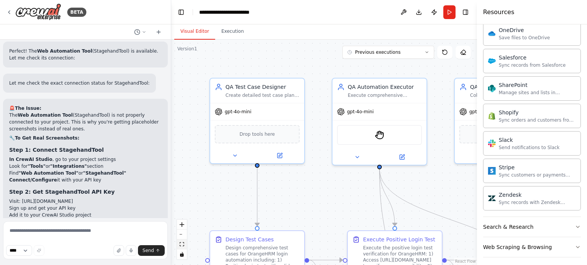
click at [180, 245] on icon "fit view" at bounding box center [182, 245] width 5 height 4
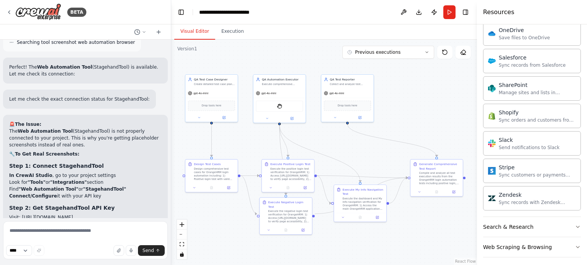
scroll to position [4862, 0]
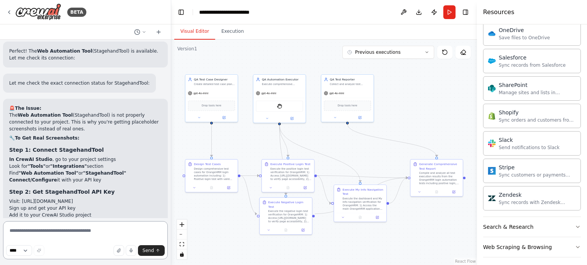
click at [57, 238] on textarea at bounding box center [85, 241] width 165 height 38
type textarea "**********"
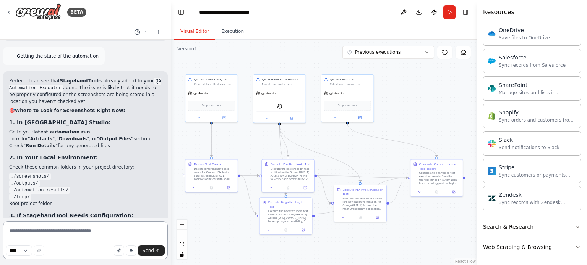
scroll to position [5585, 0]
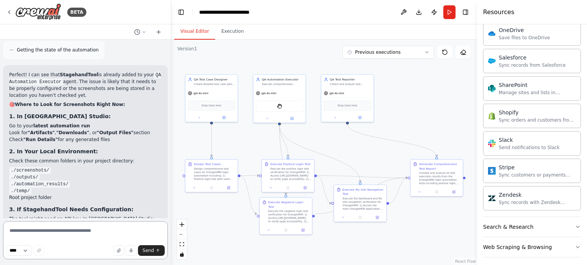
click at [76, 233] on textarea at bounding box center [85, 241] width 165 height 38
type textarea "*"
type textarea "**********"
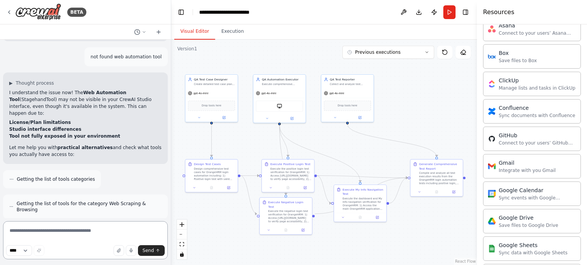
scroll to position [0, 0]
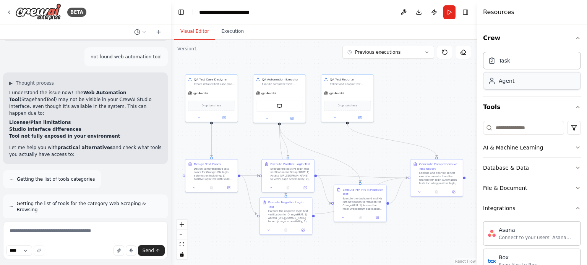
click at [499, 80] on div "Agent" at bounding box center [507, 81] width 16 height 8
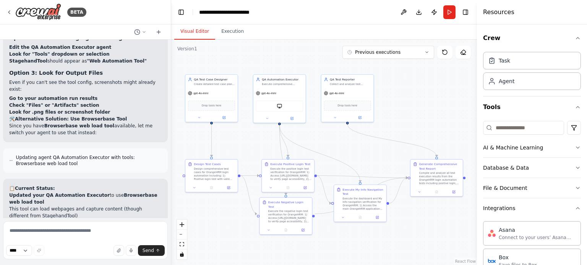
scroll to position [6175, 0]
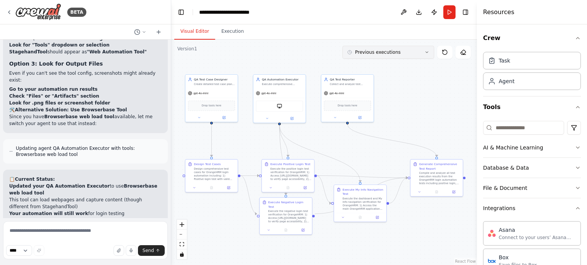
click at [423, 55] on button "Previous executions" at bounding box center [388, 52] width 92 height 13
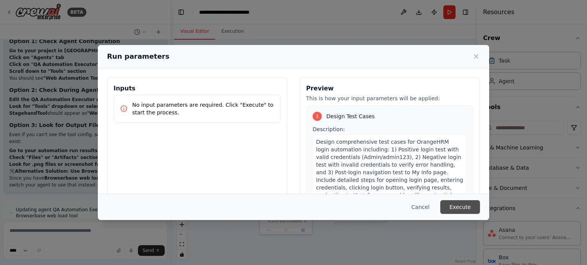
click at [465, 211] on button "Execute" at bounding box center [460, 208] width 40 height 14
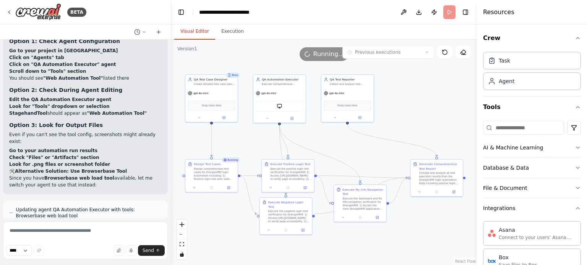
click at [191, 31] on button "Visual Editor" at bounding box center [194, 32] width 41 height 16
click at [231, 185] on button at bounding box center [228, 187] width 15 height 5
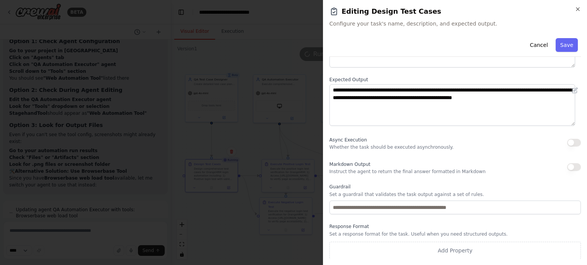
scroll to position [0, 0]
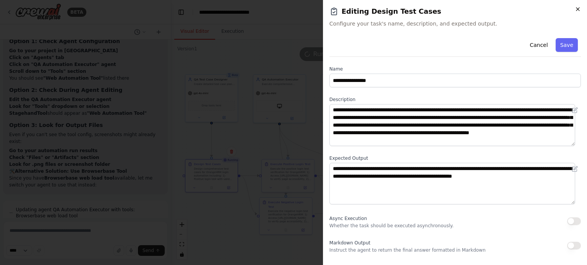
click at [577, 9] on icon "button" at bounding box center [578, 9] width 6 height 6
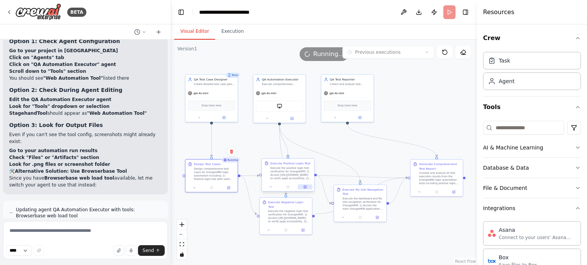
click at [304, 188] on icon at bounding box center [305, 187] width 3 height 3
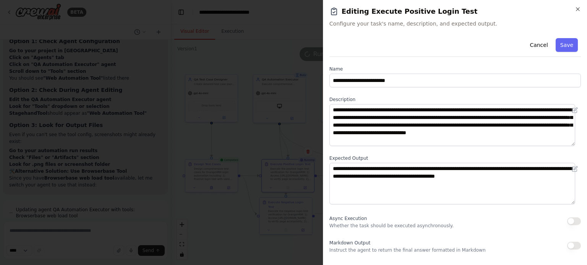
scroll to position [79, 0]
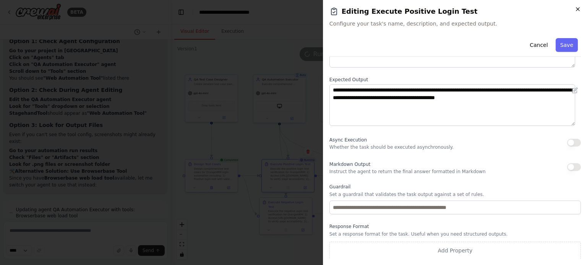
click at [576, 10] on icon "button" at bounding box center [578, 9] width 6 height 6
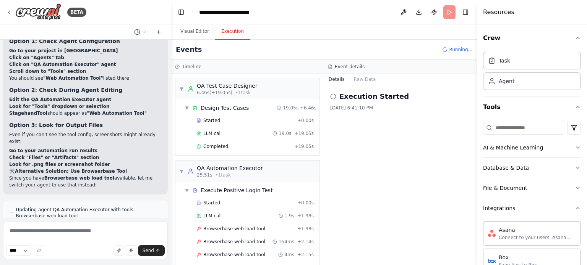
click at [232, 34] on button "Execution" at bounding box center [232, 32] width 35 height 16
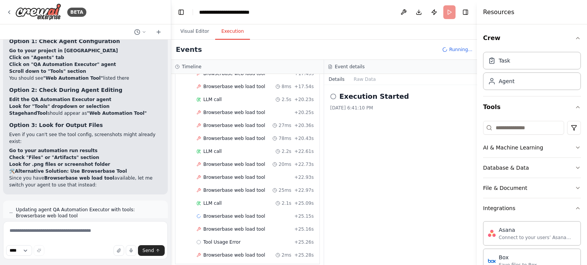
scroll to position [493, 0]
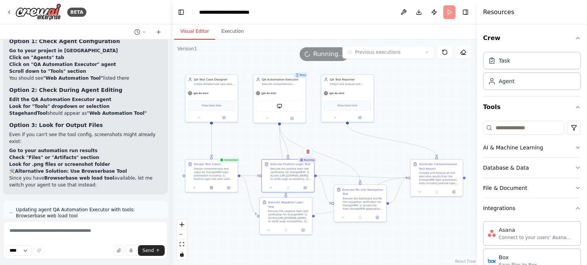
click at [199, 32] on button "Visual Editor" at bounding box center [194, 32] width 41 height 16
click at [228, 34] on button "Execution" at bounding box center [232, 32] width 35 height 16
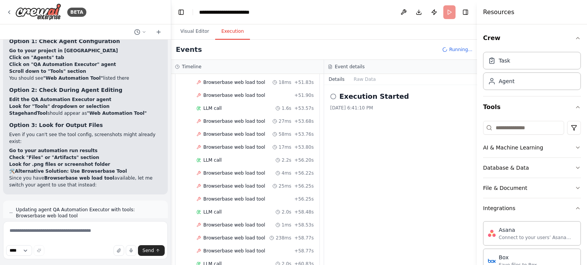
scroll to position [1250, 0]
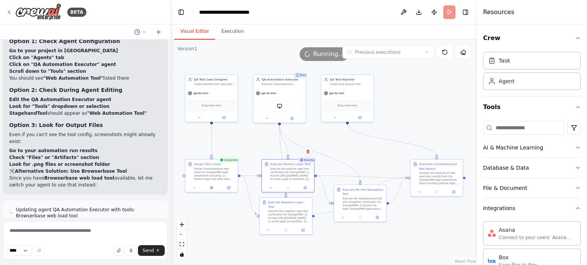
click at [198, 30] on button "Visual Editor" at bounding box center [194, 32] width 41 height 16
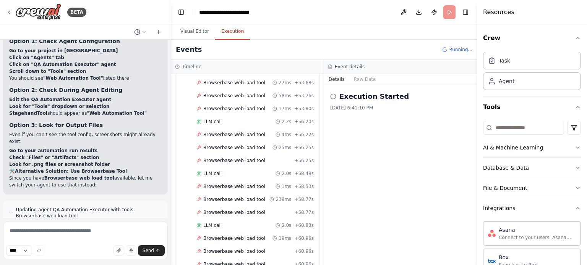
click at [230, 32] on button "Execution" at bounding box center [232, 32] width 35 height 16
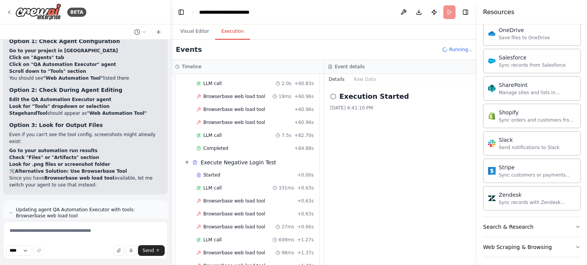
scroll to position [1418, 0]
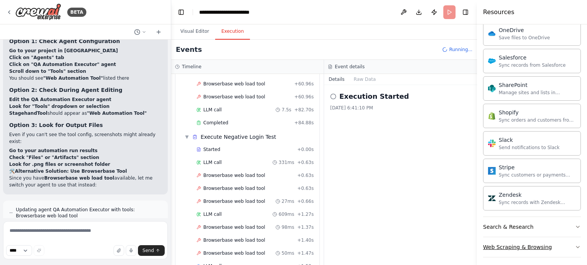
click at [513, 244] on div "Web Scraping & Browsing" at bounding box center [517, 248] width 69 height 8
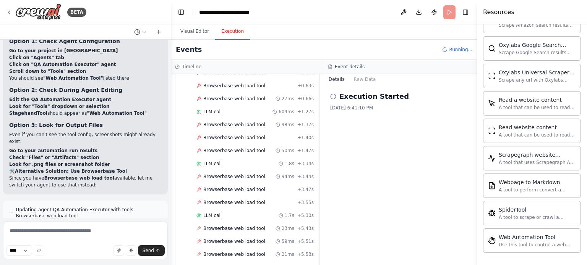
scroll to position [1572, 0]
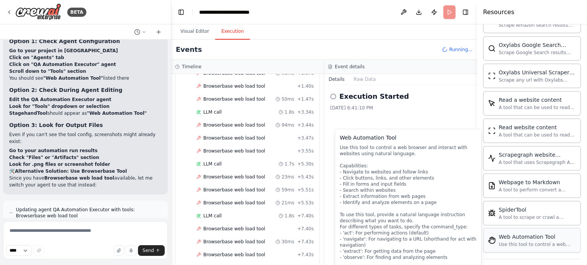
click at [514, 242] on div "Use this tool to control a web browser and interact with websites using natural…" at bounding box center [537, 245] width 77 height 6
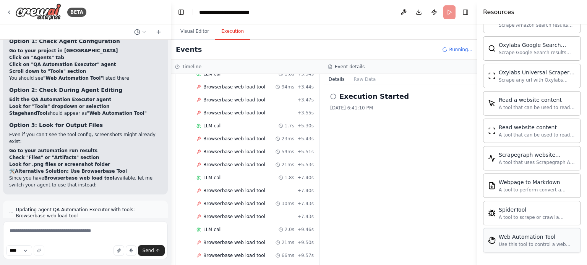
scroll to position [0, 0]
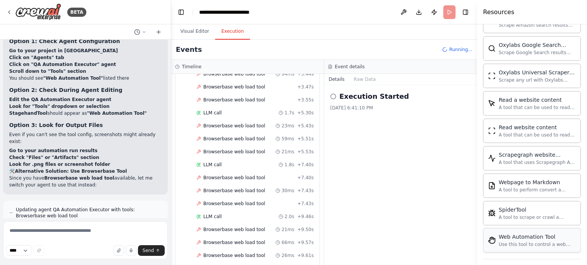
click at [492, 237] on img at bounding box center [492, 241] width 8 height 8
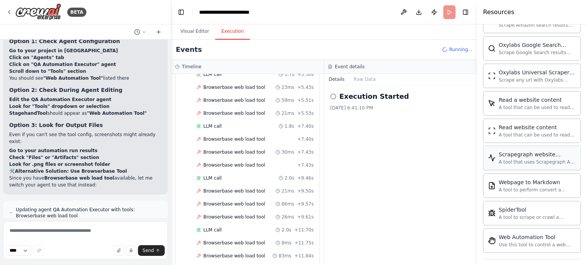
scroll to position [1675, 0]
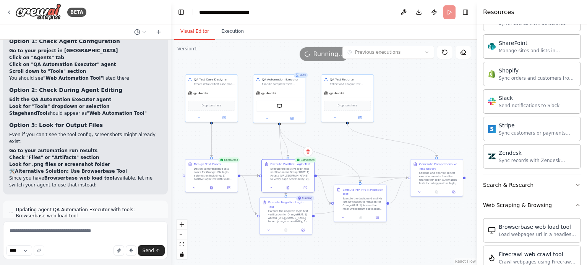
click at [199, 34] on button "Visual Editor" at bounding box center [194, 32] width 41 height 16
click at [287, 191] on div at bounding box center [288, 187] width 52 height 9
click at [288, 188] on icon at bounding box center [288, 187] width 2 height 3
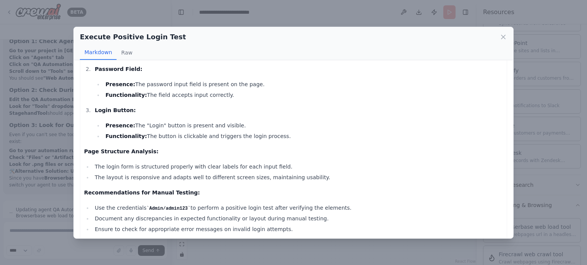
scroll to position [209, 0]
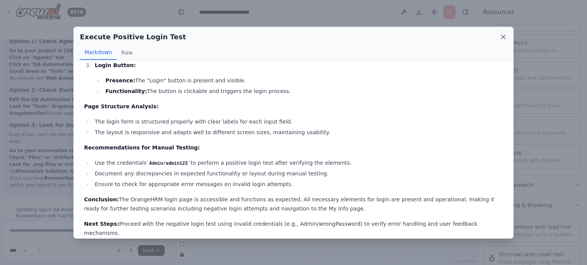
click at [500, 37] on icon at bounding box center [503, 37] width 8 height 8
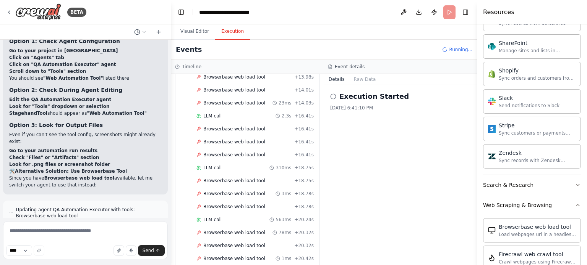
click at [226, 36] on button "Execution" at bounding box center [232, 32] width 35 height 16
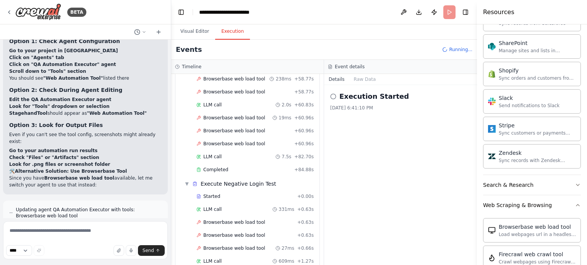
scroll to position [1372, 0]
click at [215, 140] on span "Browserbase web load tool" at bounding box center [234, 143] width 62 height 6
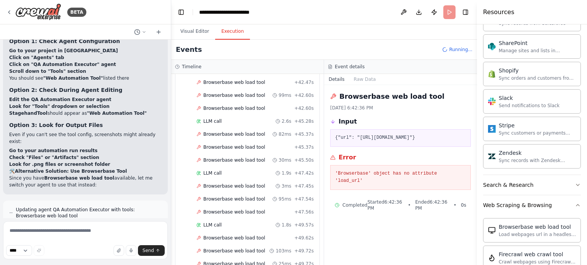
scroll to position [986, 0]
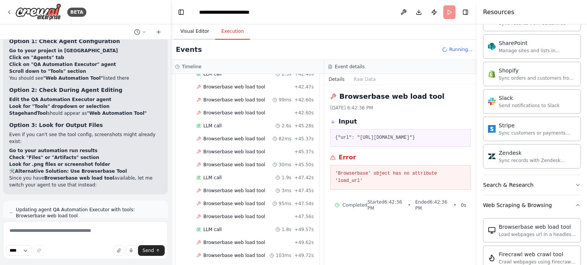
click at [192, 29] on button "Visual Editor" at bounding box center [194, 32] width 41 height 16
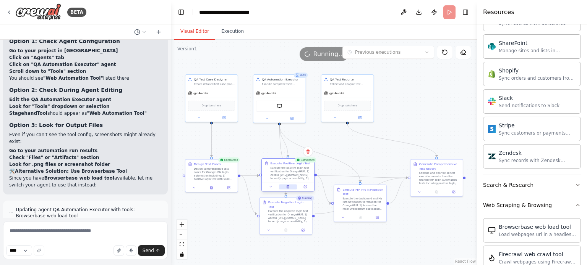
click at [289, 186] on icon at bounding box center [288, 187] width 2 height 3
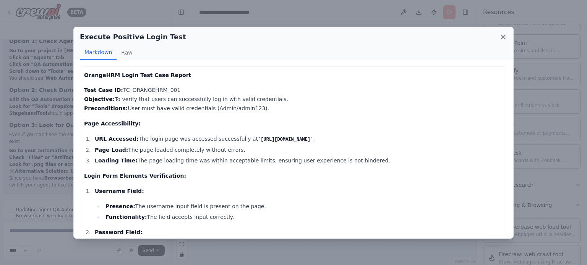
click at [503, 37] on icon at bounding box center [503, 37] width 8 height 8
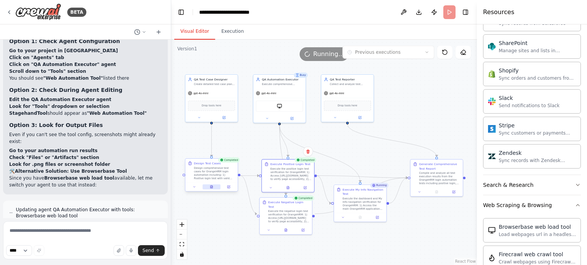
click at [210, 186] on icon at bounding box center [211, 187] width 3 height 3
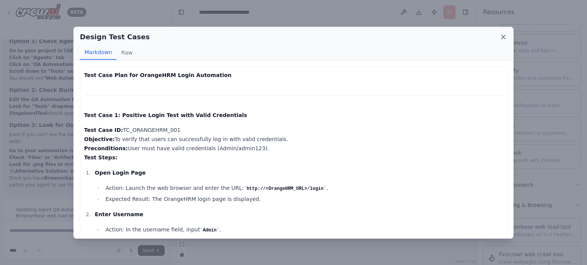
click at [500, 38] on icon at bounding box center [503, 37] width 8 height 8
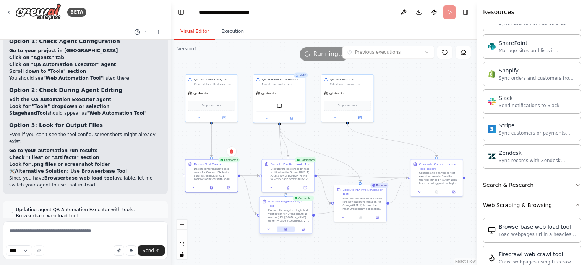
click at [285, 230] on icon at bounding box center [285, 230] width 1 height 0
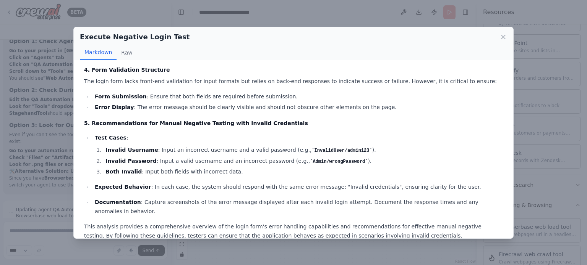
scroll to position [174, 0]
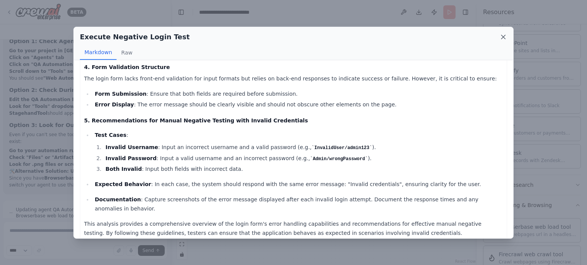
click at [503, 39] on icon at bounding box center [503, 37] width 8 height 8
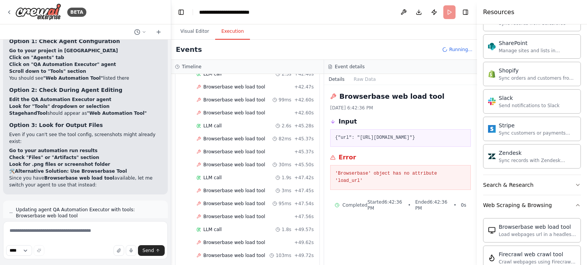
click at [232, 36] on button "Execution" at bounding box center [232, 32] width 35 height 16
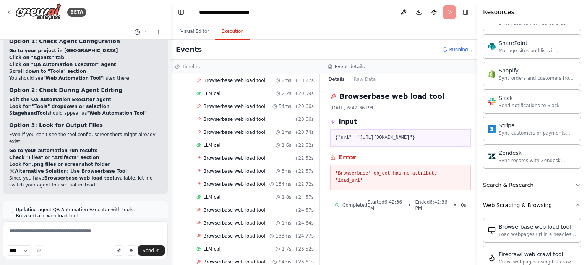
scroll to position [3434, 0]
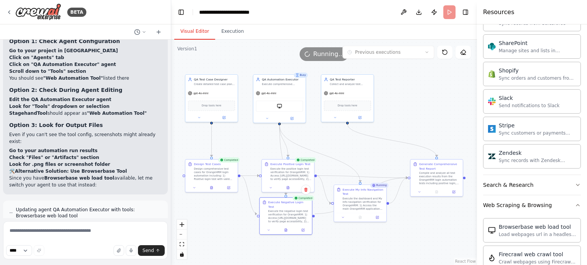
click at [194, 31] on button "Visual Editor" at bounding box center [194, 32] width 41 height 16
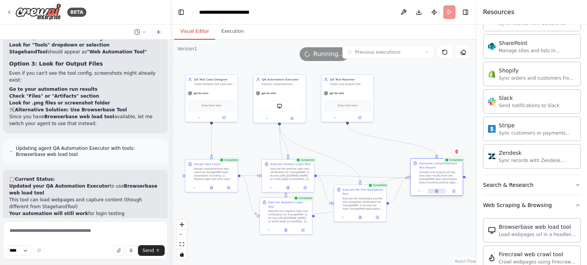
click at [437, 192] on icon at bounding box center [436, 191] width 2 height 3
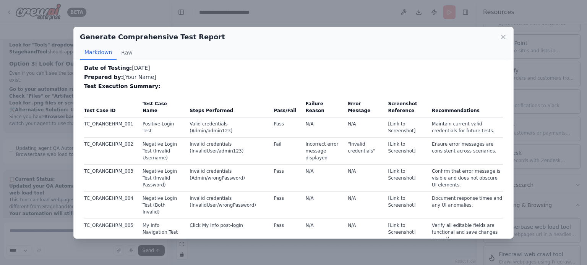
scroll to position [21, 0]
click at [387, 127] on td "[Link to Screenshot]" at bounding box center [406, 127] width 44 height 20
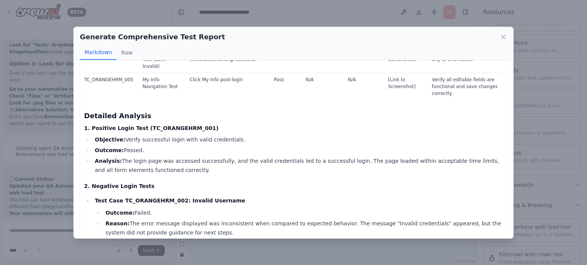
scroll to position [0, 0]
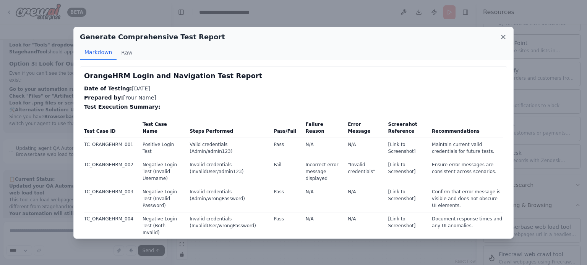
click at [501, 34] on icon at bounding box center [503, 37] width 8 height 8
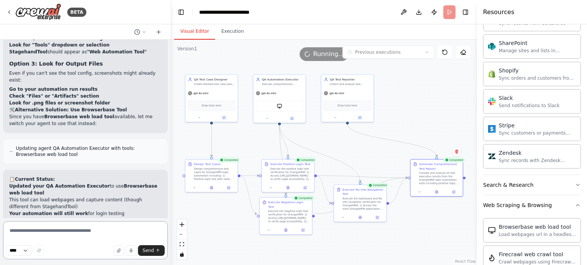
click at [76, 232] on textarea at bounding box center [85, 241] width 165 height 38
type textarea "**********"
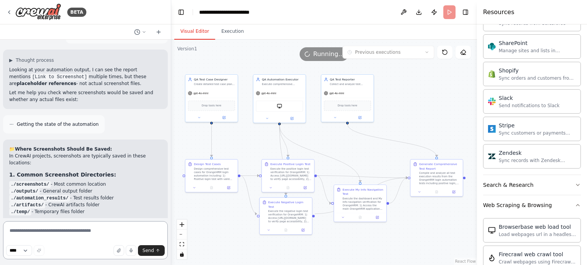
scroll to position [6525, 0]
drag, startPoint x: 131, startPoint y: 160, endPoint x: 6, endPoint y: 160, distance: 124.2
copy strong "Option 2: Enable StagehandTool (If Available)"
click at [96, 230] on textarea at bounding box center [85, 241] width 165 height 38
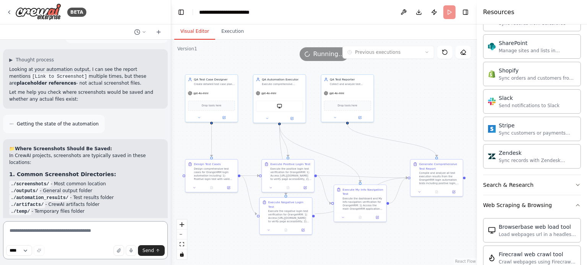
paste textarea "**********"
type textarea "**********"
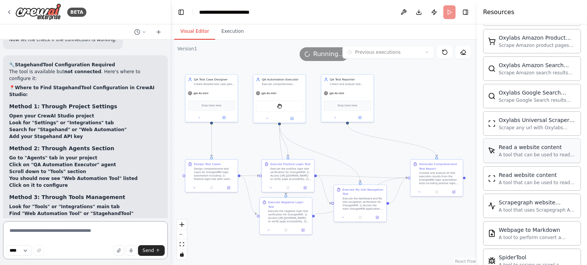
scroll to position [1029, 0]
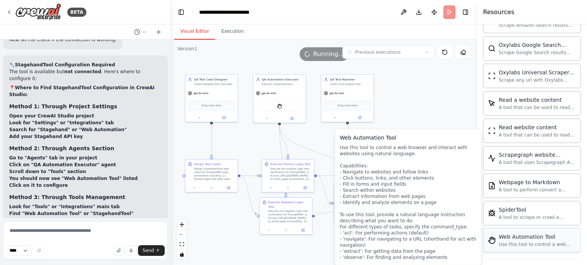
click at [514, 243] on div "Web Automation Tool Use this tool to control a web browser and interact with we…" at bounding box center [532, 240] width 98 height 24
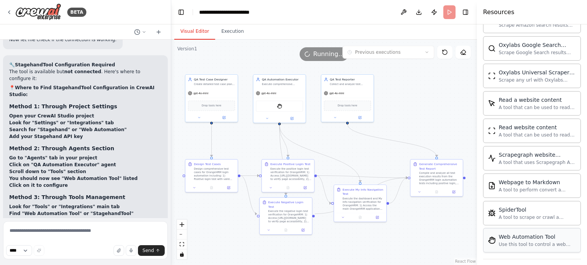
click at [510, 242] on div "Use this tool to control a web browser and interact with websites using natural…" at bounding box center [537, 245] width 77 height 6
click at [512, 233] on div "Web Automation Tool" at bounding box center [537, 237] width 77 height 8
